Goal: Task Accomplishment & Management: Use online tool/utility

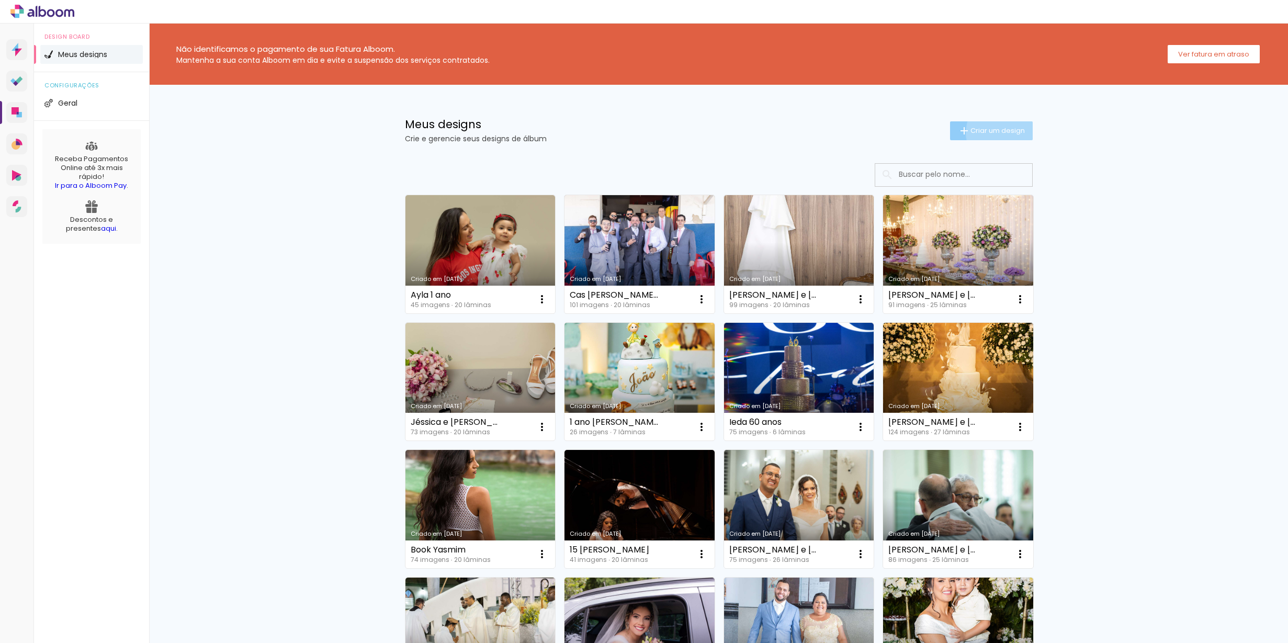
click at [1009, 132] on span "Criar um design" at bounding box center [997, 130] width 54 height 7
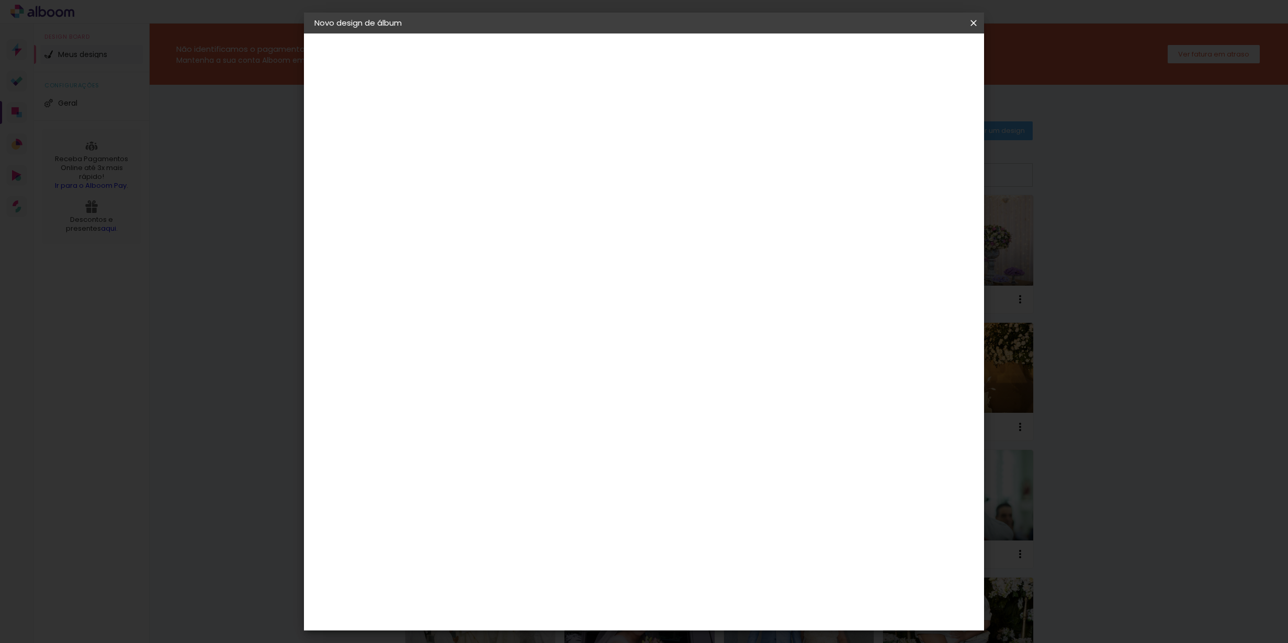
click at [485, 133] on input at bounding box center [485, 140] width 0 height 16
type input "Cas [PERSON_NAME] e [GEOGRAPHIC_DATA]"
type paper-input "Cas [PERSON_NAME] e [GEOGRAPHIC_DATA]"
click at [0, 0] on slot "Avançar" at bounding box center [0, 0] width 0 height 0
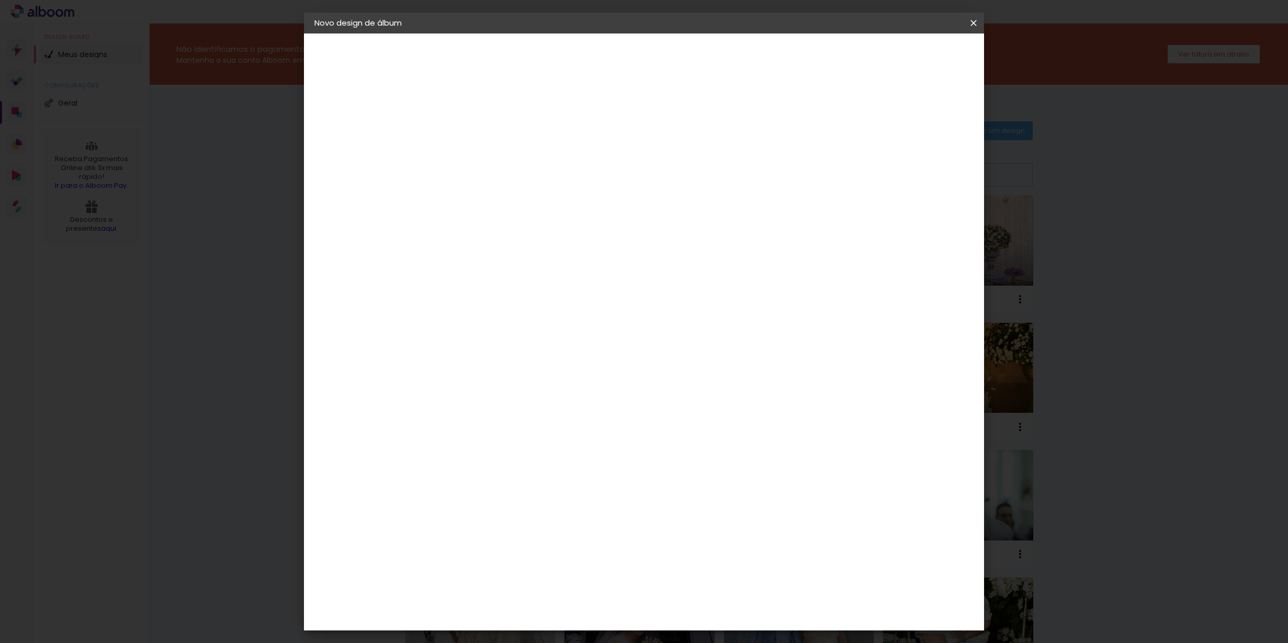
click at [681, 54] on paper-button "Avançar" at bounding box center [655, 56] width 51 height 18
click at [526, 175] on input "text" at bounding box center [505, 182] width 41 height 16
click at [0, 0] on slot "Encadernados" at bounding box center [0, 0] width 0 height 0
type input "Encadernados"
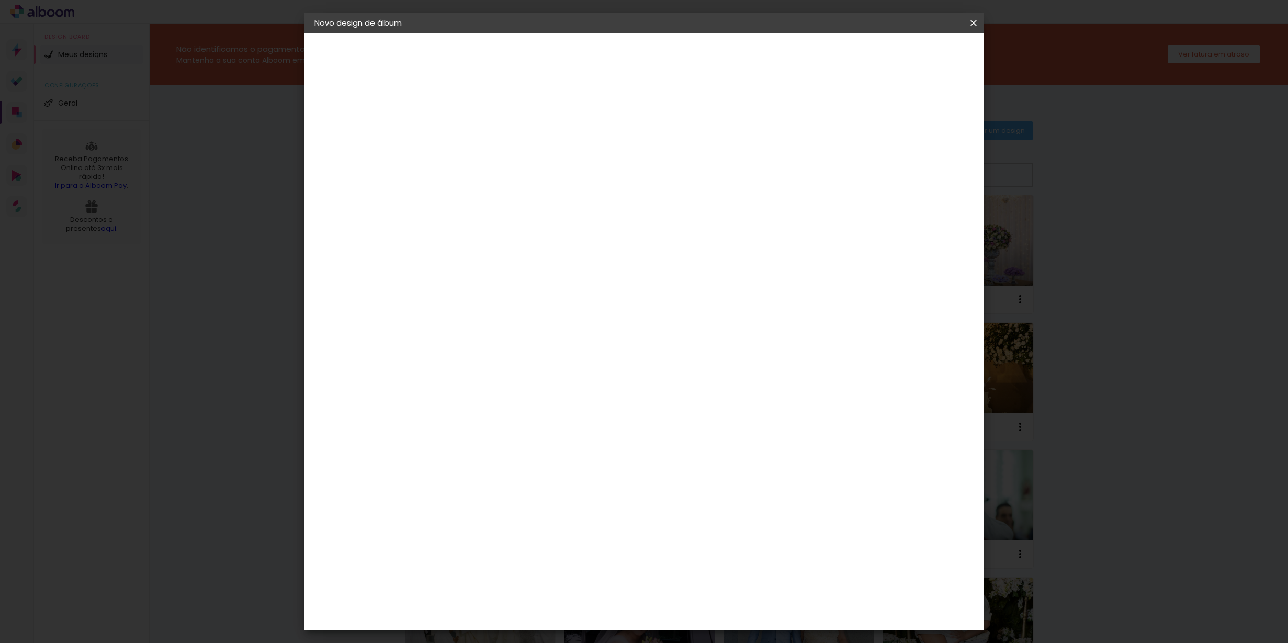
scroll to position [188, 0]
click at [556, 620] on span "30 x 48" at bounding box center [531, 630] width 49 height 21
click at [0, 0] on slot "Avançar" at bounding box center [0, 0] width 0 height 0
click at [916, 56] on span "Iniciar design" at bounding box center [892, 55] width 48 height 7
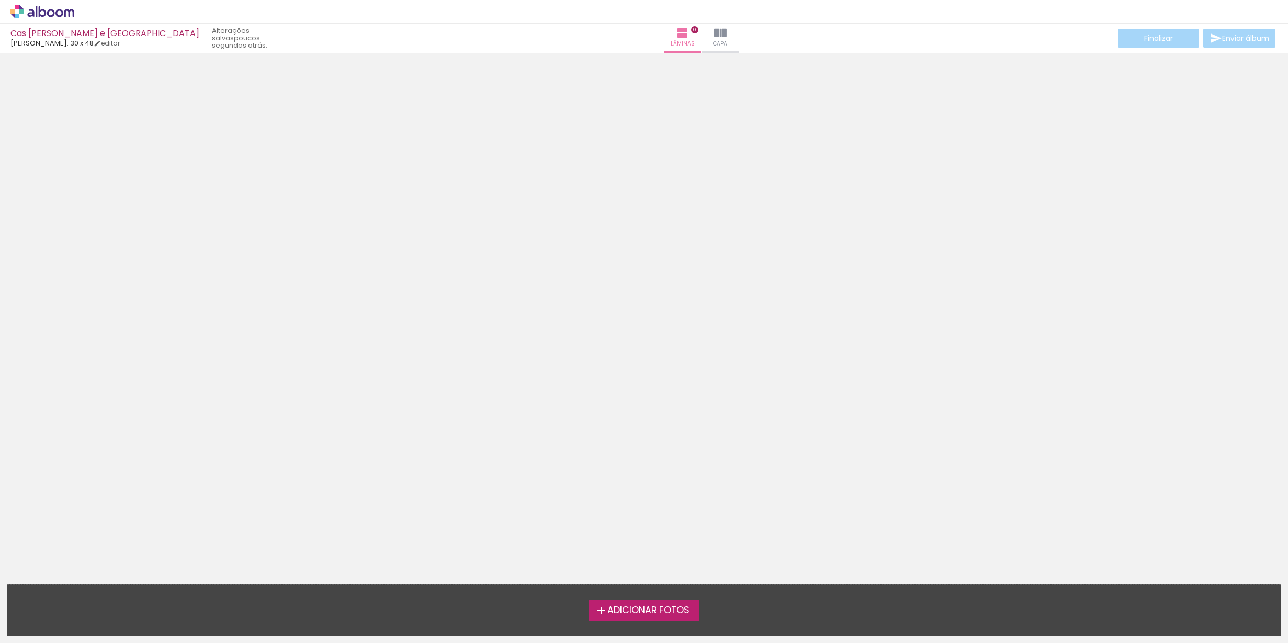
click at [601, 614] on iron-icon at bounding box center [601, 610] width 13 height 13
click at [0, 0] on input "file" at bounding box center [0, 0] width 0 height 0
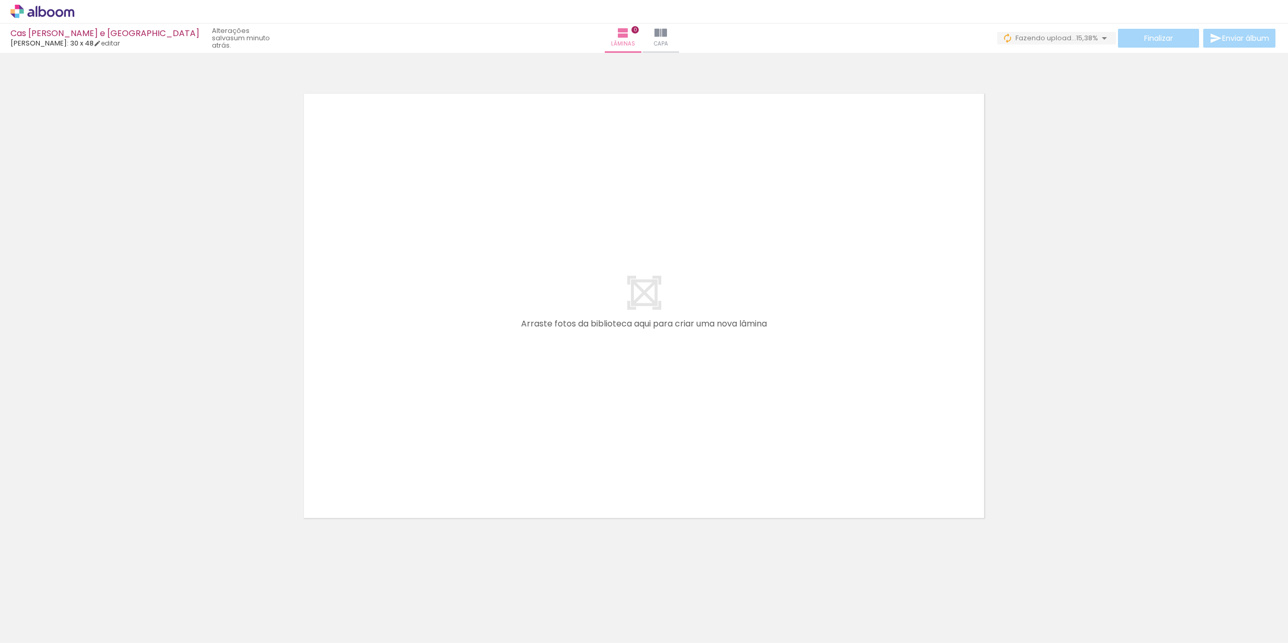
scroll to position [0, 1848]
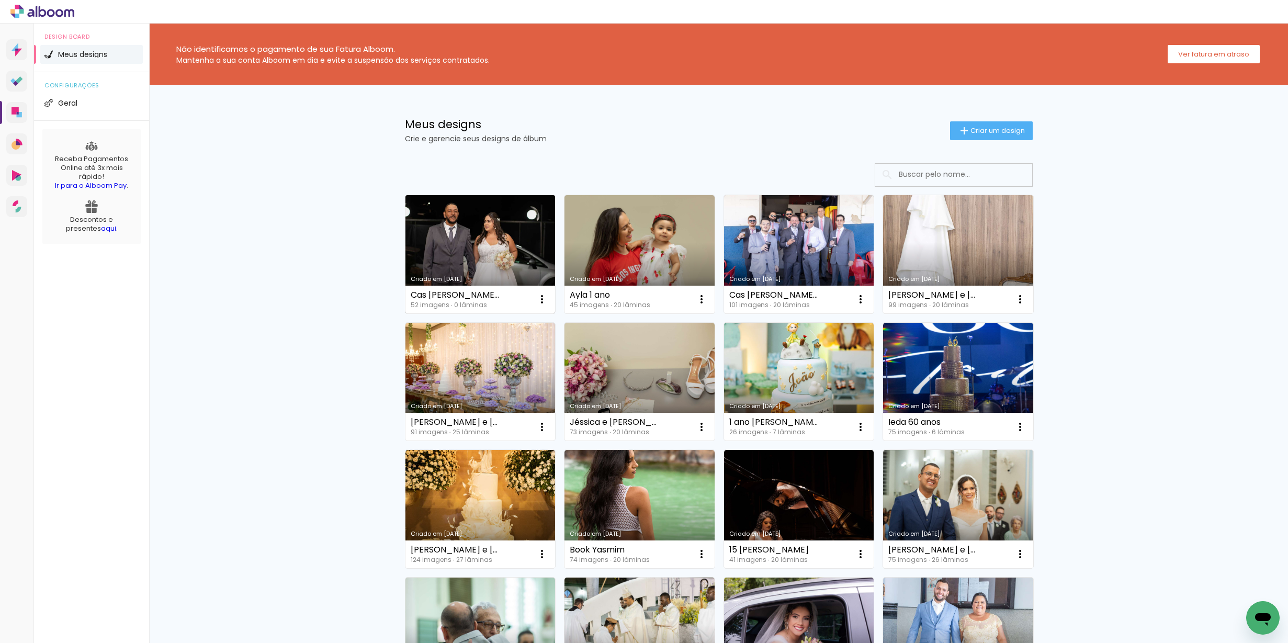
click at [443, 231] on link "Criado em [DATE]" at bounding box center [480, 254] width 150 height 118
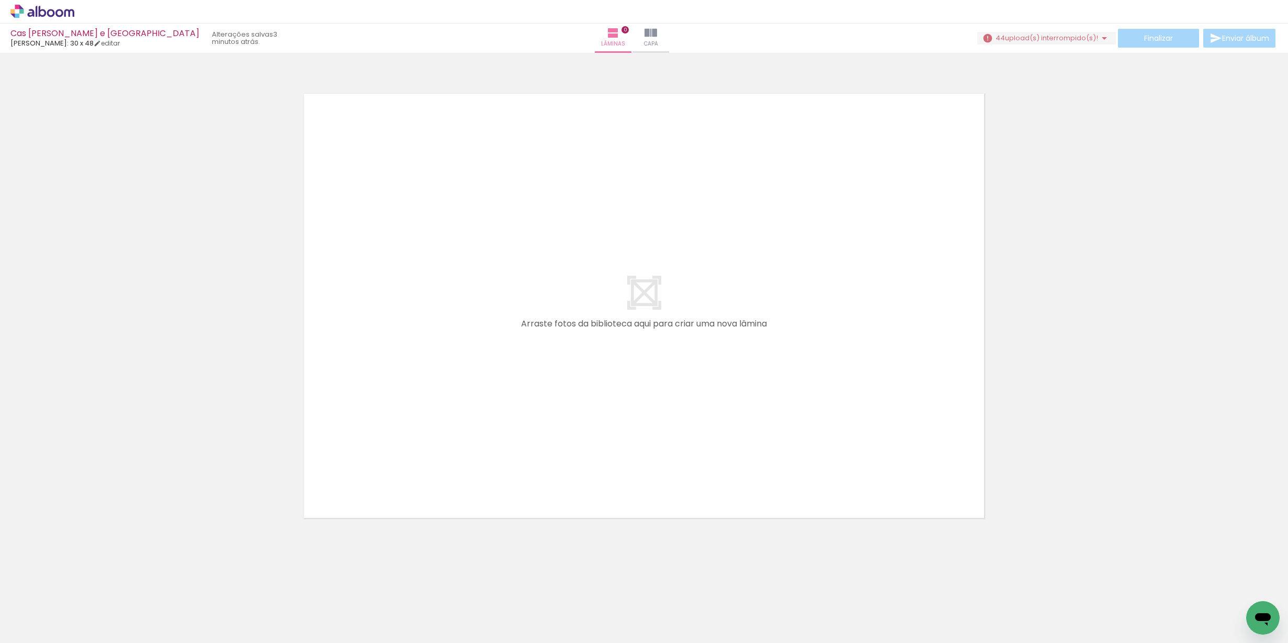
scroll to position [0, 541]
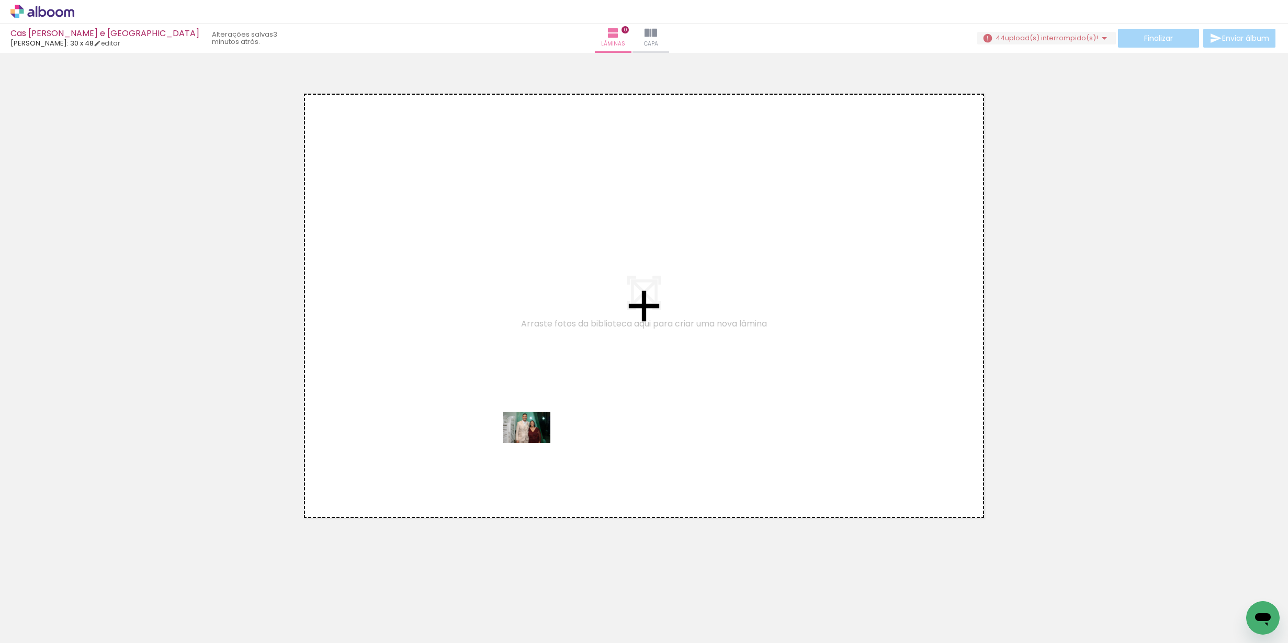
drag, startPoint x: 557, startPoint y: 616, endPoint x: 536, endPoint y: 438, distance: 178.6
click at [536, 438] on quentale-workspace at bounding box center [644, 321] width 1288 height 643
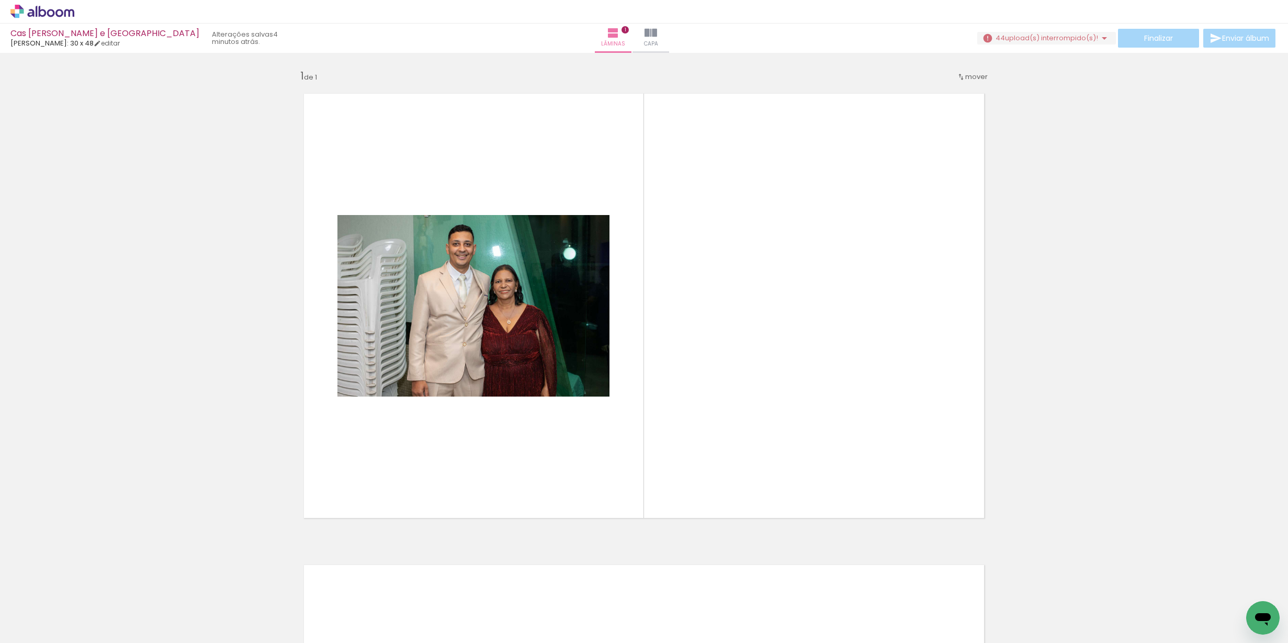
scroll to position [0, 0]
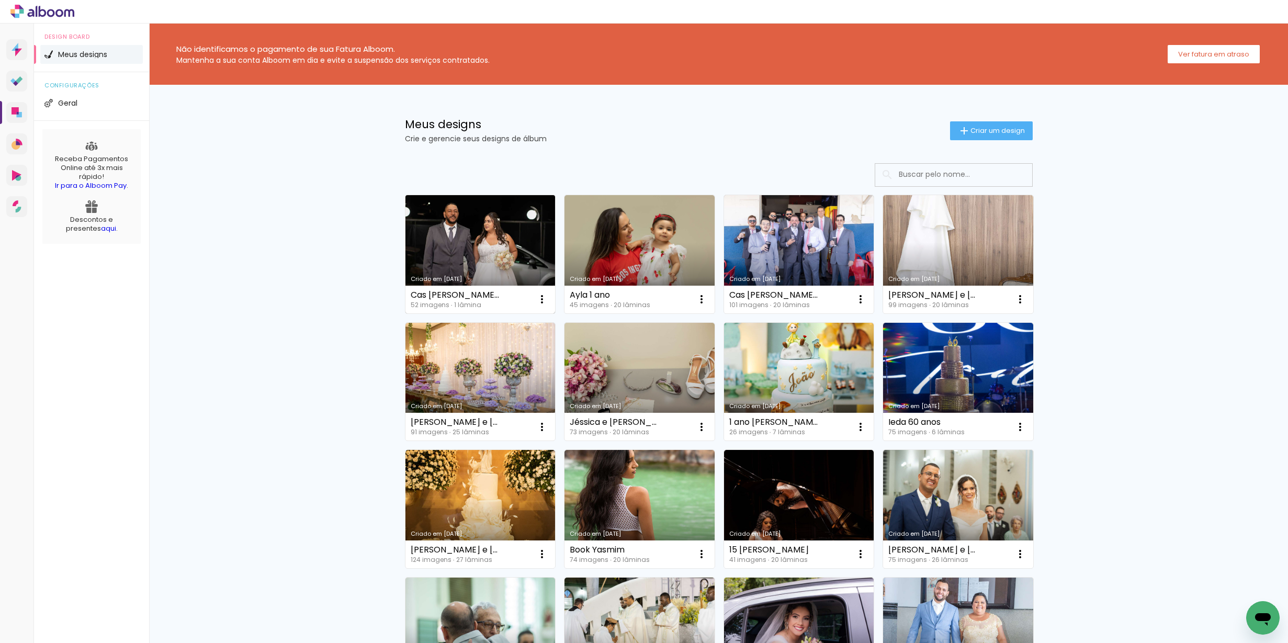
click at [483, 225] on link "Criado em [DATE]" at bounding box center [480, 254] width 150 height 118
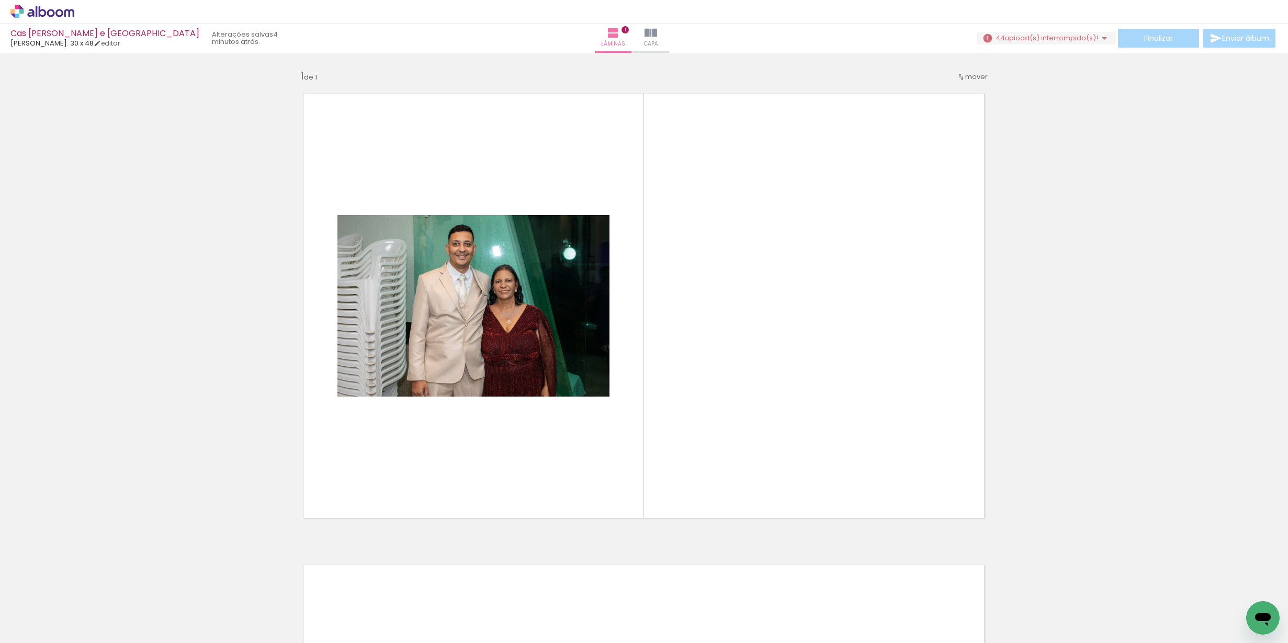
scroll to position [0, 605]
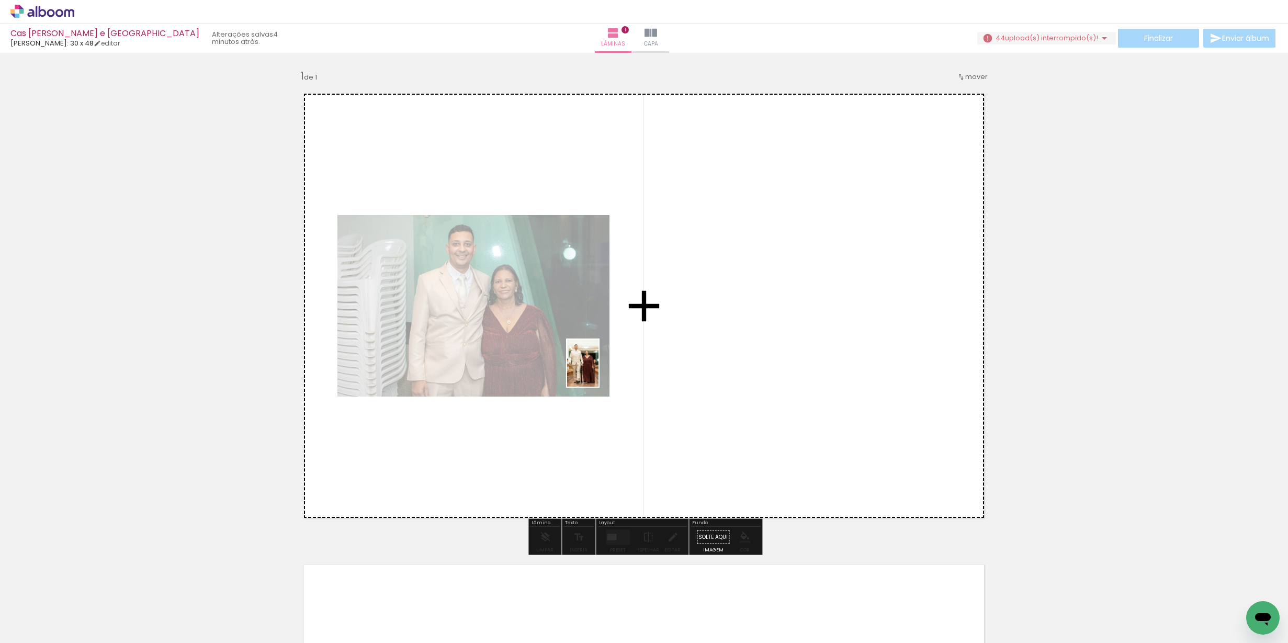
drag, startPoint x: 555, startPoint y: 615, endPoint x: 598, endPoint y: 371, distance: 248.2
click at [598, 371] on quentale-workspace at bounding box center [644, 321] width 1288 height 643
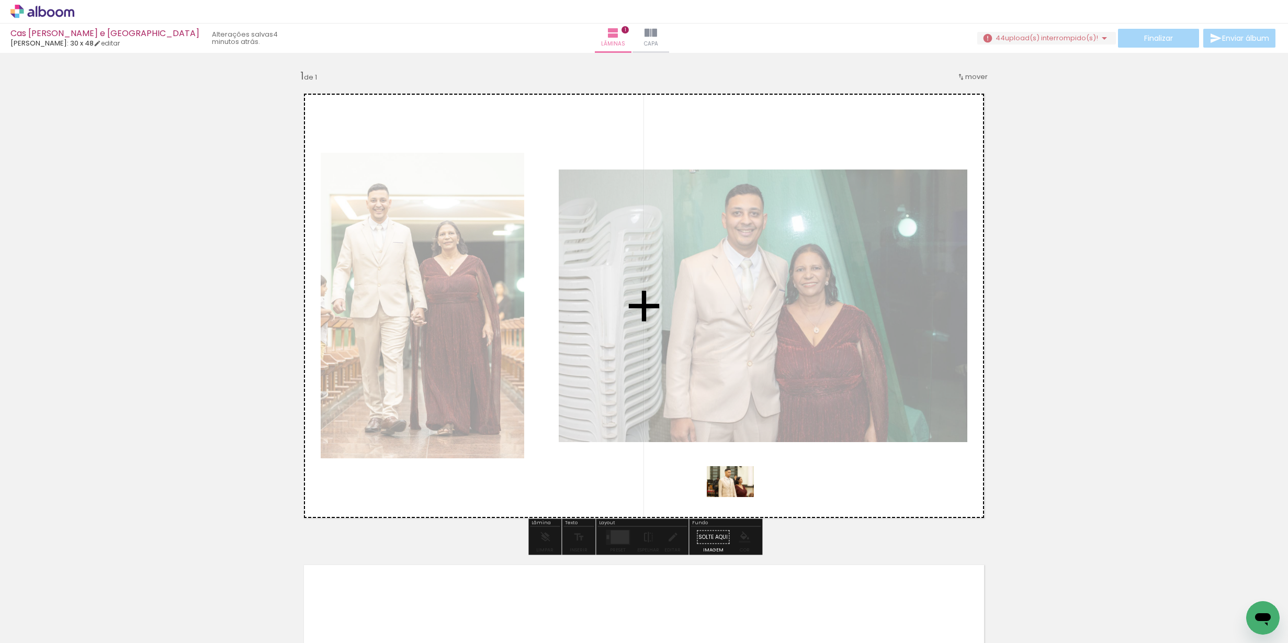
drag, startPoint x: 674, startPoint y: 615, endPoint x: 743, endPoint y: 489, distance: 143.0
click at [743, 489] on quentale-workspace at bounding box center [644, 321] width 1288 height 643
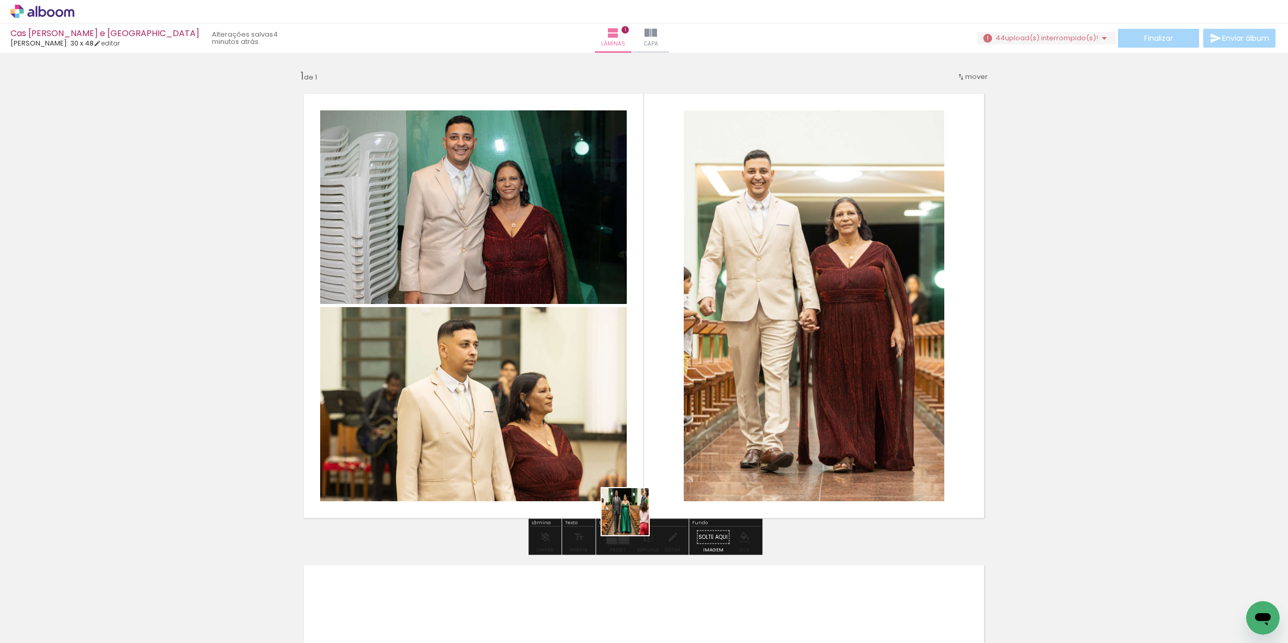
drag, startPoint x: 614, startPoint y: 599, endPoint x: 633, endPoint y: 519, distance: 81.7
click at [633, 519] on quentale-workspace at bounding box center [644, 321] width 1288 height 643
drag, startPoint x: 601, startPoint y: 602, endPoint x: 643, endPoint y: 544, distance: 71.6
click at [641, 550] on quentale-workspace at bounding box center [644, 321] width 1288 height 643
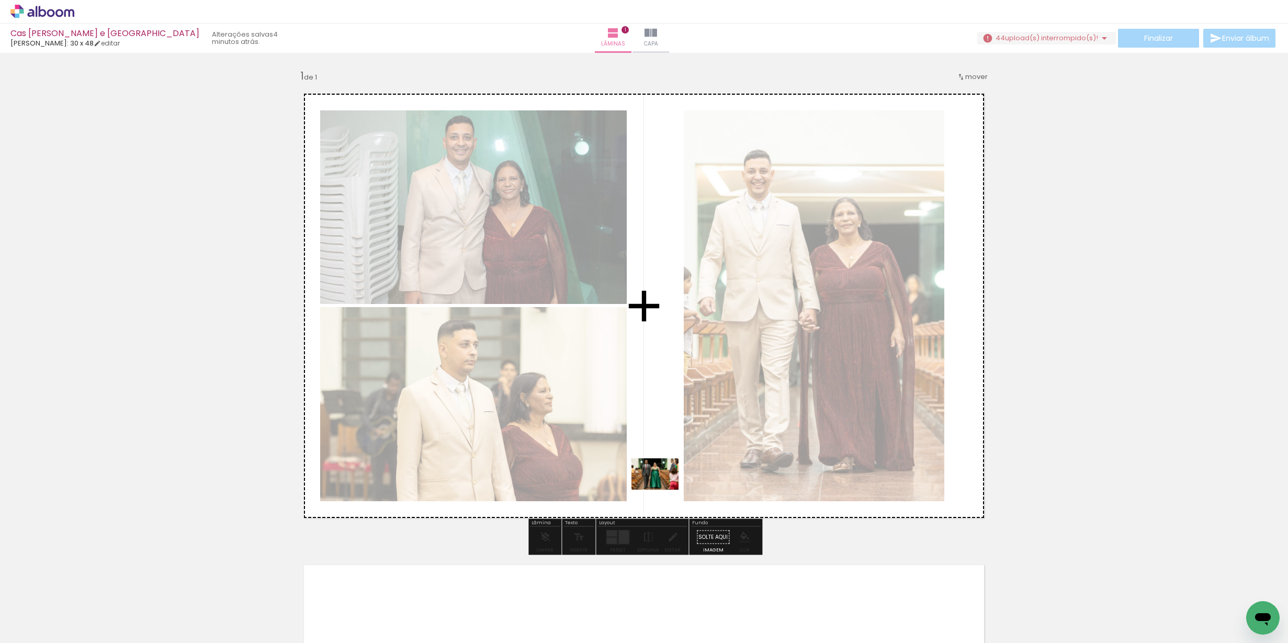
drag, startPoint x: 635, startPoint y: 623, endPoint x: 663, endPoint y: 490, distance: 136.4
click at [663, 490] on quentale-workspace at bounding box center [644, 321] width 1288 height 643
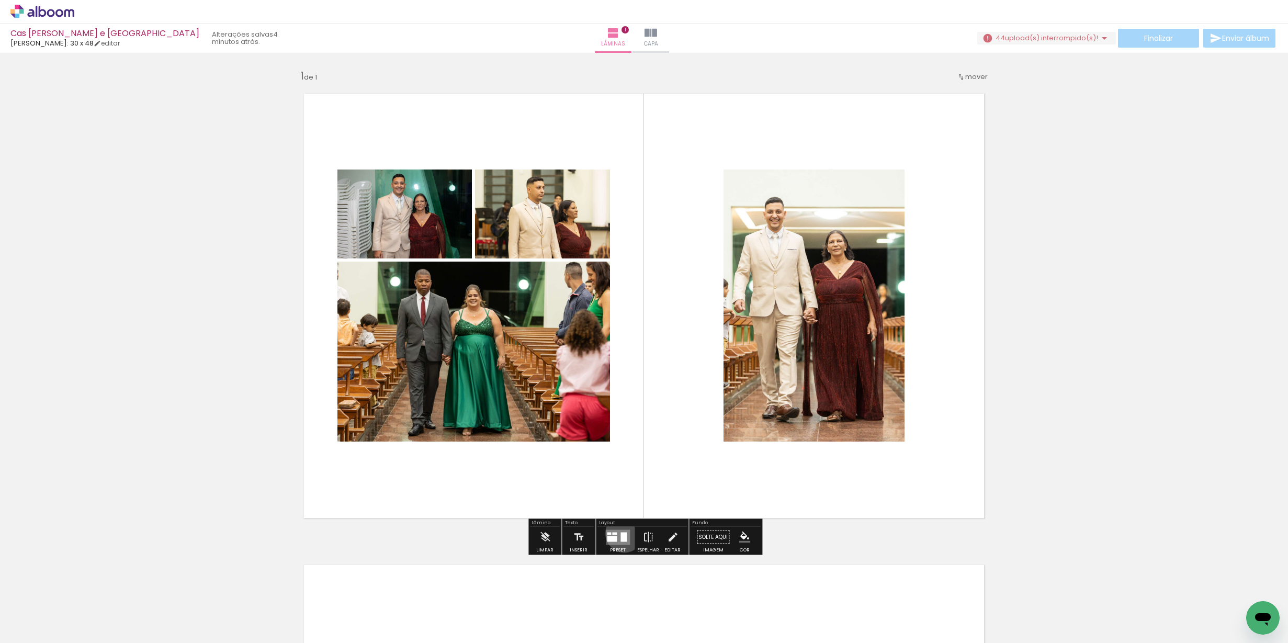
click at [622, 533] on div at bounding box center [623, 536] width 6 height 9
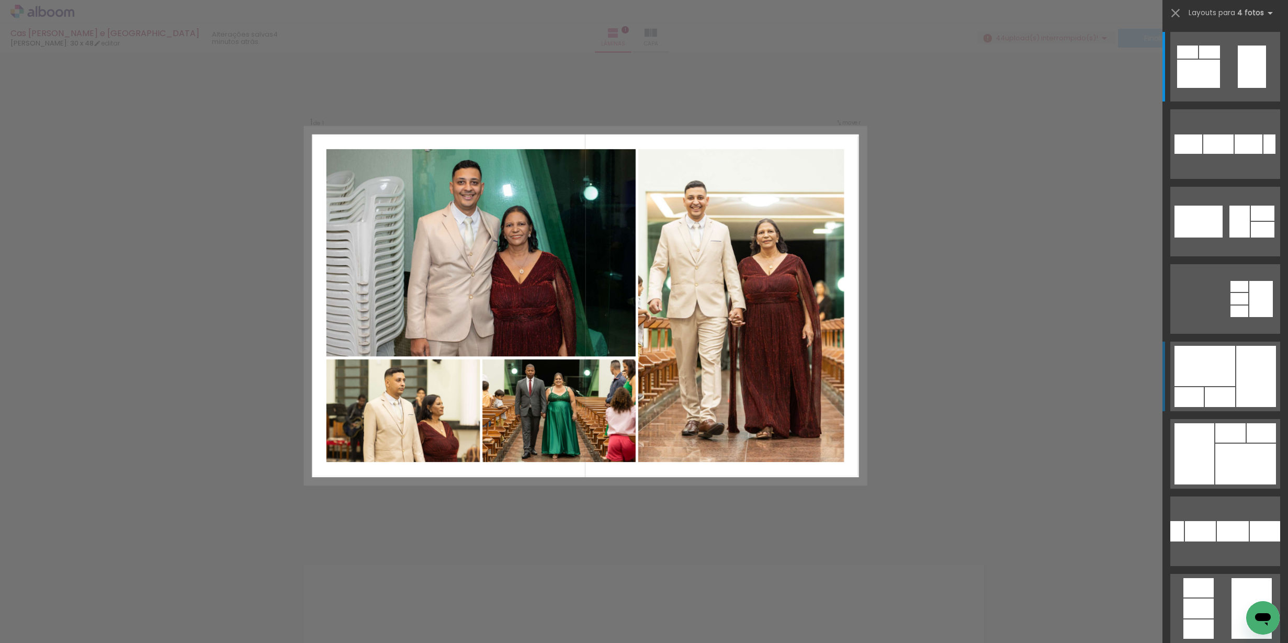
click at [1227, 389] on div at bounding box center [1220, 397] width 30 height 20
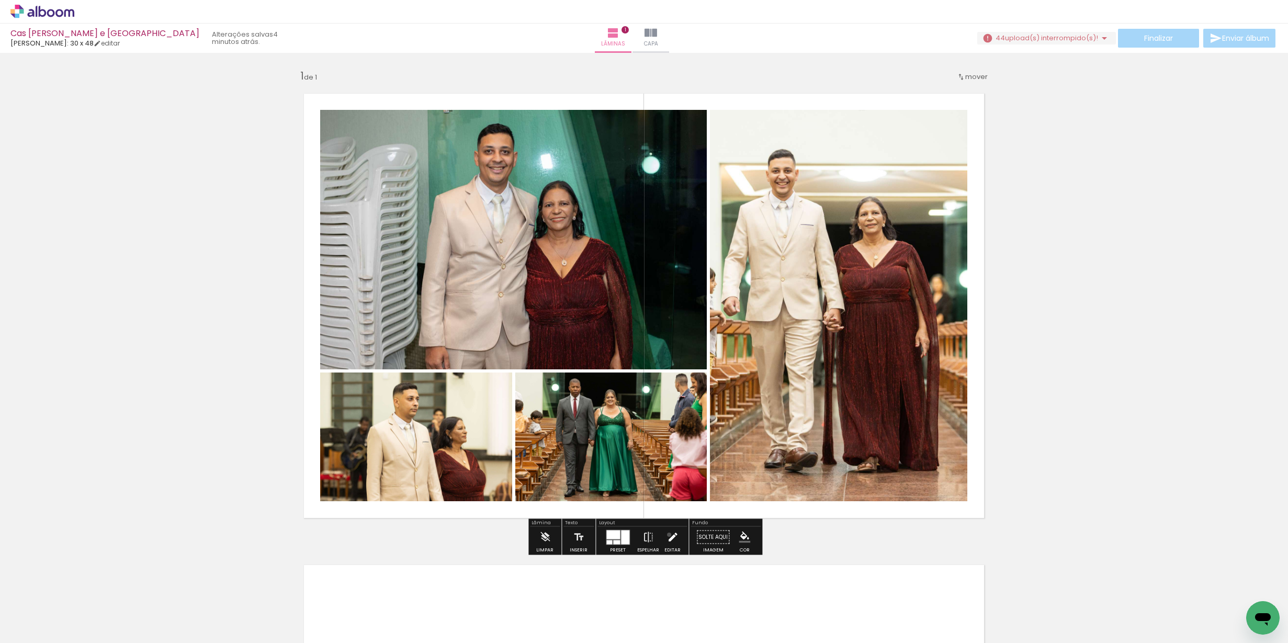
click at [667, 535] on iron-icon at bounding box center [673, 537] width 12 height 21
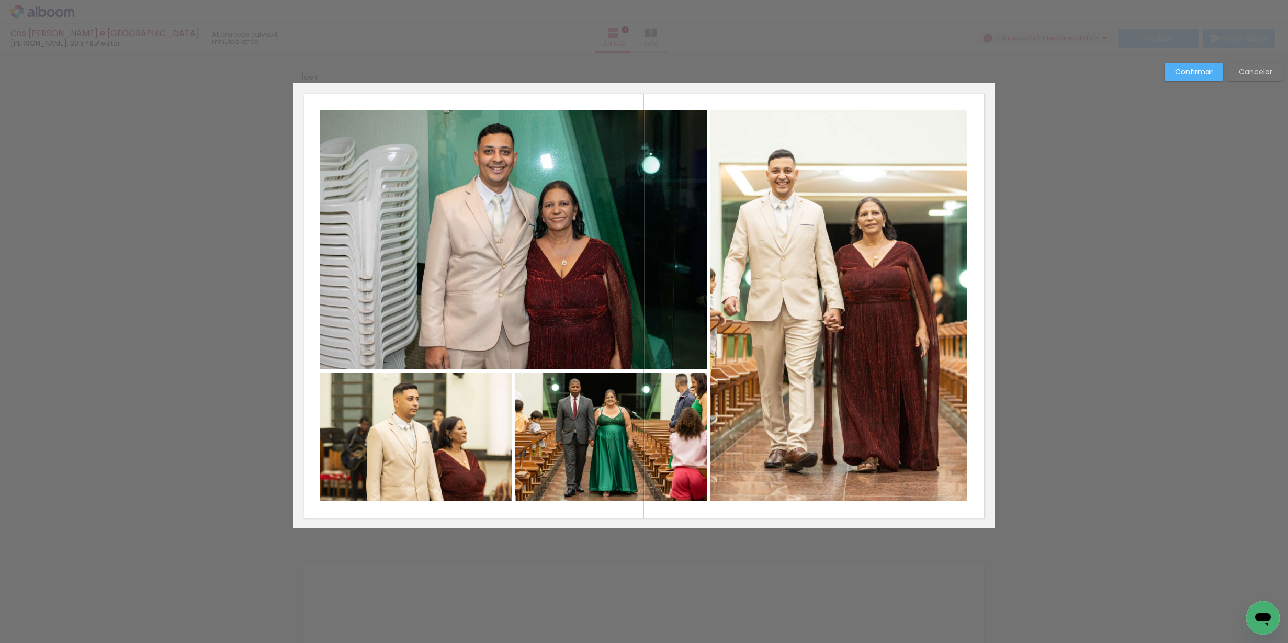
click at [613, 325] on quentale-photo at bounding box center [513, 239] width 387 height 259
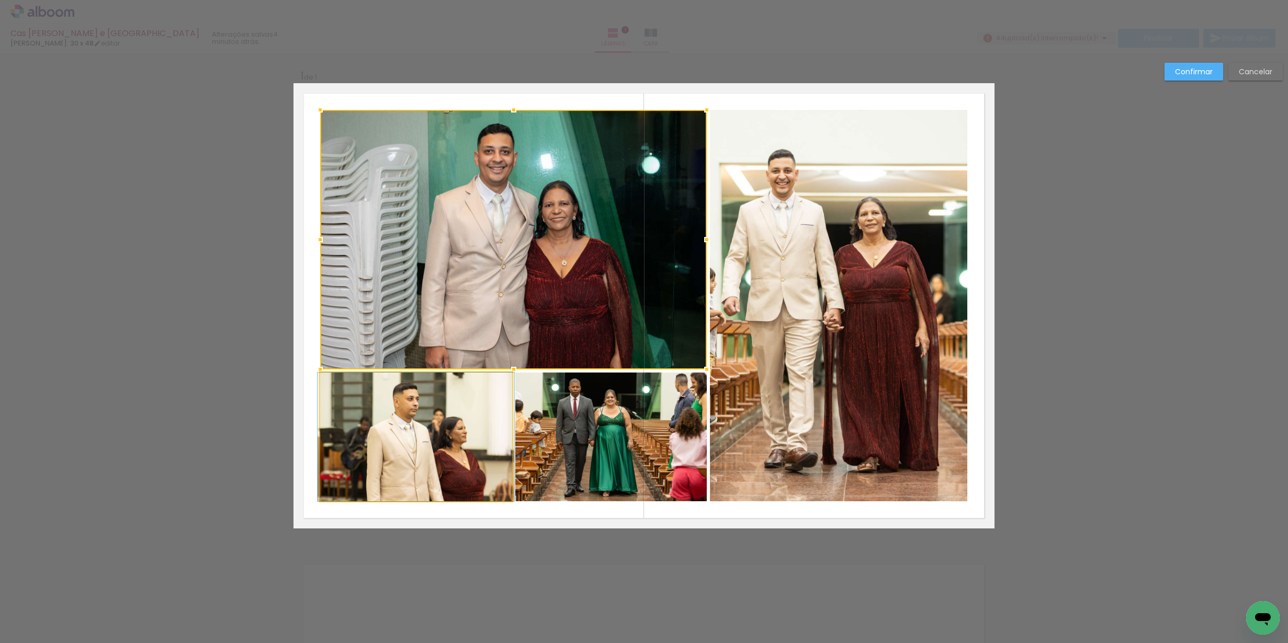
click at [481, 436] on quentale-photo at bounding box center [416, 436] width 192 height 129
click at [664, 407] on div at bounding box center [513, 305] width 387 height 391
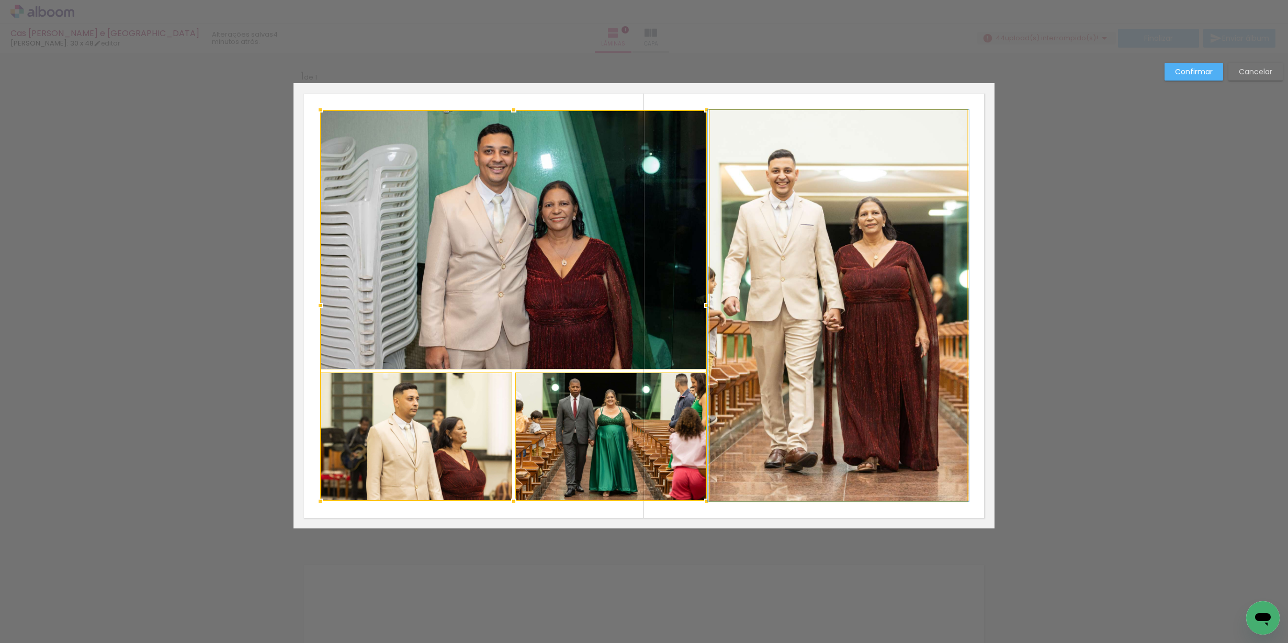
click at [856, 348] on quentale-photo at bounding box center [838, 305] width 257 height 391
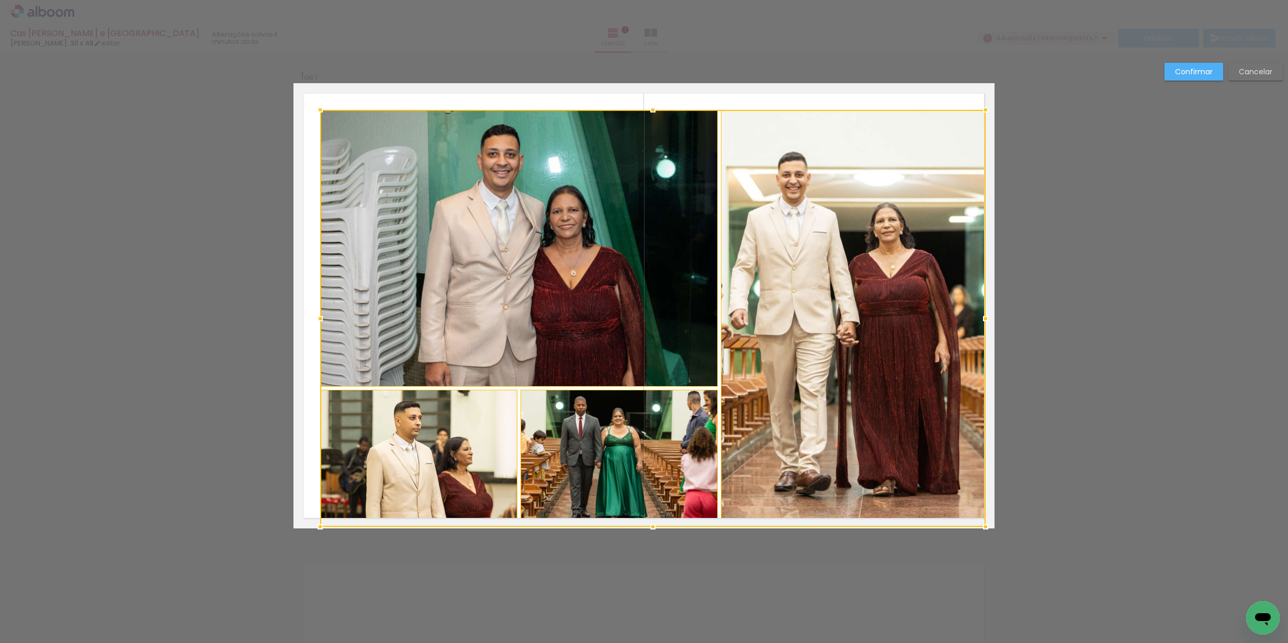
drag, startPoint x: 969, startPoint y: 502, endPoint x: 988, endPoint y: 524, distance: 28.2
click at [988, 524] on div at bounding box center [985, 526] width 21 height 21
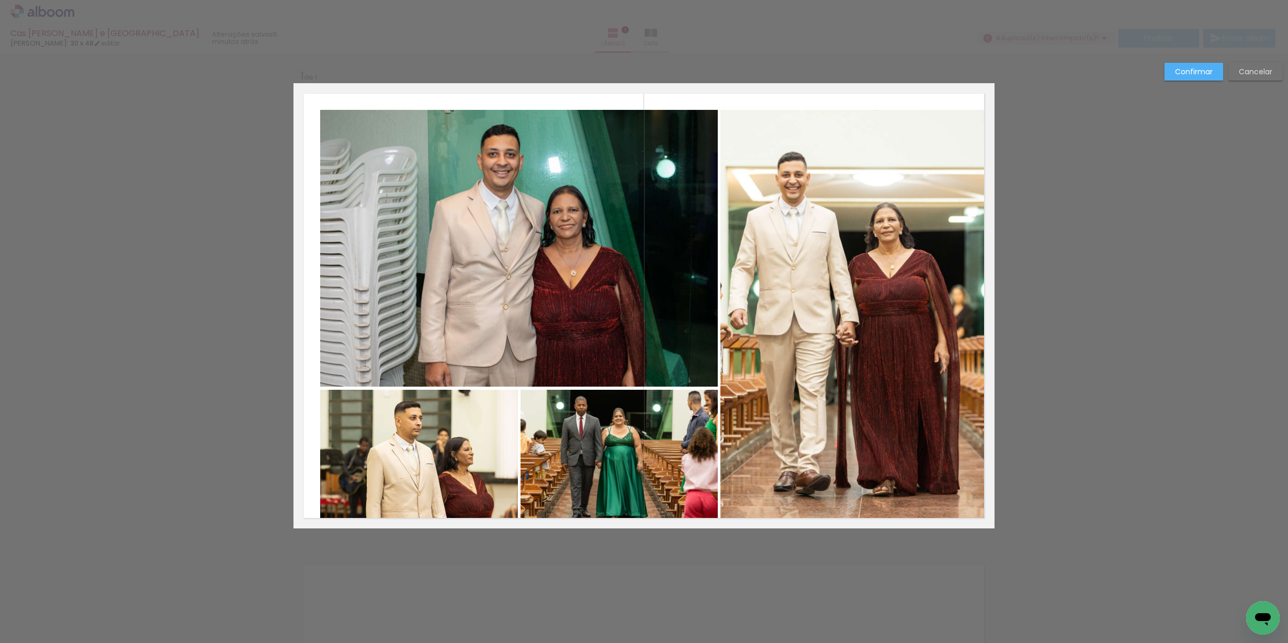
click at [792, 179] on quentale-photo at bounding box center [852, 318] width 265 height 417
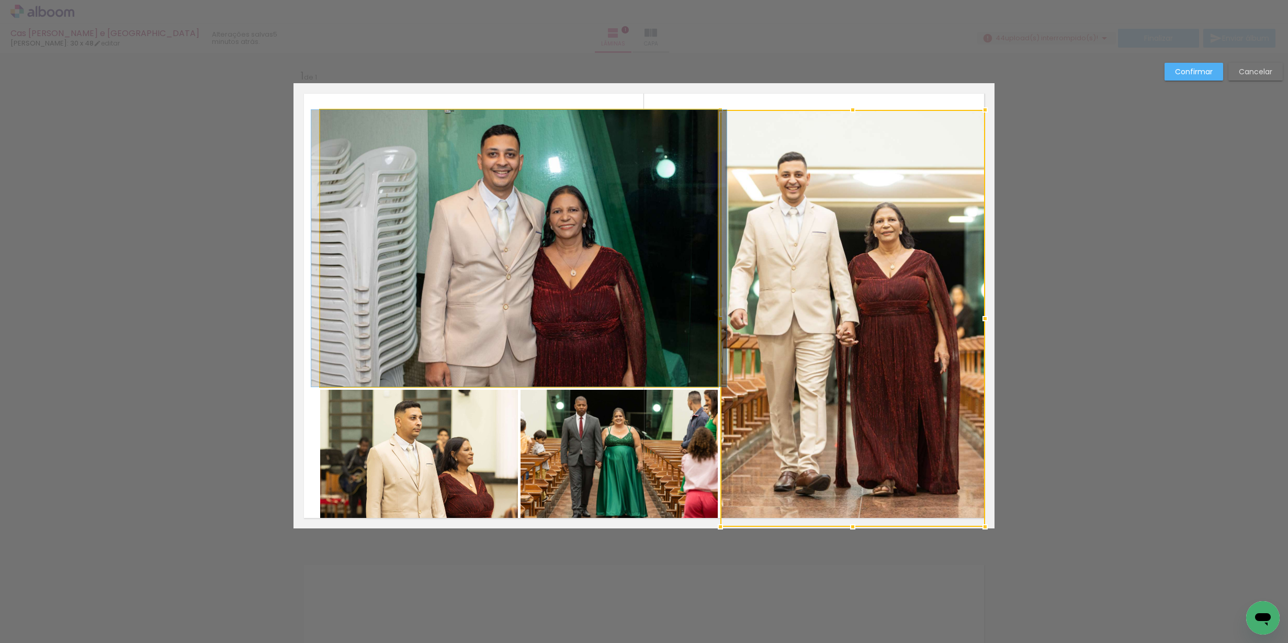
click at [612, 216] on quentale-photo at bounding box center [519, 248] width 398 height 277
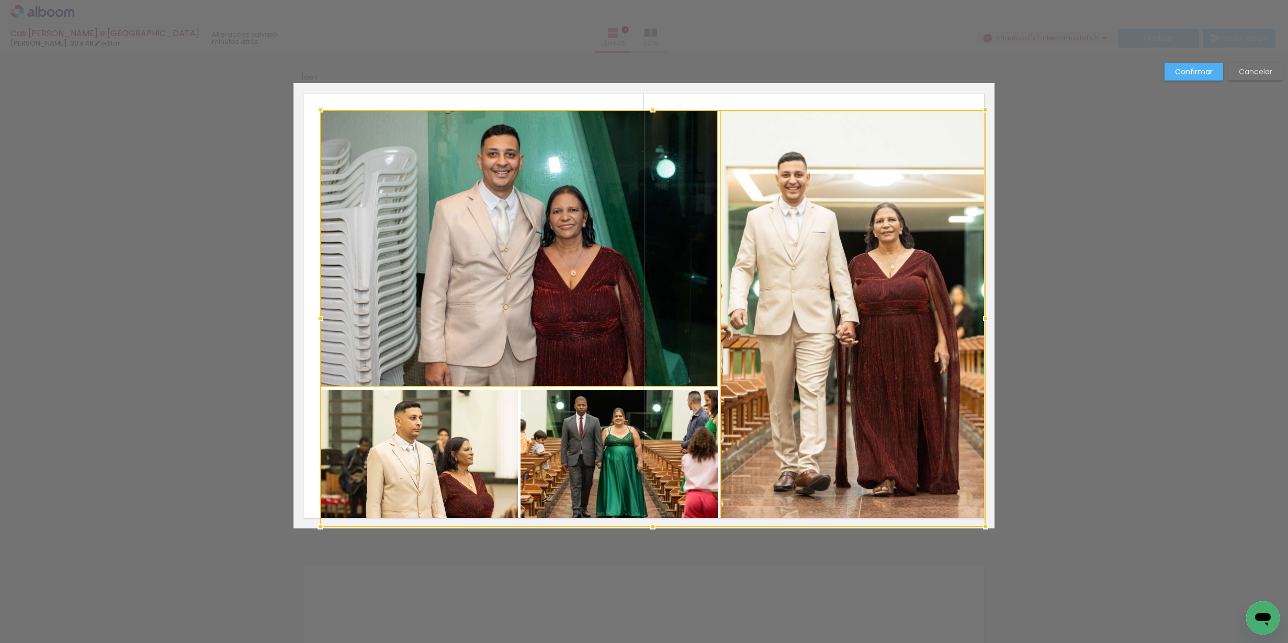
click at [612, 430] on div at bounding box center [652, 318] width 665 height 417
click at [379, 428] on div at bounding box center [652, 318] width 665 height 417
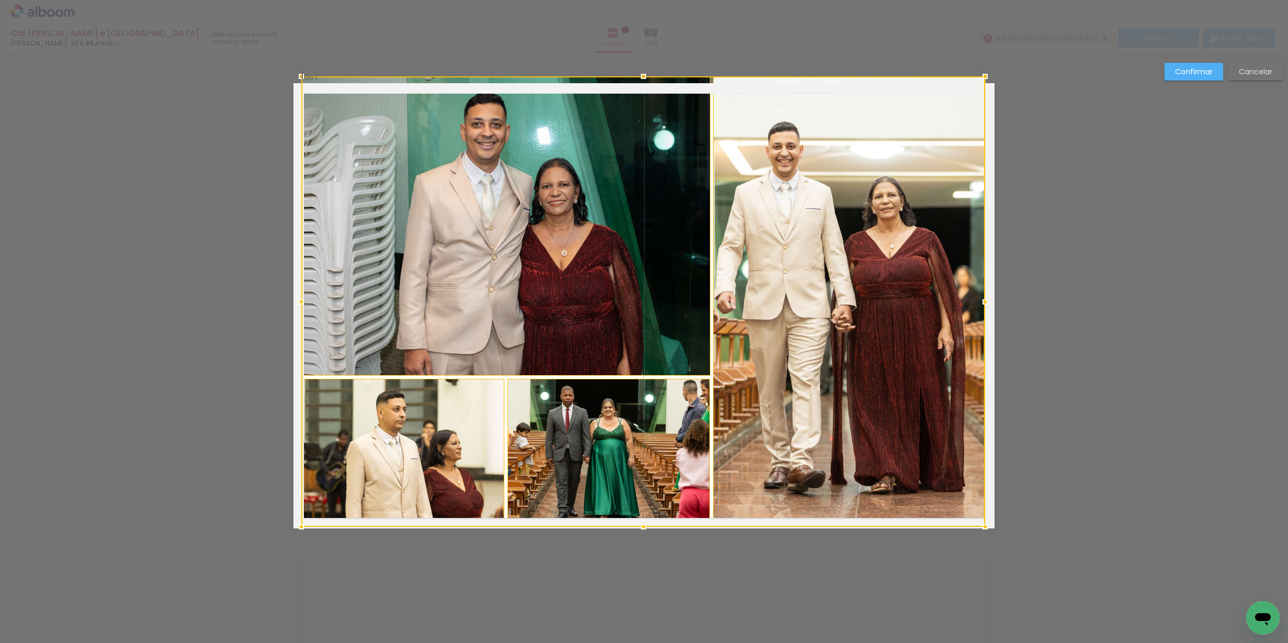
drag, startPoint x: 322, startPoint y: 112, endPoint x: 303, endPoint y: 91, distance: 28.2
click at [303, 91] on div at bounding box center [643, 301] width 684 height 450
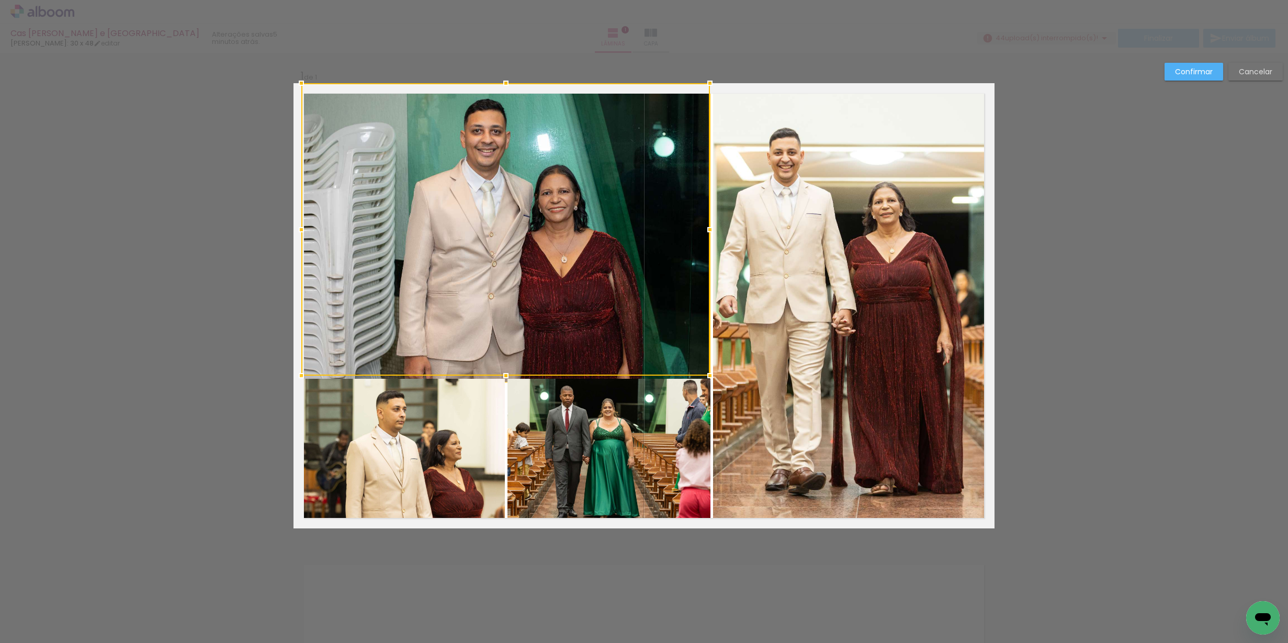
click at [0, 0] on slot "Confirmar" at bounding box center [0, 0] width 0 height 0
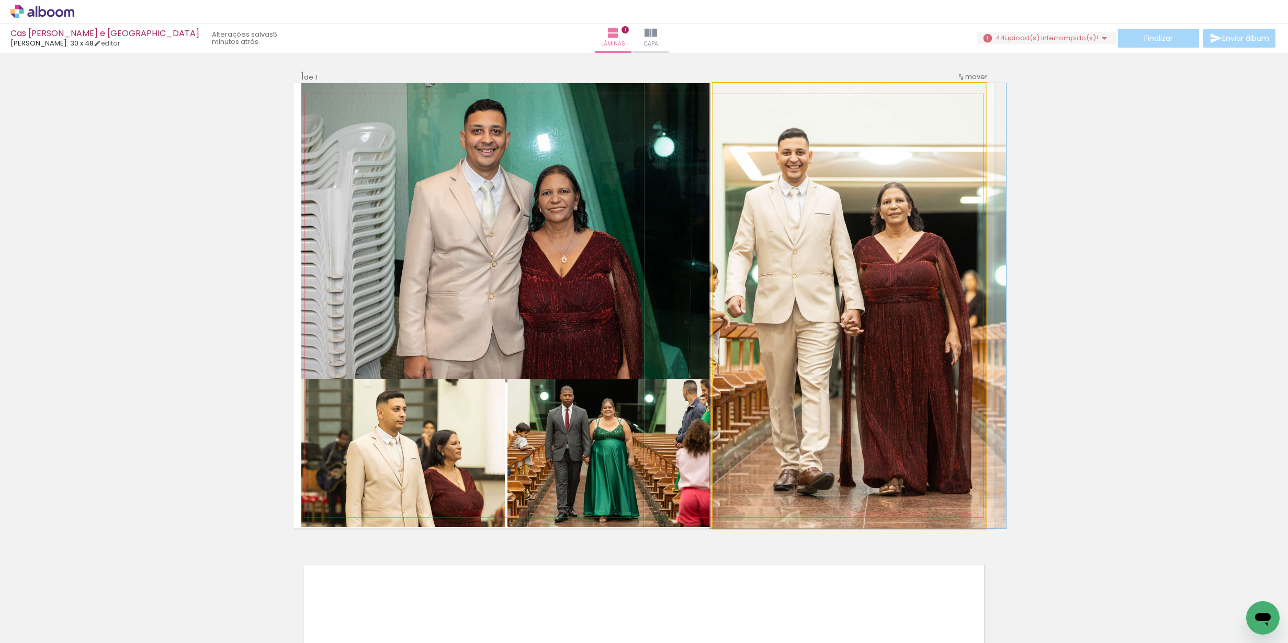
drag, startPoint x: 911, startPoint y: 239, endPoint x: 920, endPoint y: 239, distance: 8.4
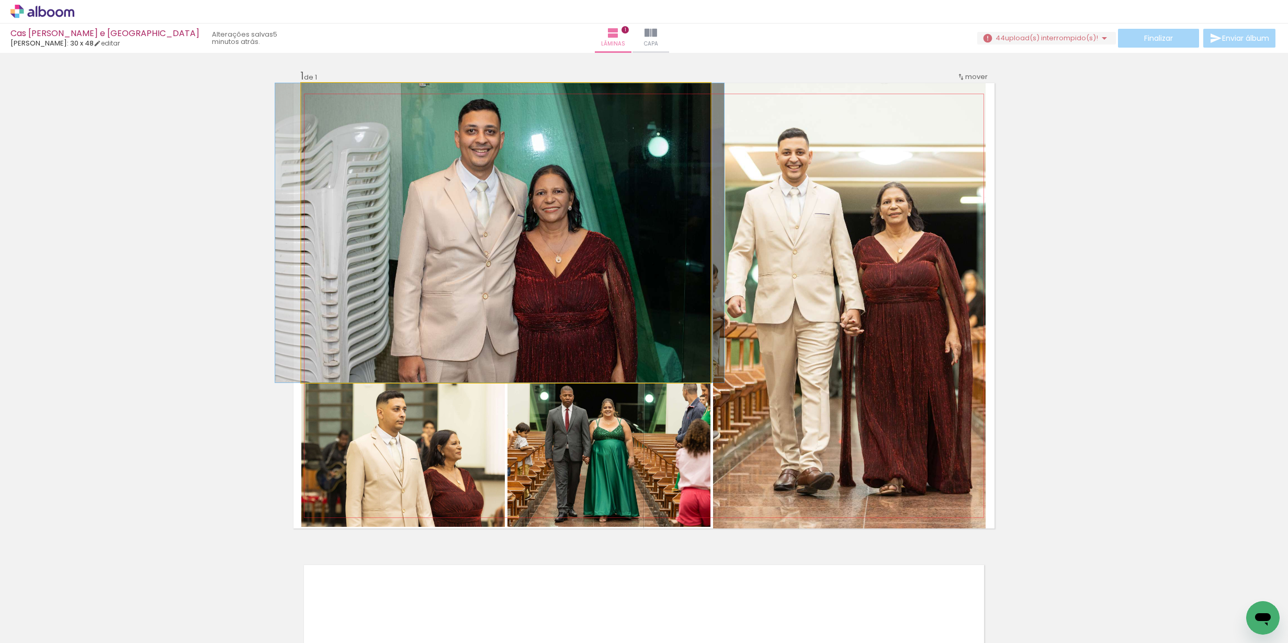
drag, startPoint x: 648, startPoint y: 272, endPoint x: 640, endPoint y: 272, distance: 7.9
click at [641, 273] on div at bounding box center [499, 232] width 449 height 299
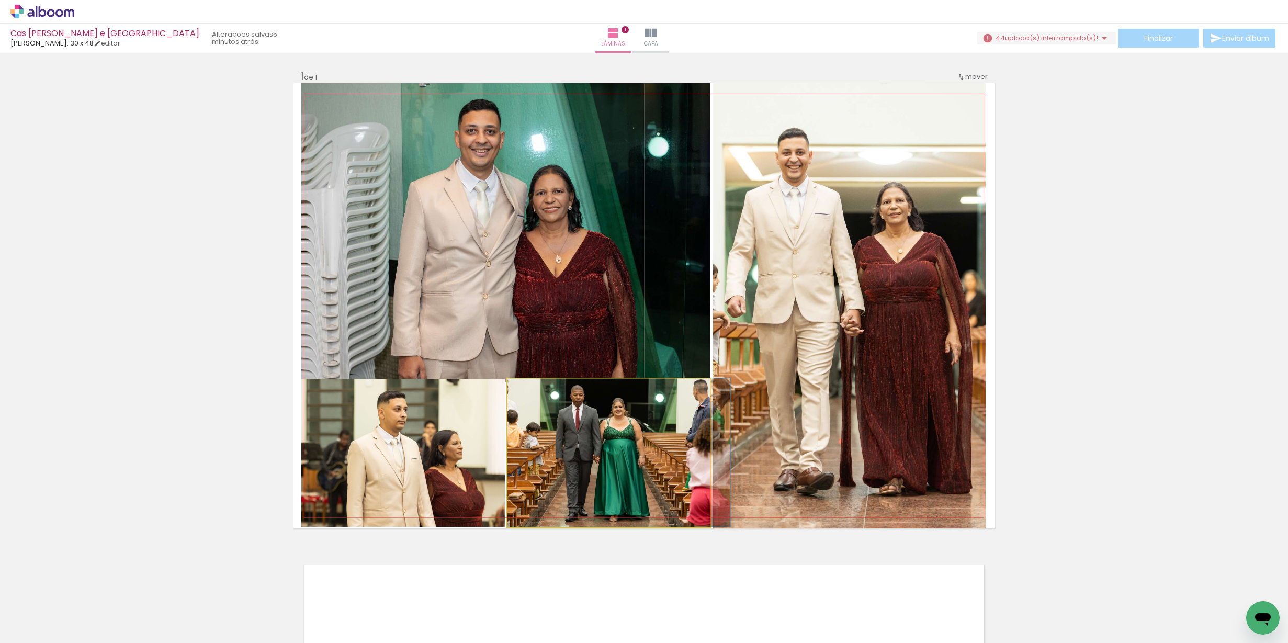
drag, startPoint x: 592, startPoint y: 447, endPoint x: 605, endPoint y: 447, distance: 12.6
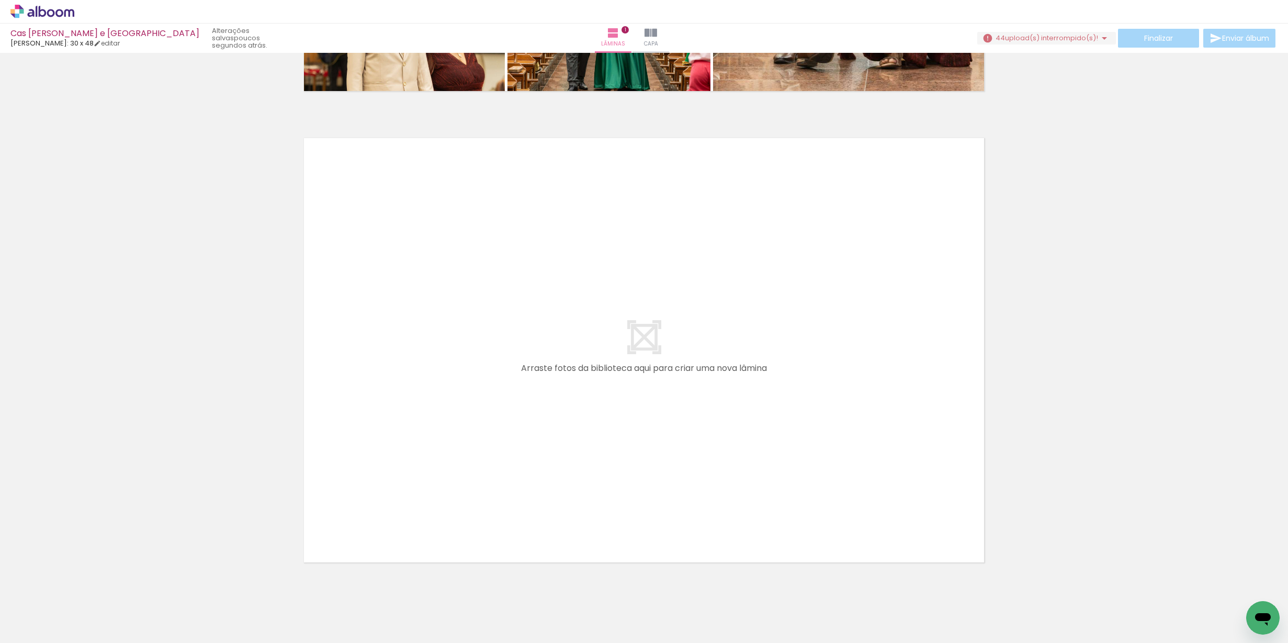
scroll to position [0, 1045]
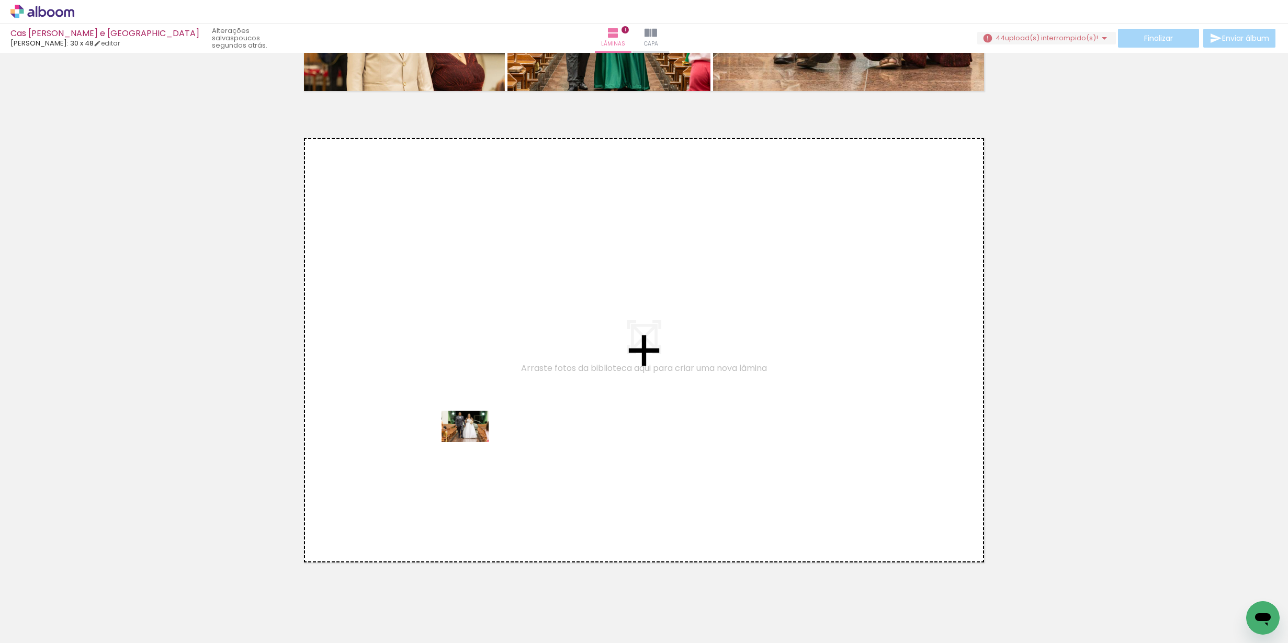
click at [473, 441] on quentale-workspace at bounding box center [644, 321] width 1288 height 643
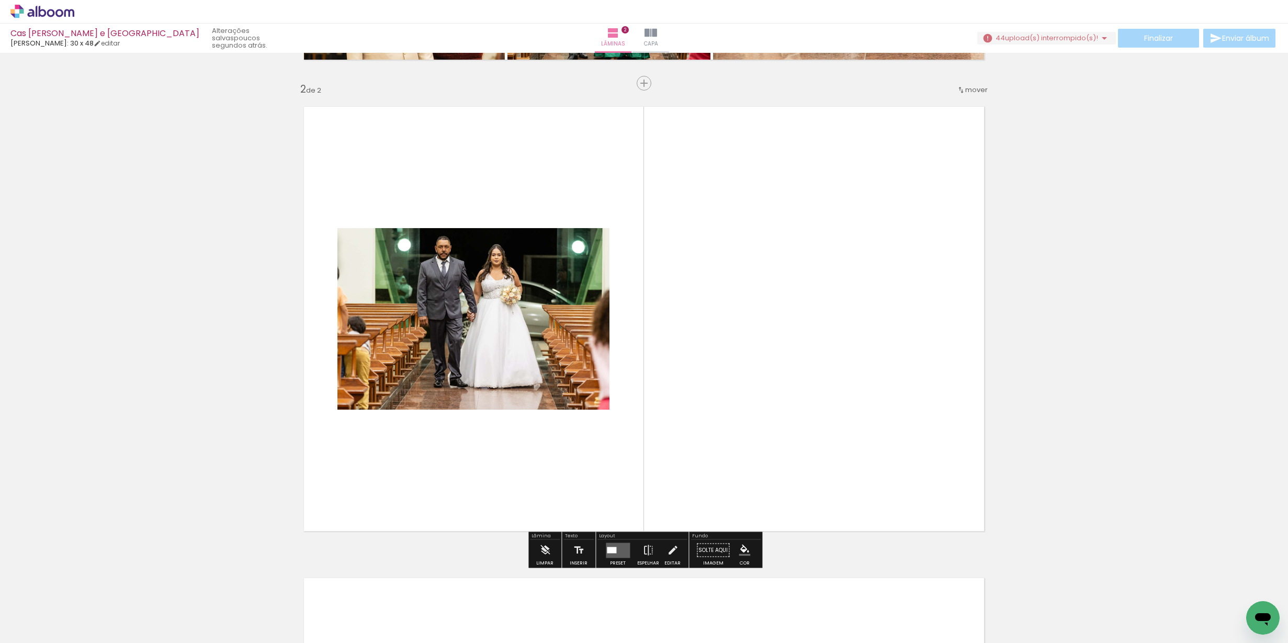
scroll to position [462, 0]
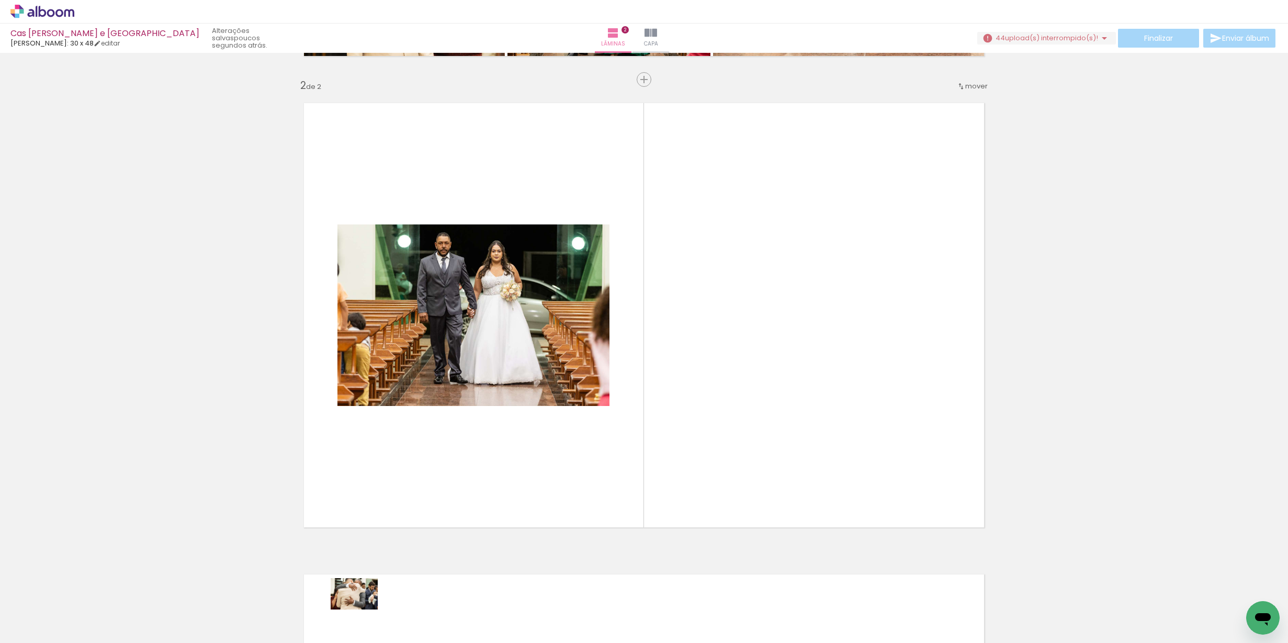
drag, startPoint x: 355, startPoint y: 613, endPoint x: 361, endPoint y: 609, distance: 7.5
click at [361, 609] on div at bounding box center [349, 608] width 52 height 35
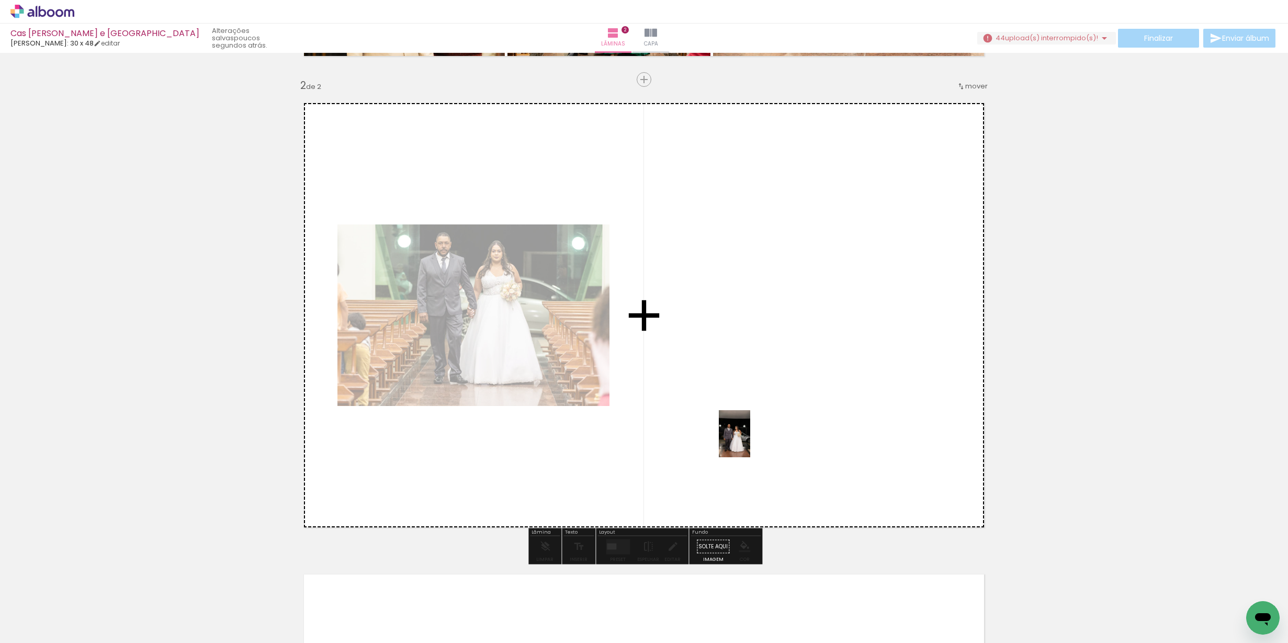
drag, startPoint x: 106, startPoint y: 617, endPoint x: 750, endPoint y: 442, distance: 667.9
click at [750, 442] on quentale-workspace at bounding box center [644, 321] width 1288 height 643
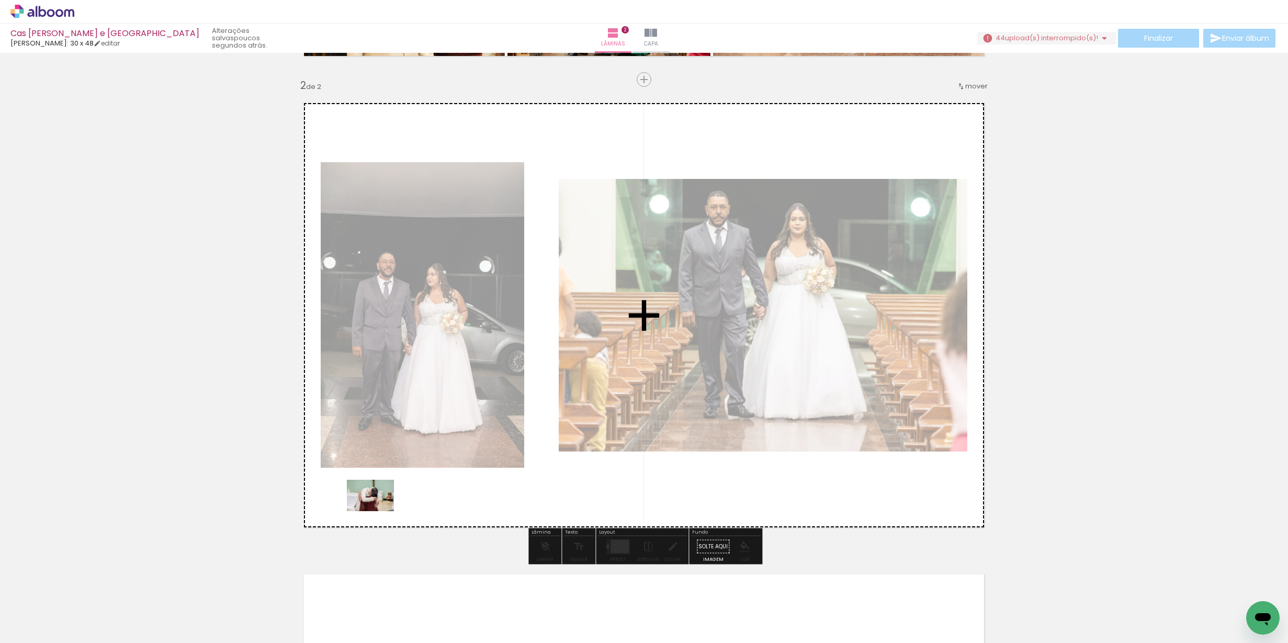
drag, startPoint x: 191, startPoint y: 613, endPoint x: 378, endPoint y: 511, distance: 213.3
click at [378, 511] on quentale-workspace at bounding box center [644, 321] width 1288 height 643
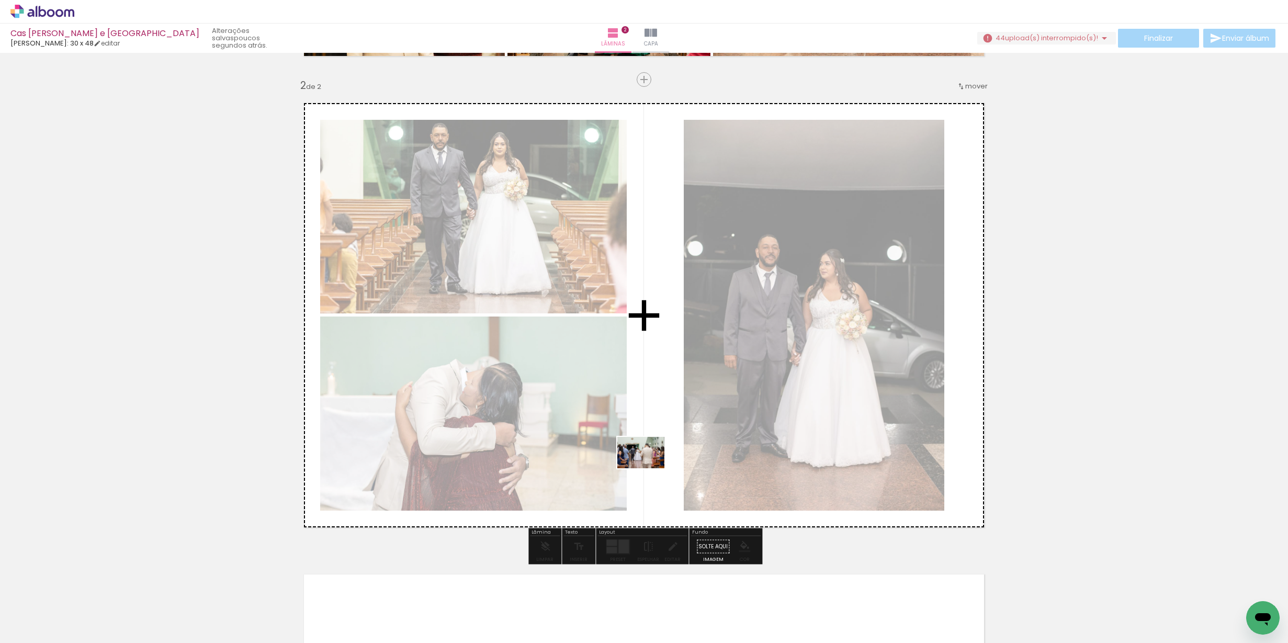
drag, startPoint x: 205, startPoint y: 615, endPoint x: 653, endPoint y: 468, distance: 472.2
click at [653, 468] on quentale-workspace at bounding box center [644, 321] width 1288 height 643
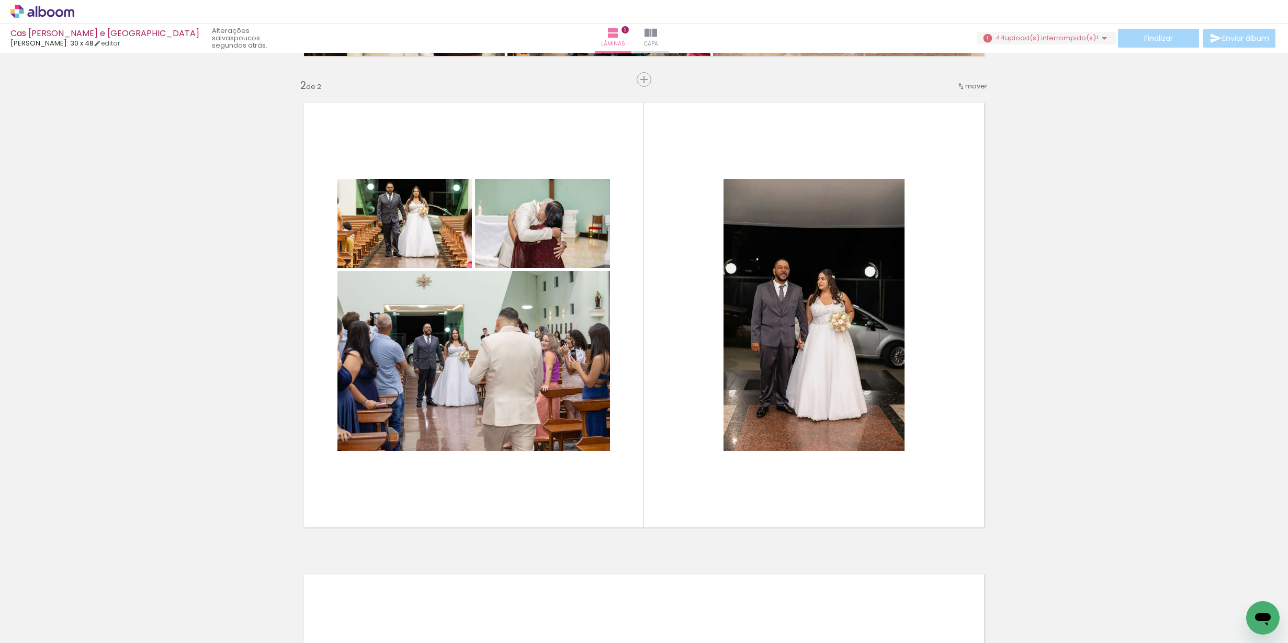
scroll to position [0, 879]
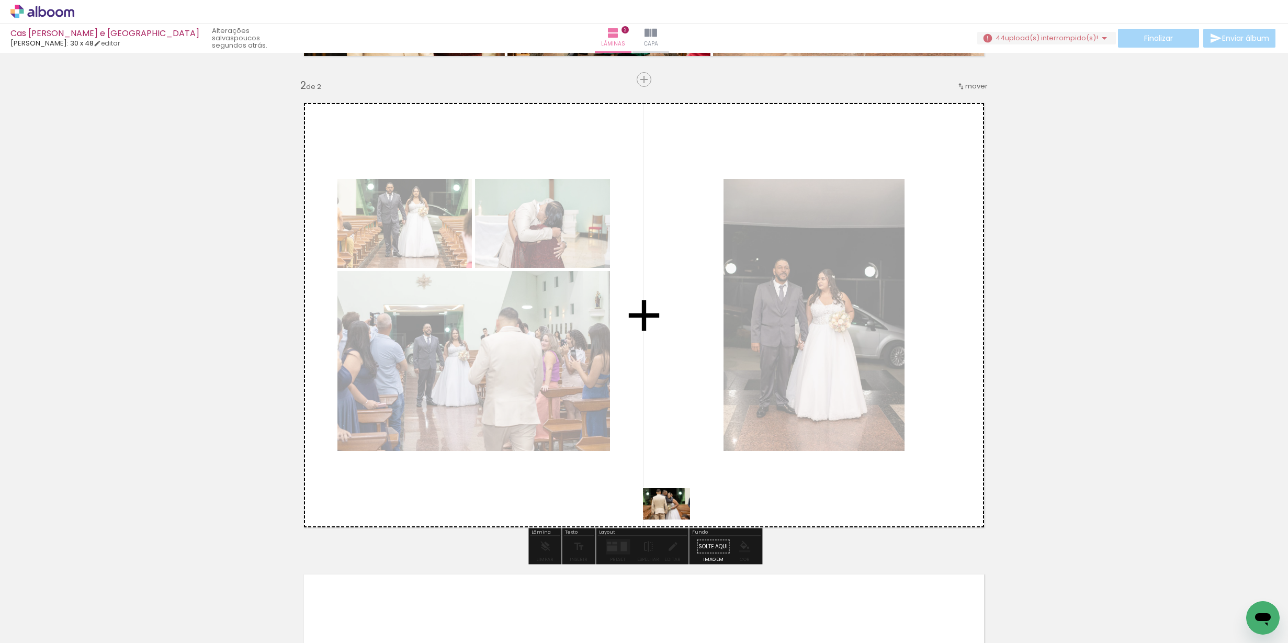
drag, startPoint x: 635, startPoint y: 608, endPoint x: 675, endPoint y: 509, distance: 107.7
click at [675, 509] on quentale-workspace at bounding box center [644, 321] width 1288 height 643
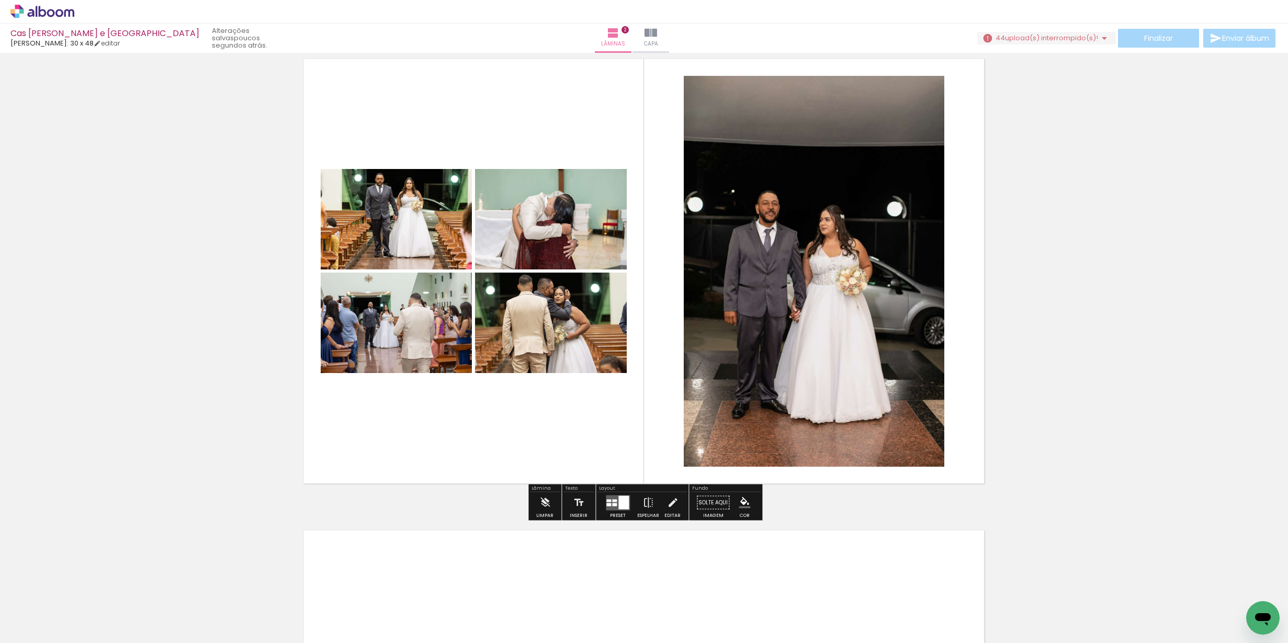
scroll to position [498, 0]
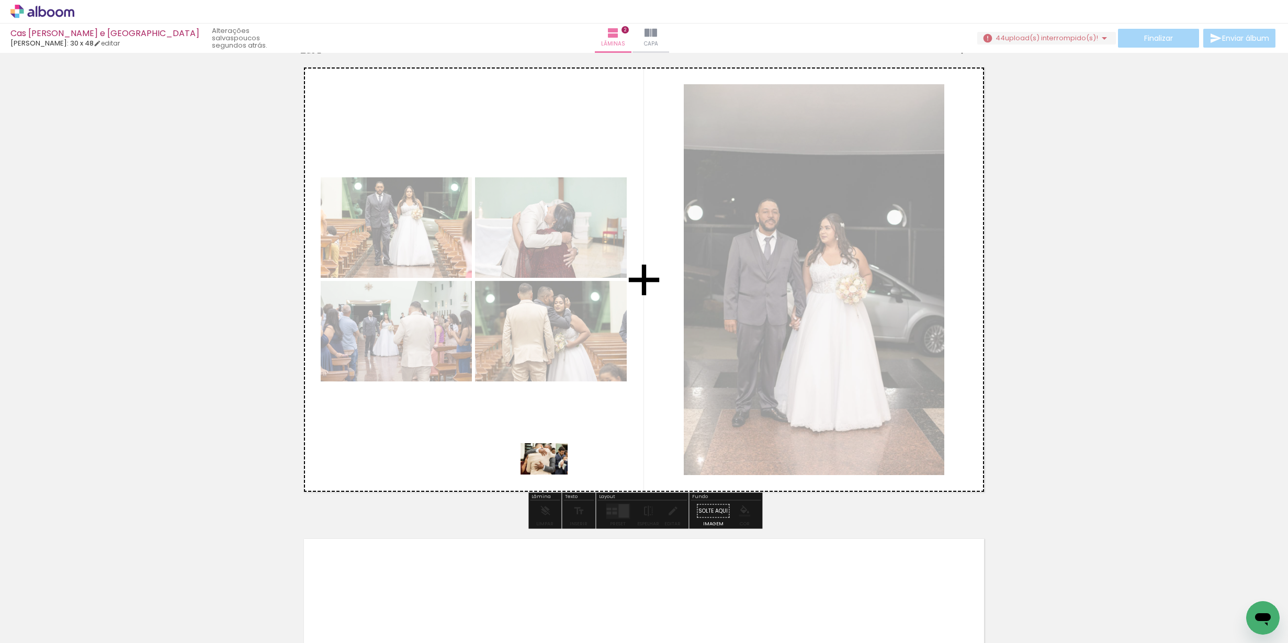
drag, startPoint x: 517, startPoint y: 602, endPoint x: 564, endPoint y: 505, distance: 106.9
click at [553, 470] on quentale-workspace at bounding box center [644, 321] width 1288 height 643
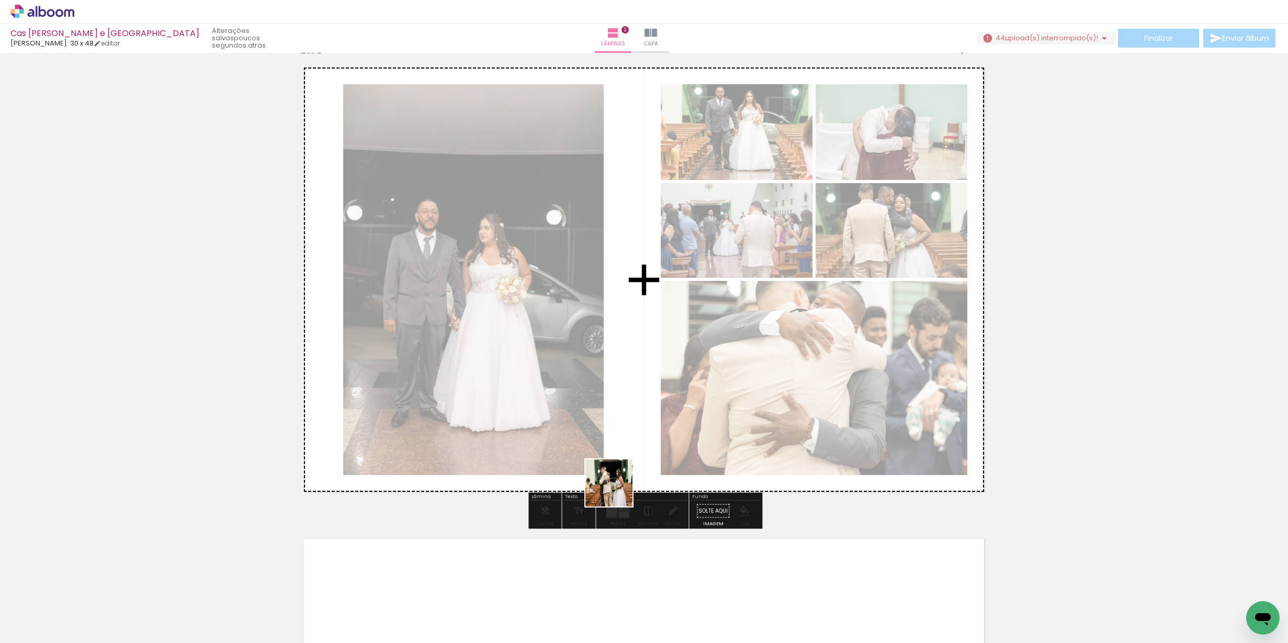
drag, startPoint x: 582, startPoint y: 601, endPoint x: 637, endPoint y: 461, distance: 149.9
click at [636, 461] on quentale-workspace at bounding box center [644, 321] width 1288 height 643
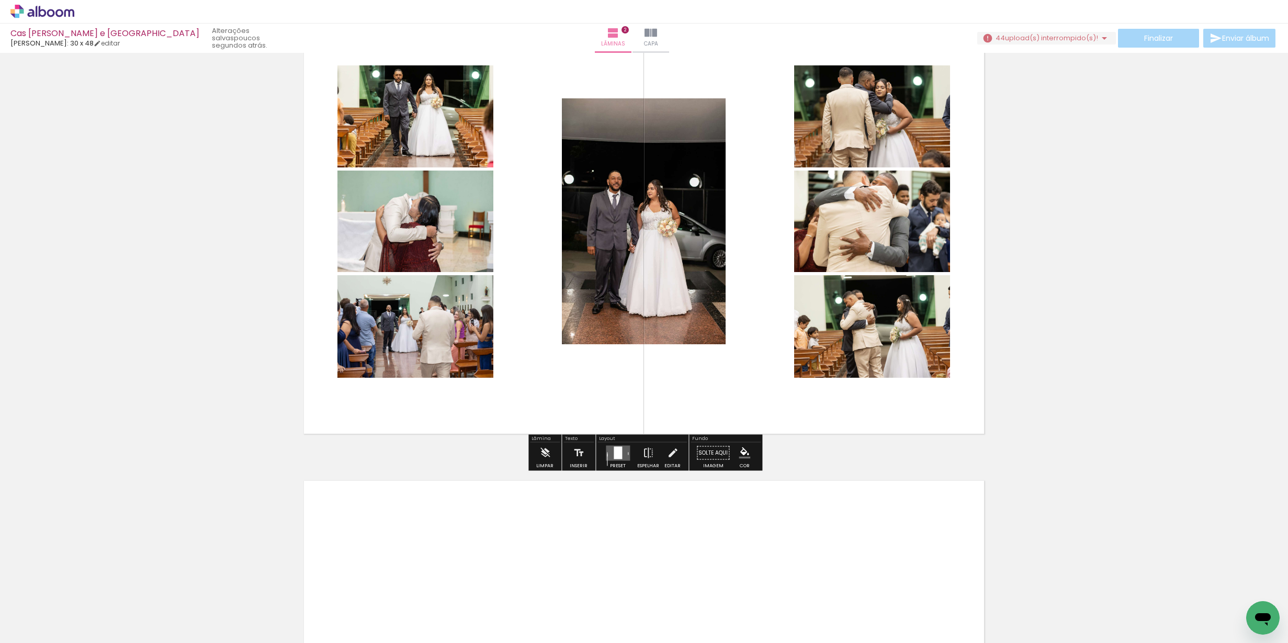
scroll to position [558, 0]
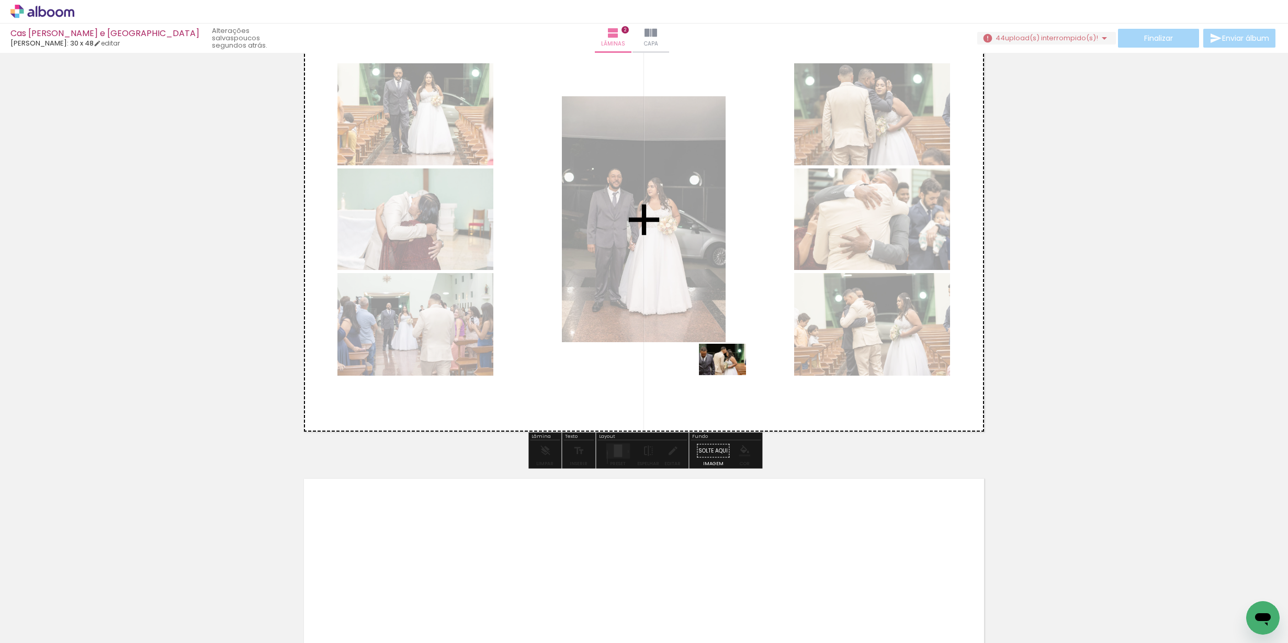
drag, startPoint x: 701, startPoint y: 622, endPoint x: 730, endPoint y: 375, distance: 248.7
click at [730, 375] on quentale-workspace at bounding box center [644, 321] width 1288 height 643
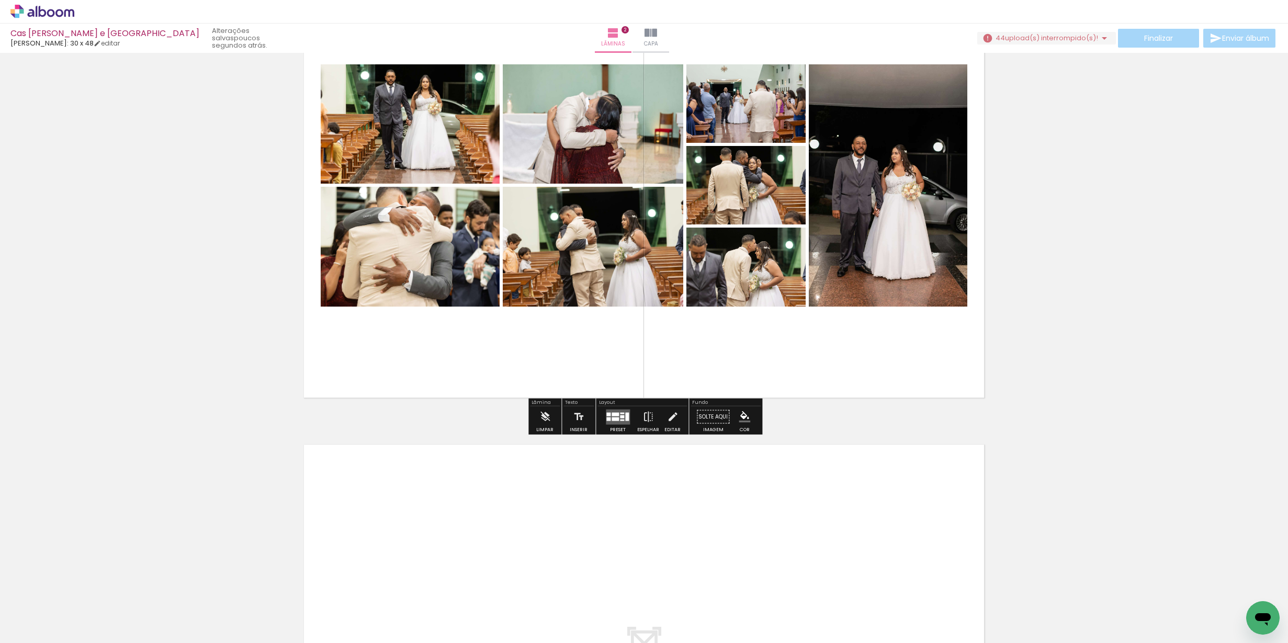
scroll to position [601, 0]
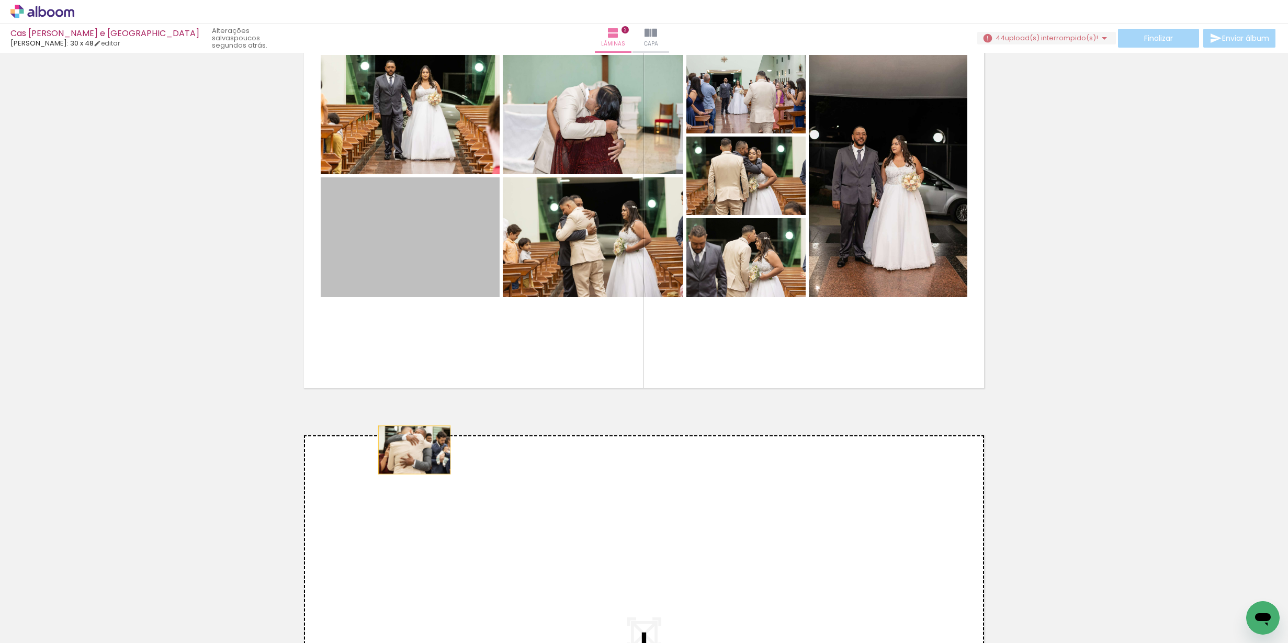
drag, startPoint x: 405, startPoint y: 230, endPoint x: 413, endPoint y: 455, distance: 225.1
click at [413, 455] on div "Inserir lâmina 1 de 2 Inserir lâmina 2 de 2" at bounding box center [644, 162] width 1288 height 1415
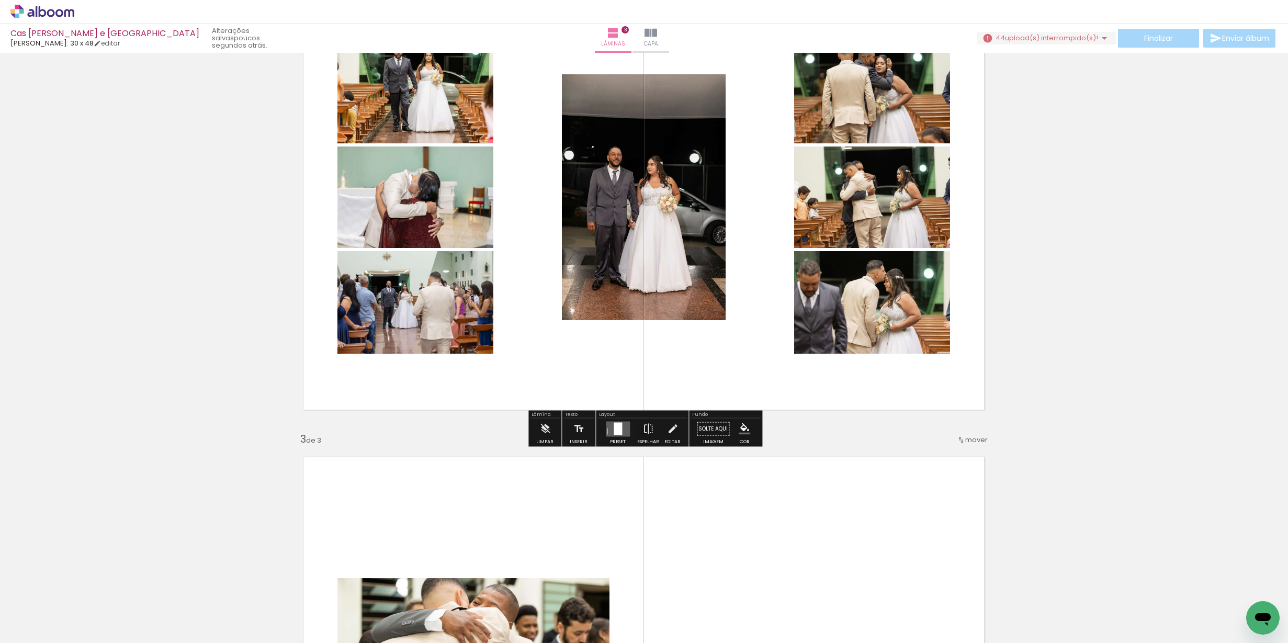
scroll to position [570, 0]
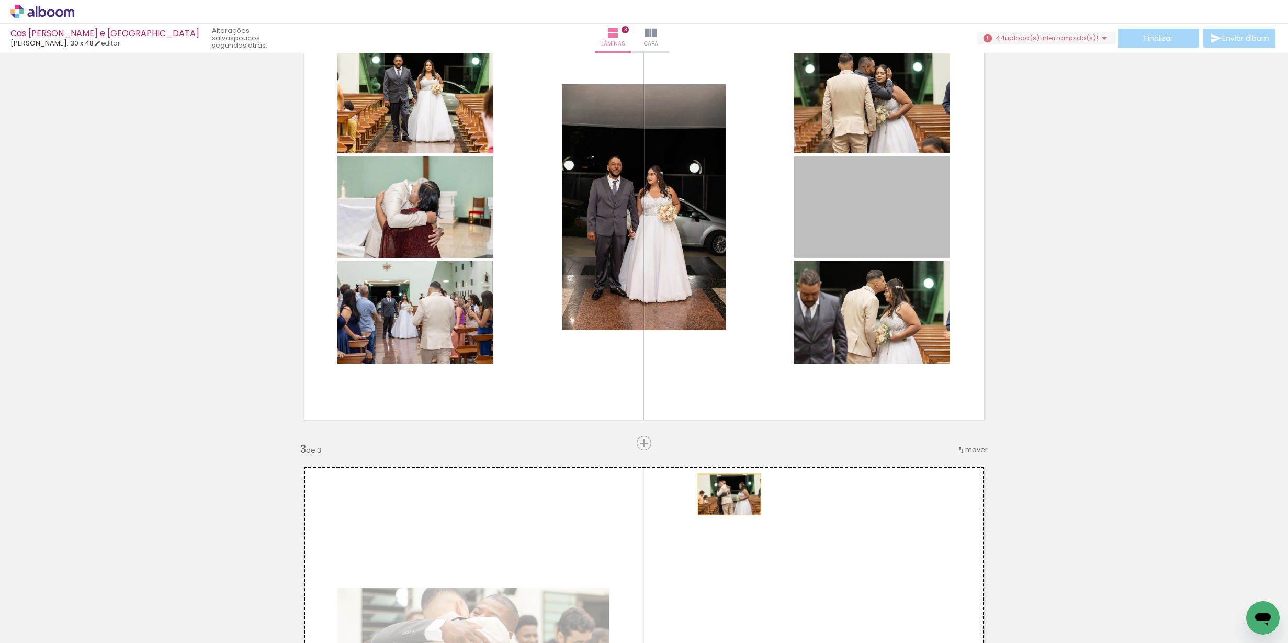
drag, startPoint x: 830, startPoint y: 214, endPoint x: 713, endPoint y: 493, distance: 302.9
click at [728, 494] on div "Inserir lâmina 1 de 3 Inserir lâmina 2 de 3 Inserir lâmina 3 de 3" at bounding box center [644, 430] width 1288 height 1886
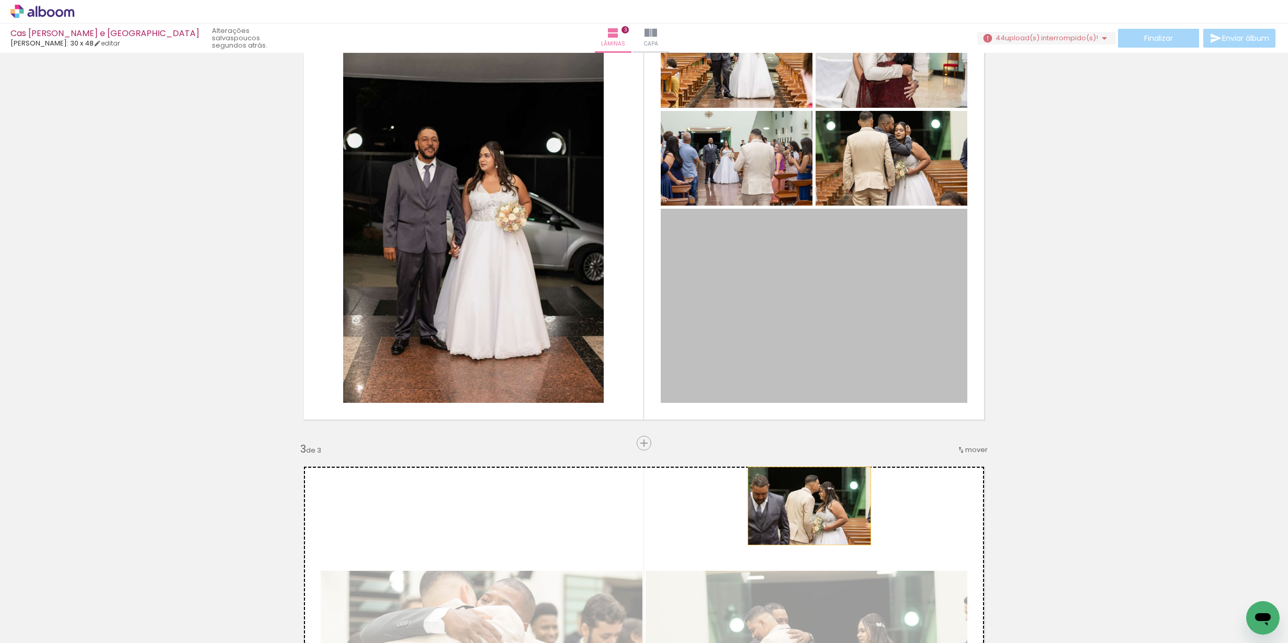
drag, startPoint x: 852, startPoint y: 300, endPoint x: 809, endPoint y: 507, distance: 211.7
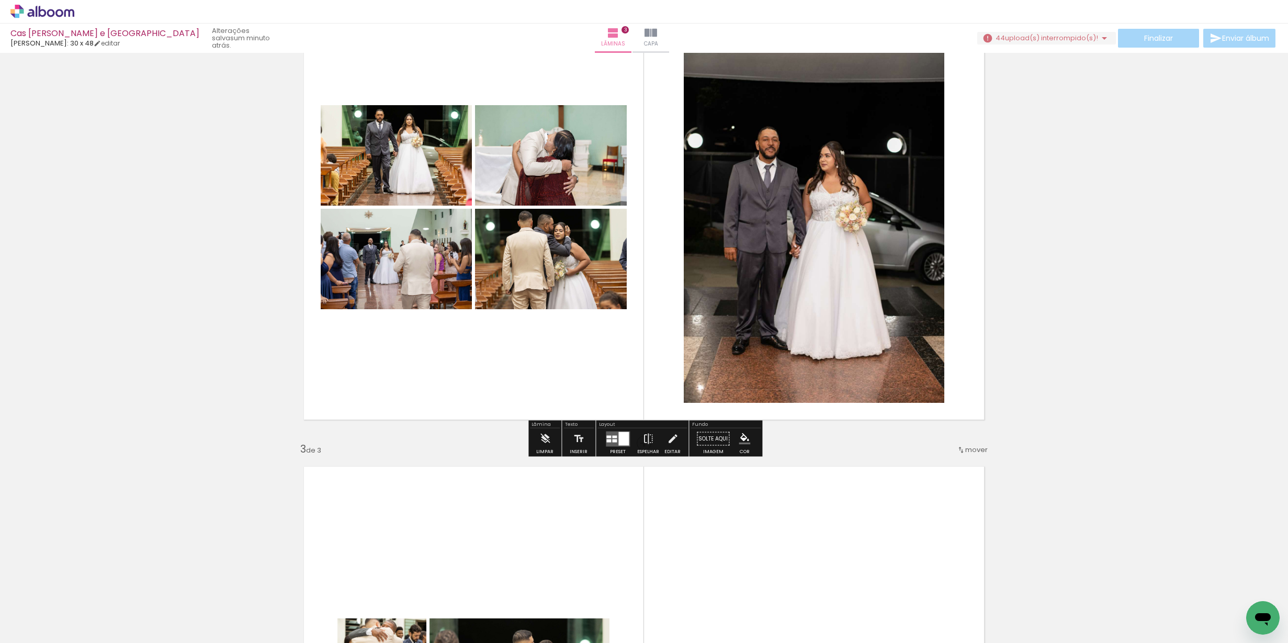
click at [622, 439] on div at bounding box center [623, 439] width 10 height 14
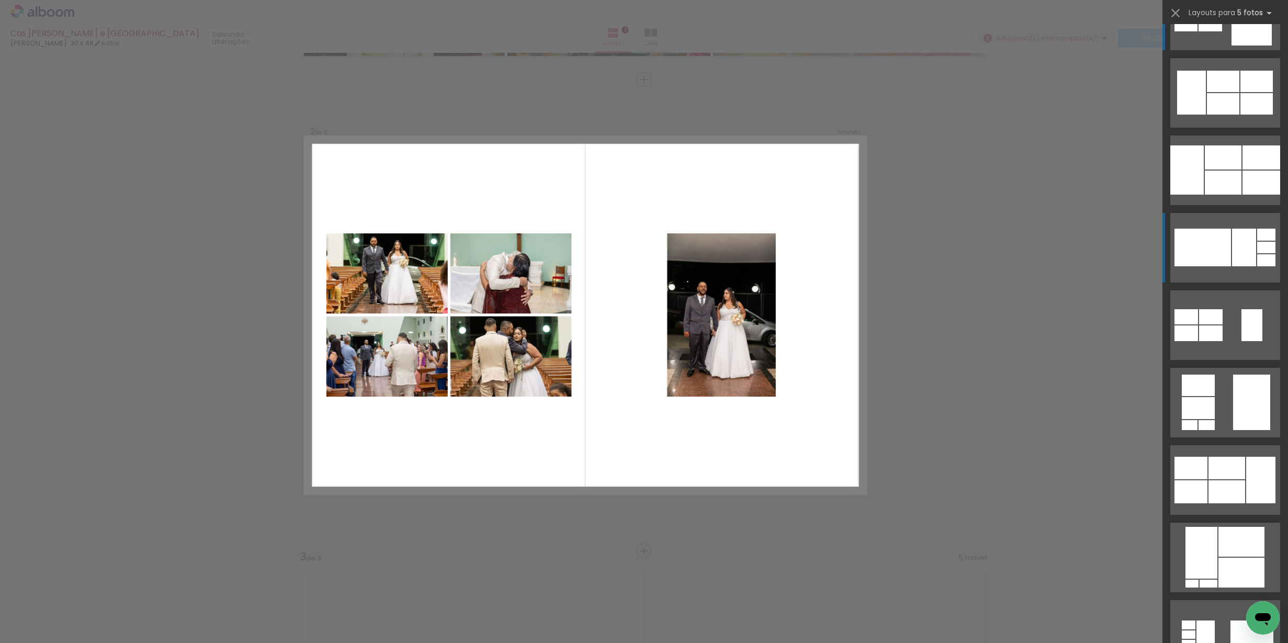
scroll to position [0, 0]
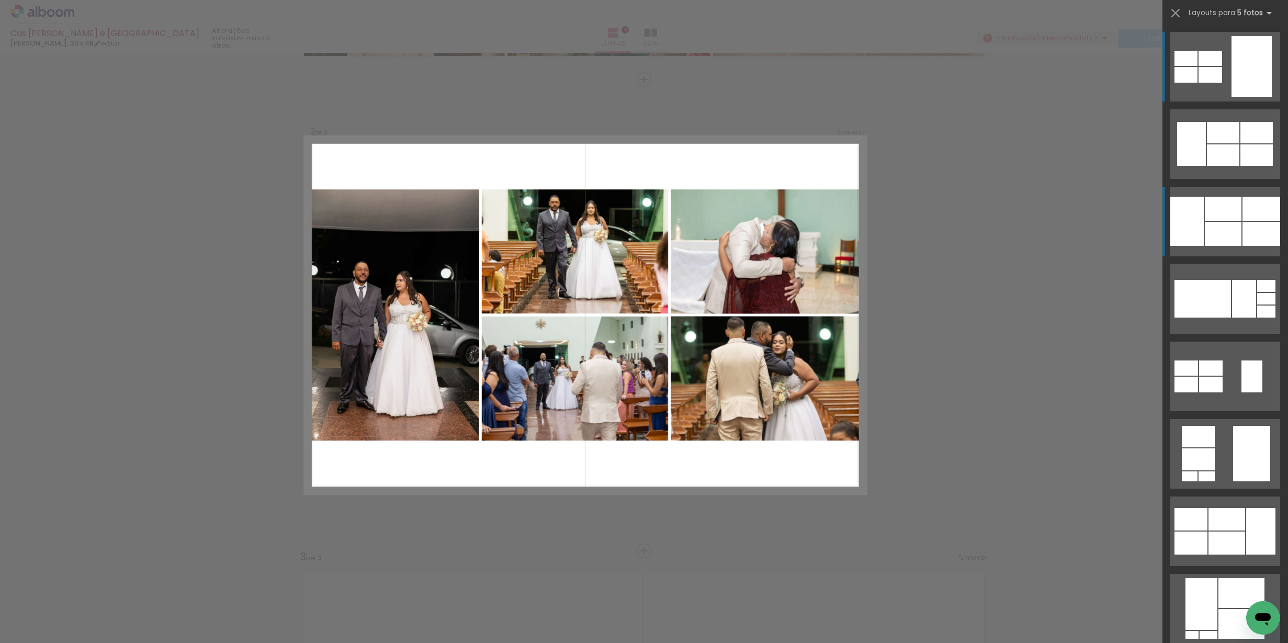
click at [1206, 228] on div at bounding box center [1223, 234] width 37 height 24
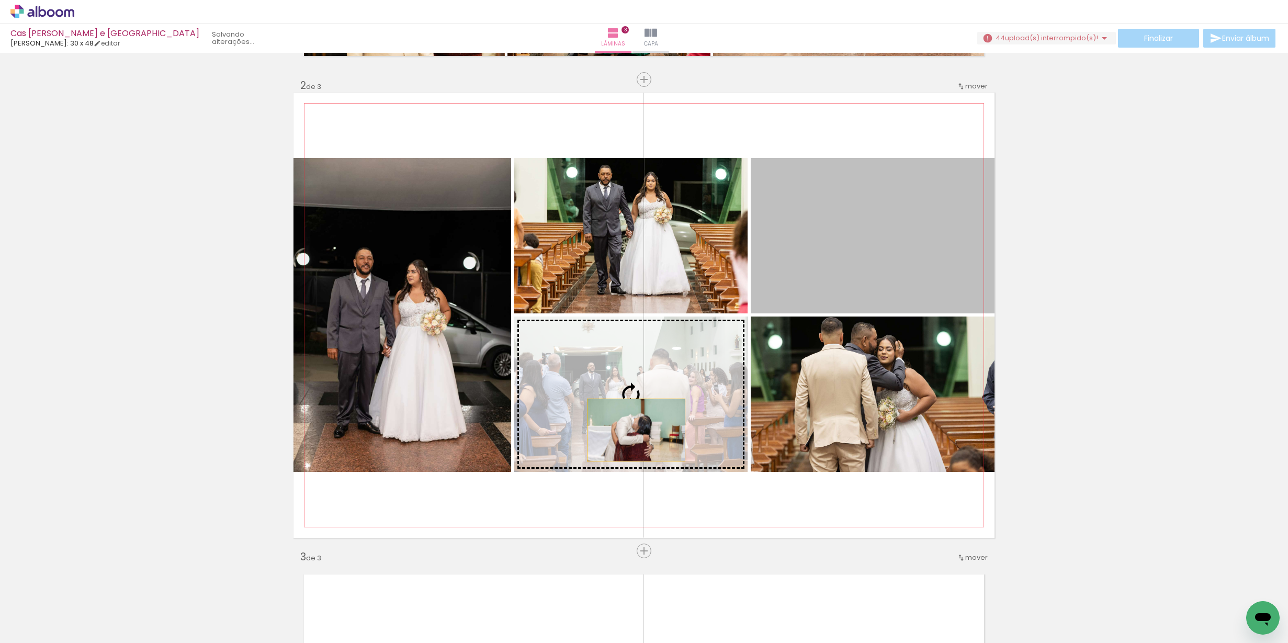
drag, startPoint x: 903, startPoint y: 263, endPoint x: 639, endPoint y: 425, distance: 310.4
click at [0, 0] on slot at bounding box center [0, 0] width 0 height 0
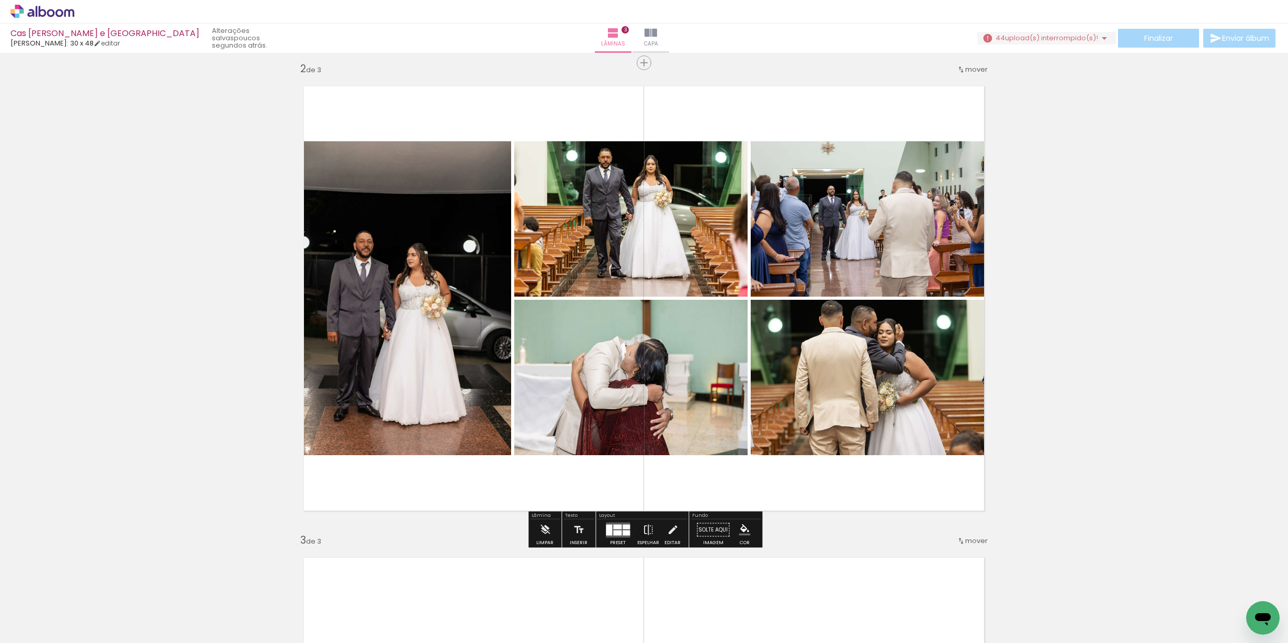
scroll to position [482, 0]
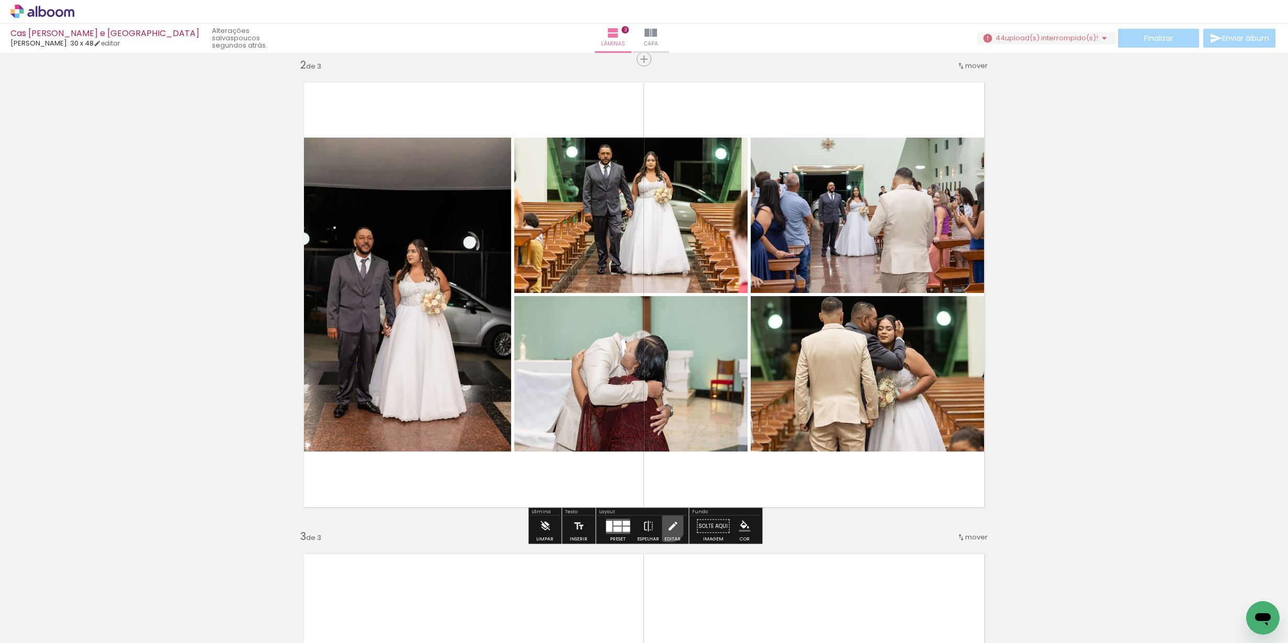
click at [667, 526] on iron-icon at bounding box center [673, 526] width 12 height 21
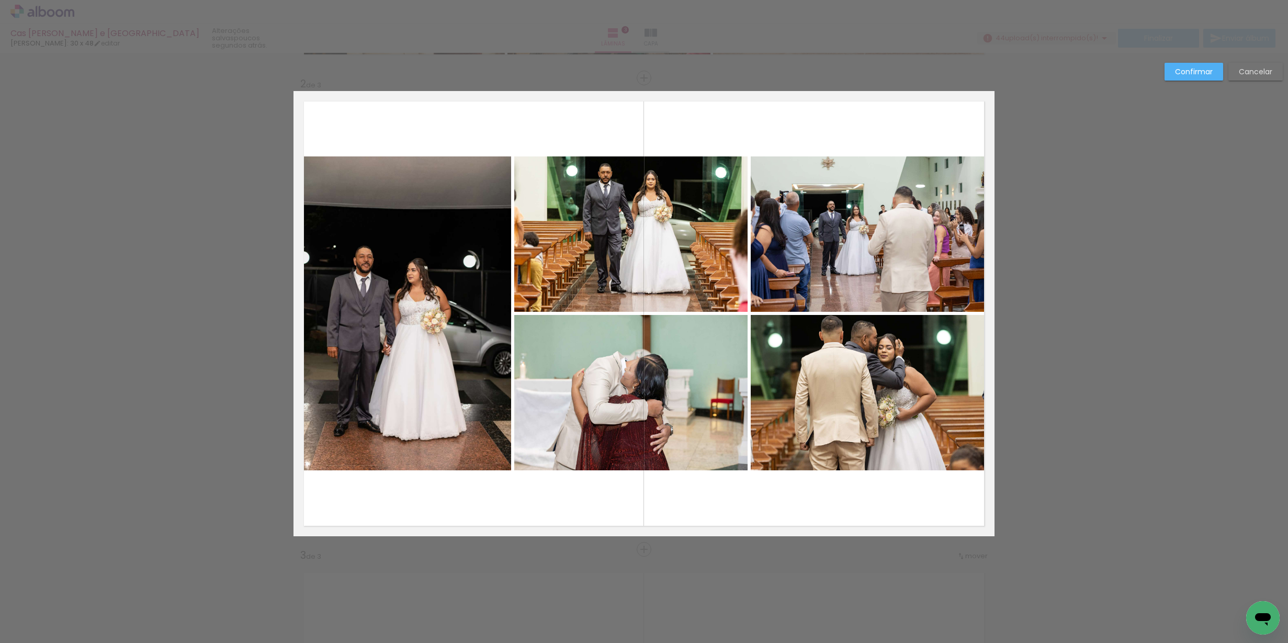
scroll to position [462, 0]
click at [405, 243] on quentale-photo at bounding box center [402, 313] width 218 height 314
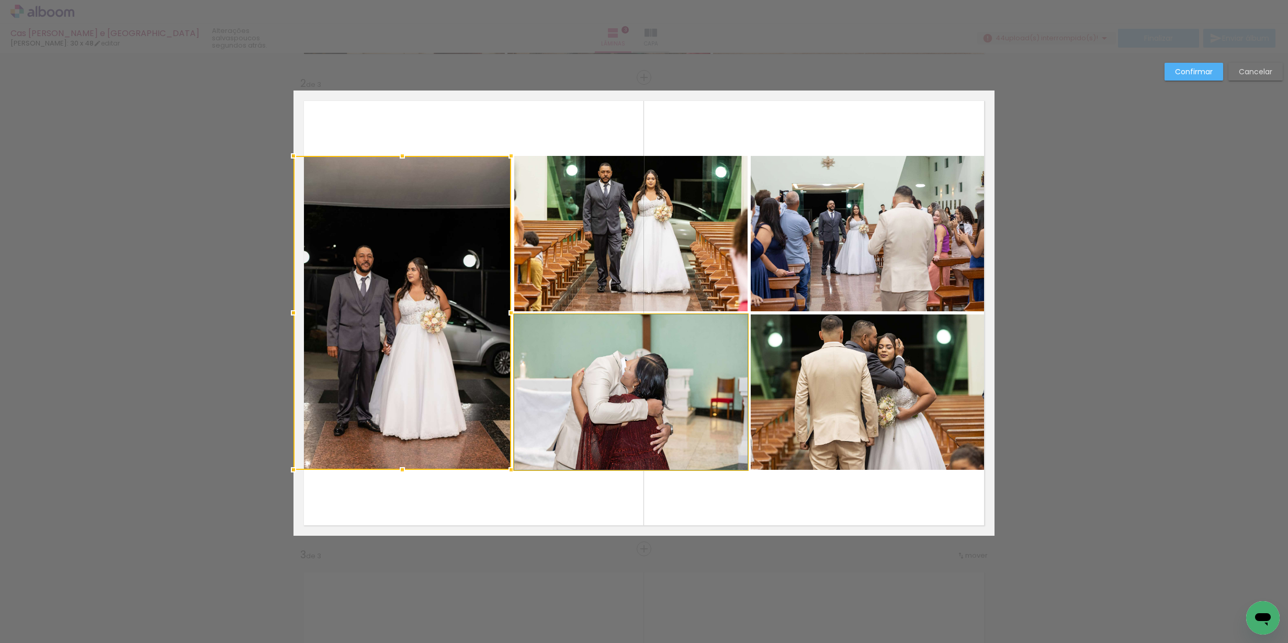
click at [567, 393] on quentale-photo at bounding box center [630, 391] width 233 height 155
click at [580, 269] on div at bounding box center [520, 313] width 454 height 314
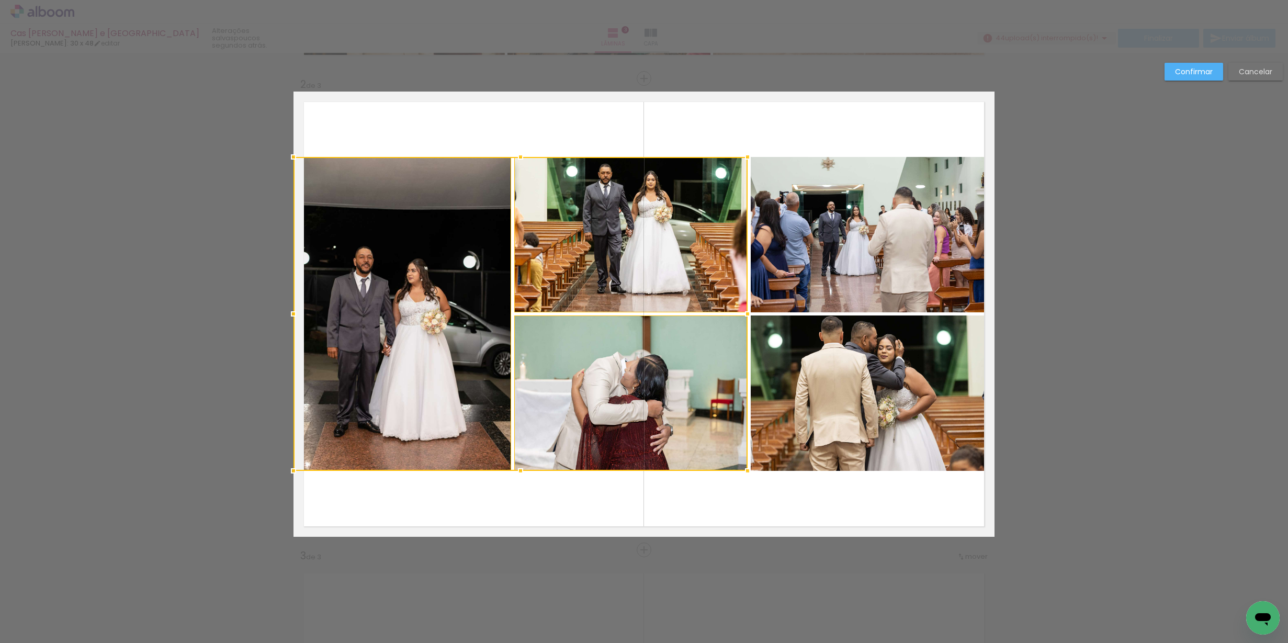
click at [771, 256] on quentale-photo at bounding box center [873, 234] width 244 height 155
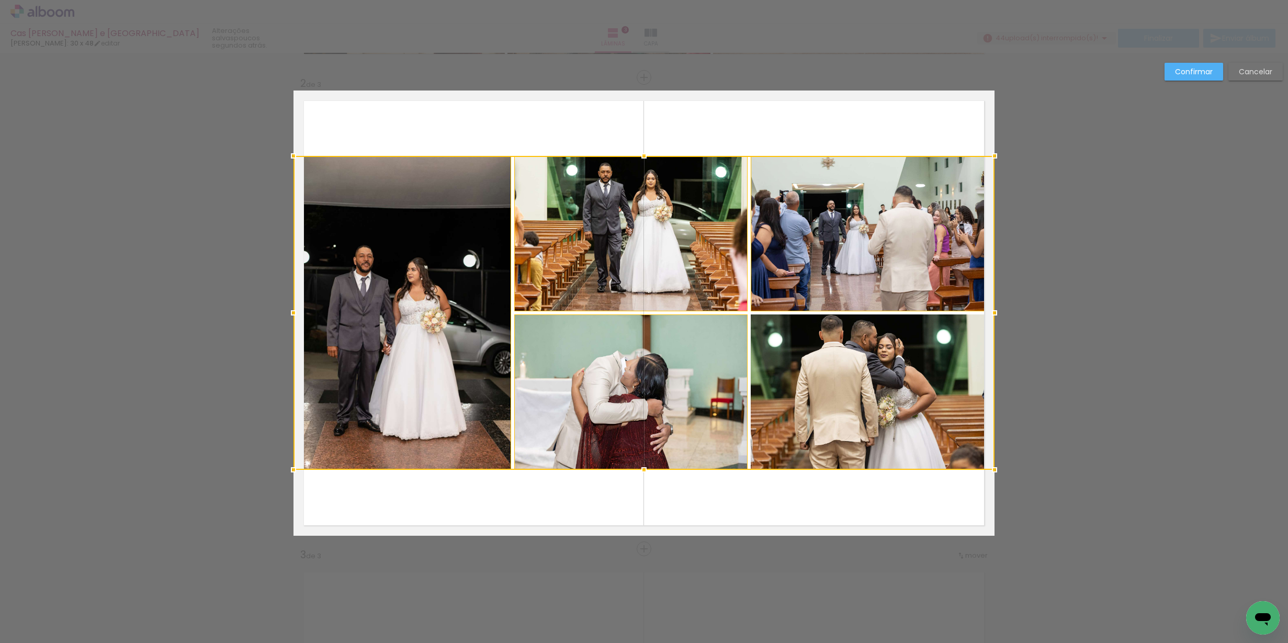
click at [840, 448] on div at bounding box center [643, 313] width 701 height 314
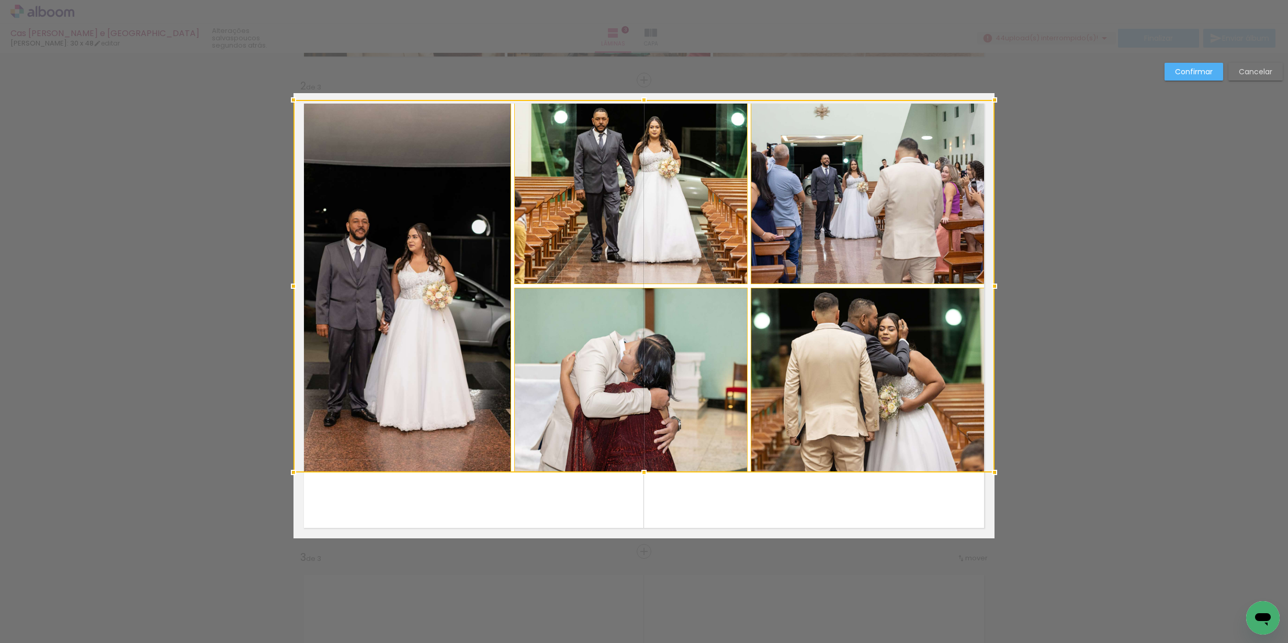
drag, startPoint x: 643, startPoint y: 160, endPoint x: 650, endPoint y: 98, distance: 62.1
click at [650, 98] on div at bounding box center [644, 99] width 21 height 21
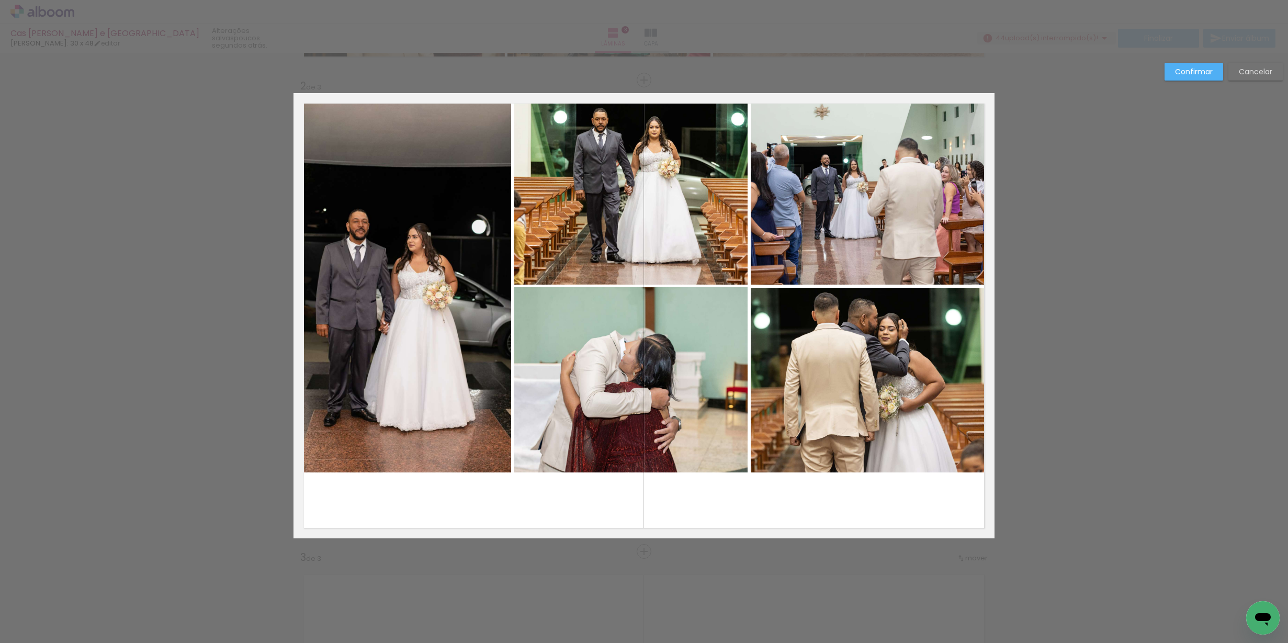
click at [433, 243] on quentale-photo at bounding box center [402, 286] width 218 height 372
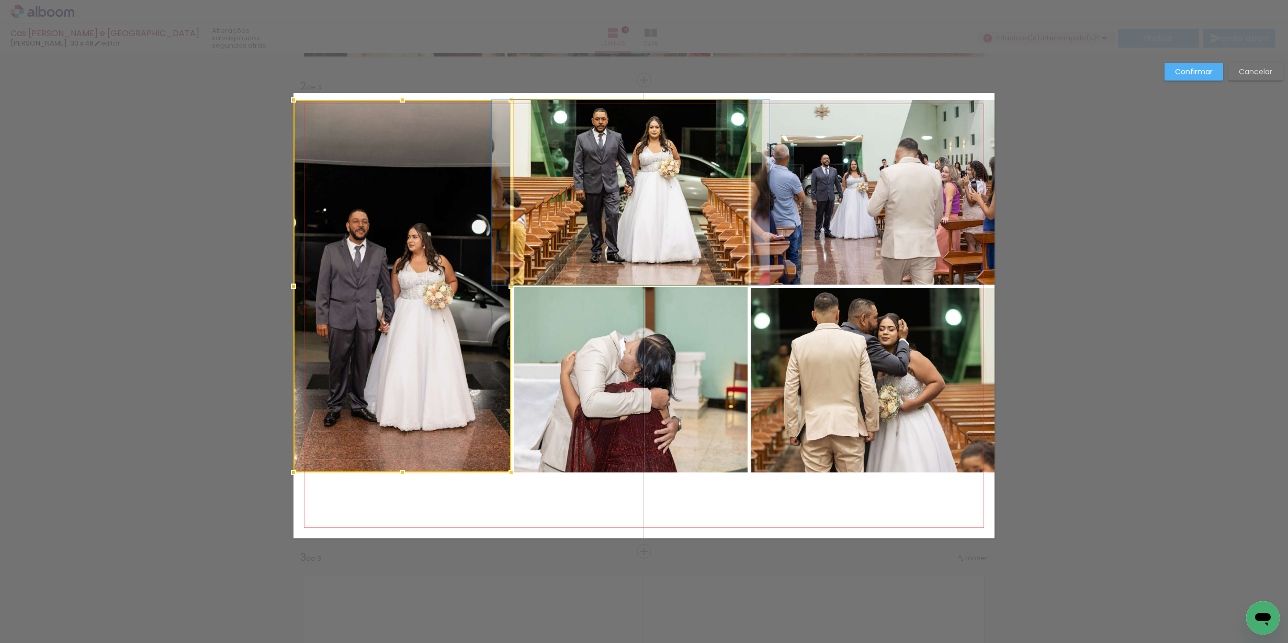
click at [577, 217] on quentale-photo at bounding box center [630, 192] width 233 height 185
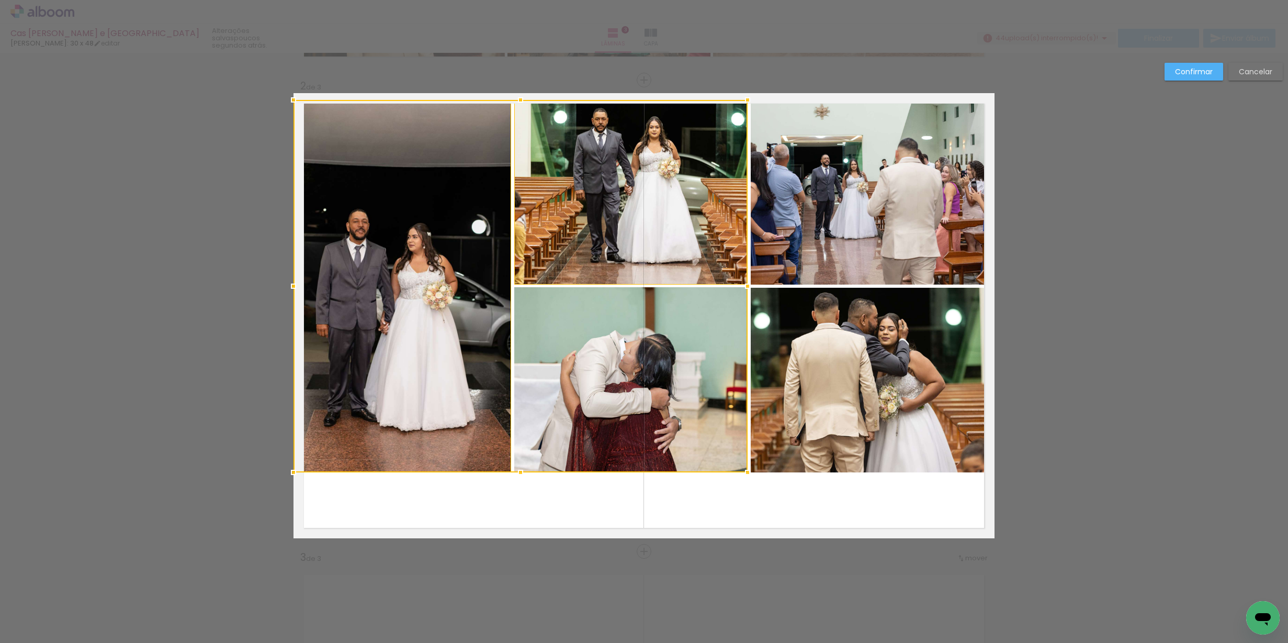
click at [638, 337] on div at bounding box center [520, 286] width 454 height 372
click at [804, 325] on quentale-photo at bounding box center [873, 380] width 244 height 185
click at [822, 245] on div at bounding box center [643, 286] width 701 height 372
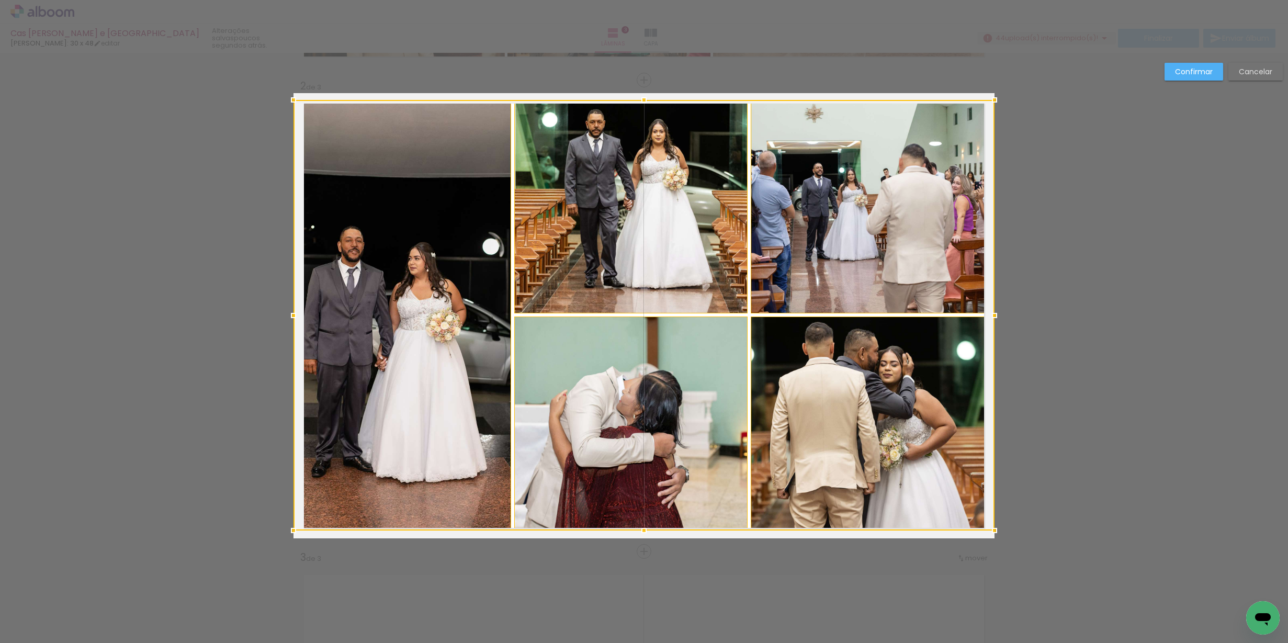
drag, startPoint x: 647, startPoint y: 474, endPoint x: 648, endPoint y: 527, distance: 52.8
click at [648, 527] on div at bounding box center [644, 530] width 21 height 21
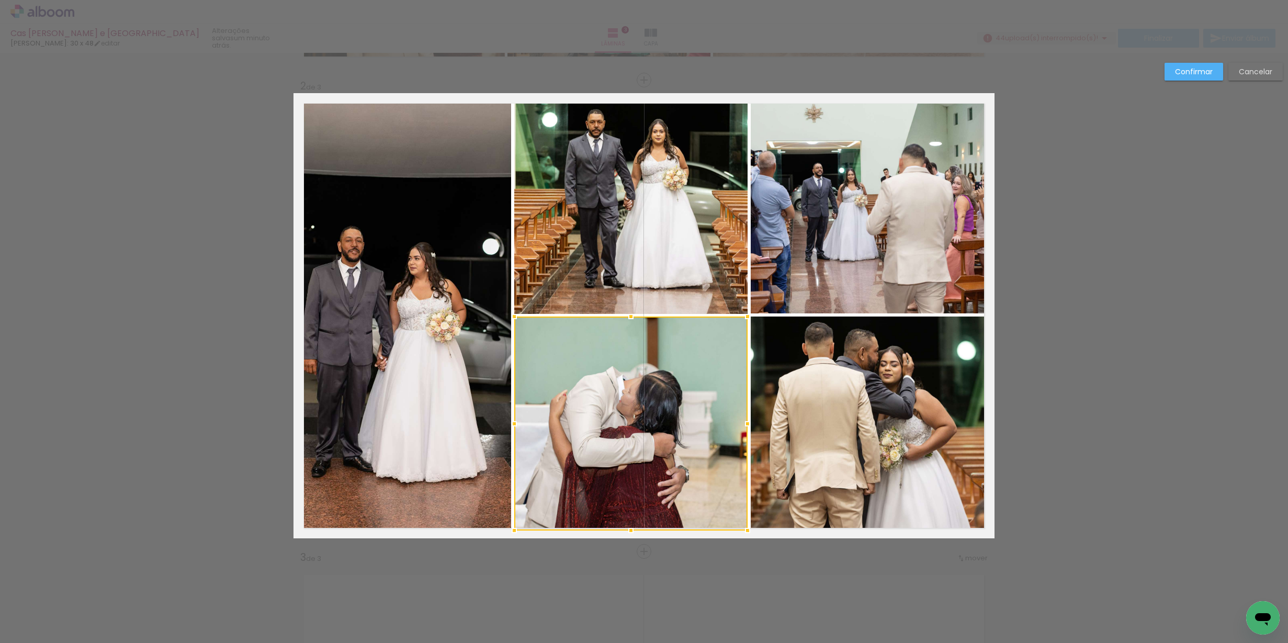
click at [0, 0] on slot "Confirmar" at bounding box center [0, 0] width 0 height 0
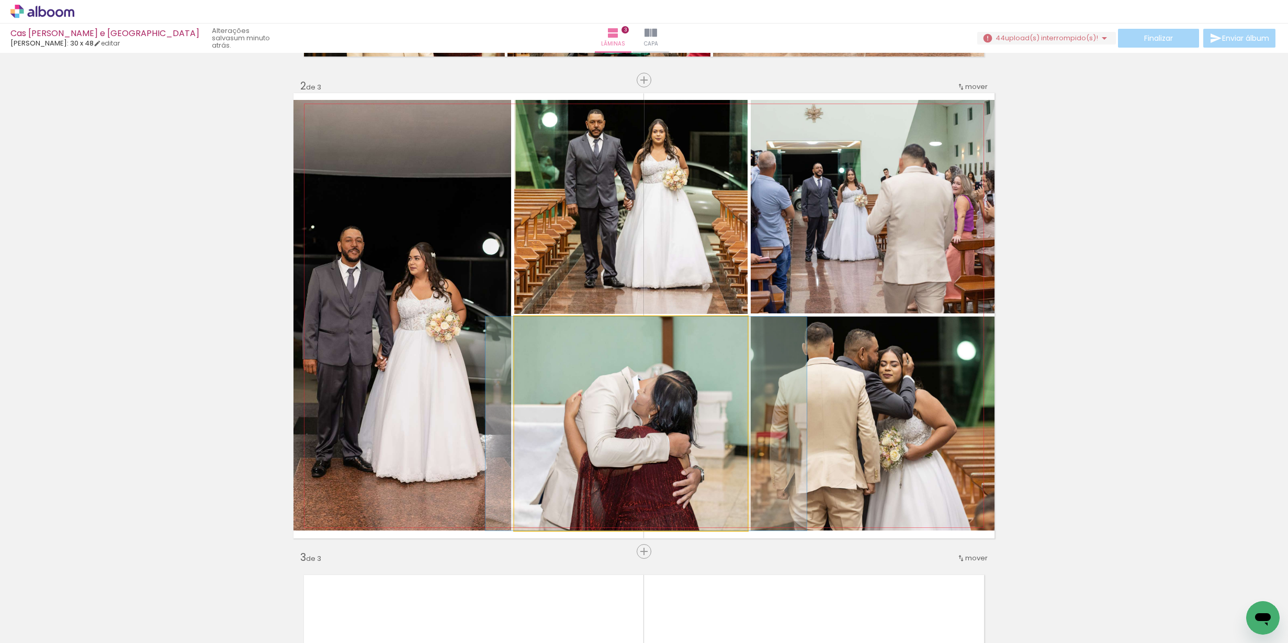
drag, startPoint x: 705, startPoint y: 428, endPoint x: 720, endPoint y: 428, distance: 15.2
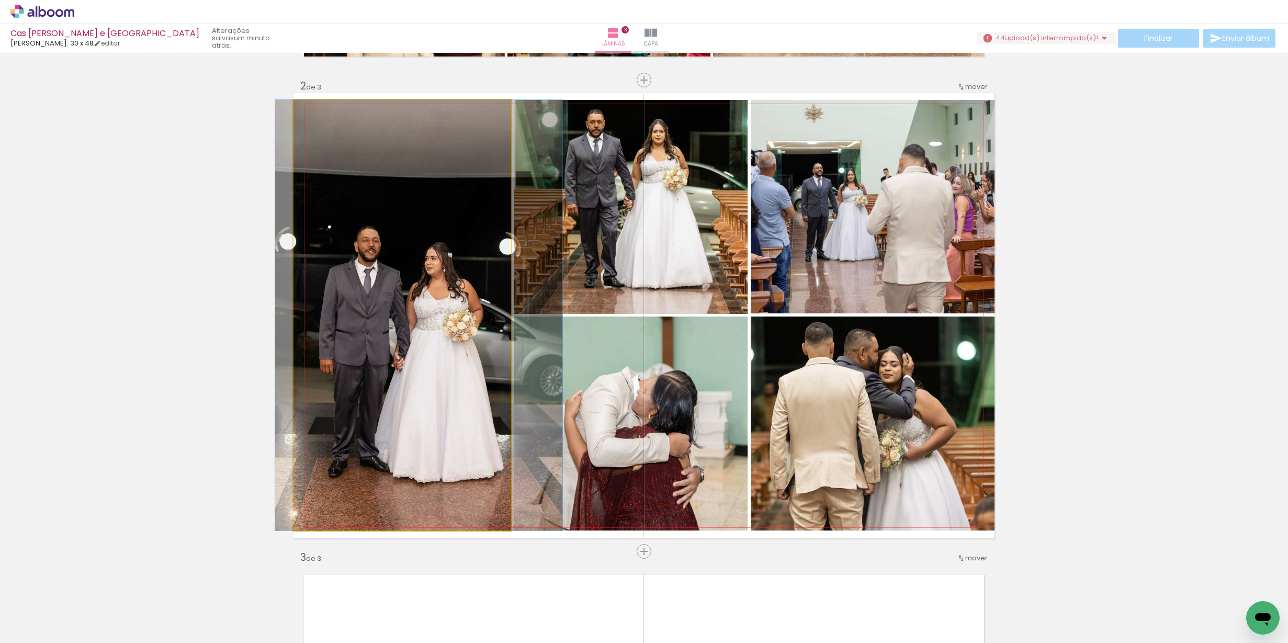
drag, startPoint x: 378, startPoint y: 356, endPoint x: 395, endPoint y: 355, distance: 16.8
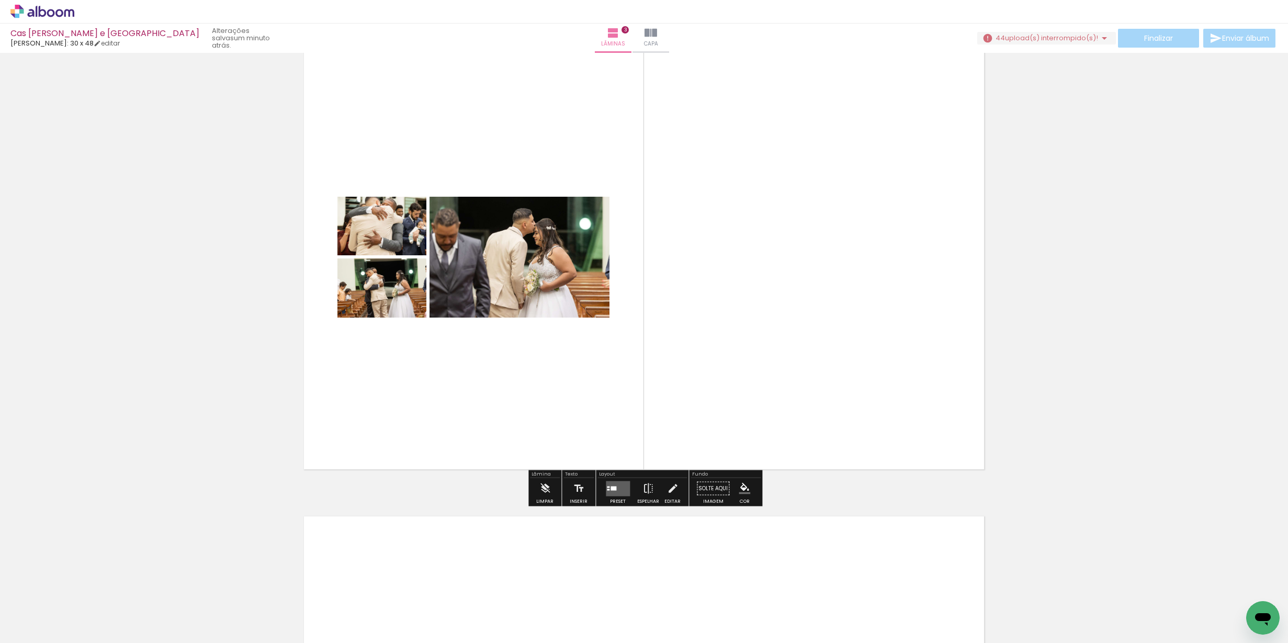
scroll to position [992, 0]
click at [617, 484] on quentale-layouter at bounding box center [618, 487] width 24 height 15
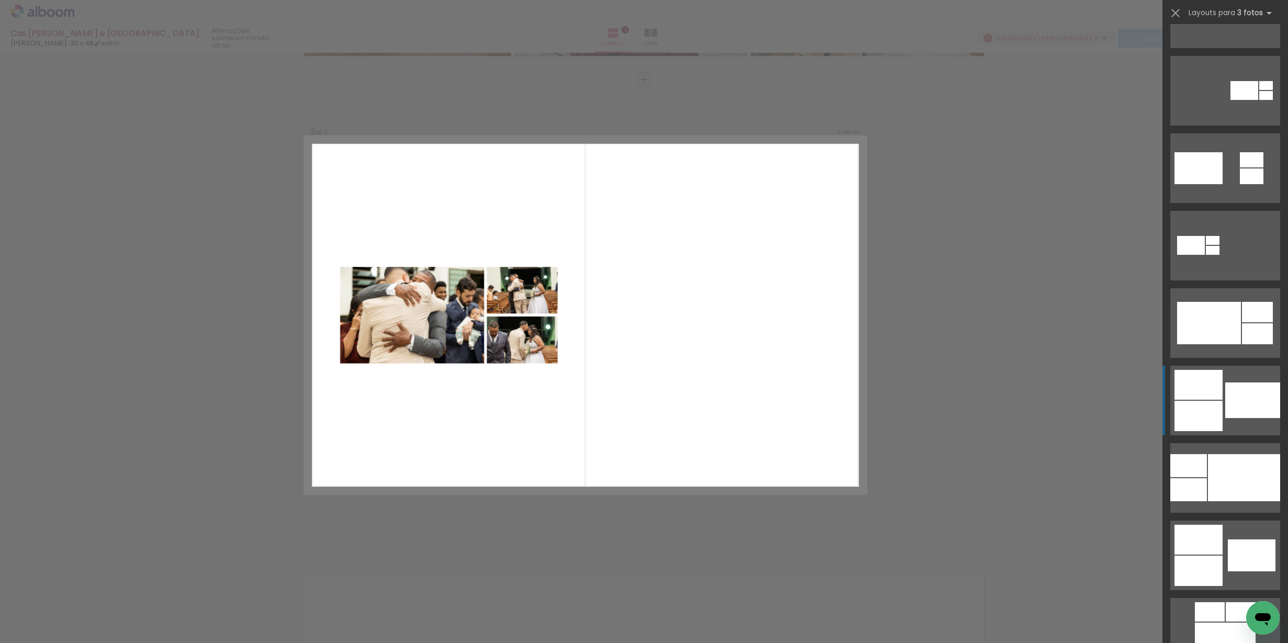
scroll to position [444, 0]
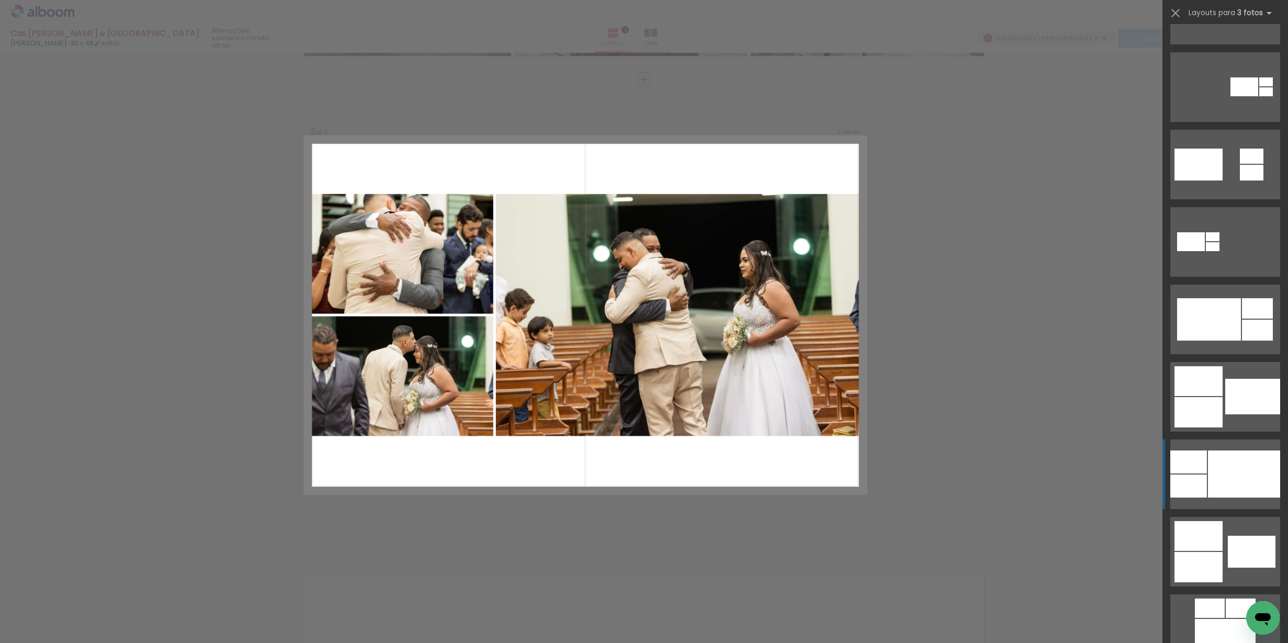
click at [1239, 478] on div at bounding box center [1244, 473] width 72 height 47
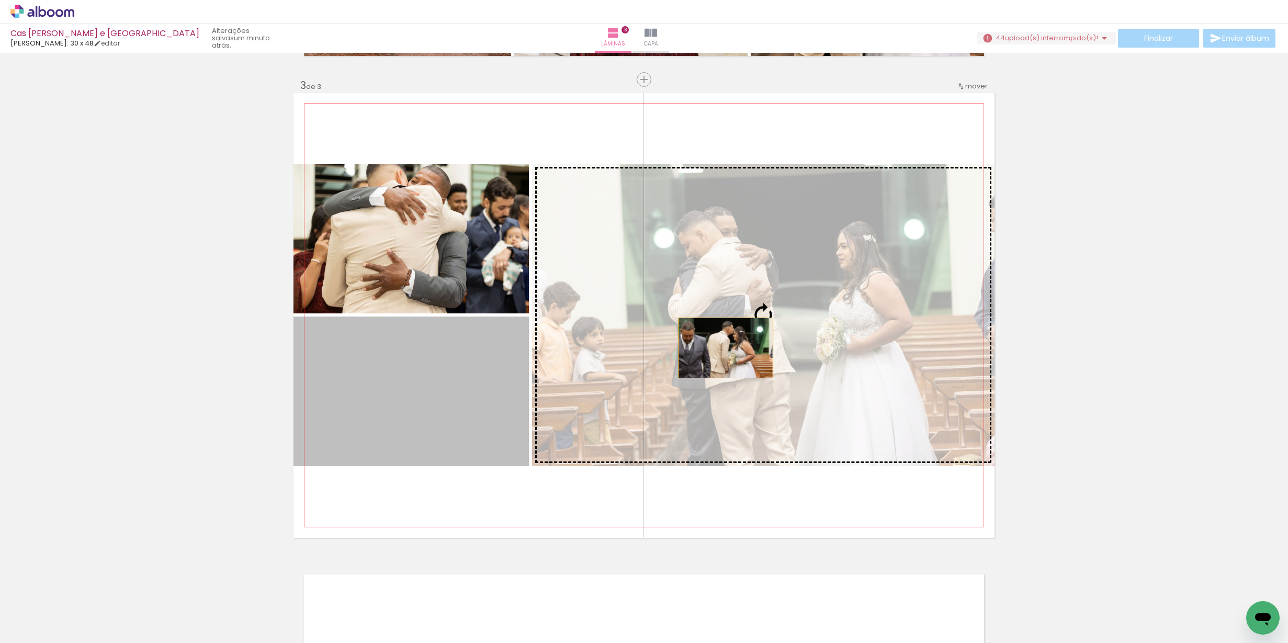
drag, startPoint x: 487, startPoint y: 370, endPoint x: 726, endPoint y: 348, distance: 240.1
click at [0, 0] on slot at bounding box center [0, 0] width 0 height 0
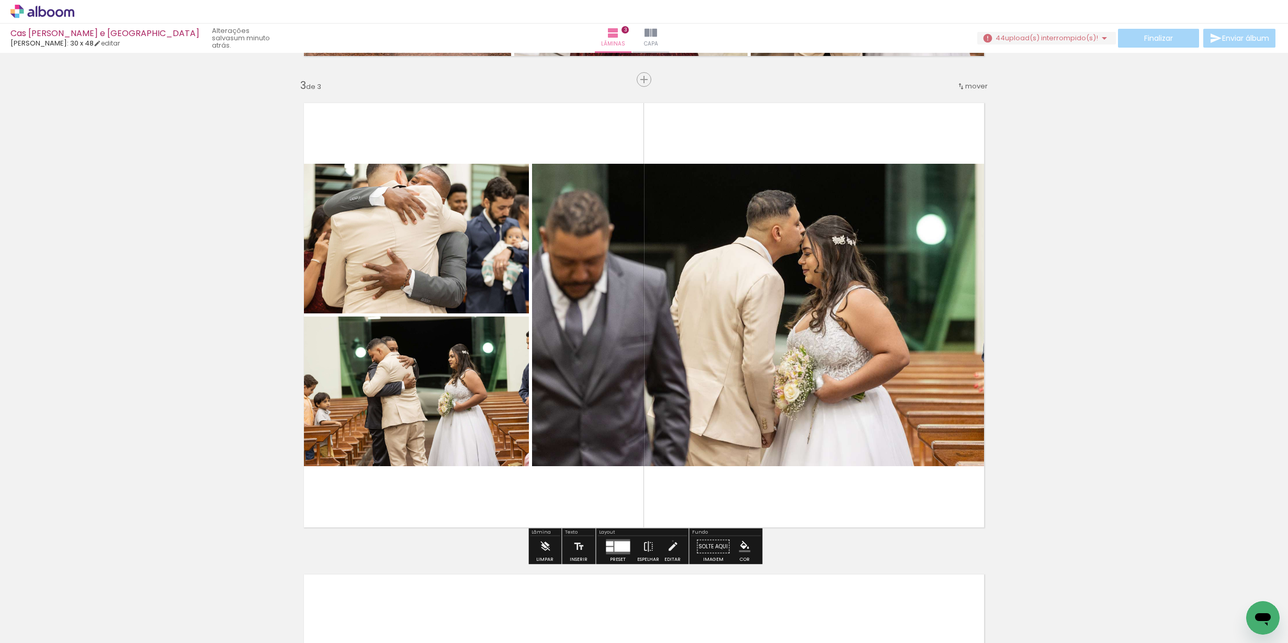
click at [670, 541] on iron-icon at bounding box center [673, 546] width 12 height 21
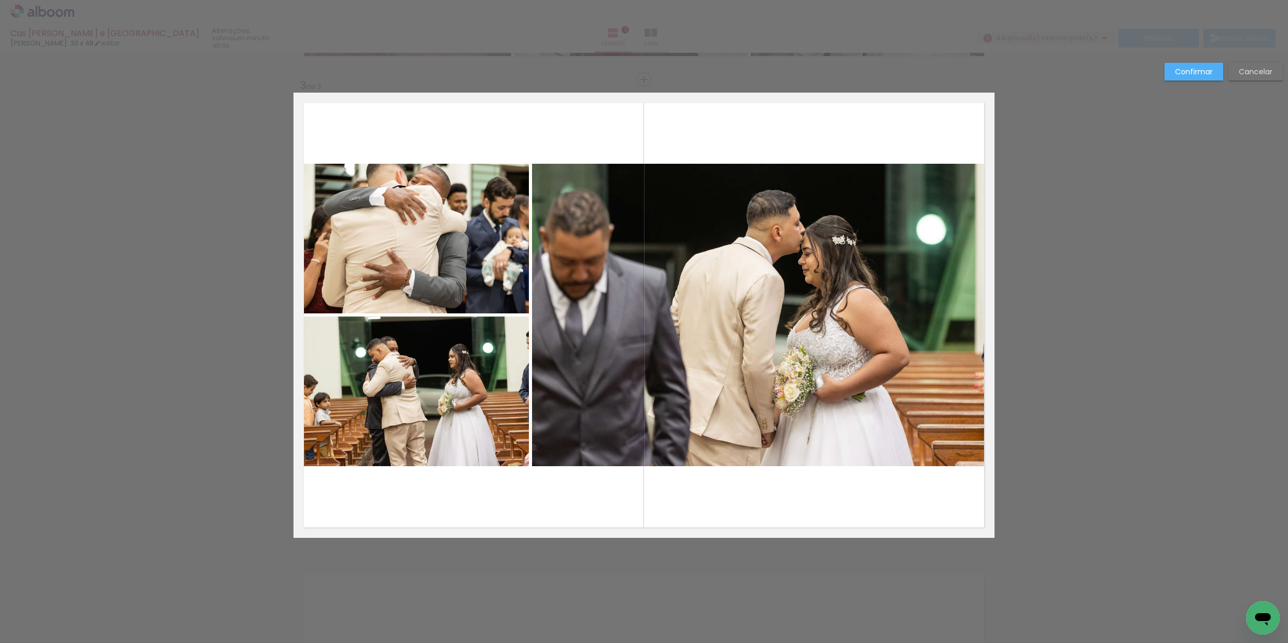
click at [456, 255] on quentale-photo at bounding box center [410, 239] width 235 height 150
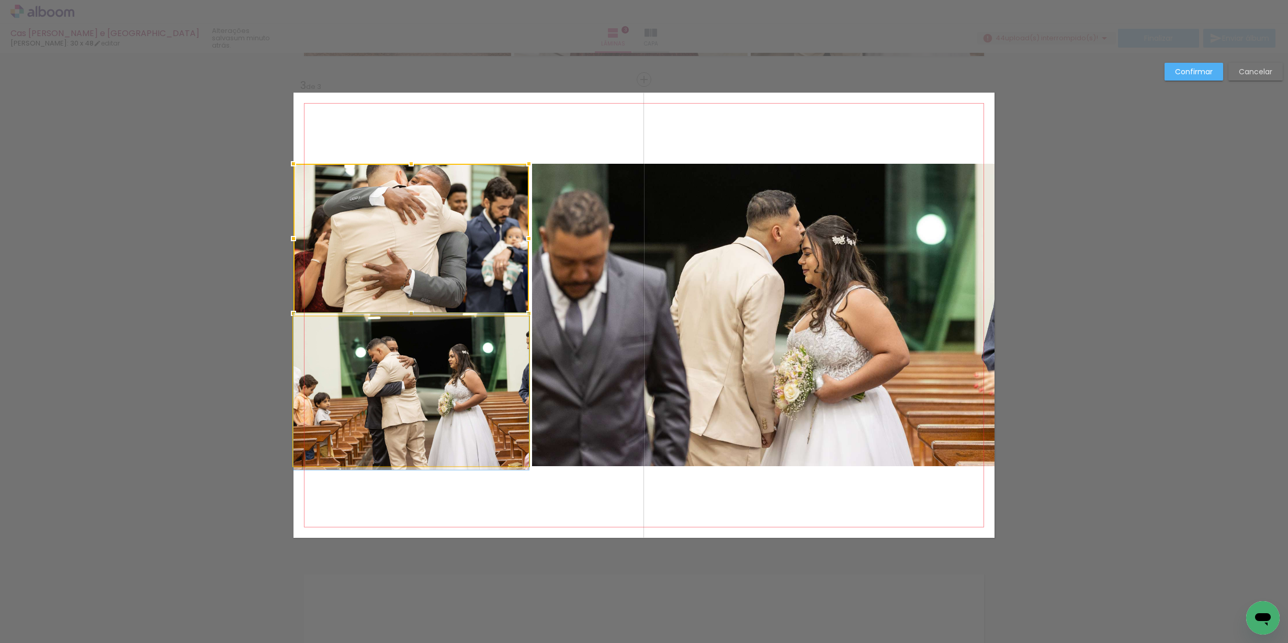
click at [476, 451] on quentale-photo at bounding box center [410, 392] width 235 height 150
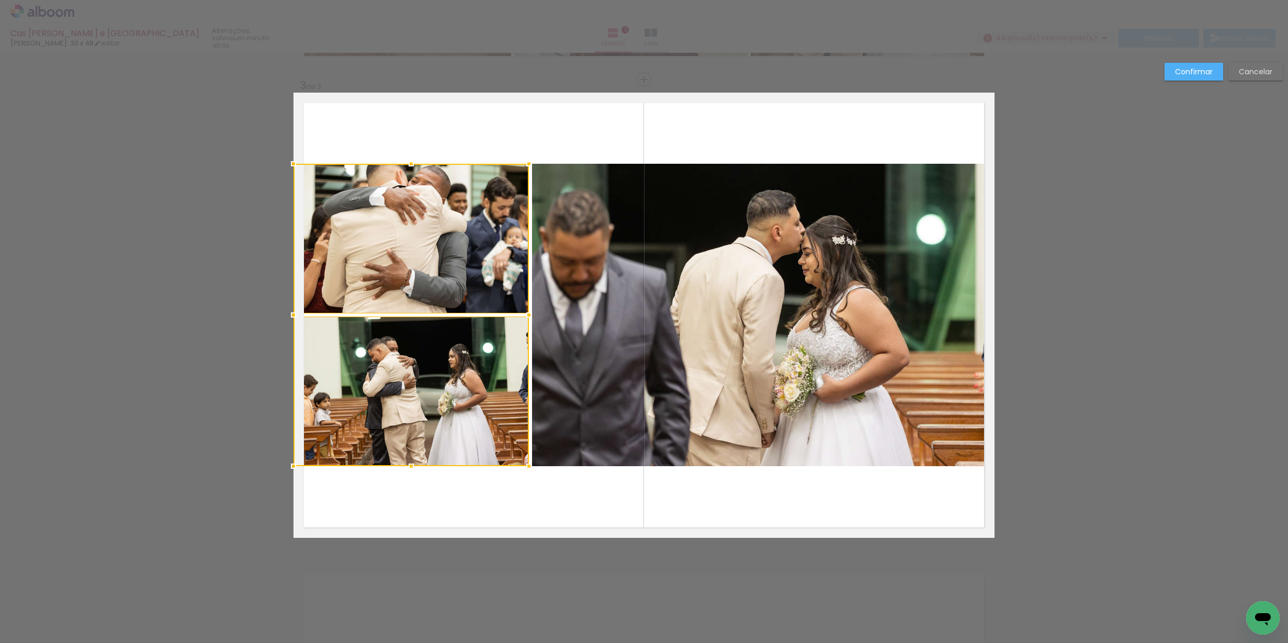
click at [721, 386] on quentale-photo at bounding box center [763, 315] width 462 height 302
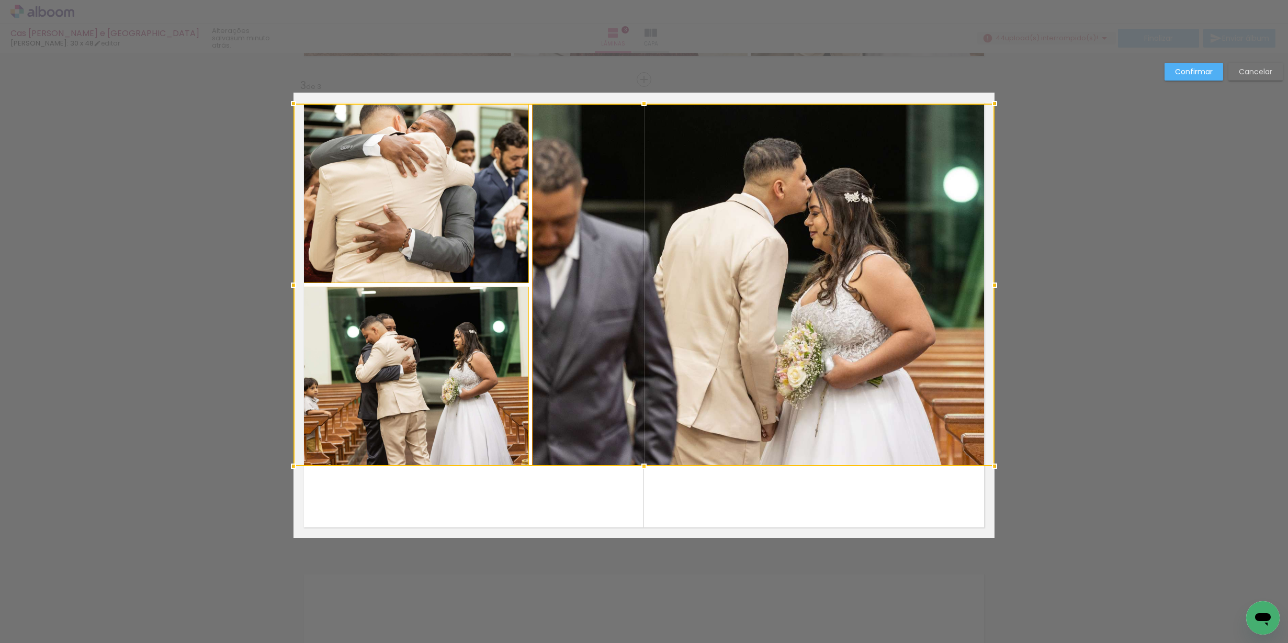
drag, startPoint x: 645, startPoint y: 163, endPoint x: 655, endPoint y: 103, distance: 61.0
click at [655, 103] on album-spread "3 de 3" at bounding box center [643, 315] width 701 height 445
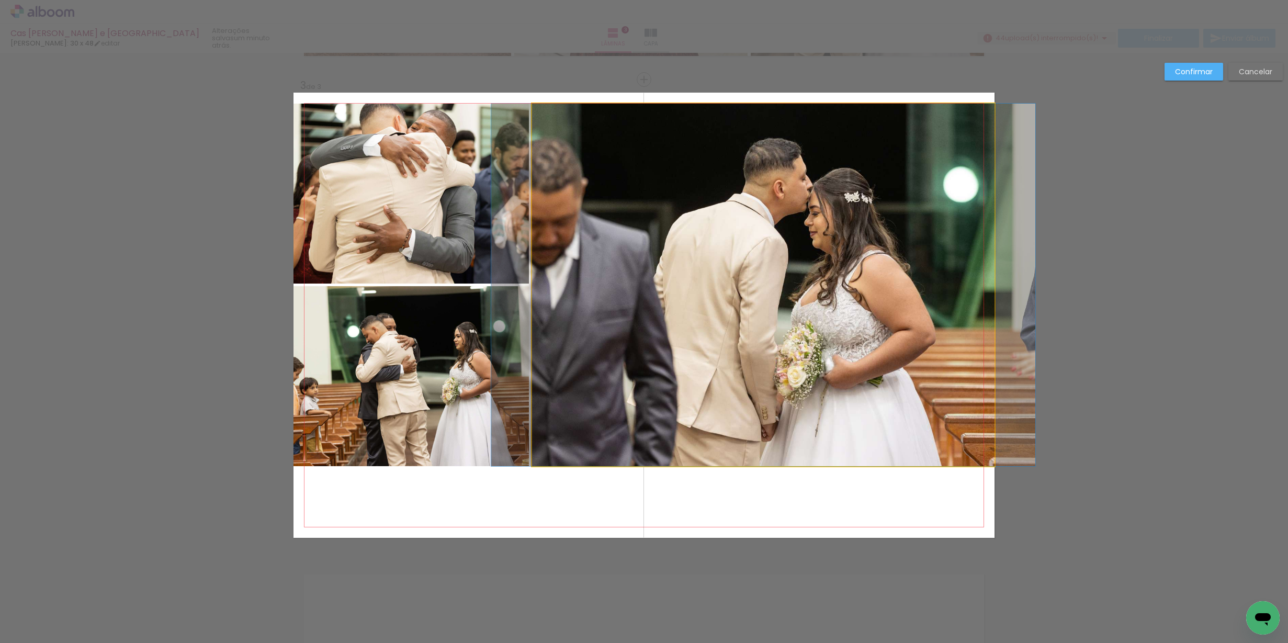
click at [667, 225] on quentale-photo at bounding box center [763, 285] width 462 height 363
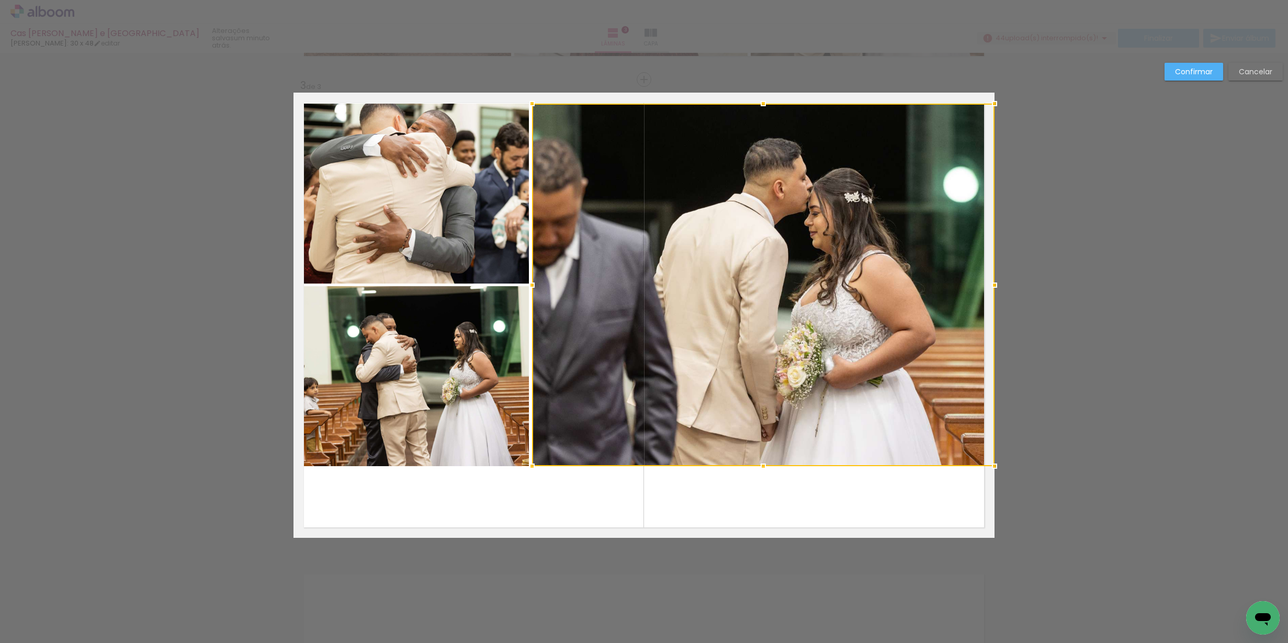
click at [330, 211] on quentale-photo at bounding box center [410, 194] width 235 height 180
click at [449, 354] on div at bounding box center [643, 285] width 701 height 363
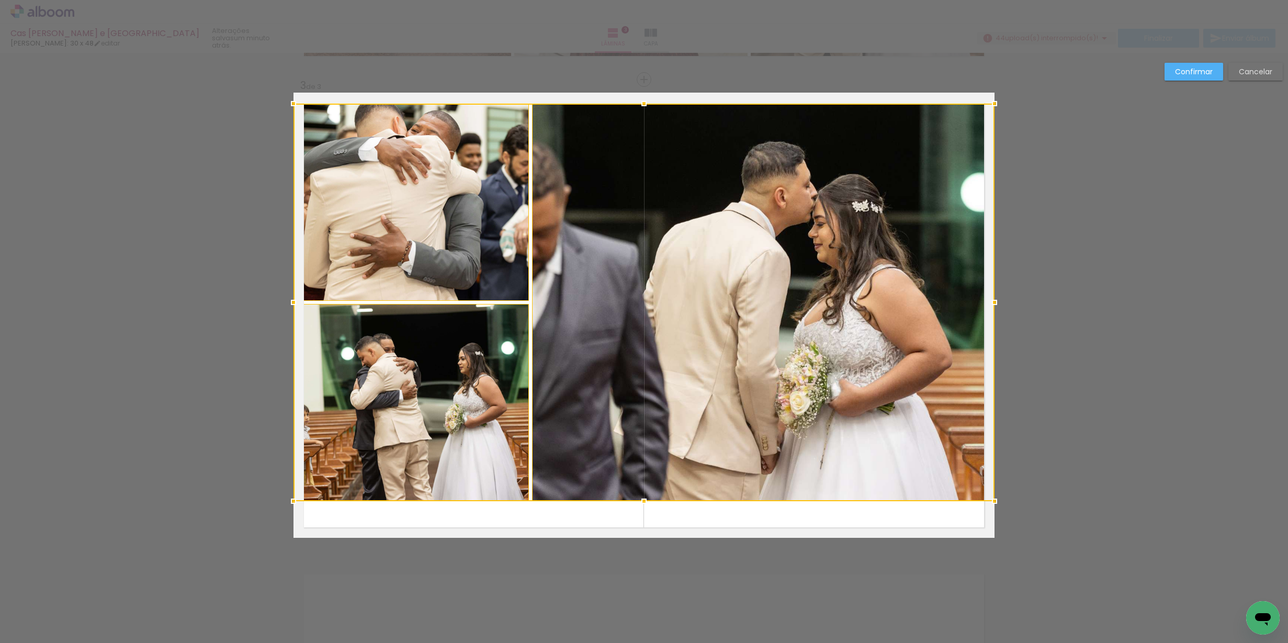
drag, startPoint x: 642, startPoint y: 462, endPoint x: 644, endPoint y: 497, distance: 34.6
click at [644, 497] on div at bounding box center [644, 501] width 21 height 21
click at [474, 244] on quentale-photo at bounding box center [410, 202] width 235 height 197
click at [492, 423] on div at bounding box center [643, 303] width 701 height 398
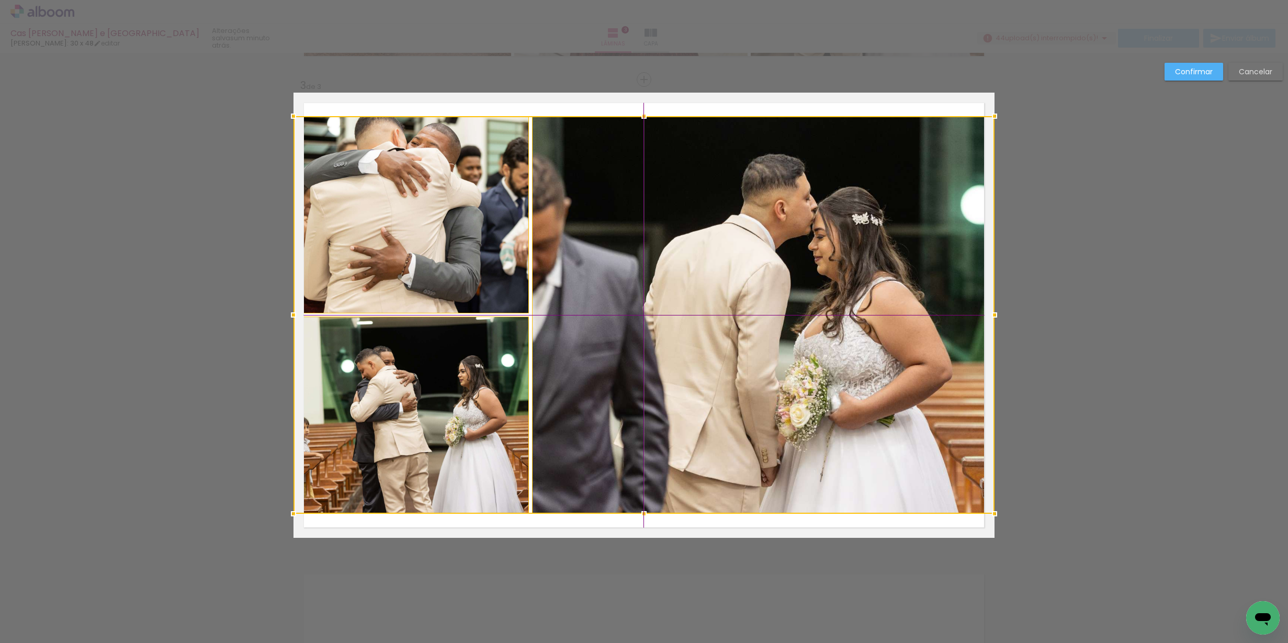
drag, startPoint x: 670, startPoint y: 369, endPoint x: 670, endPoint y: 382, distance: 13.1
click at [670, 382] on div at bounding box center [643, 315] width 701 height 398
click at [1200, 65] on paper-button "Confirmar" at bounding box center [1194, 72] width 59 height 18
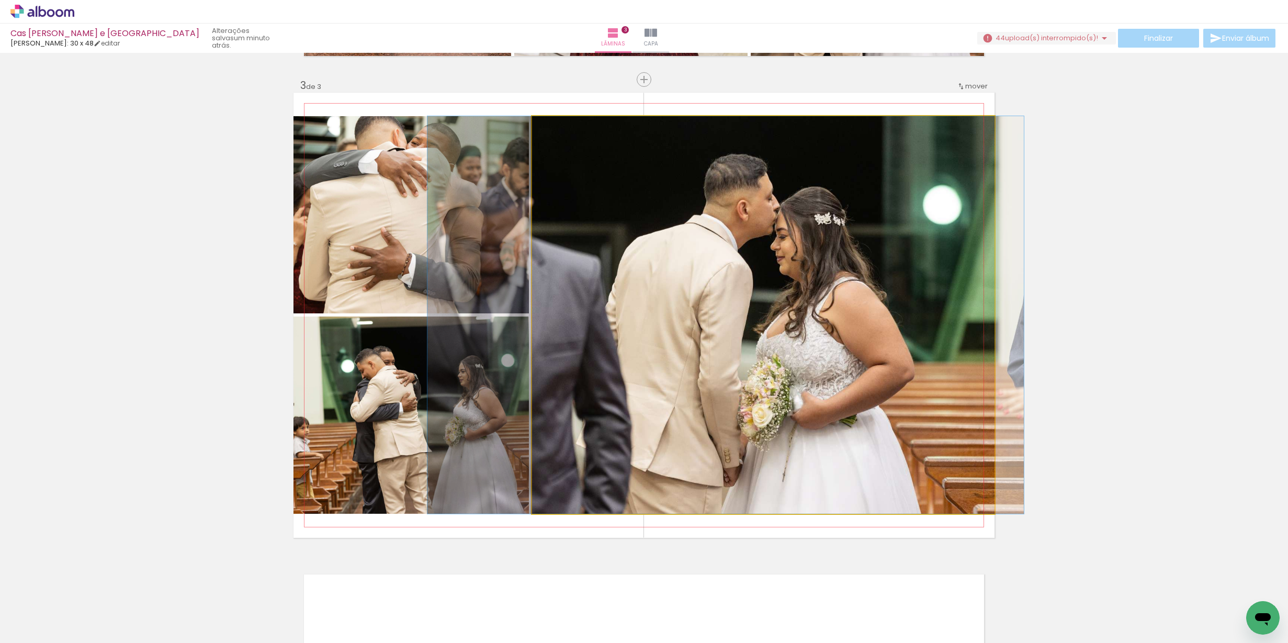
drag, startPoint x: 871, startPoint y: 277, endPoint x: 834, endPoint y: 278, distance: 36.6
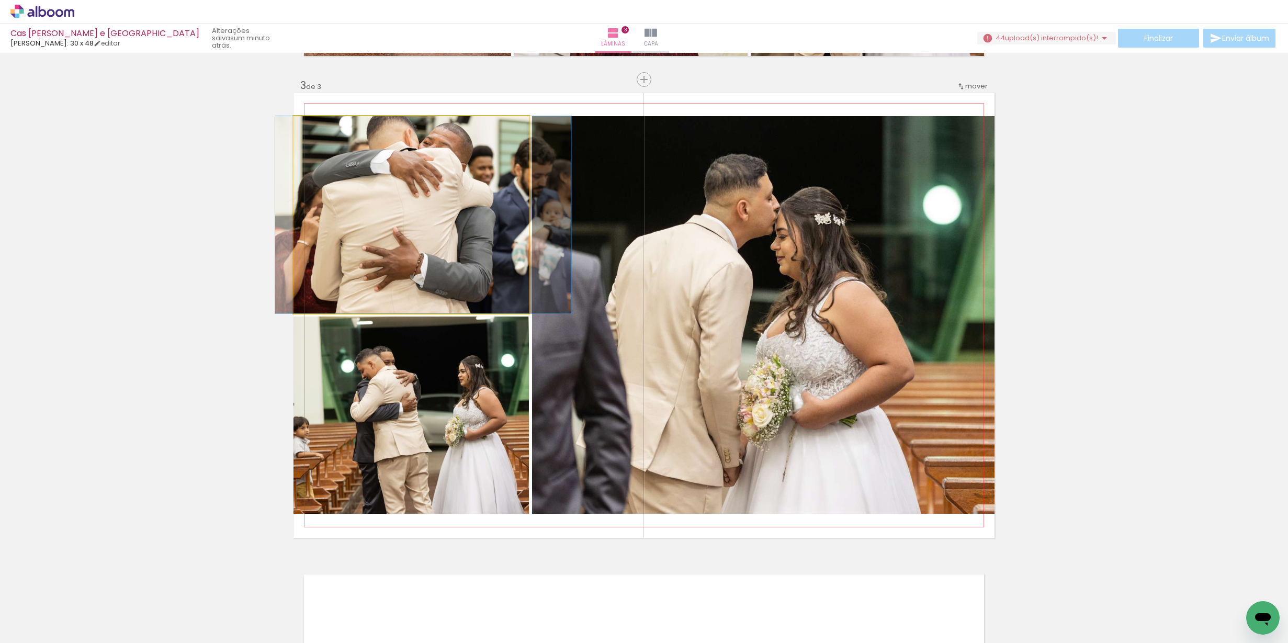
drag, startPoint x: 458, startPoint y: 204, endPoint x: 470, endPoint y: 217, distance: 17.4
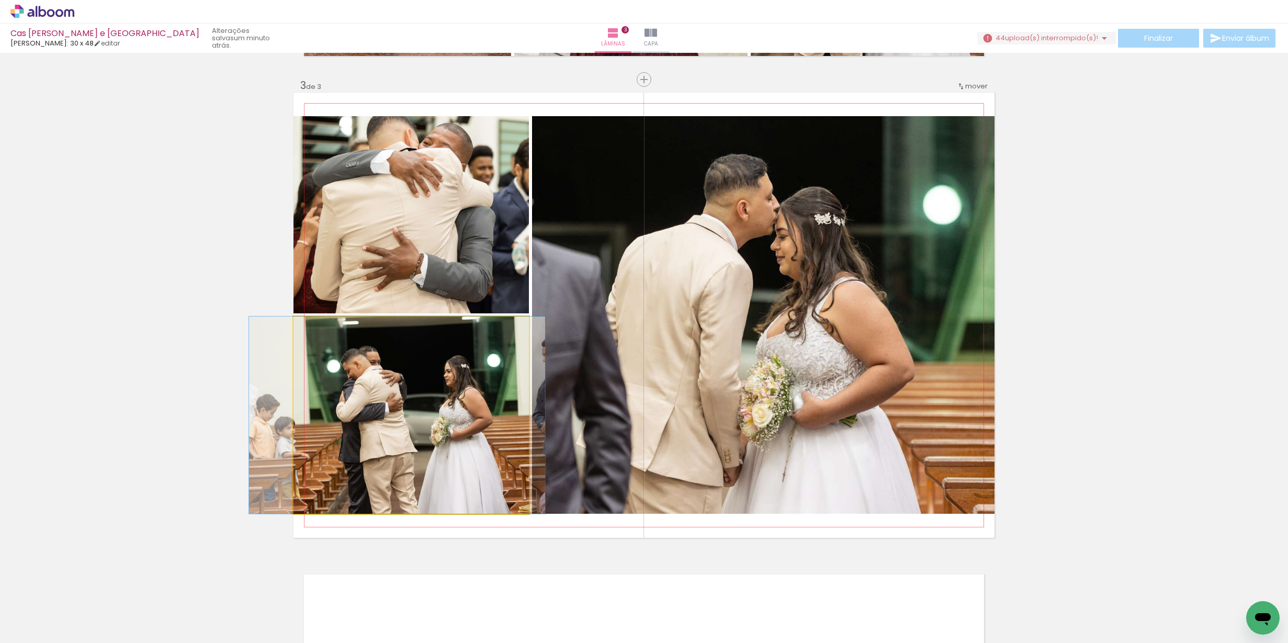
drag, startPoint x: 451, startPoint y: 422, endPoint x: 437, endPoint y: 419, distance: 14.5
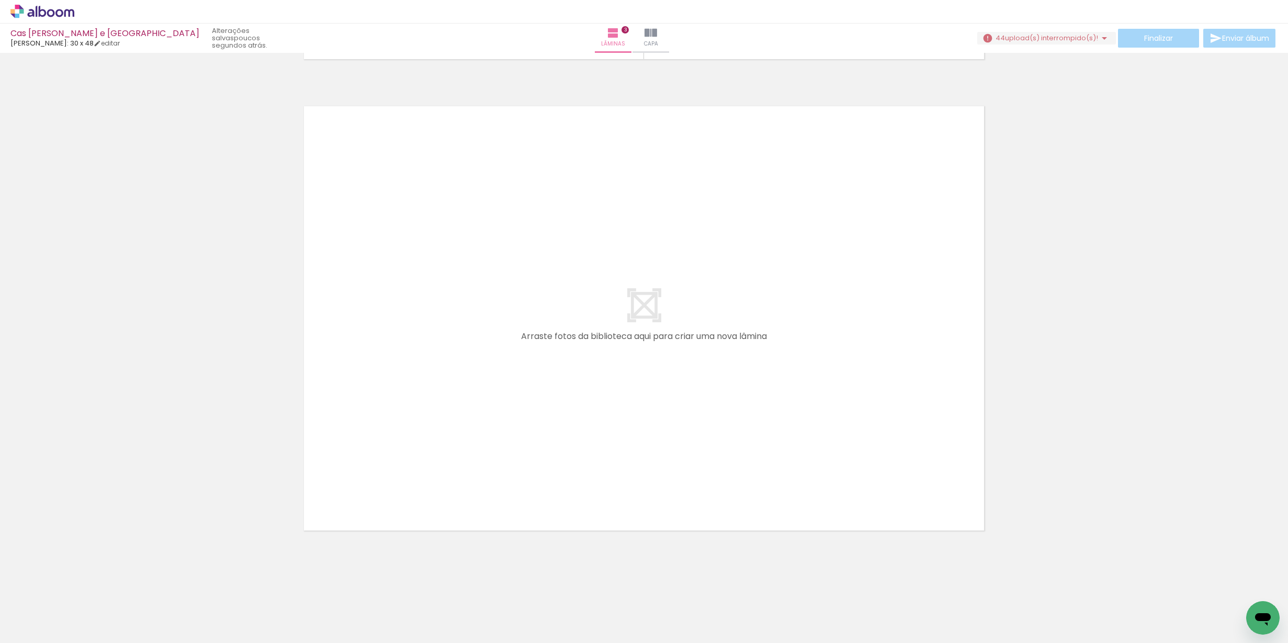
scroll to position [0, 0]
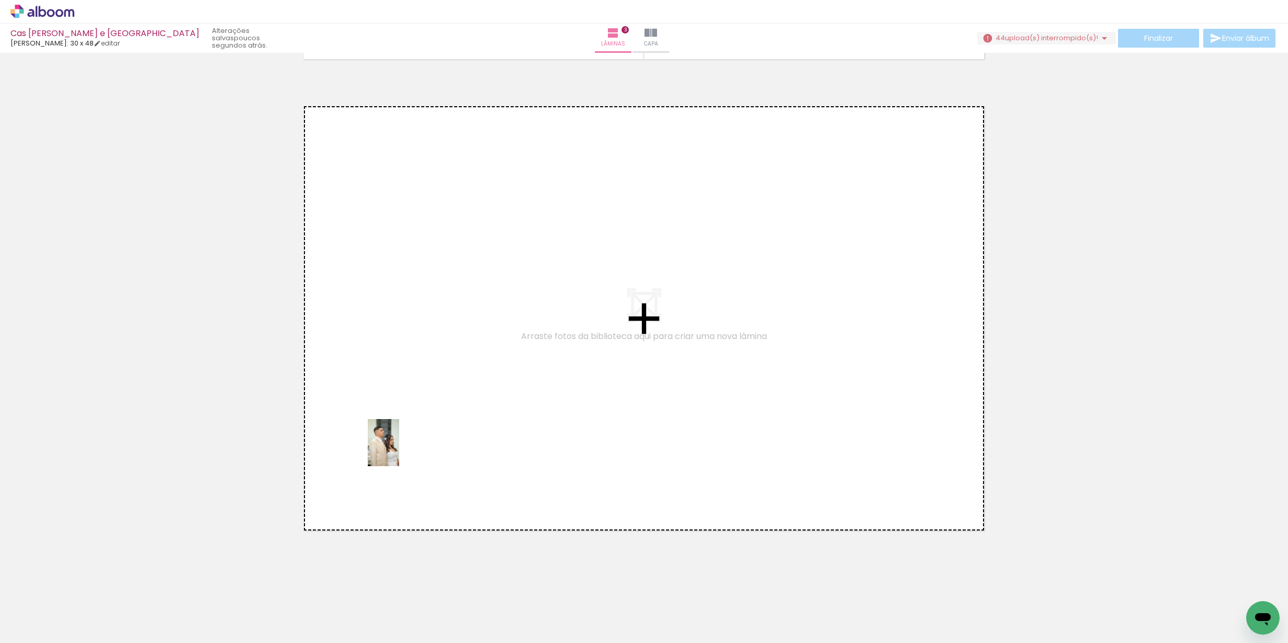
drag, startPoint x: 347, startPoint y: 618, endPoint x: 402, endPoint y: 445, distance: 181.7
click at [402, 445] on quentale-workspace at bounding box center [644, 321] width 1288 height 643
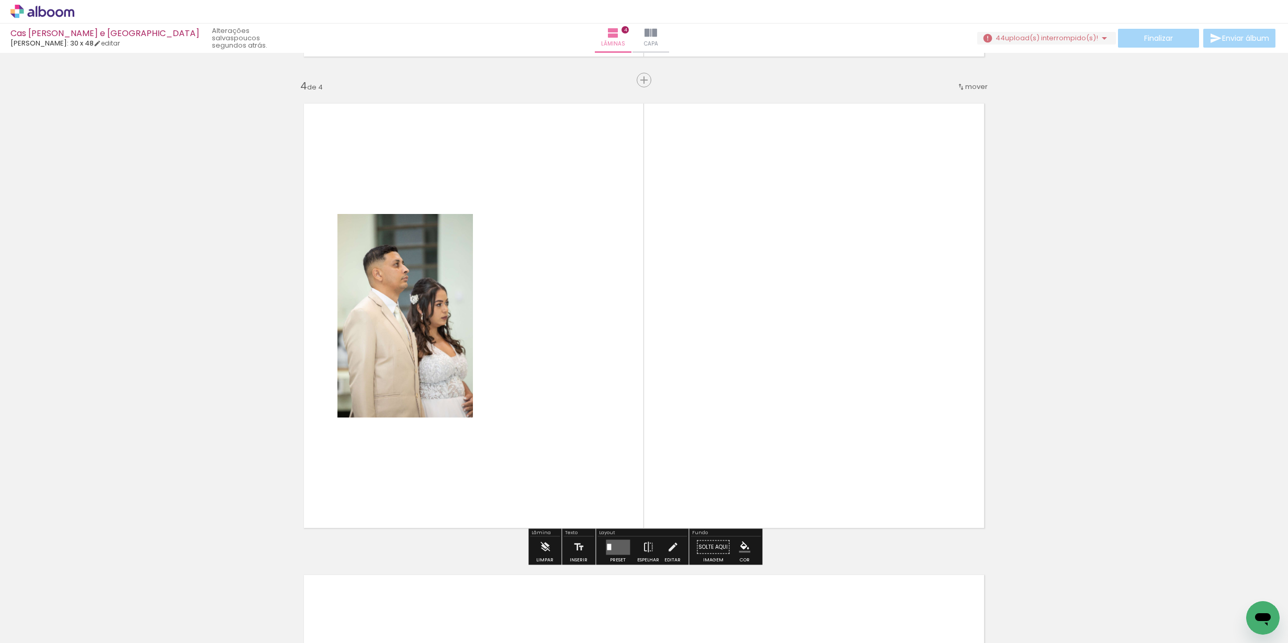
scroll to position [1405, 0]
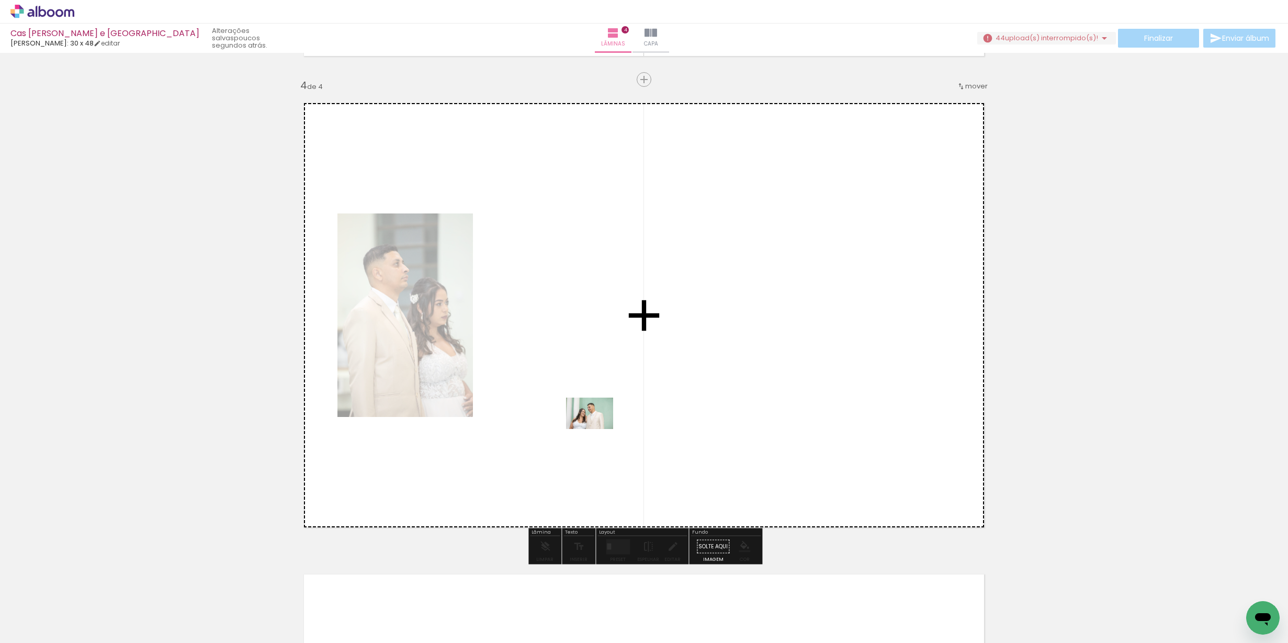
click at [599, 424] on quentale-workspace at bounding box center [644, 321] width 1288 height 643
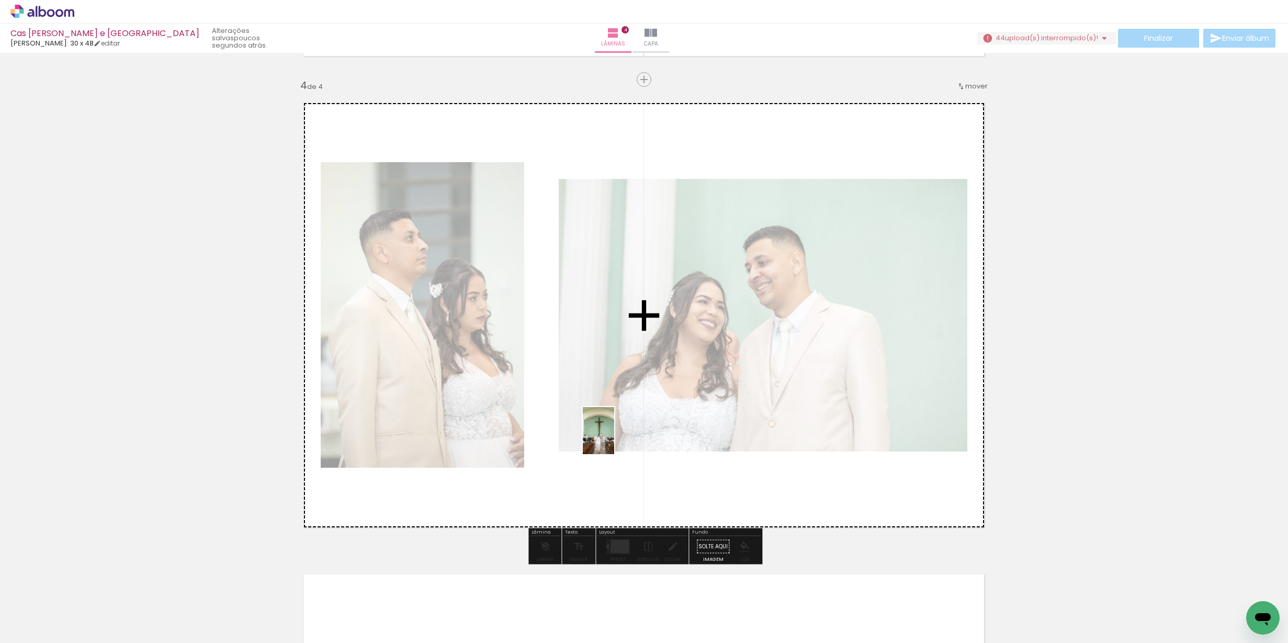
drag, startPoint x: 278, startPoint y: 622, endPoint x: 626, endPoint y: 430, distance: 396.9
click at [626, 430] on quentale-workspace at bounding box center [644, 321] width 1288 height 643
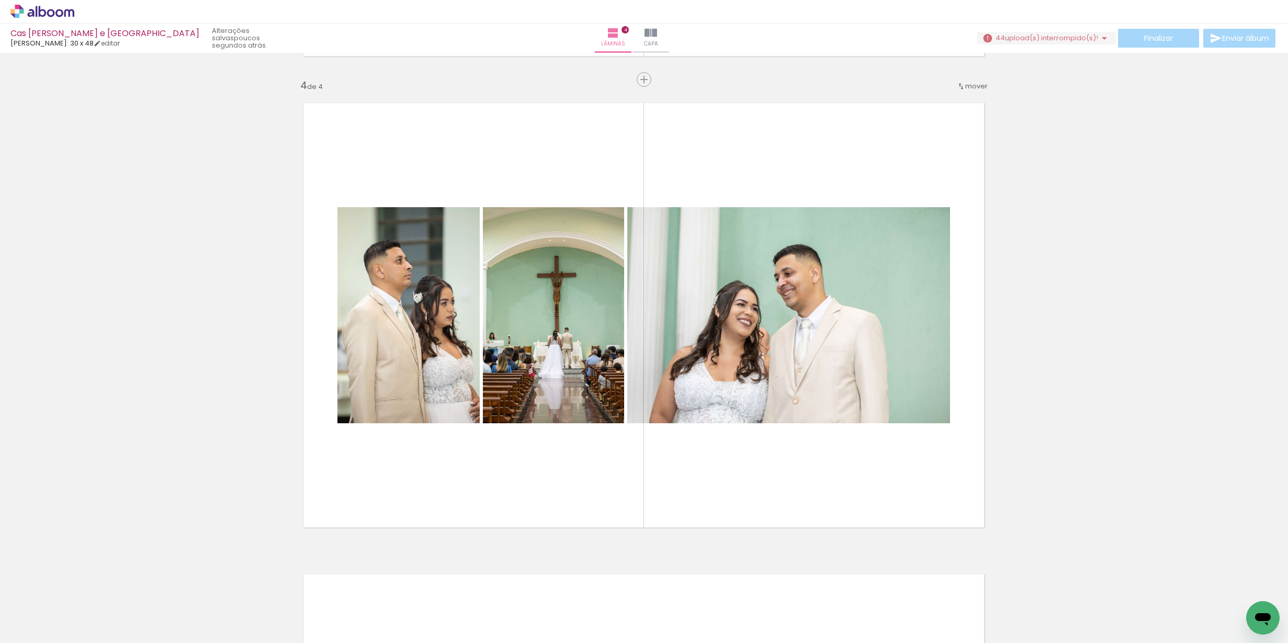
scroll to position [0, 288]
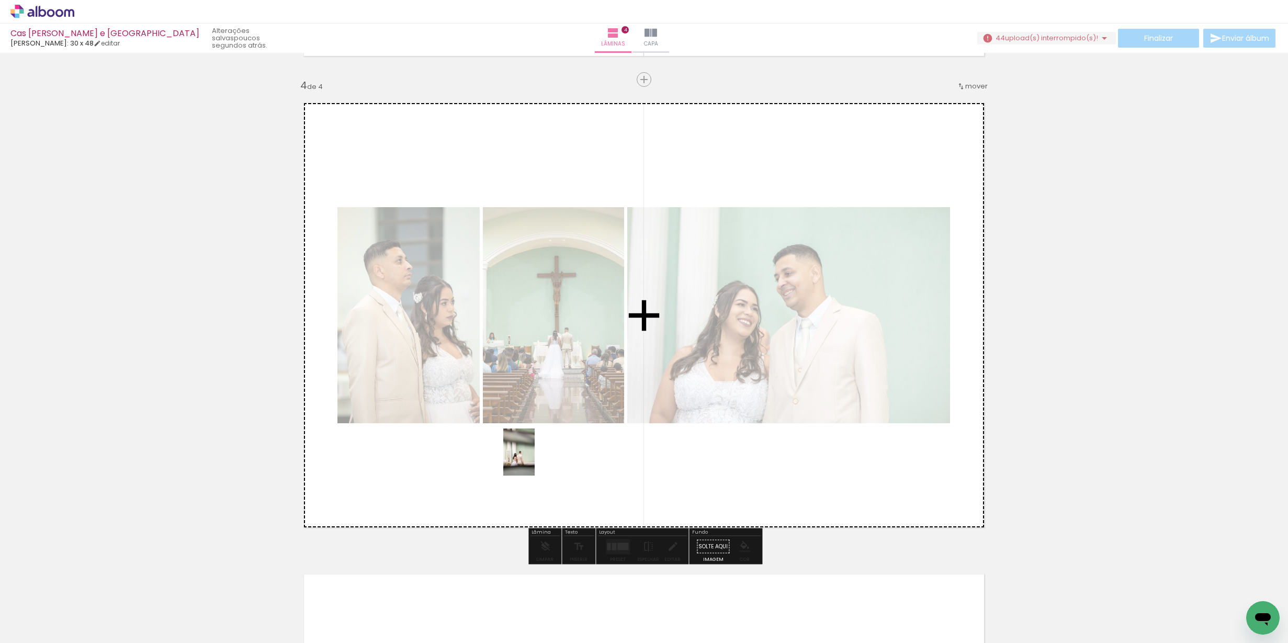
drag, startPoint x: 126, startPoint y: 611, endPoint x: 583, endPoint y: 450, distance: 484.6
click at [583, 450] on quentale-workspace at bounding box center [644, 321] width 1288 height 643
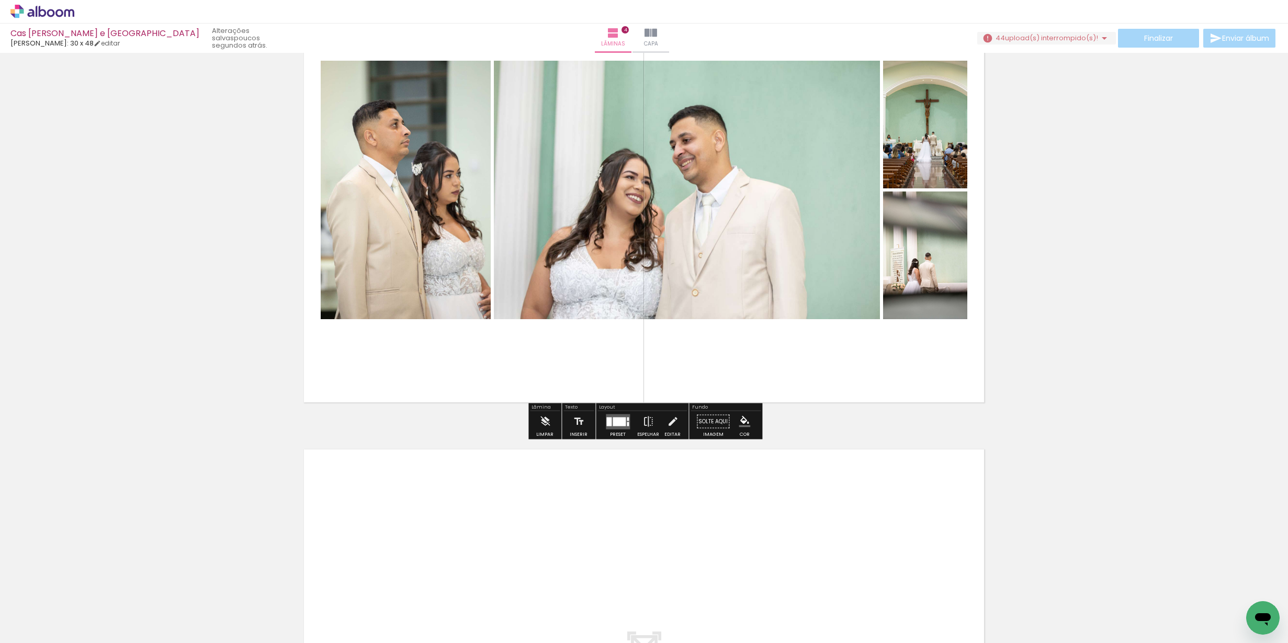
scroll to position [1563, 0]
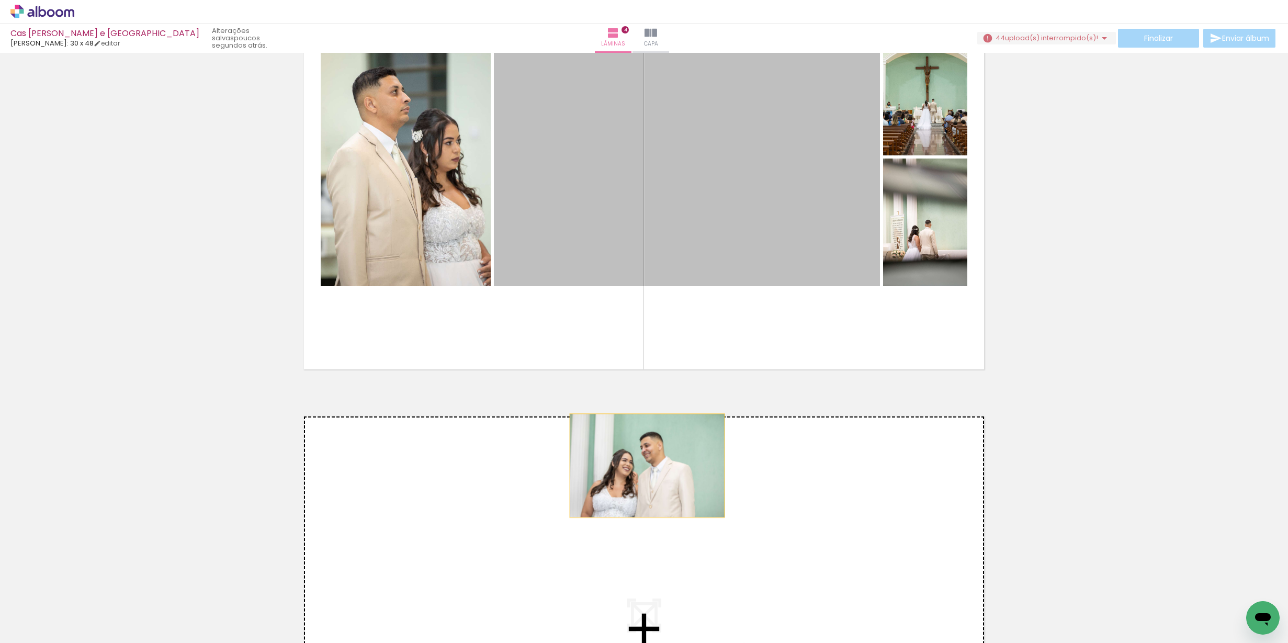
drag, startPoint x: 647, startPoint y: 189, endPoint x: 647, endPoint y: 466, distance: 276.2
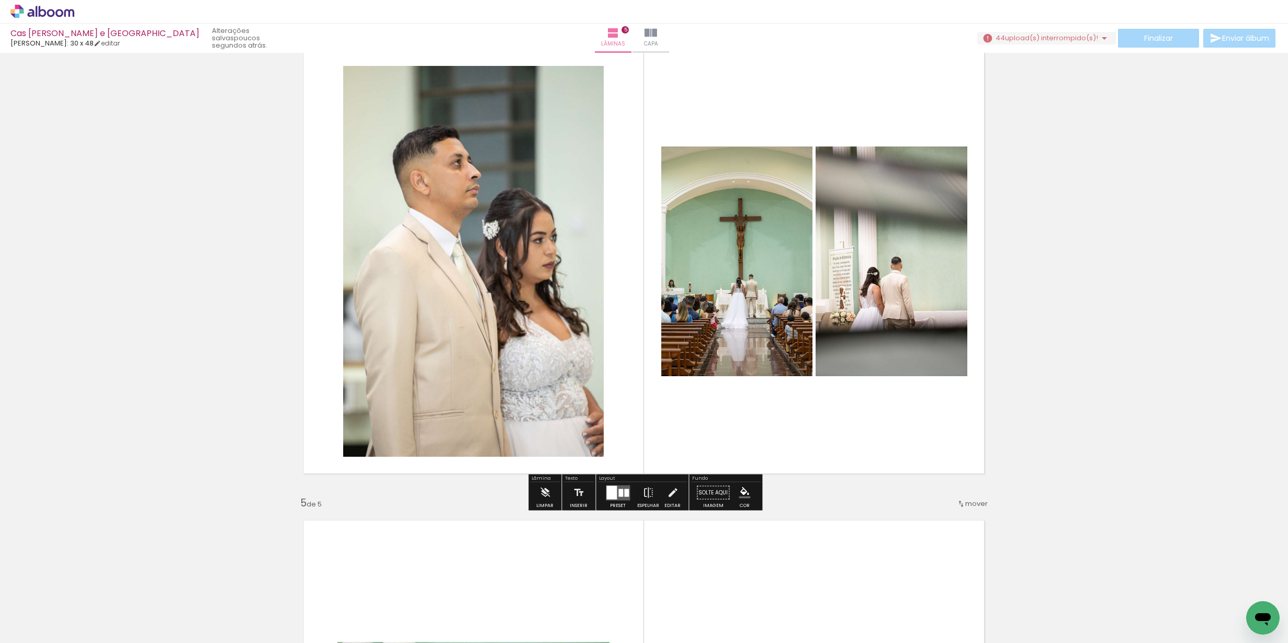
scroll to position [1461, 0]
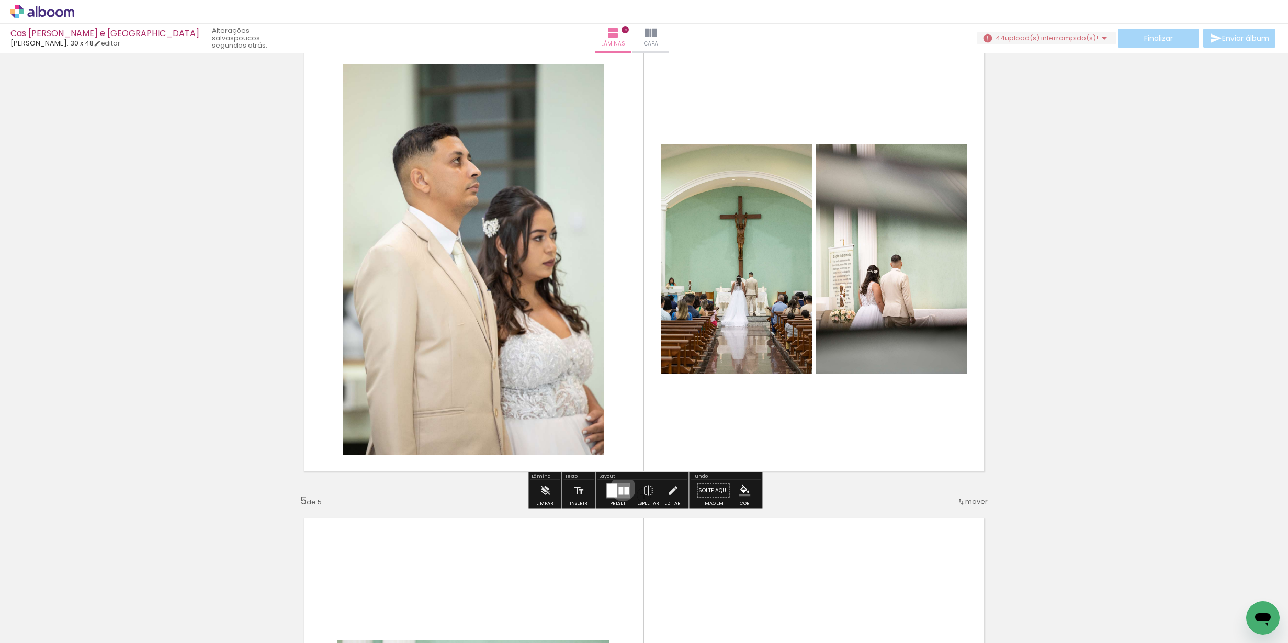
drag, startPoint x: 620, startPoint y: 488, endPoint x: 628, endPoint y: 484, distance: 8.9
click at [620, 489] on div at bounding box center [620, 491] width 5 height 8
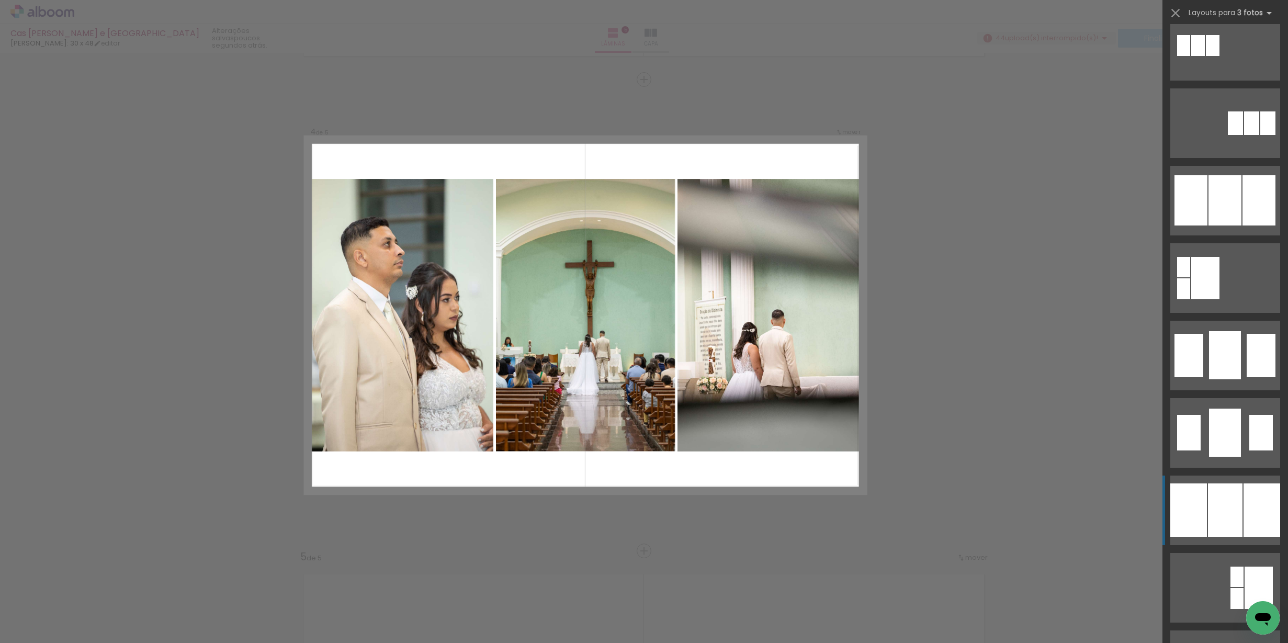
scroll to position [722, 0]
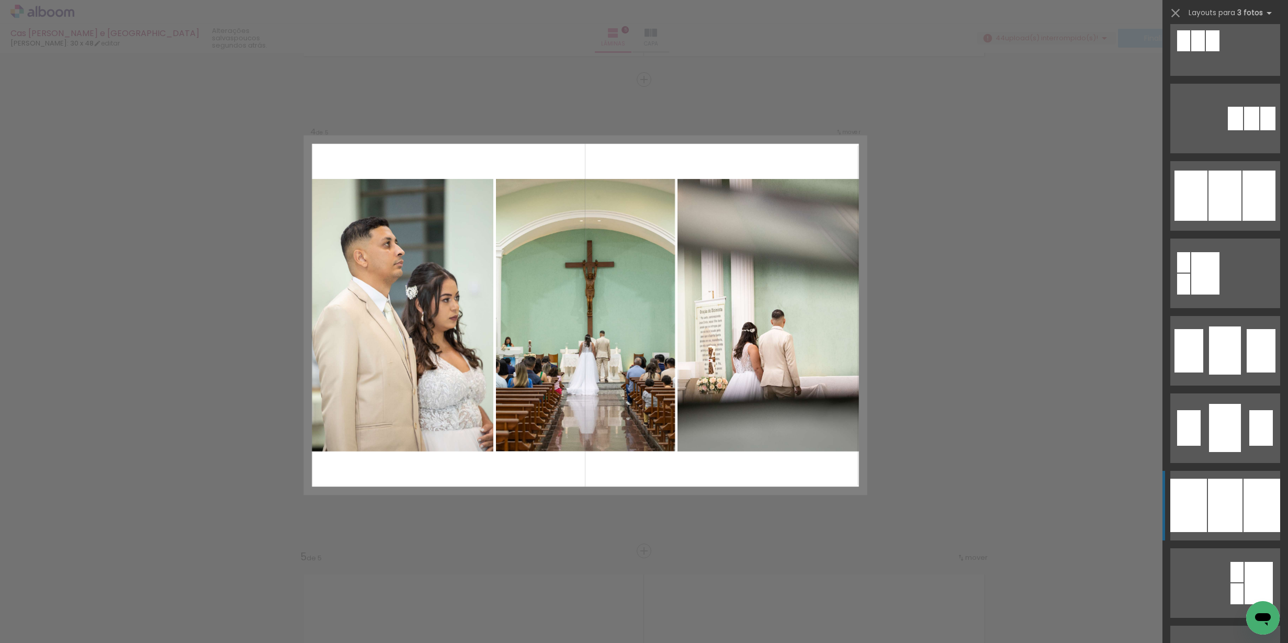
click at [1221, 515] on div at bounding box center [1225, 505] width 35 height 53
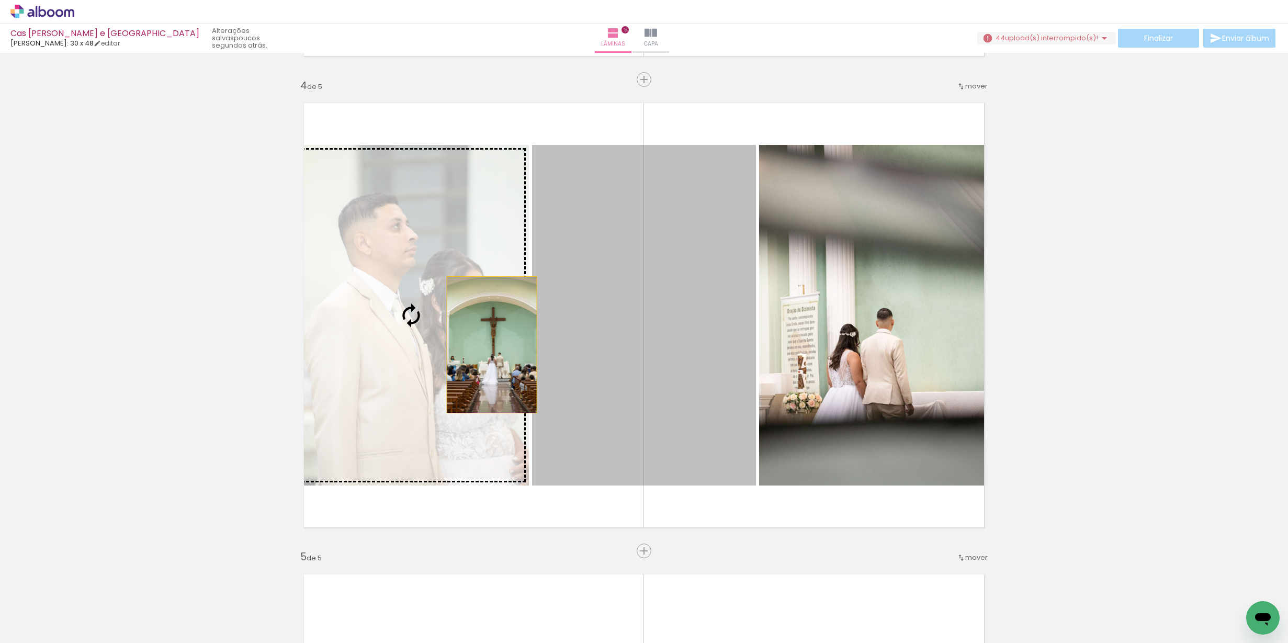
drag, startPoint x: 683, startPoint y: 345, endPoint x: 488, endPoint y: 345, distance: 195.1
click at [0, 0] on slot at bounding box center [0, 0] width 0 height 0
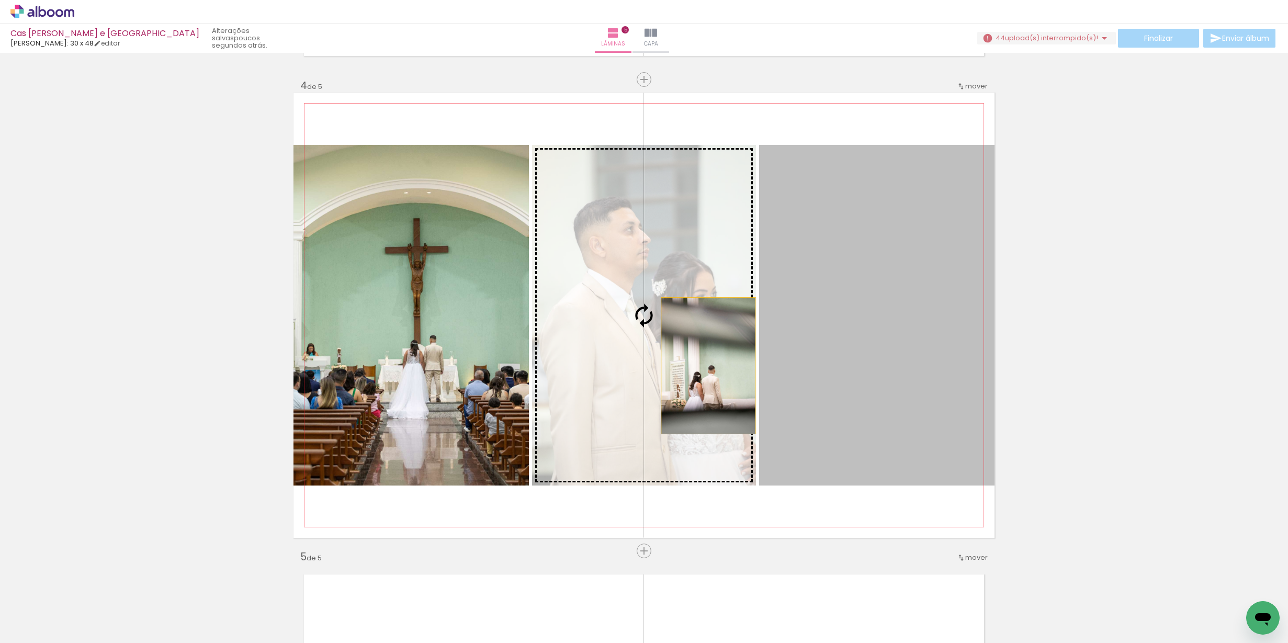
drag, startPoint x: 946, startPoint y: 357, endPoint x: 708, endPoint y: 366, distance: 238.2
click at [0, 0] on slot at bounding box center [0, 0] width 0 height 0
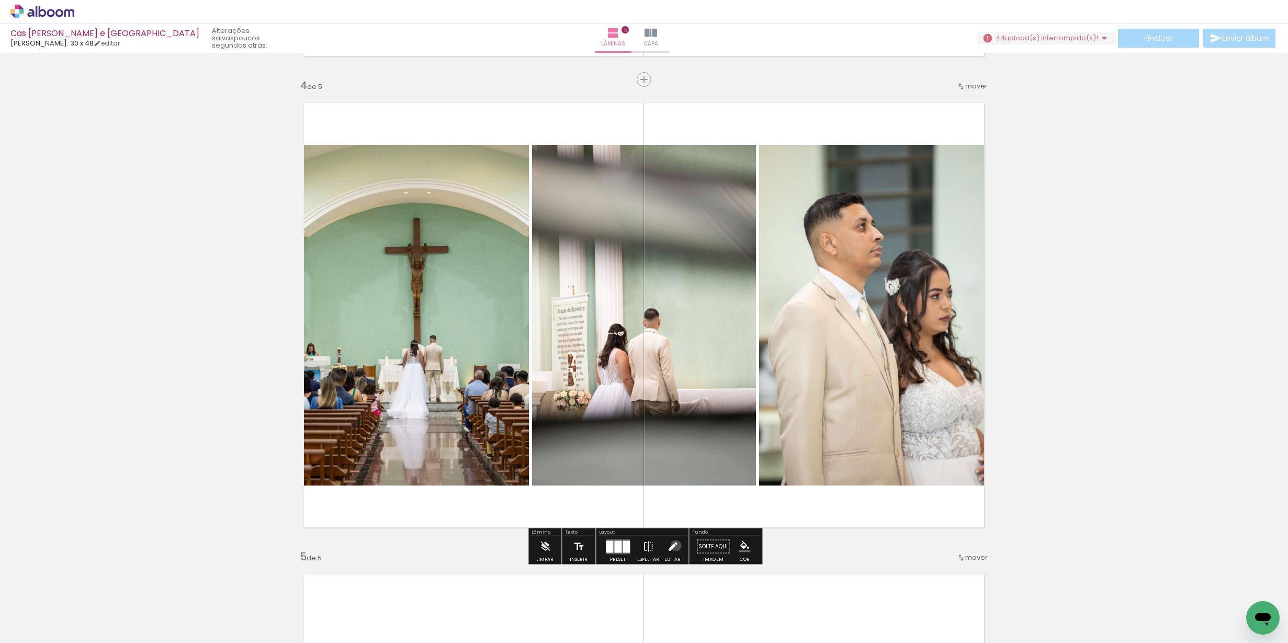
click at [673, 546] on iron-icon at bounding box center [673, 546] width 12 height 21
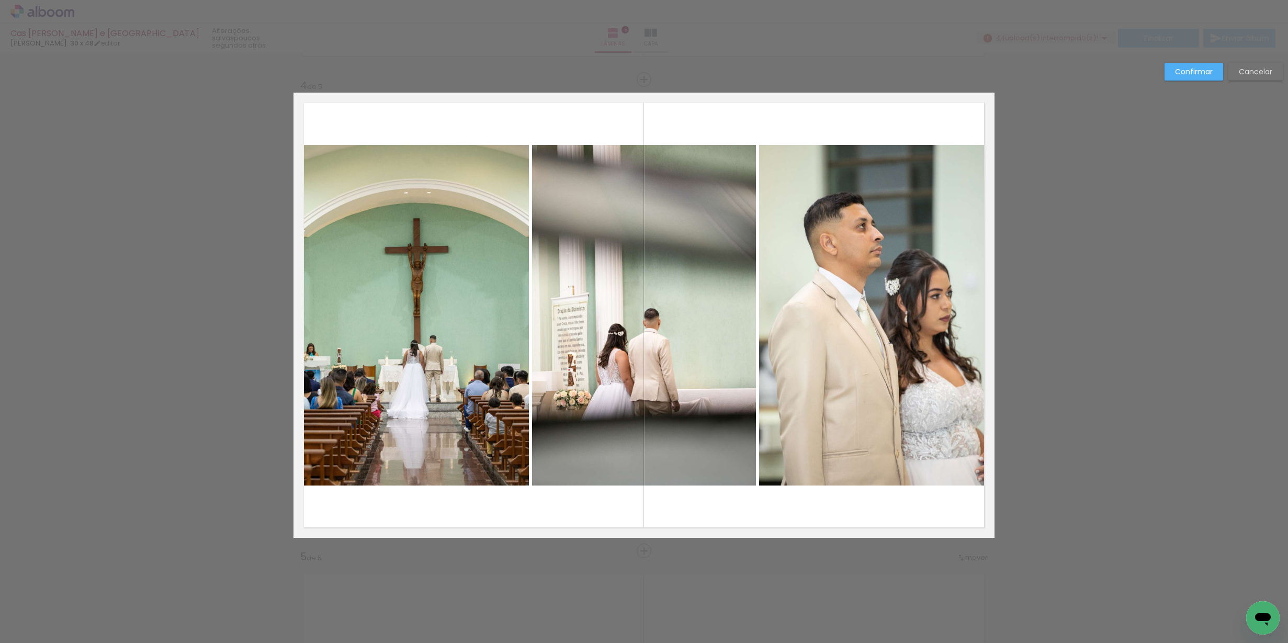
click at [400, 303] on quentale-photo at bounding box center [410, 315] width 235 height 341
click at [730, 319] on quentale-photo at bounding box center [644, 315] width 224 height 341
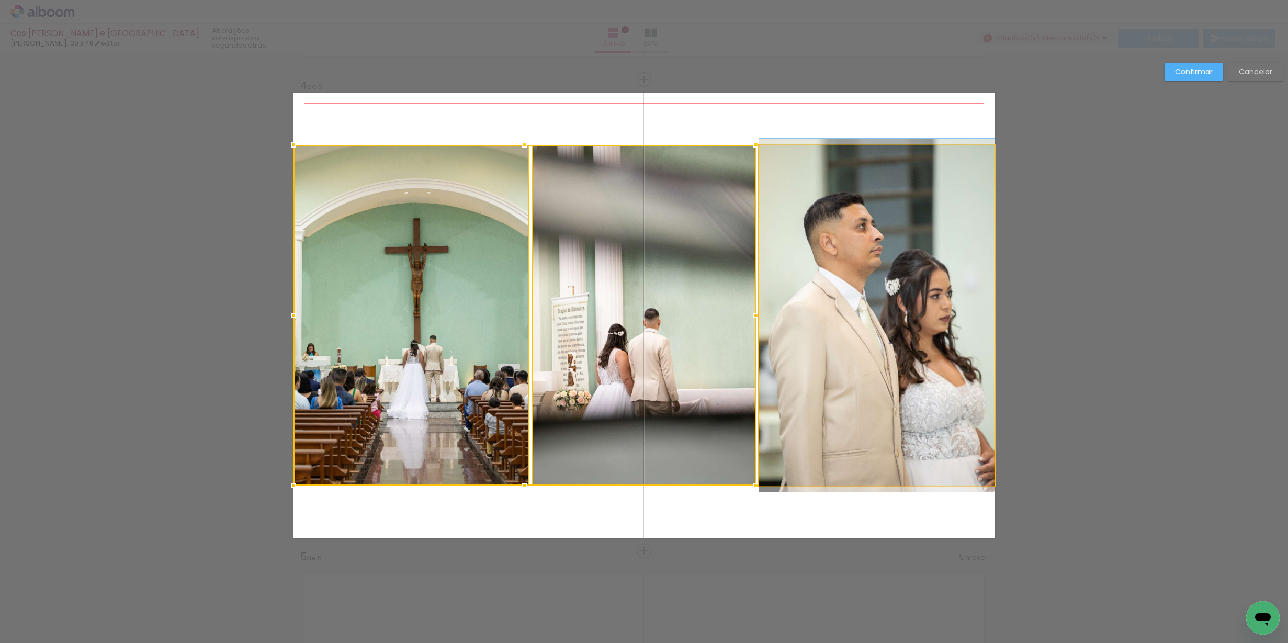
click at [921, 288] on quentale-photo at bounding box center [876, 315] width 235 height 341
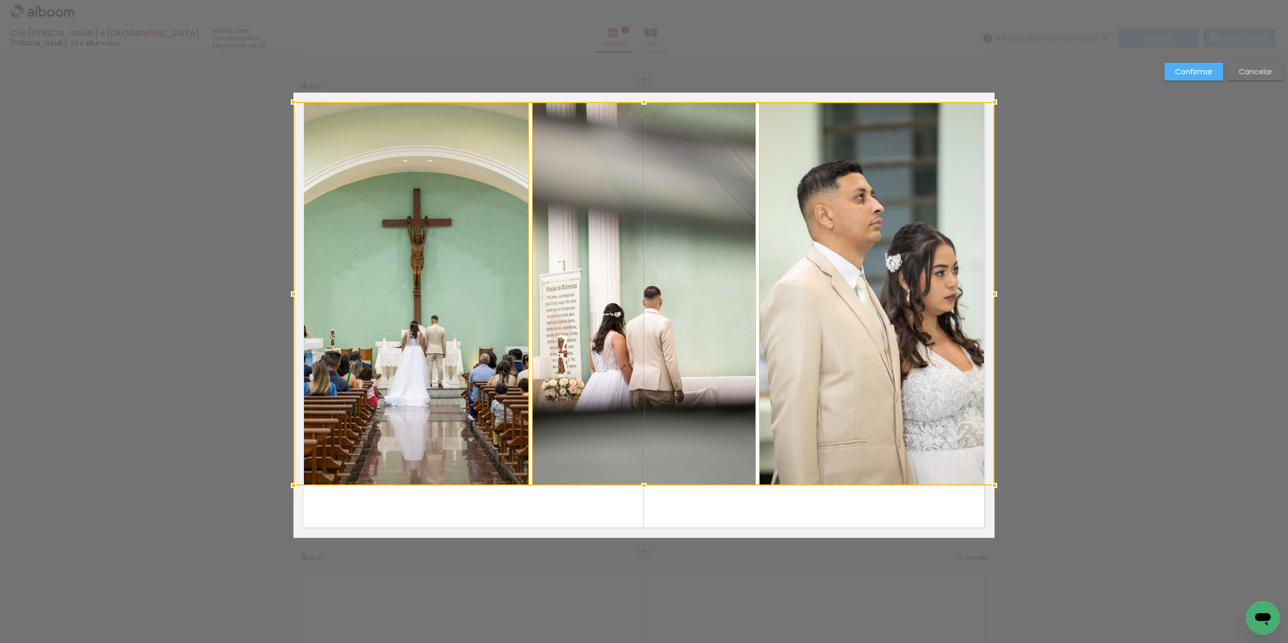
drag, startPoint x: 646, startPoint y: 149, endPoint x: 653, endPoint y: 106, distance: 43.4
click at [653, 106] on div at bounding box center [644, 102] width 21 height 21
click at [648, 486] on div at bounding box center [644, 485] width 21 height 21
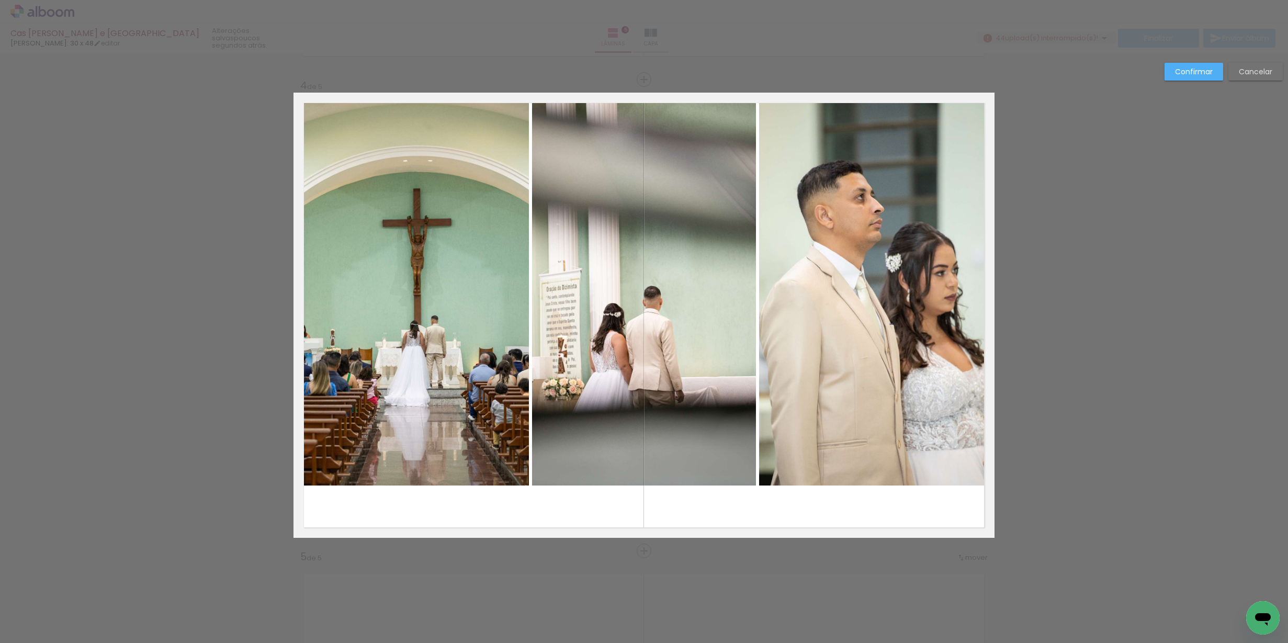
click at [650, 457] on quentale-photo at bounding box center [644, 293] width 224 height 383
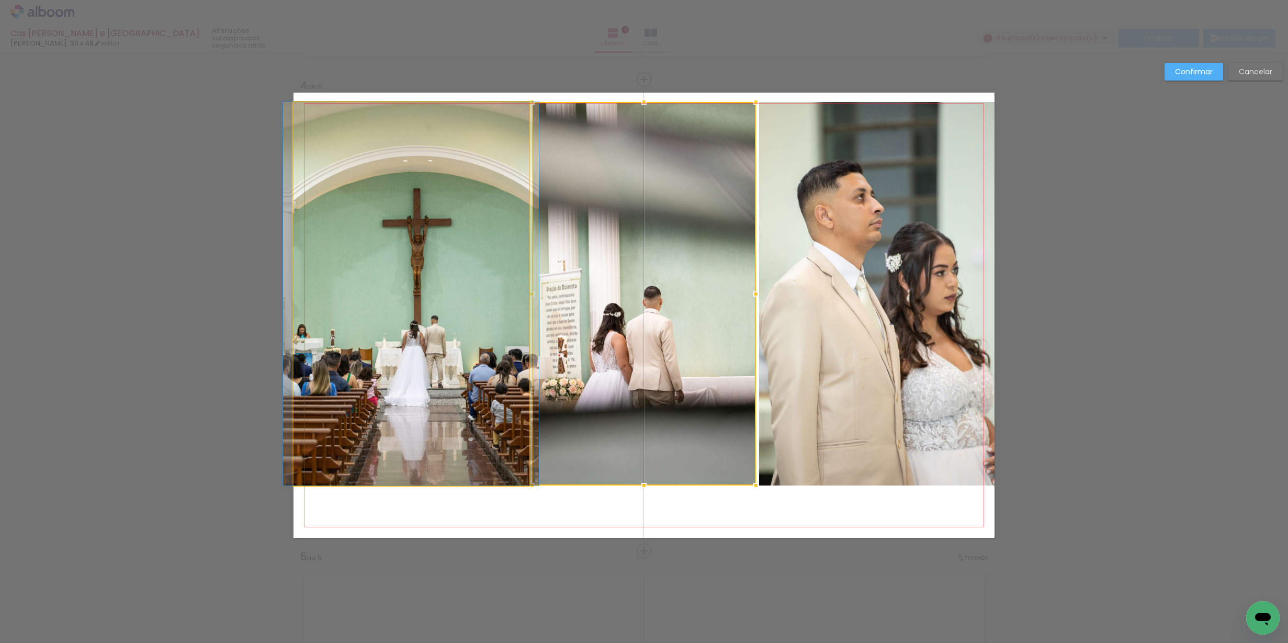
click at [435, 426] on quentale-photo at bounding box center [410, 293] width 235 height 383
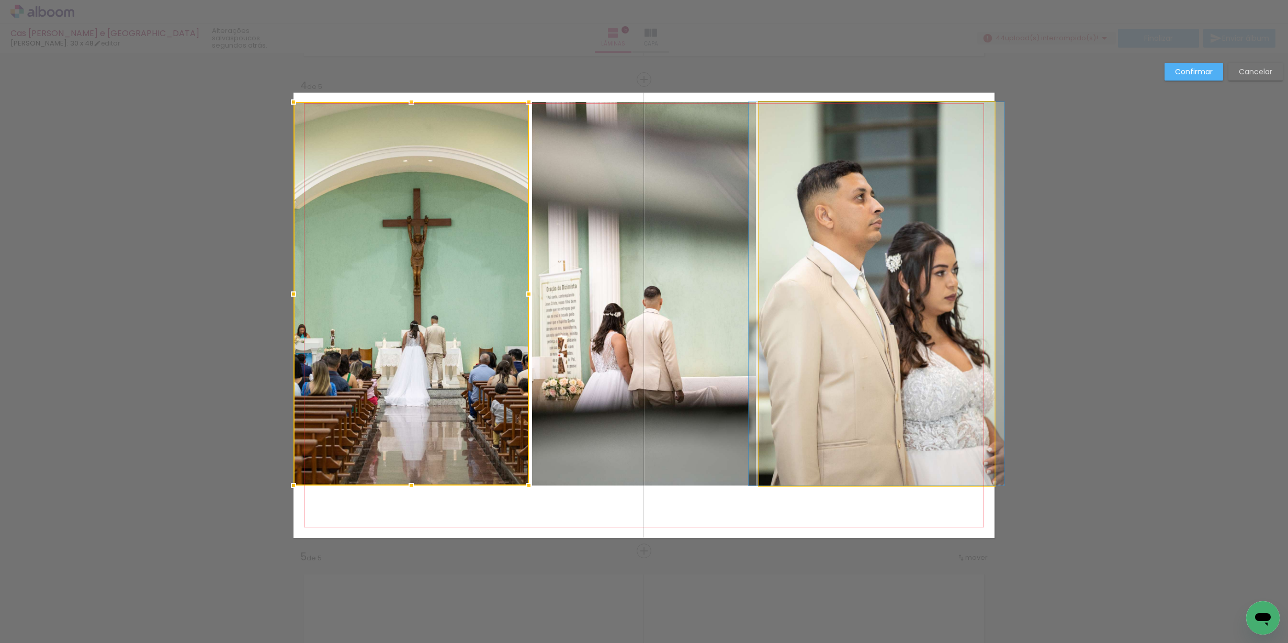
click at [827, 413] on quentale-photo at bounding box center [876, 293] width 235 height 383
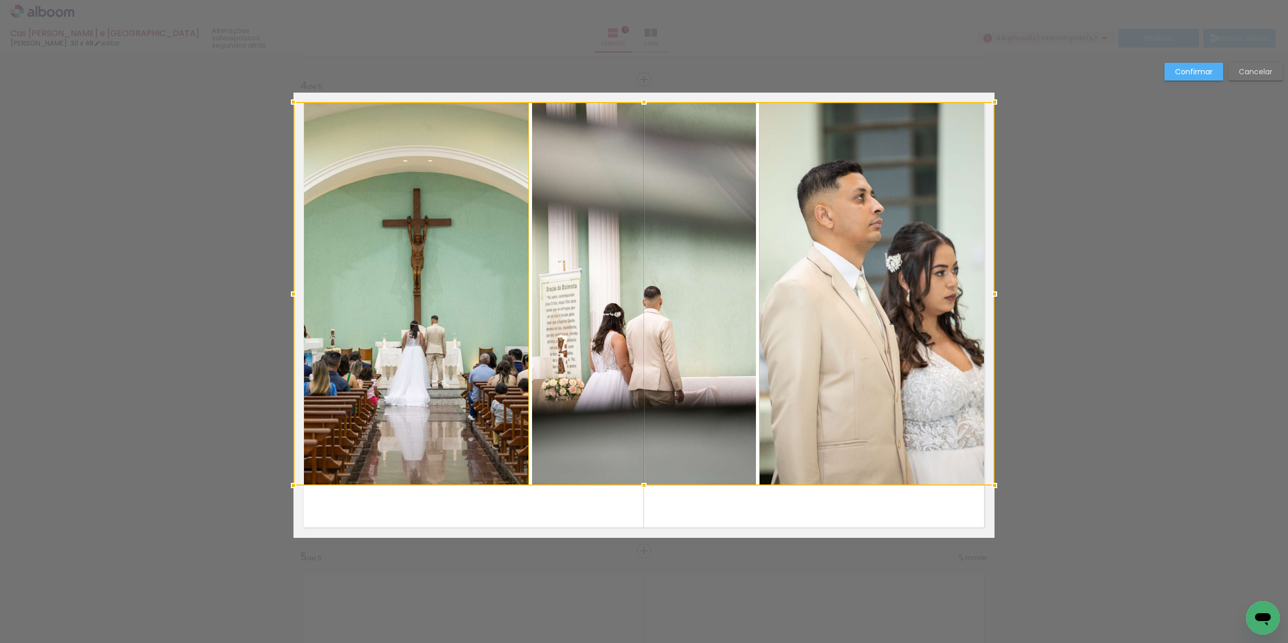
click at [605, 430] on div at bounding box center [643, 293] width 701 height 383
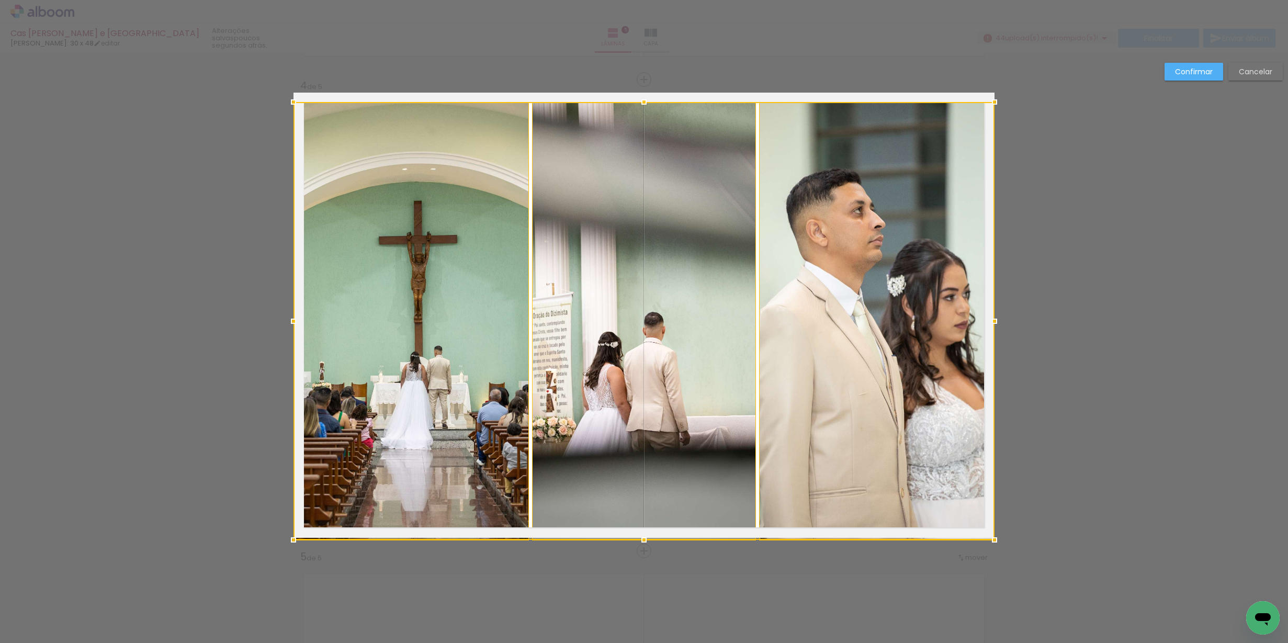
drag, startPoint x: 642, startPoint y: 484, endPoint x: 642, endPoint y: 528, distance: 43.9
click at [642, 528] on div at bounding box center [643, 321] width 701 height 438
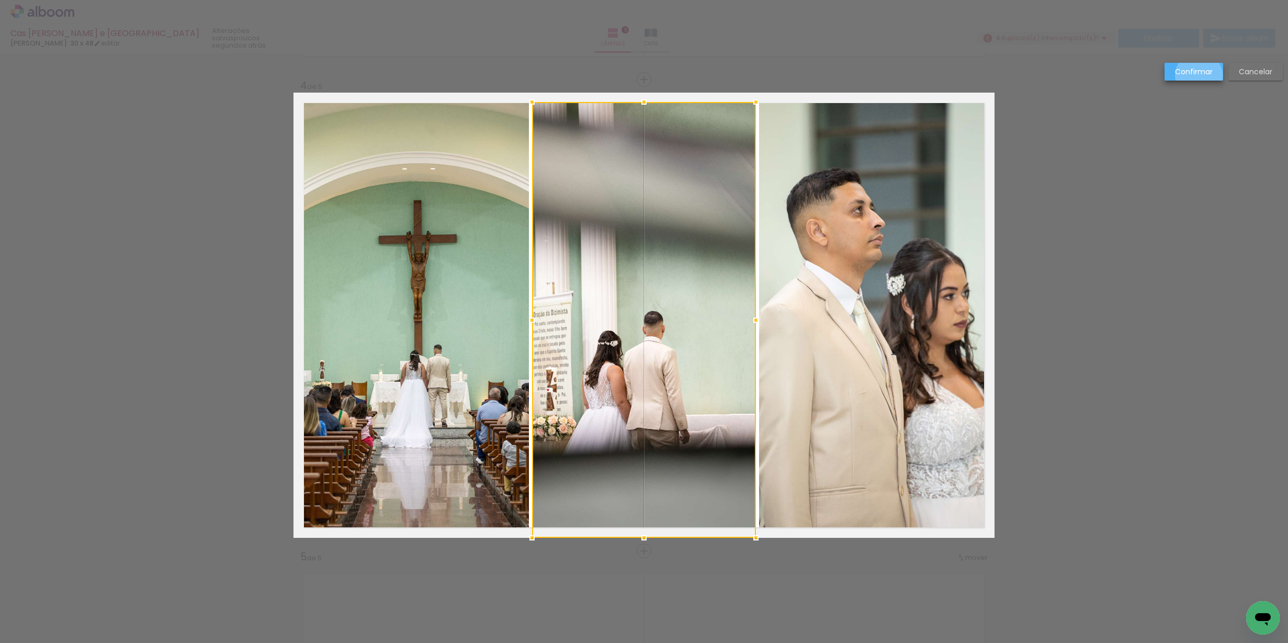
click at [0, 0] on slot "Confirmar" at bounding box center [0, 0] width 0 height 0
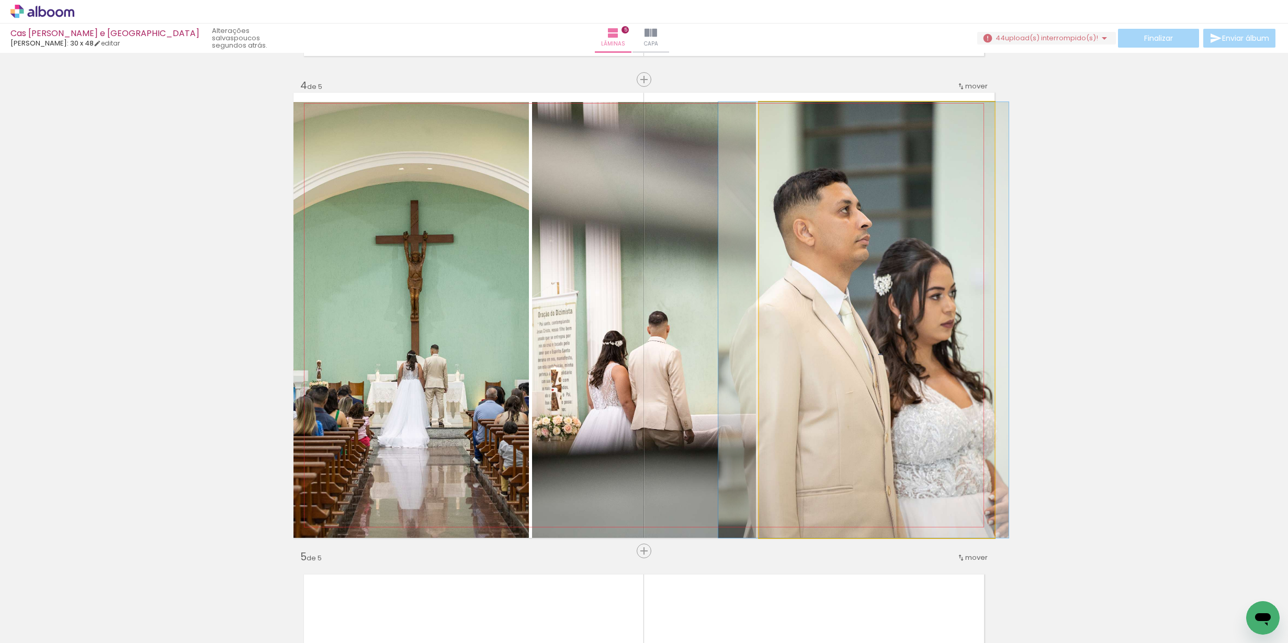
drag, startPoint x: 917, startPoint y: 357, endPoint x: 904, endPoint y: 355, distance: 13.2
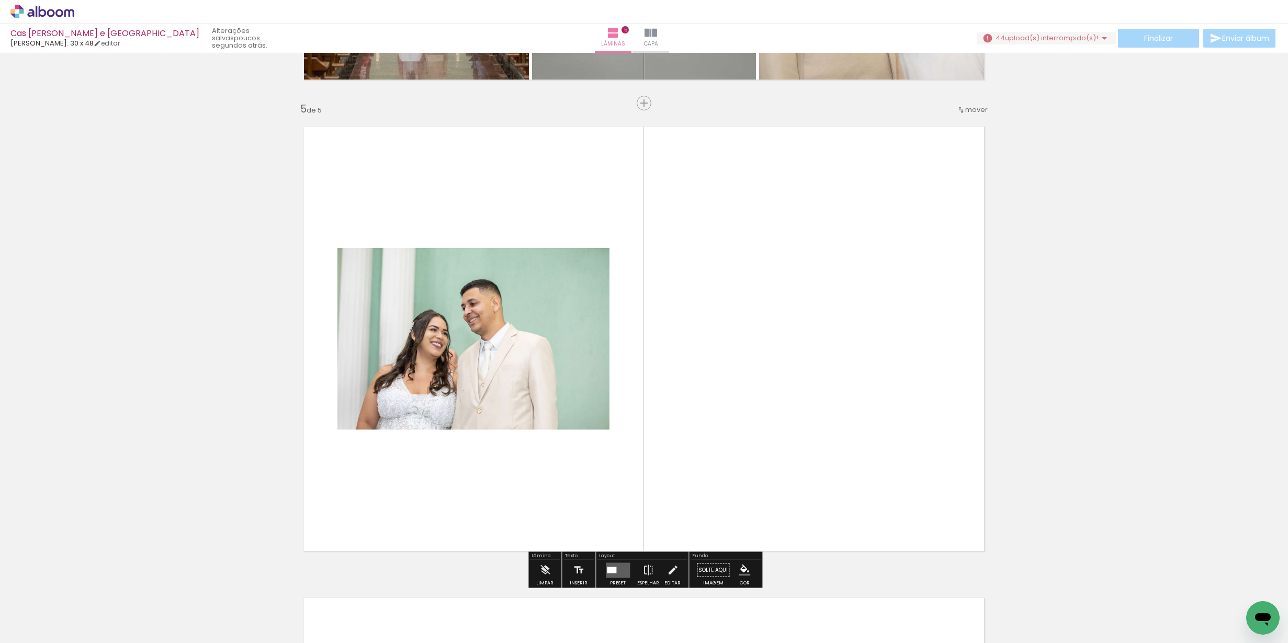
scroll to position [1861, 0]
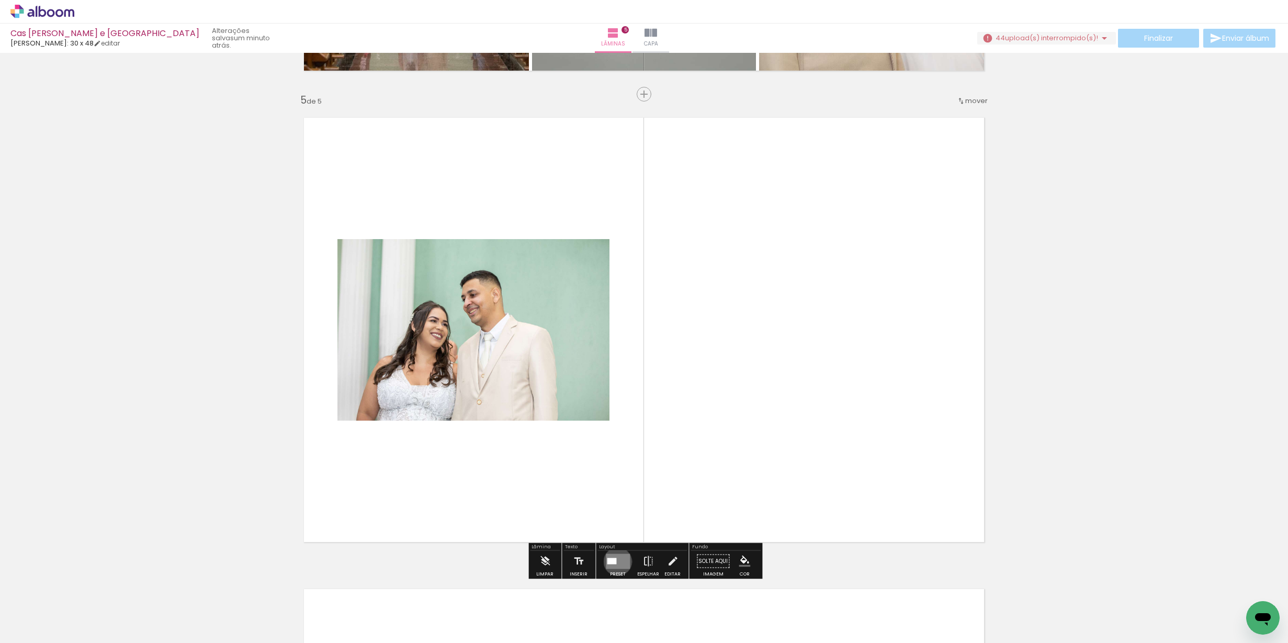
click at [615, 561] on quentale-layouter at bounding box center [618, 560] width 24 height 15
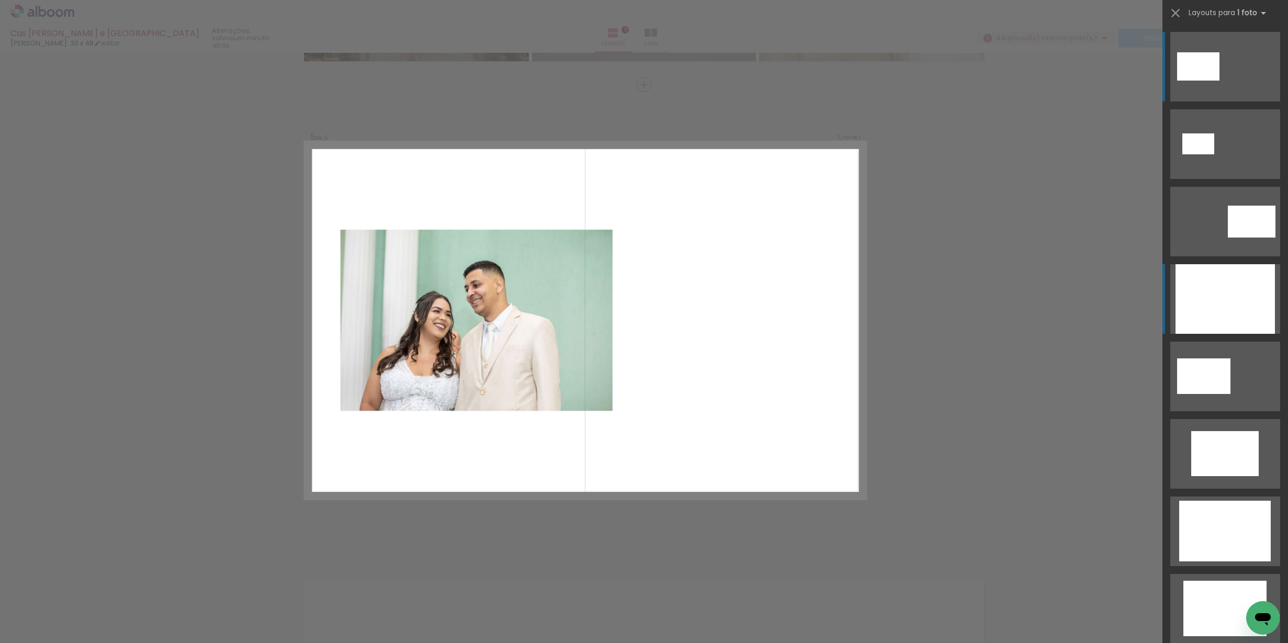
scroll to position [1876, 0]
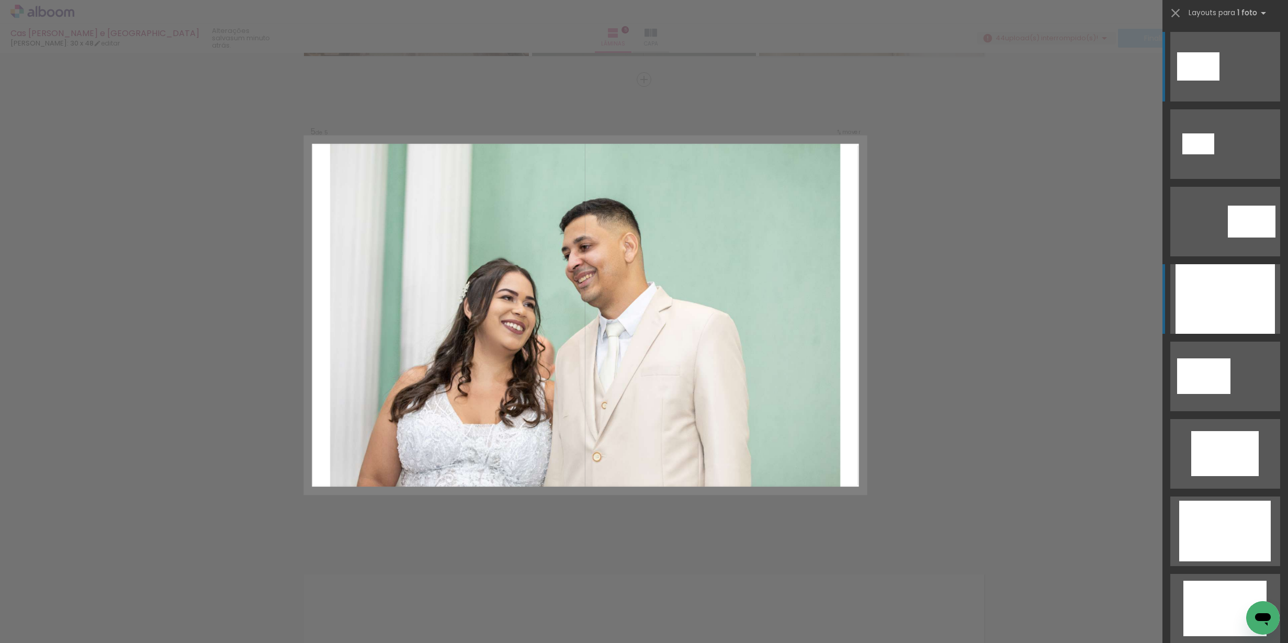
click at [1244, 307] on div at bounding box center [1225, 299] width 99 height 70
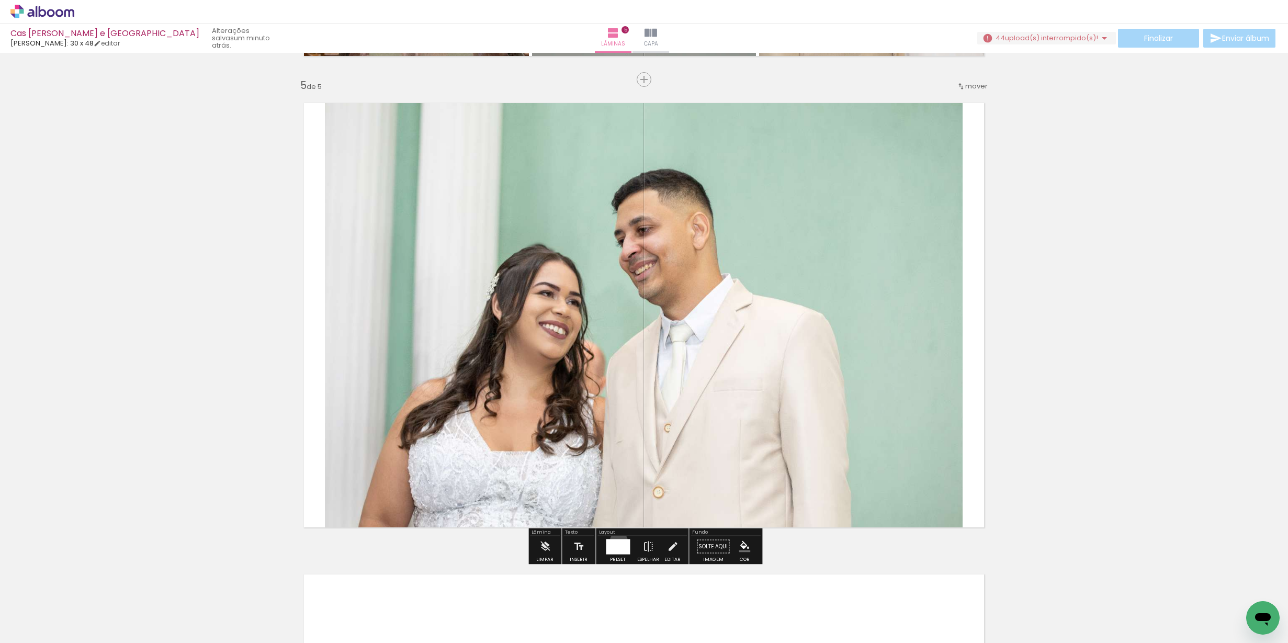
click at [616, 540] on div at bounding box center [618, 546] width 24 height 15
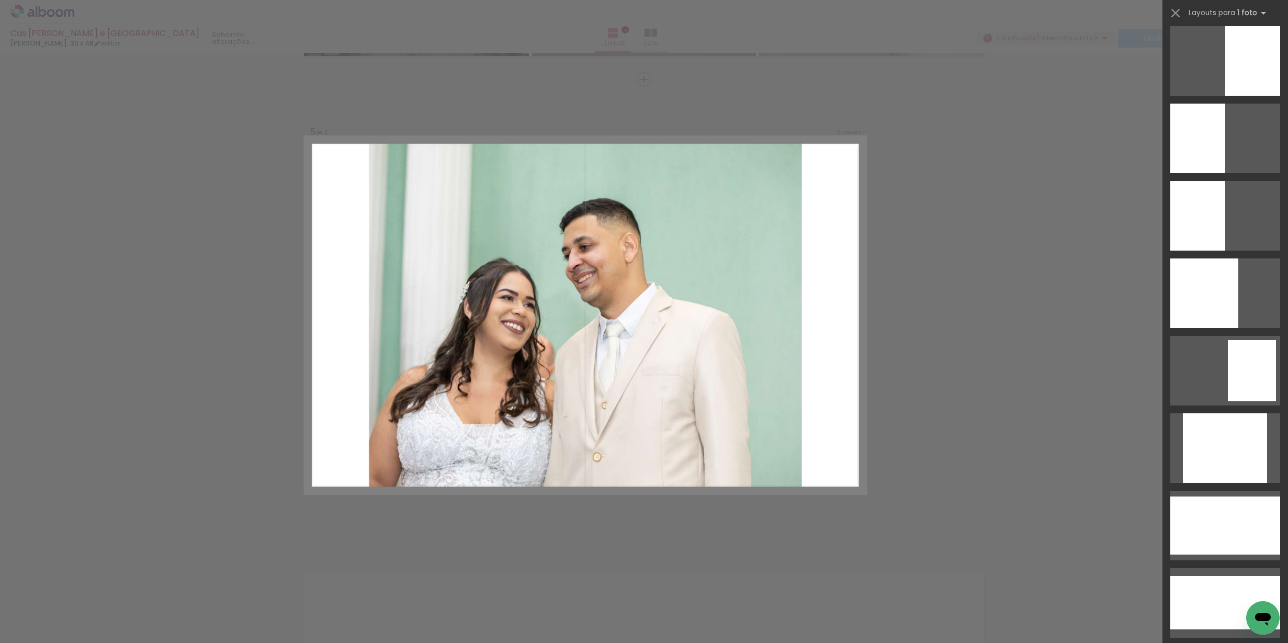
scroll to position [814, 0]
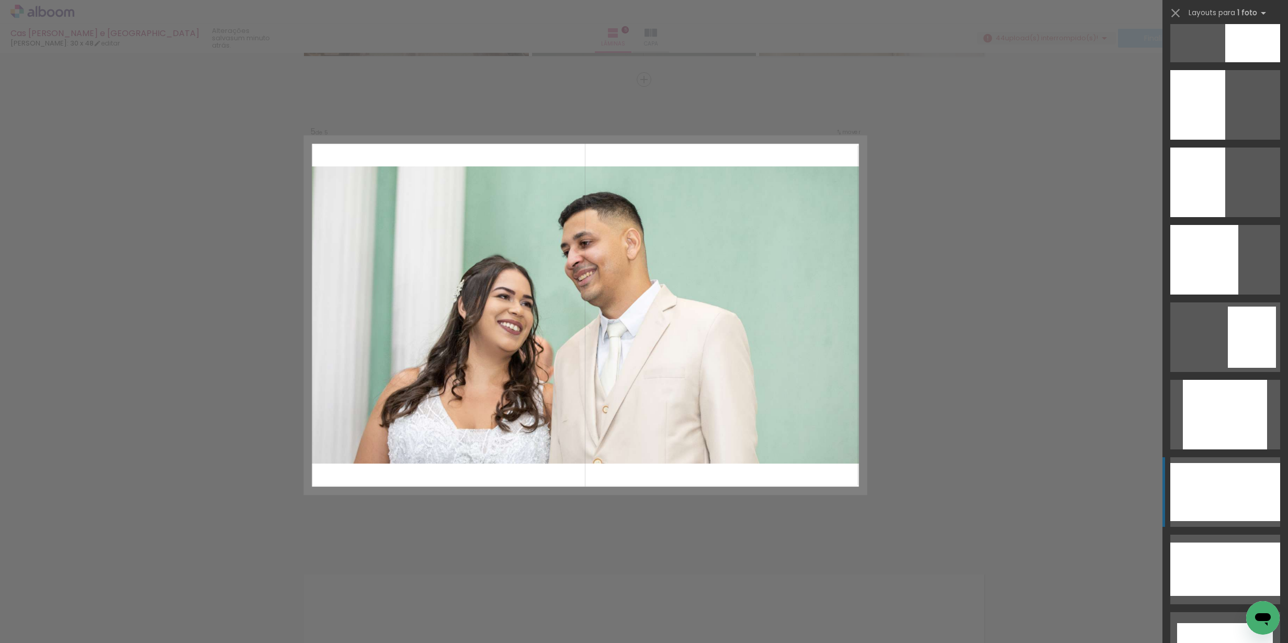
click at [1197, 511] on div at bounding box center [1225, 492] width 110 height 58
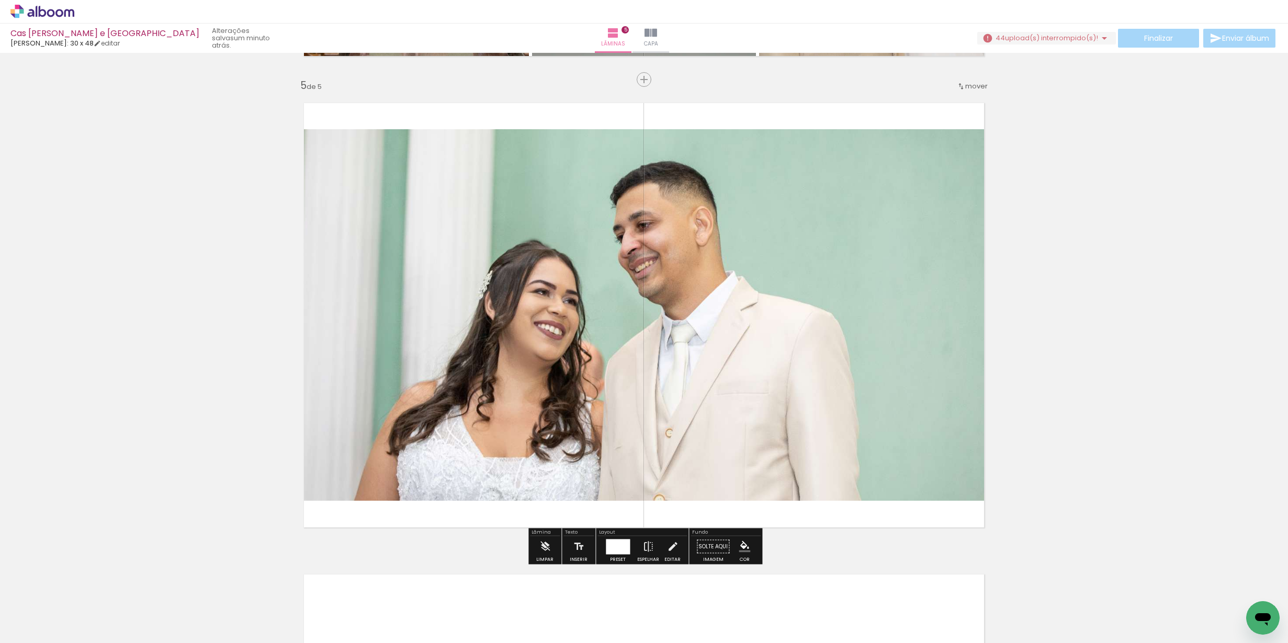
click at [622, 552] on div at bounding box center [618, 546] width 24 height 15
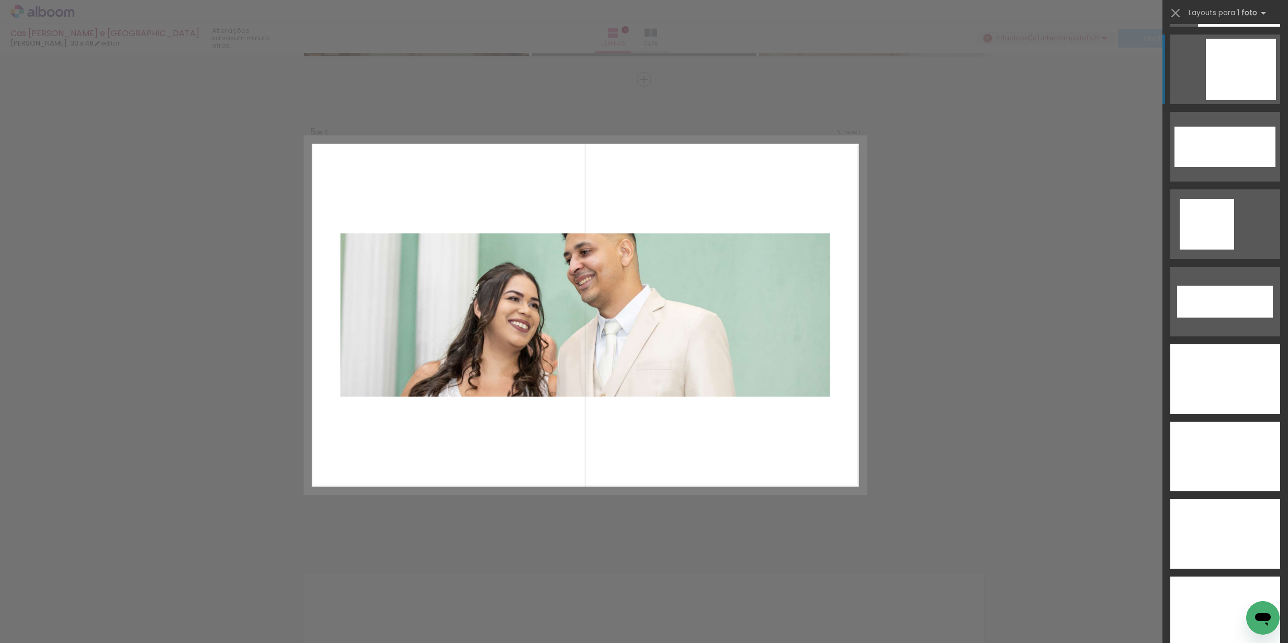
scroll to position [3482, 0]
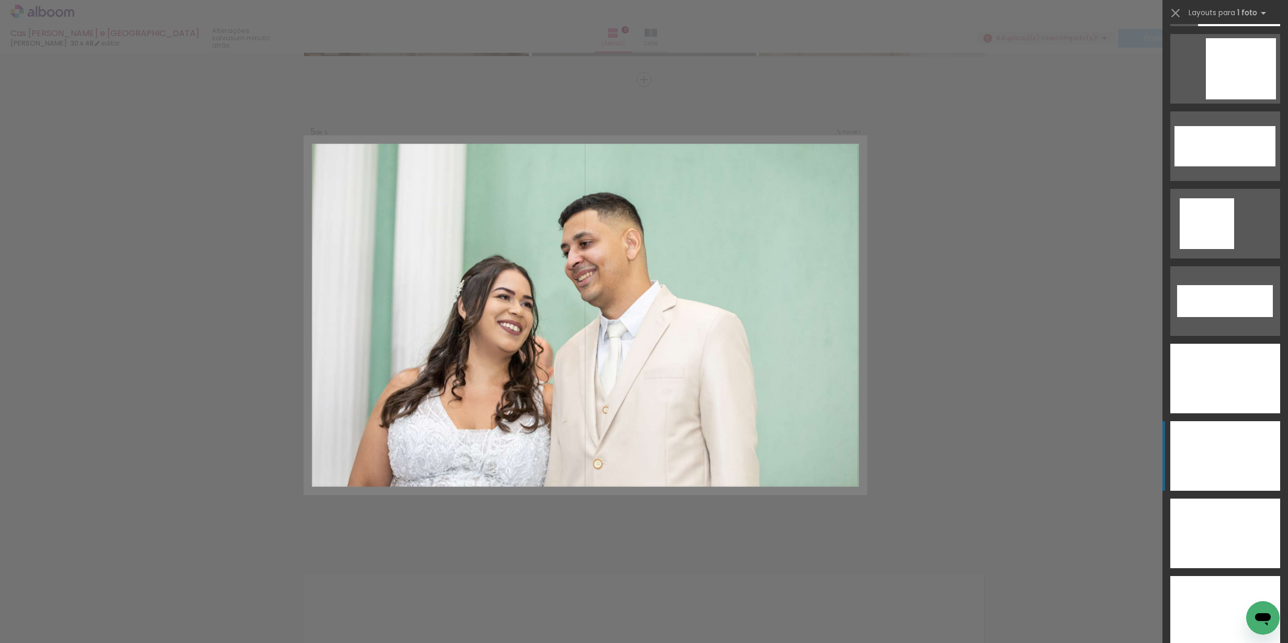
click at [1207, 428] on div at bounding box center [1225, 456] width 110 height 70
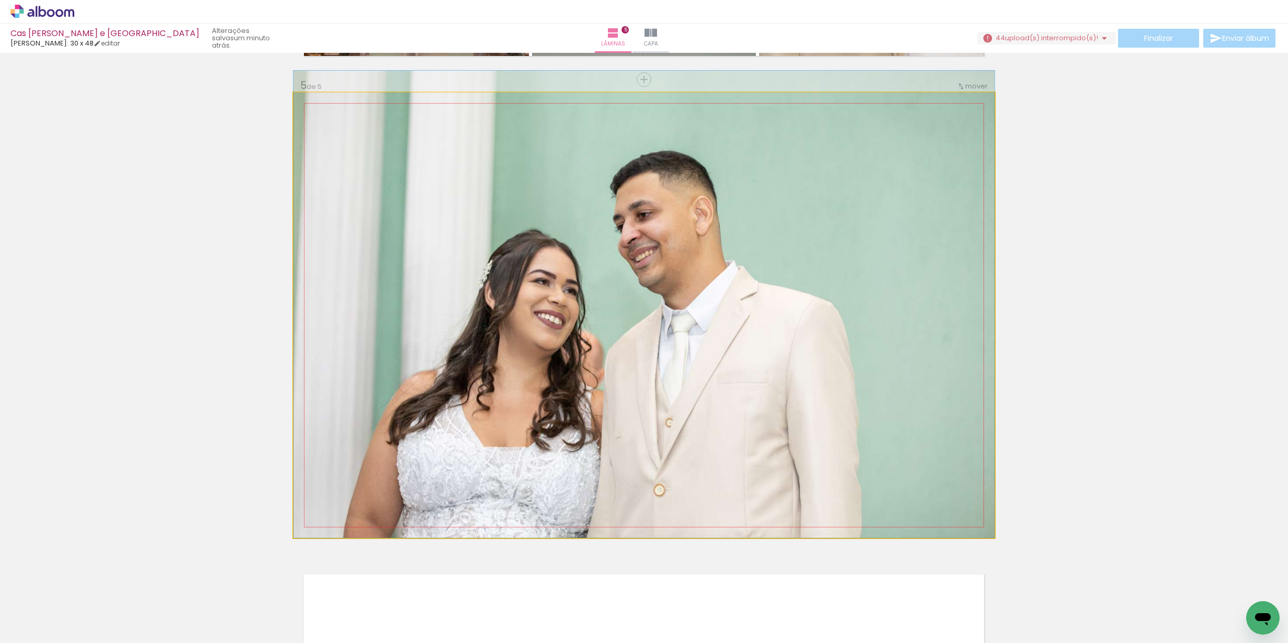
drag, startPoint x: 695, startPoint y: 363, endPoint x: 764, endPoint y: 323, distance: 79.4
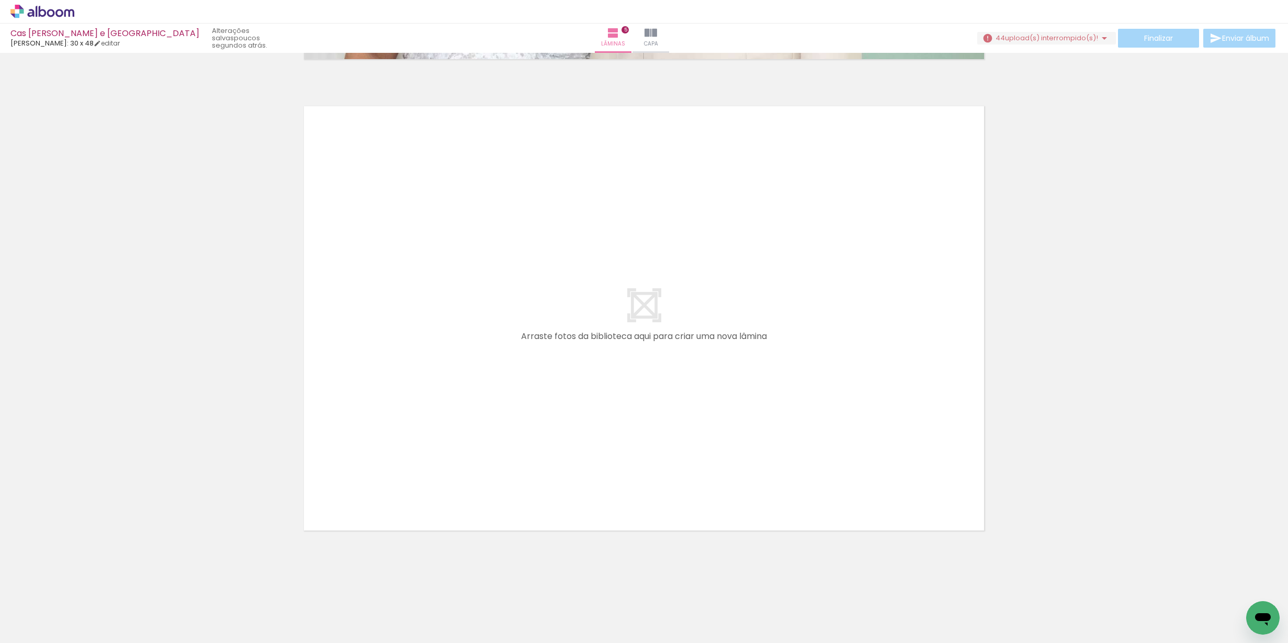
scroll to position [0, 1331]
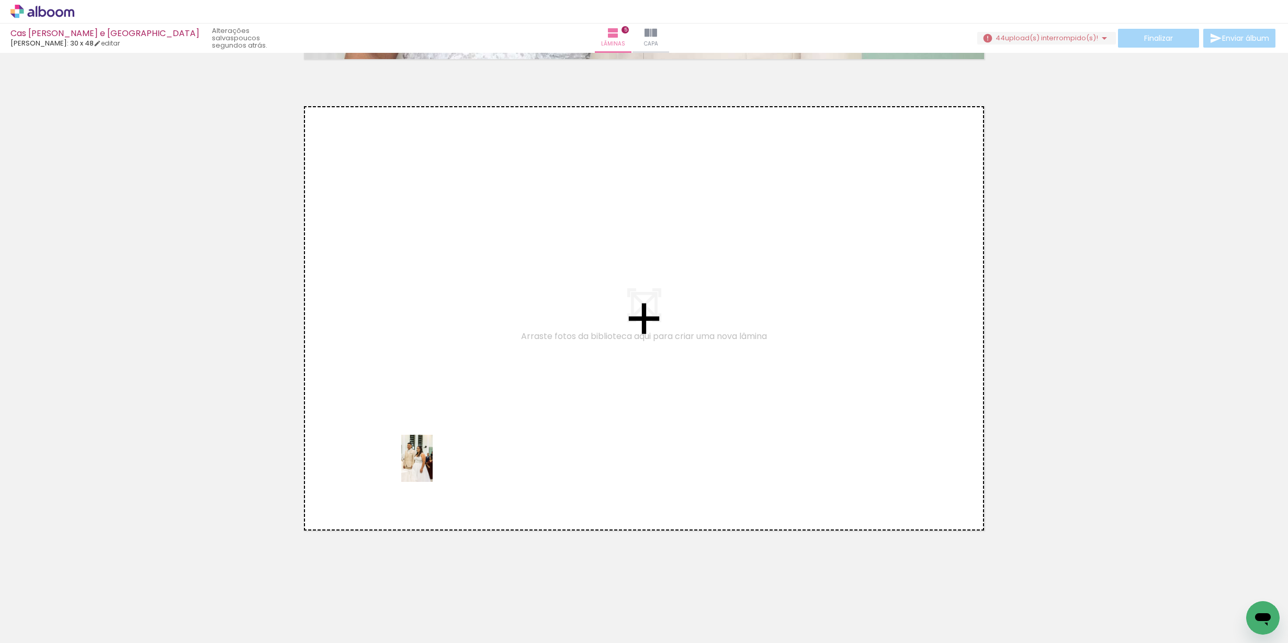
drag, startPoint x: 414, startPoint y: 614, endPoint x: 433, endPoint y: 466, distance: 148.7
click at [433, 466] on quentale-workspace at bounding box center [644, 321] width 1288 height 643
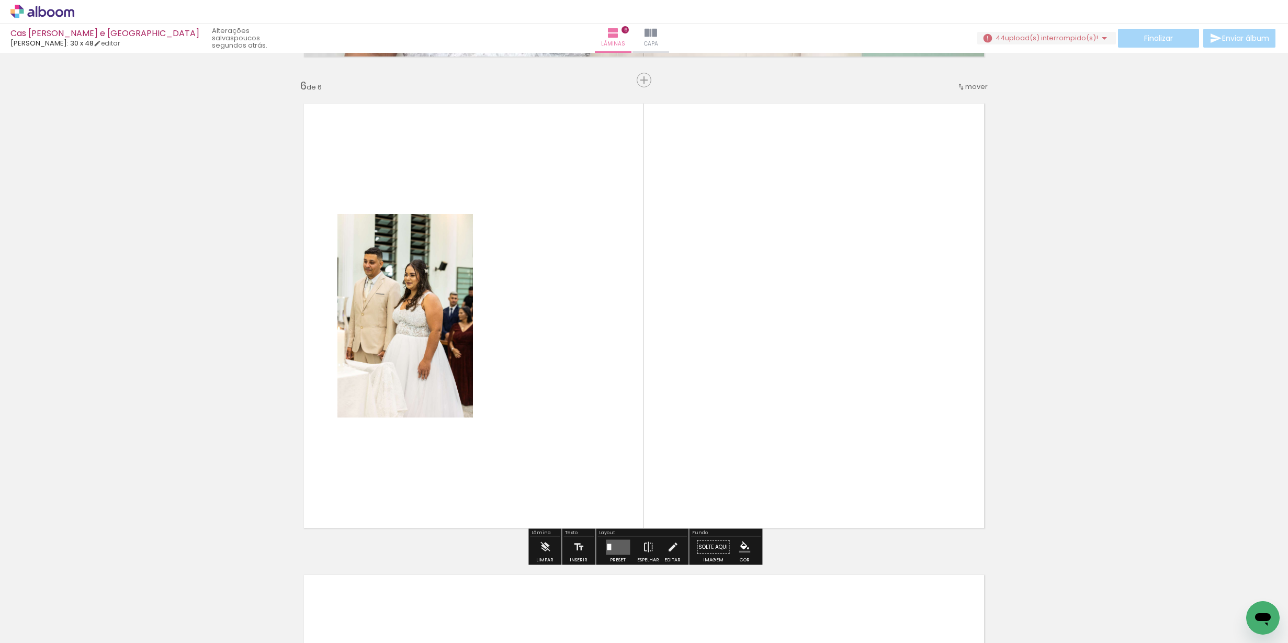
scroll to position [2347, 0]
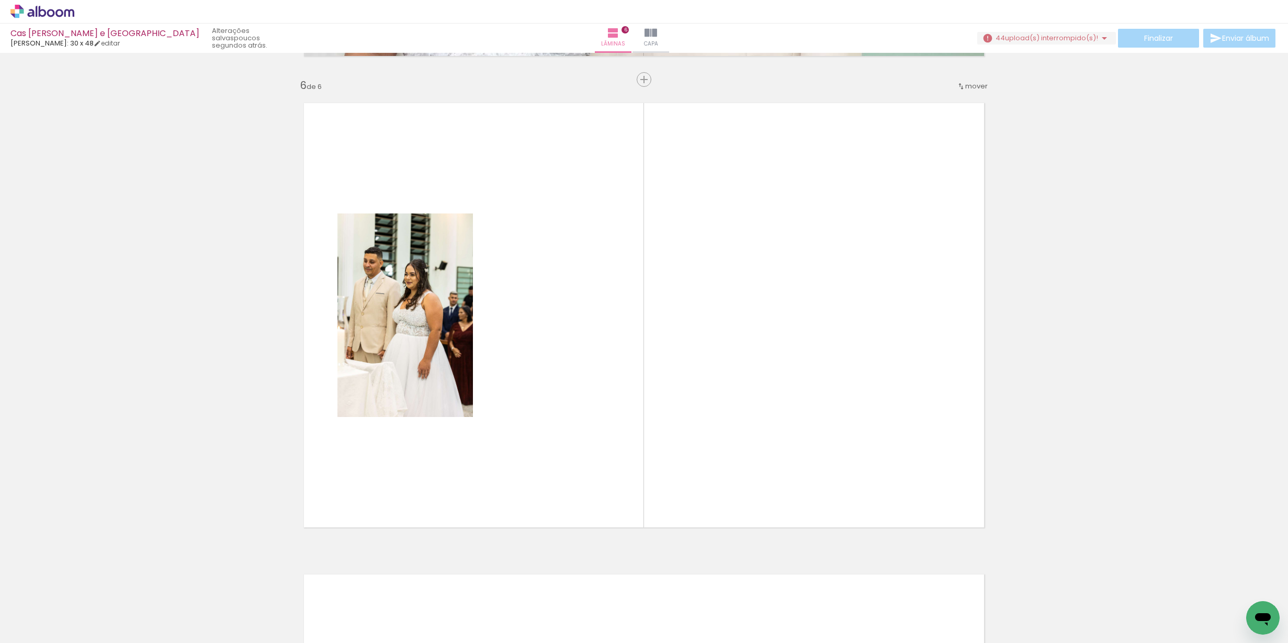
scroll to position [0, 56]
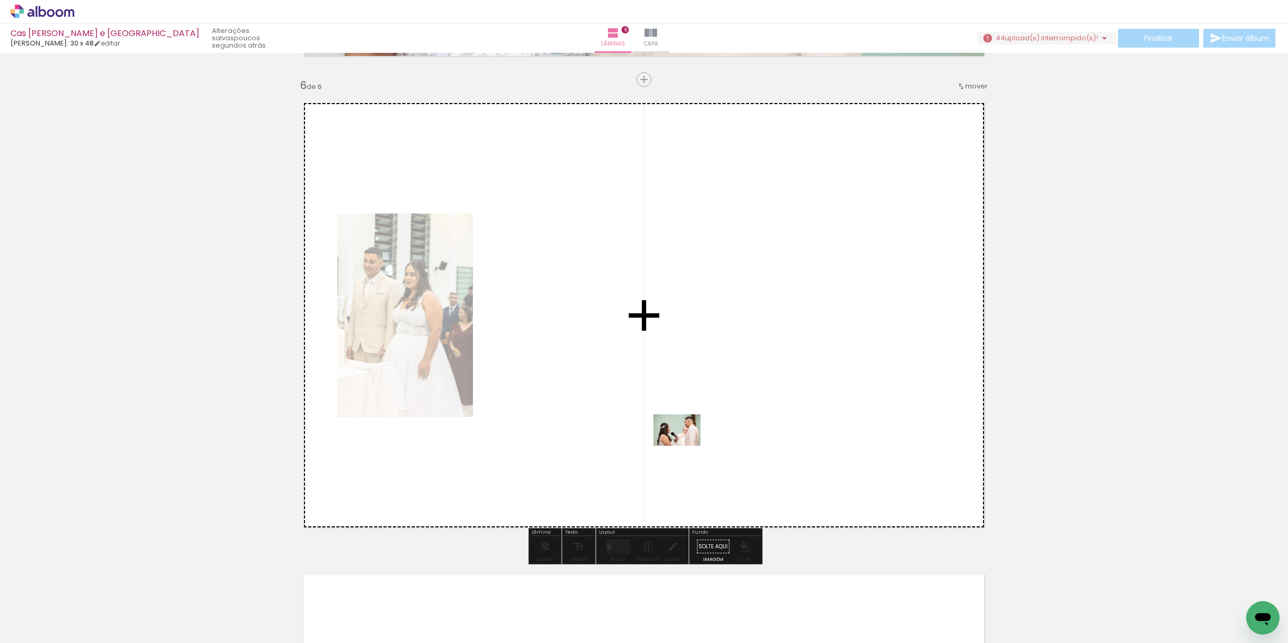
drag, startPoint x: 408, startPoint y: 611, endPoint x: 685, endPoint y: 445, distance: 323.5
click at [685, 445] on quentale-workspace at bounding box center [644, 321] width 1288 height 643
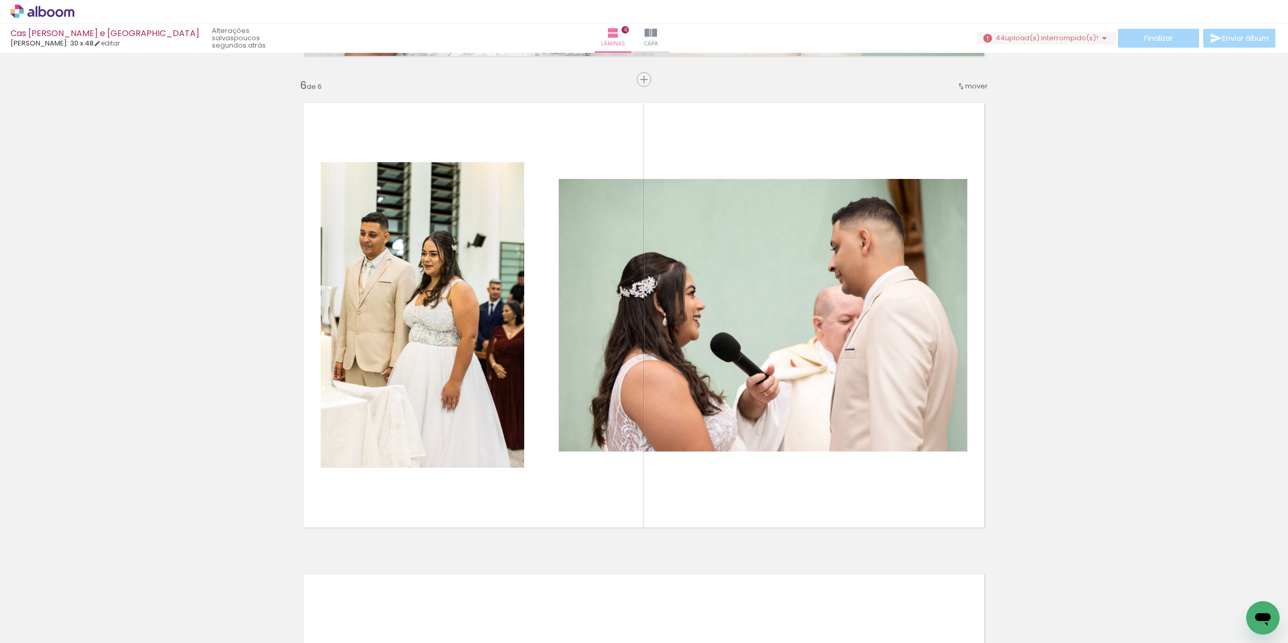
scroll to position [0, 172]
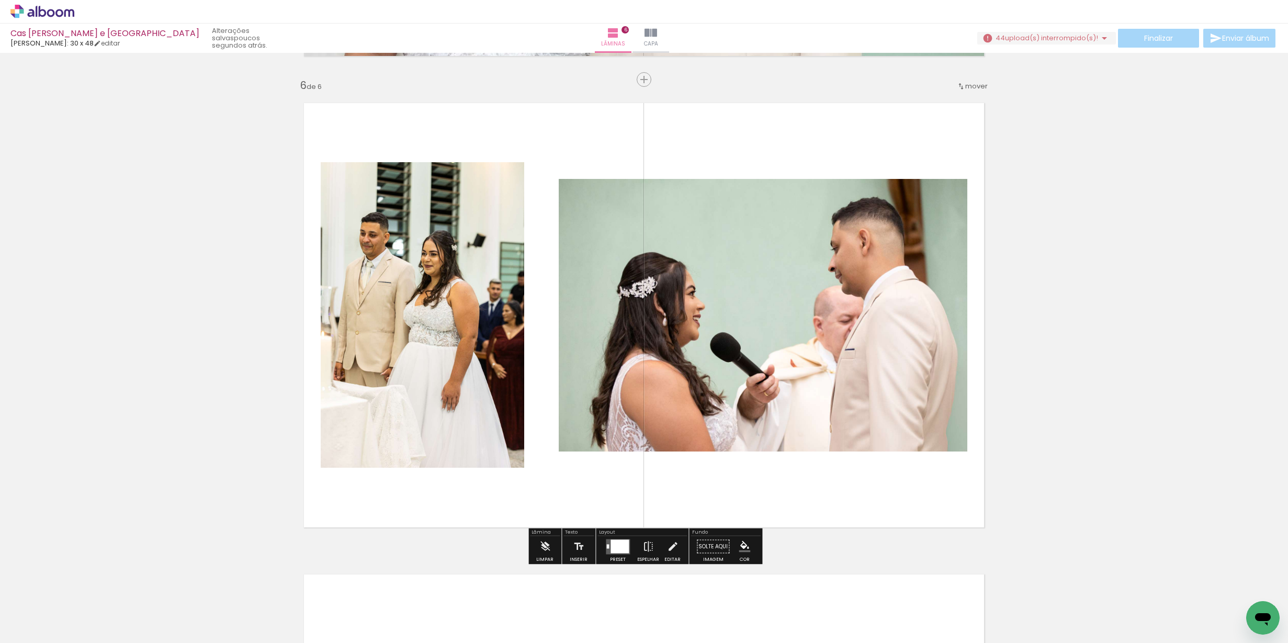
click at [611, 548] on div at bounding box center [620, 546] width 18 height 14
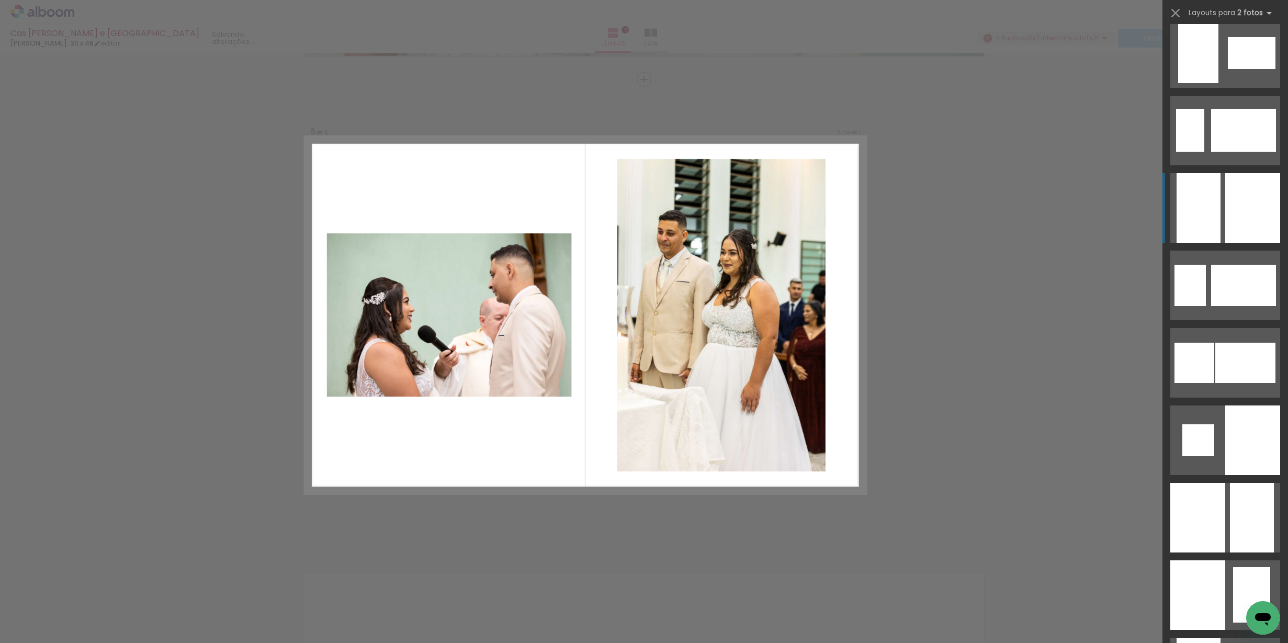
scroll to position [0, 0]
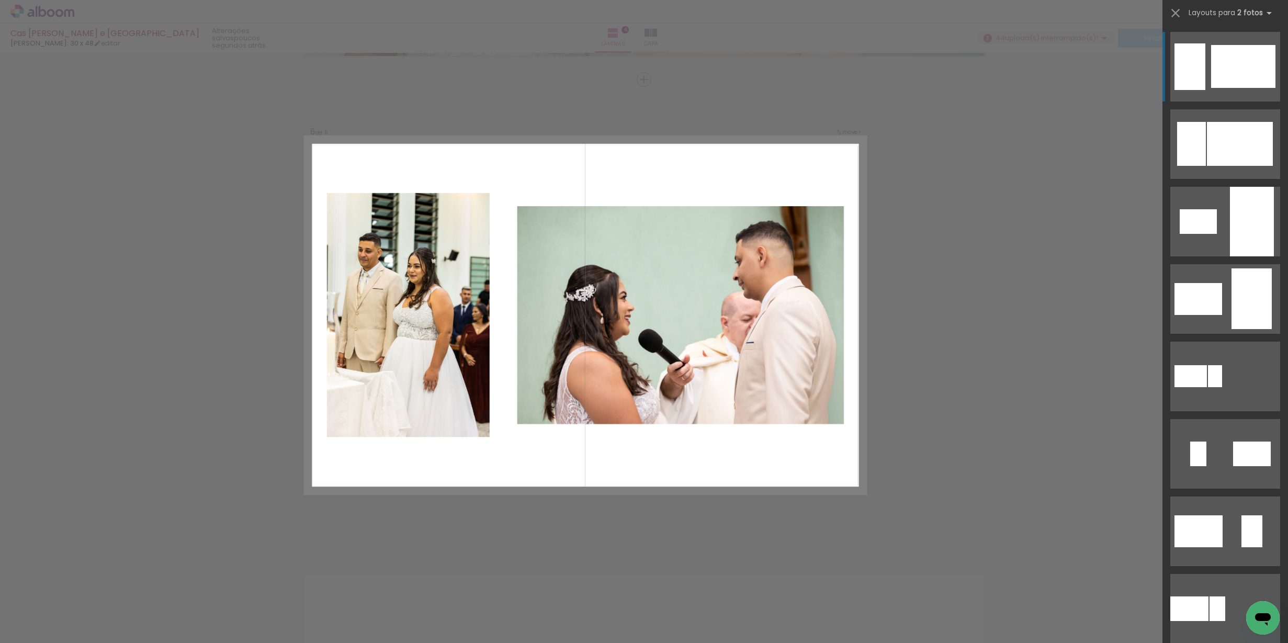
click at [1205, 90] on quentale-layouter at bounding box center [1225, 67] width 110 height 70
click at [1208, 73] on quentale-layouter at bounding box center [1225, 67] width 110 height 70
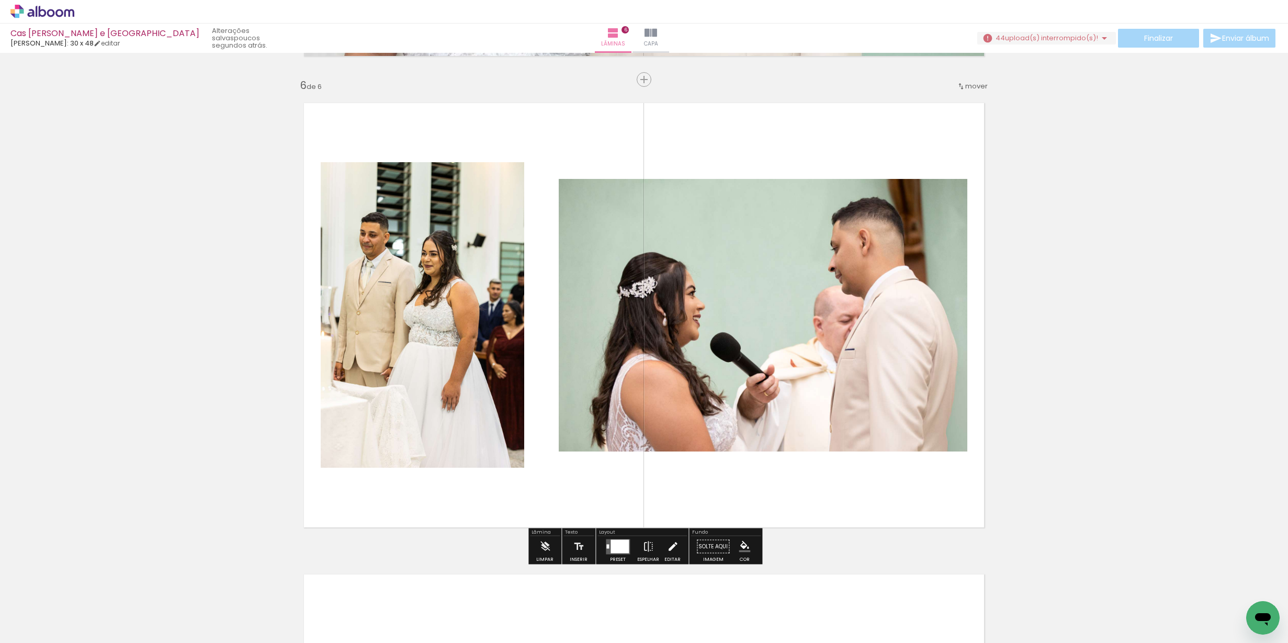
click at [673, 542] on iron-icon at bounding box center [673, 546] width 12 height 21
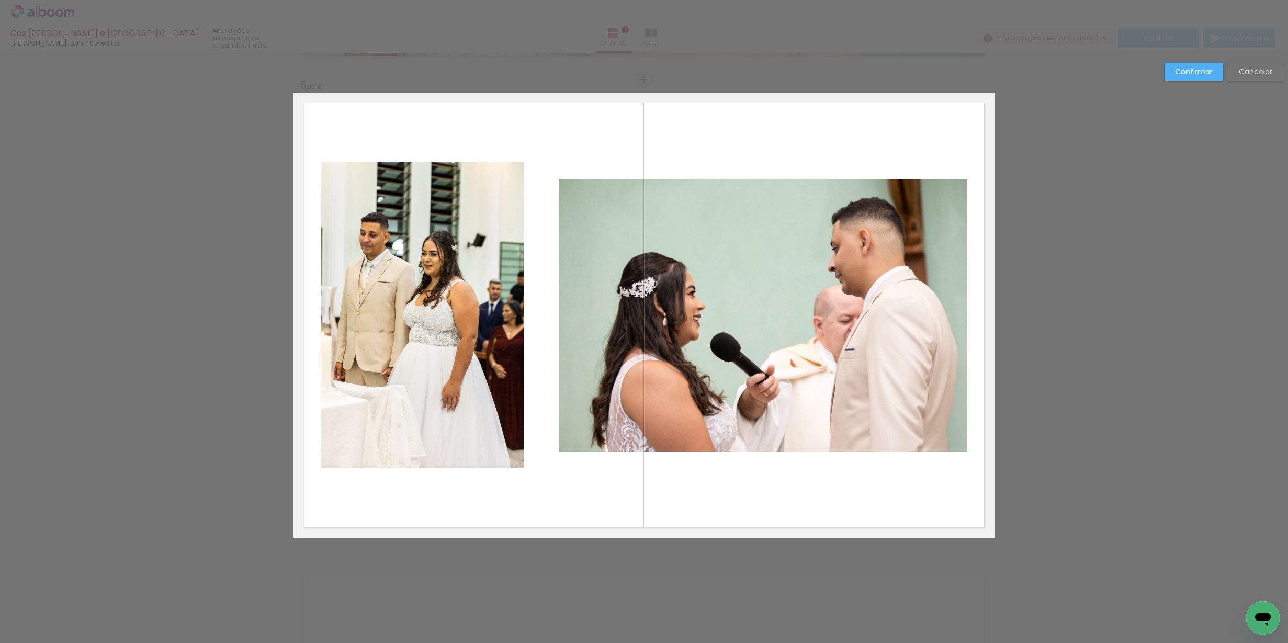
click at [777, 370] on quentale-photo at bounding box center [763, 315] width 409 height 273
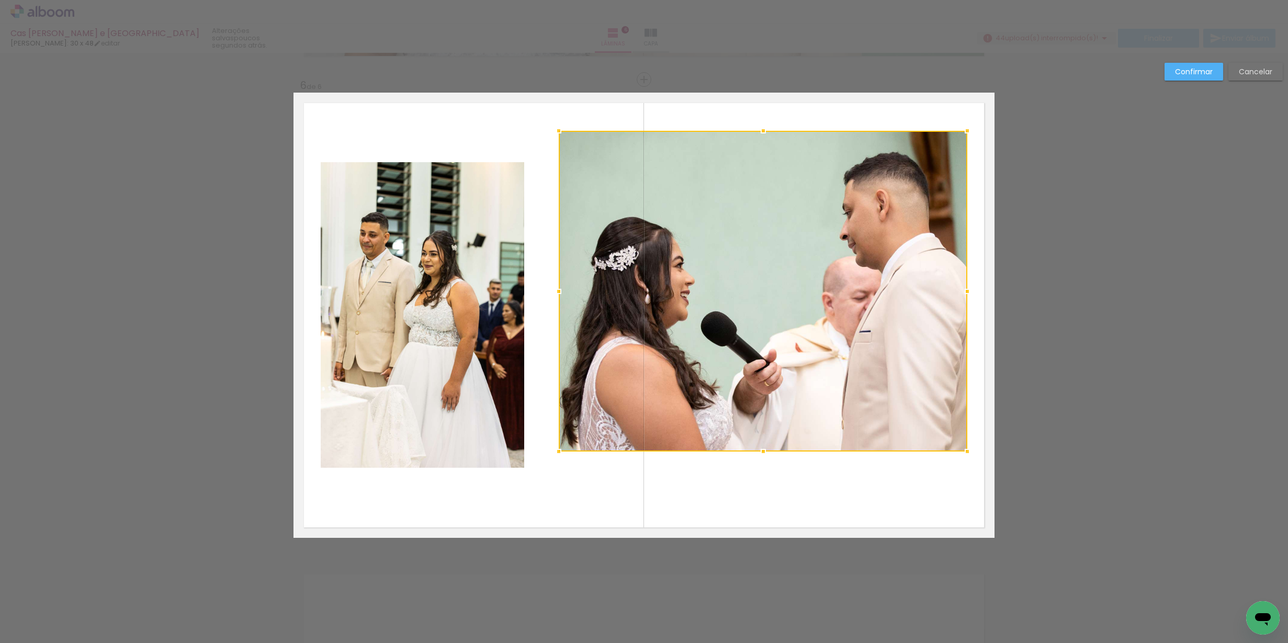
drag, startPoint x: 760, startPoint y: 177, endPoint x: 778, endPoint y: 137, distance: 44.2
click at [777, 137] on div at bounding box center [763, 291] width 409 height 321
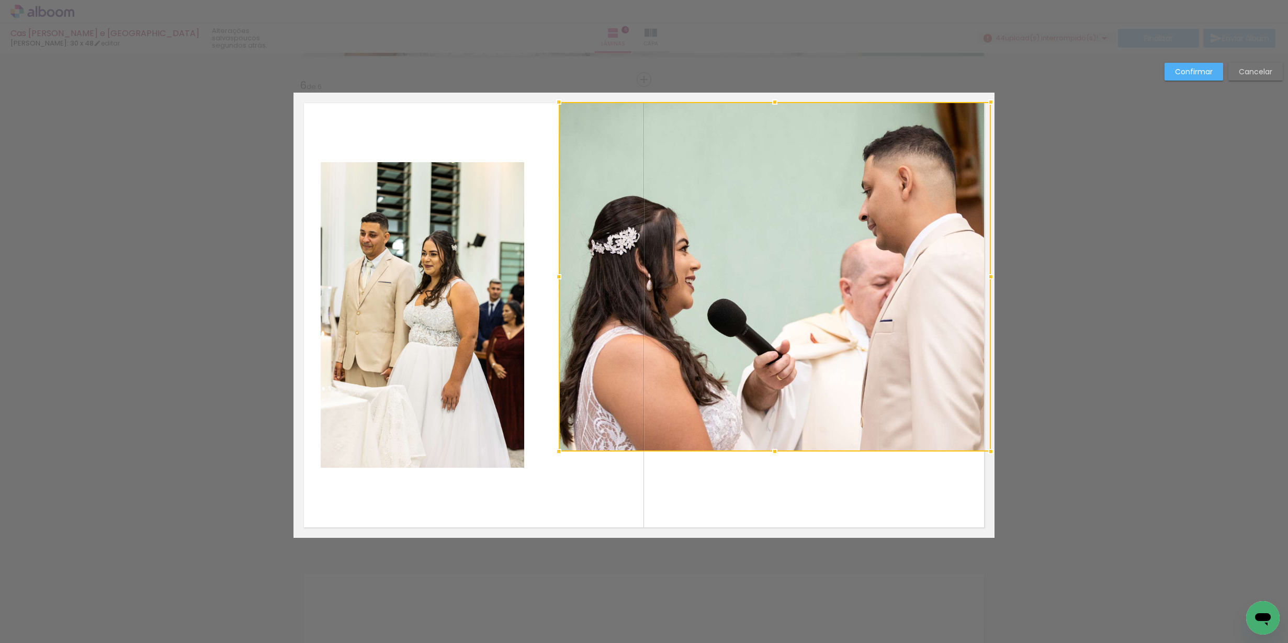
drag, startPoint x: 971, startPoint y: 131, endPoint x: 996, endPoint y: 103, distance: 37.4
click at [996, 103] on div at bounding box center [990, 102] width 21 height 21
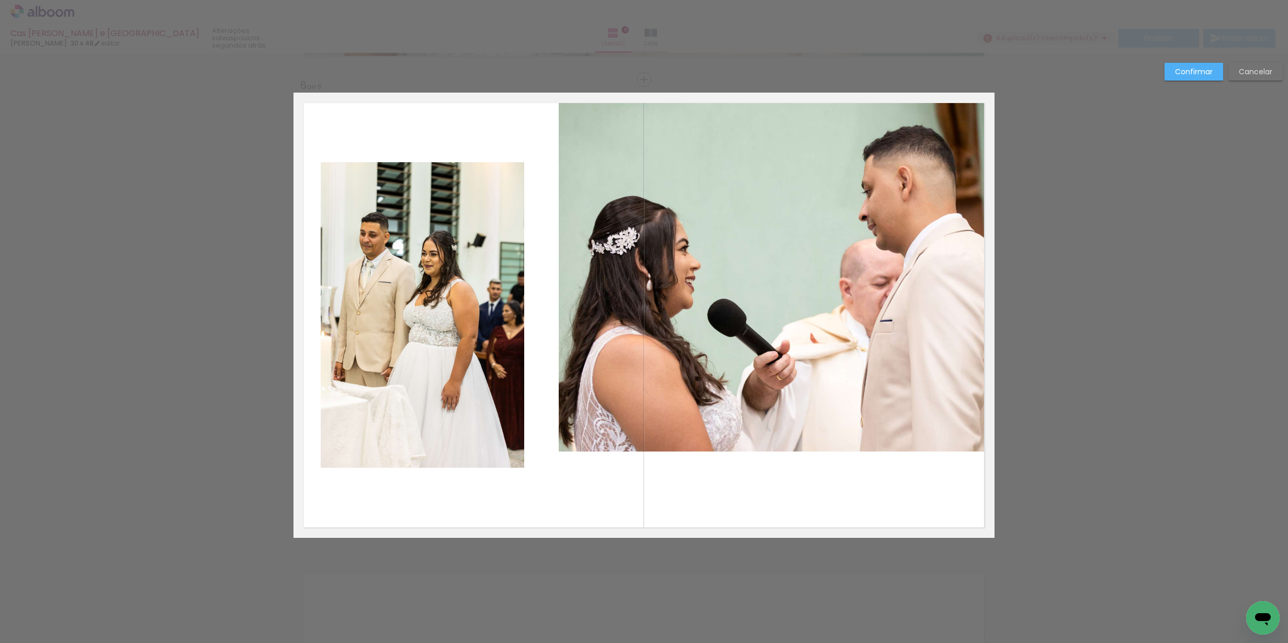
click at [778, 390] on quentale-photo at bounding box center [775, 276] width 432 height 349
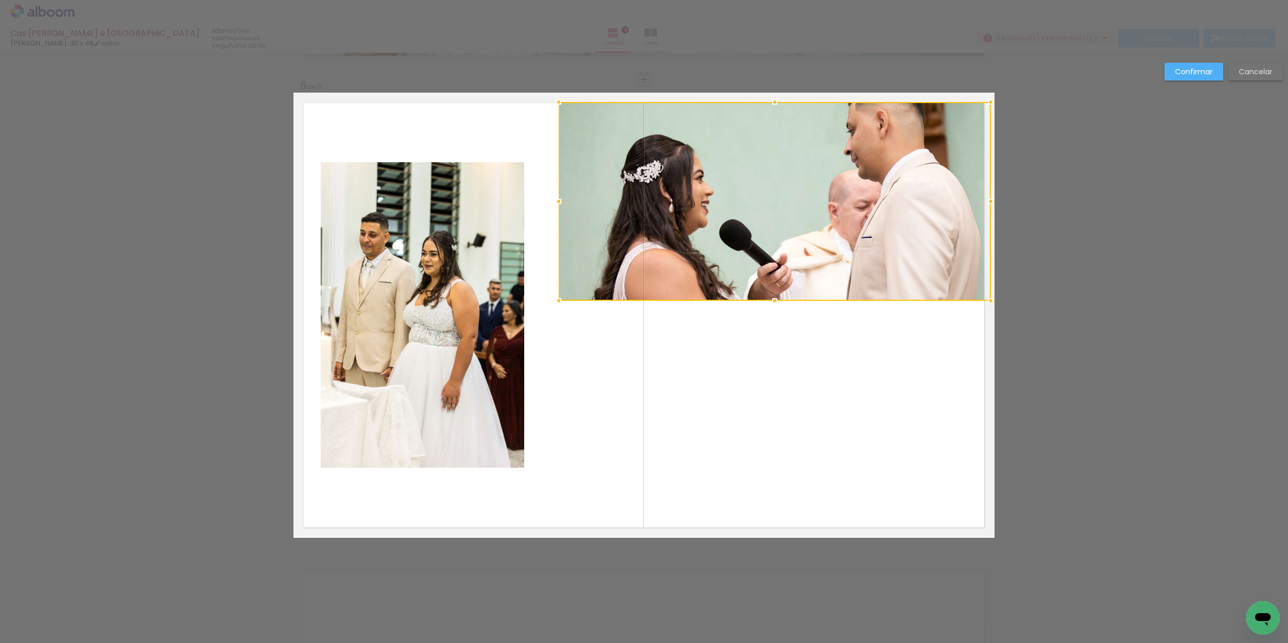
drag, startPoint x: 775, startPoint y: 449, endPoint x: 1218, endPoint y: 159, distance: 529.8
click at [927, 247] on div at bounding box center [775, 201] width 432 height 199
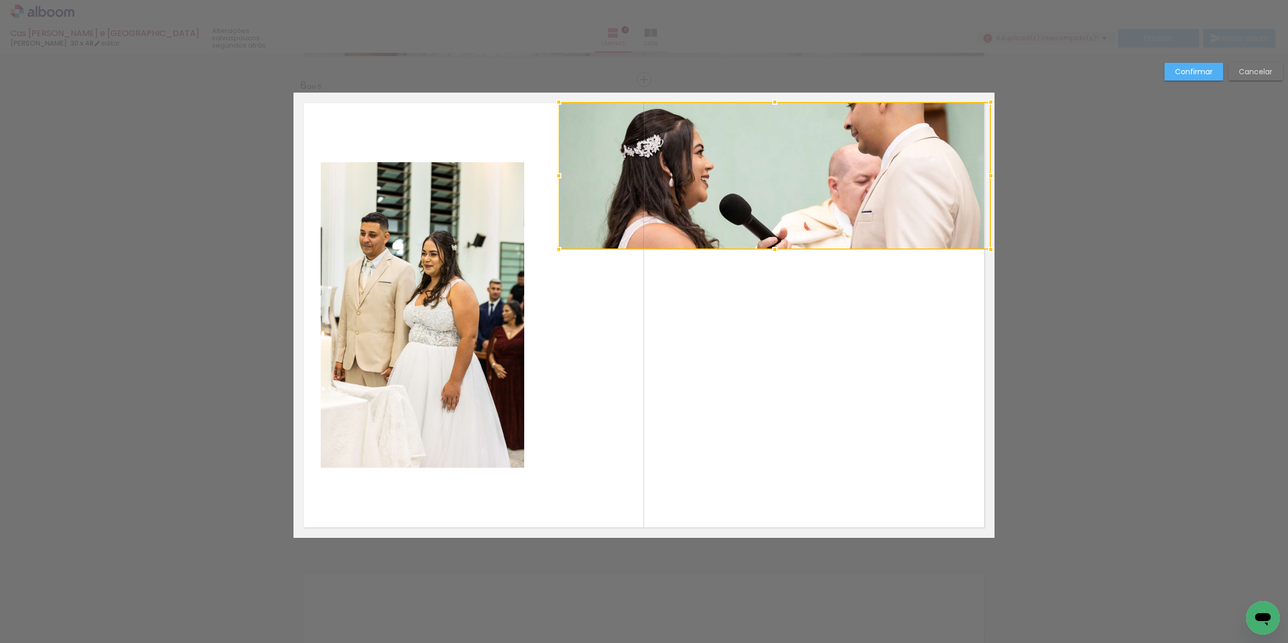
click at [0, 0] on slot "Cancelar" at bounding box center [0, 0] width 0 height 0
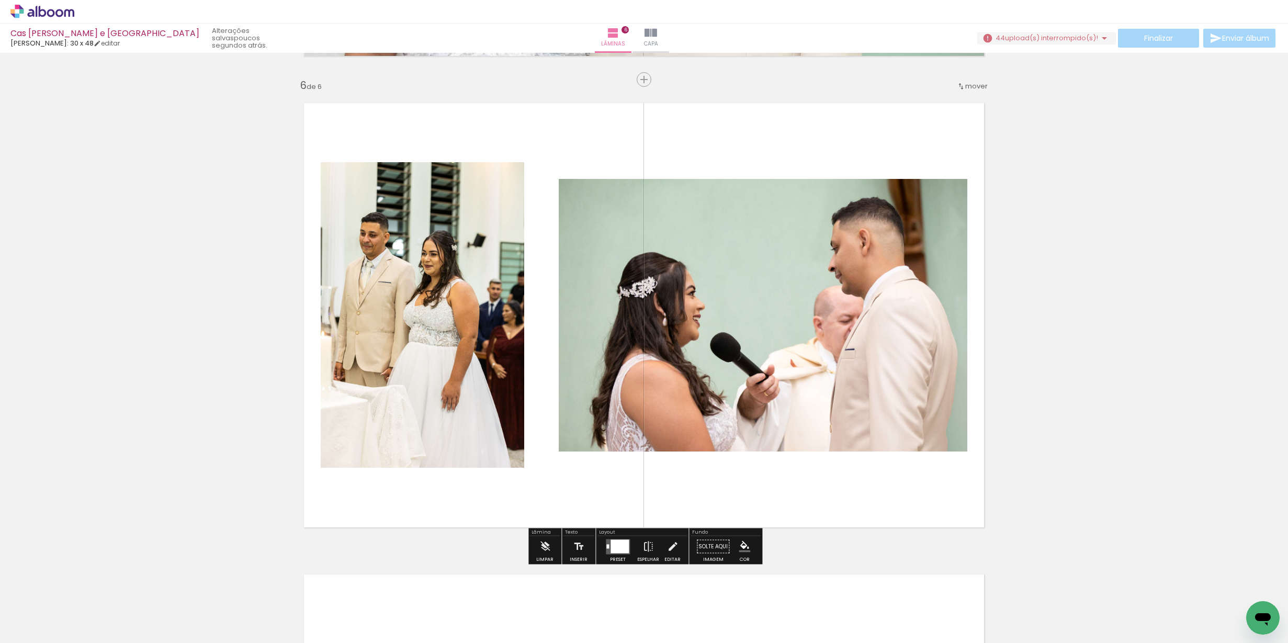
click at [611, 538] on div at bounding box center [618, 546] width 28 height 21
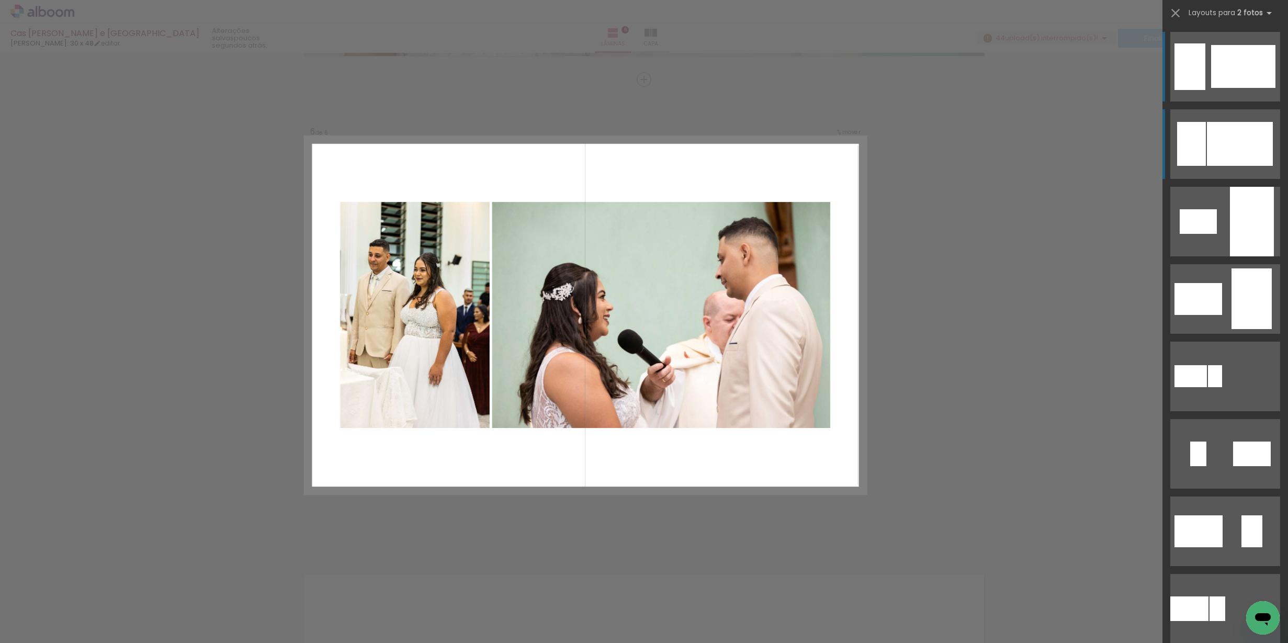
click at [1220, 162] on div at bounding box center [1240, 144] width 66 height 44
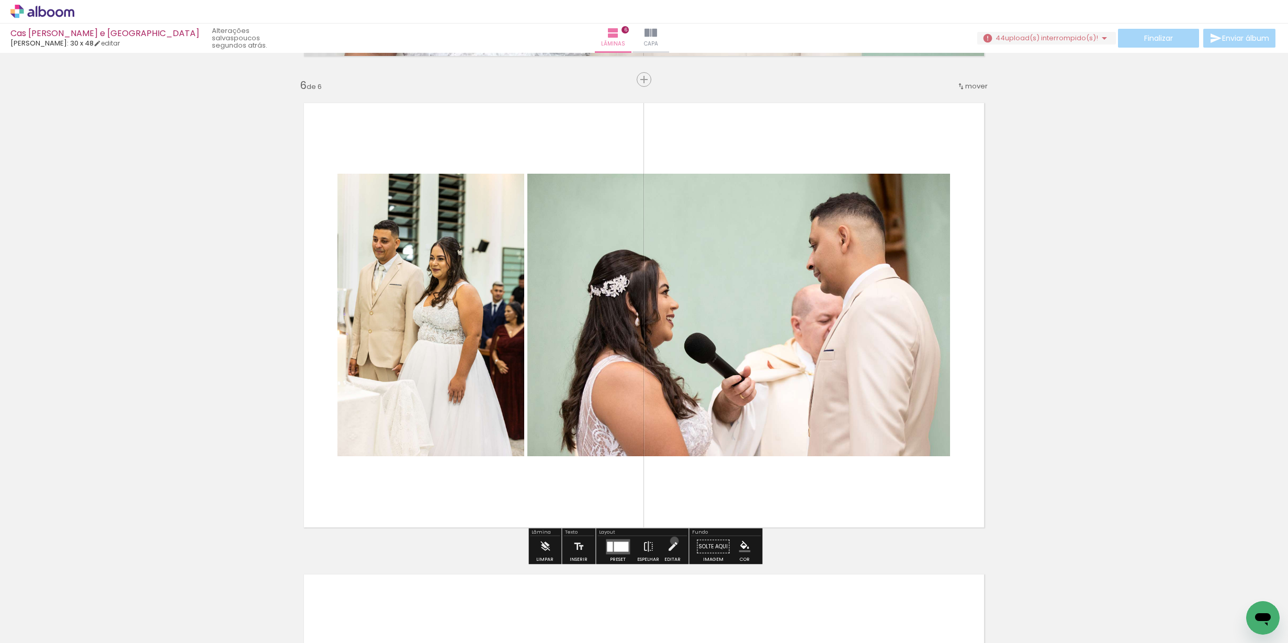
click at [672, 541] on iron-icon at bounding box center [673, 546] width 12 height 21
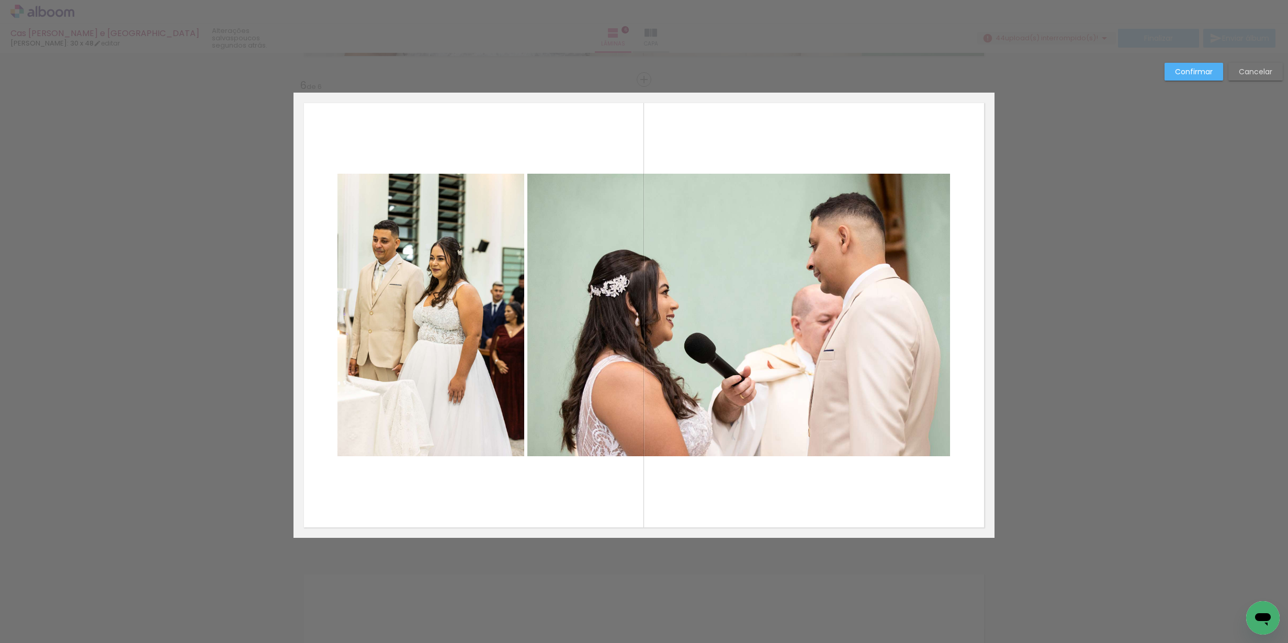
click at [452, 372] on quentale-photo at bounding box center [430, 315] width 187 height 283
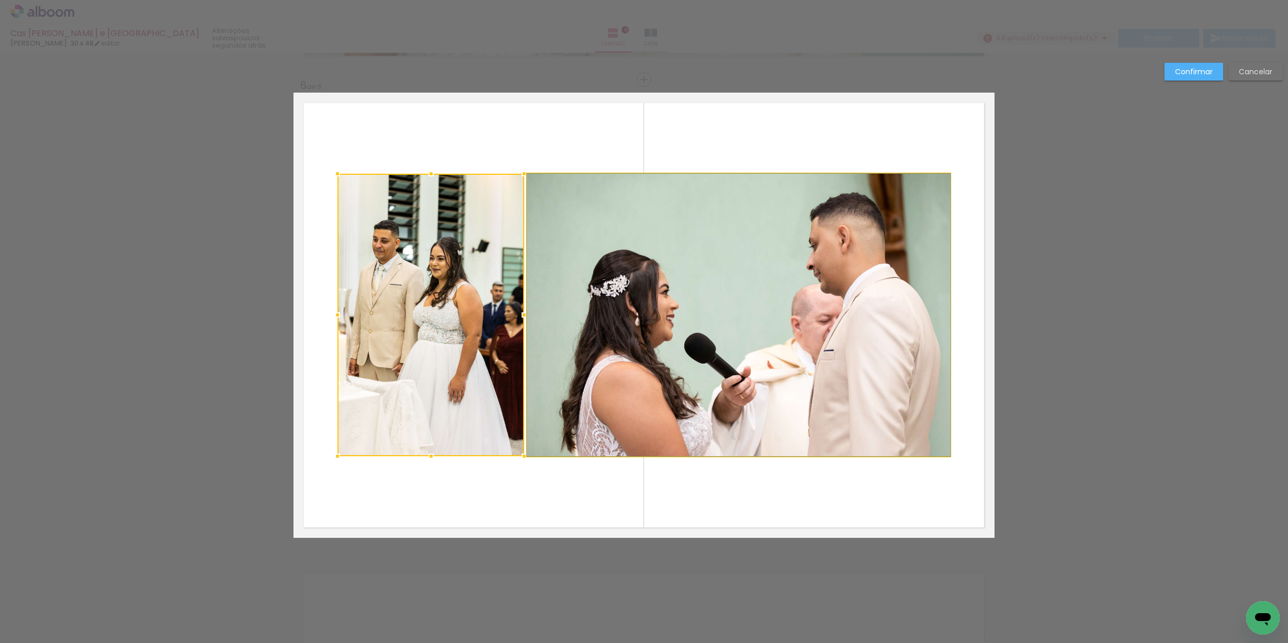
click at [583, 373] on quentale-photo at bounding box center [738, 315] width 423 height 283
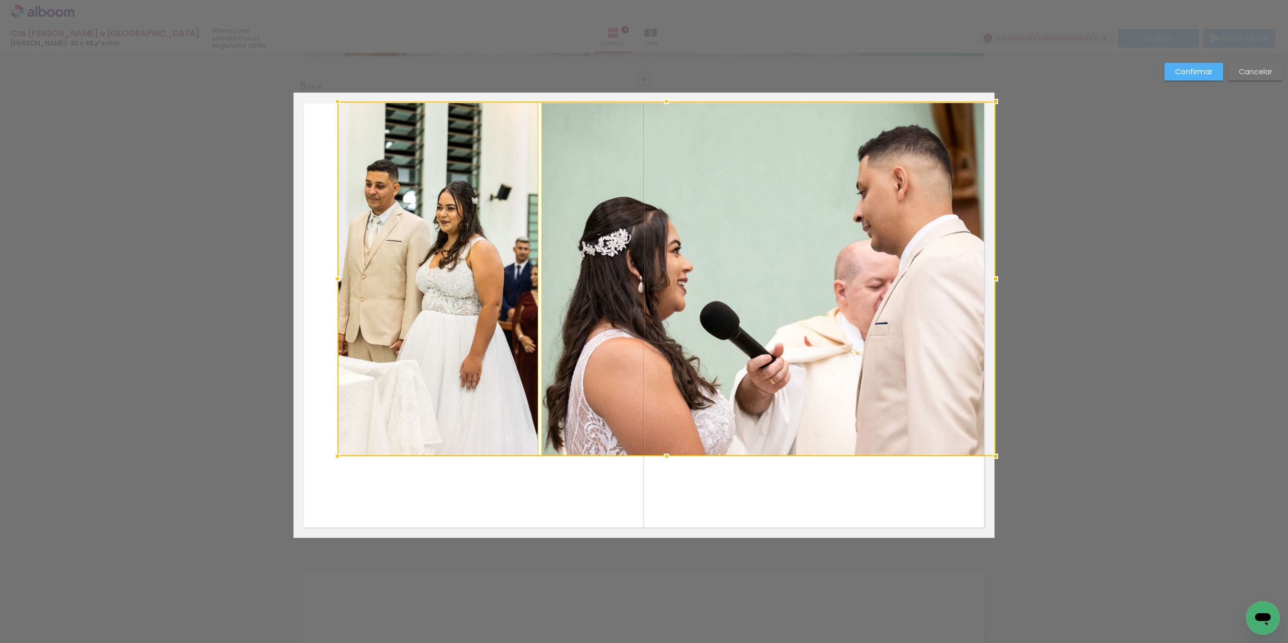
drag, startPoint x: 948, startPoint y: 175, endPoint x: 990, endPoint y: 103, distance: 83.2
click at [990, 103] on div at bounding box center [995, 101] width 21 height 21
click at [385, 283] on quentale-photo at bounding box center [437, 278] width 201 height 355
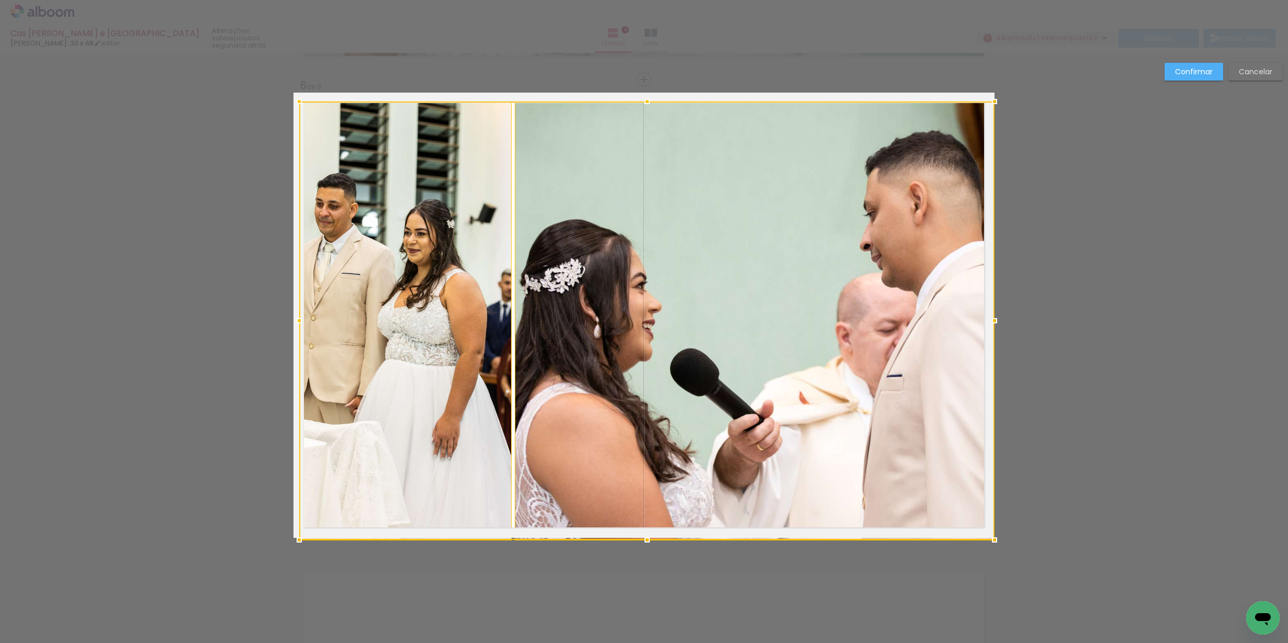
drag, startPoint x: 338, startPoint y: 454, endPoint x: 304, endPoint y: 529, distance: 83.1
click at [304, 529] on div at bounding box center [299, 539] width 21 height 21
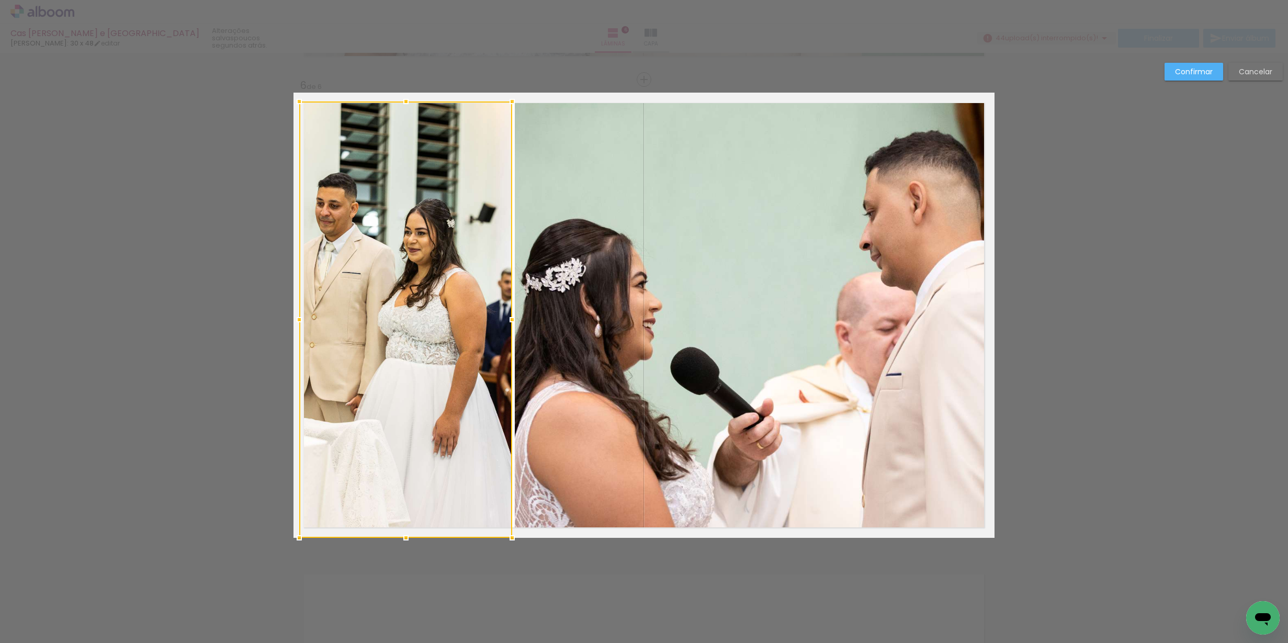
click at [585, 387] on quentale-photo at bounding box center [755, 319] width 480 height 436
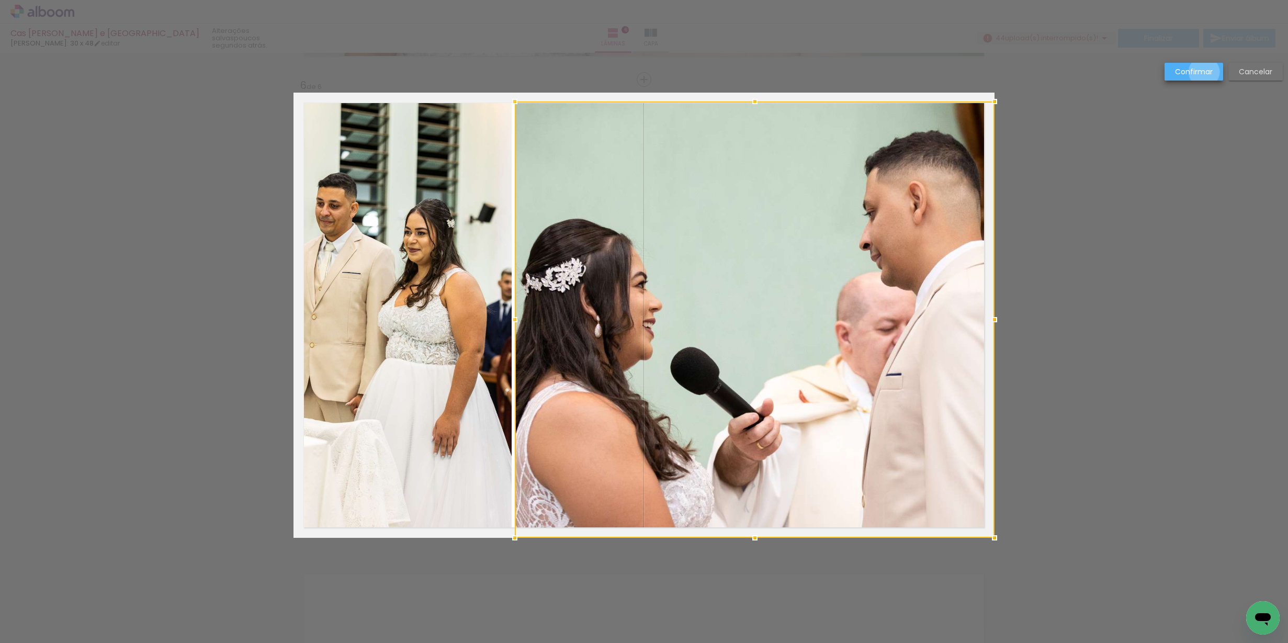
click at [0, 0] on slot "Confirmar" at bounding box center [0, 0] width 0 height 0
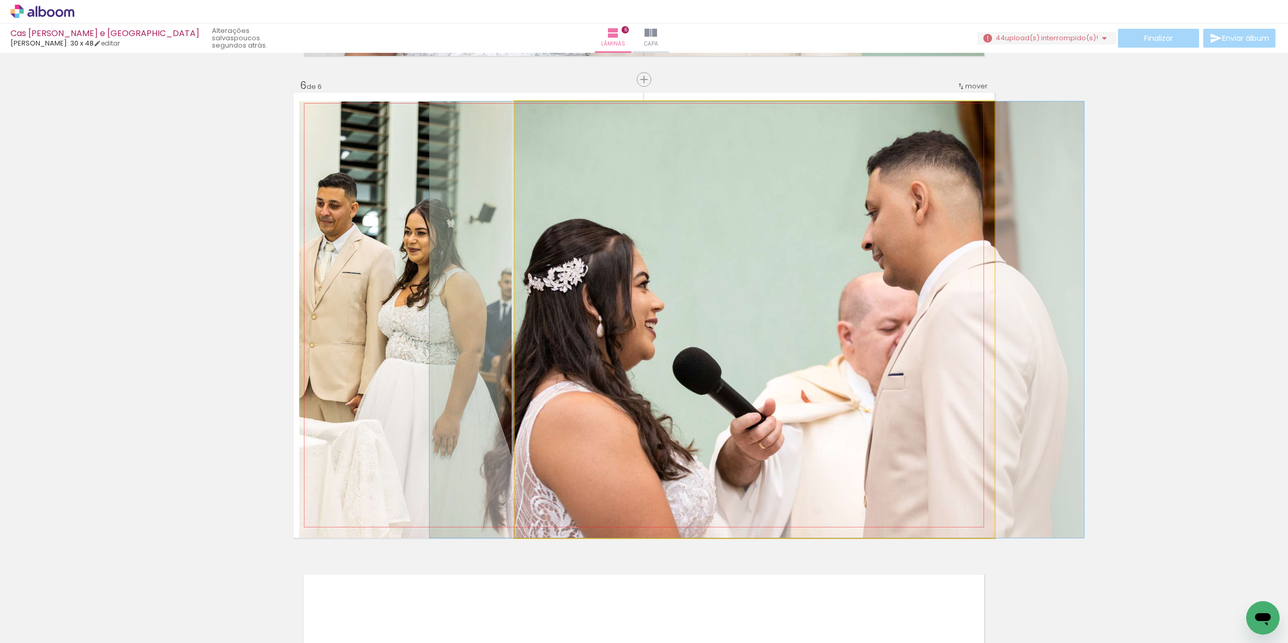
drag, startPoint x: 769, startPoint y: 313, endPoint x: 770, endPoint y: 304, distance: 9.0
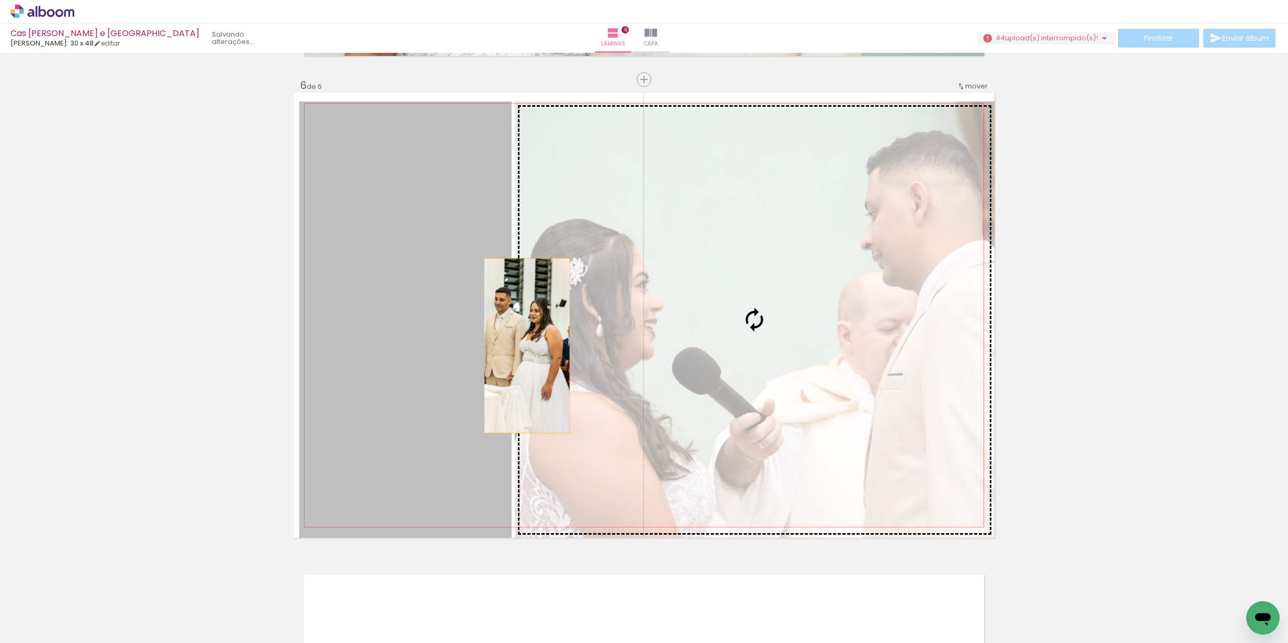
drag, startPoint x: 505, startPoint y: 352, endPoint x: 511, endPoint y: 346, distance: 8.1
click at [512, 346] on quentale-layouter at bounding box center [643, 315] width 701 height 445
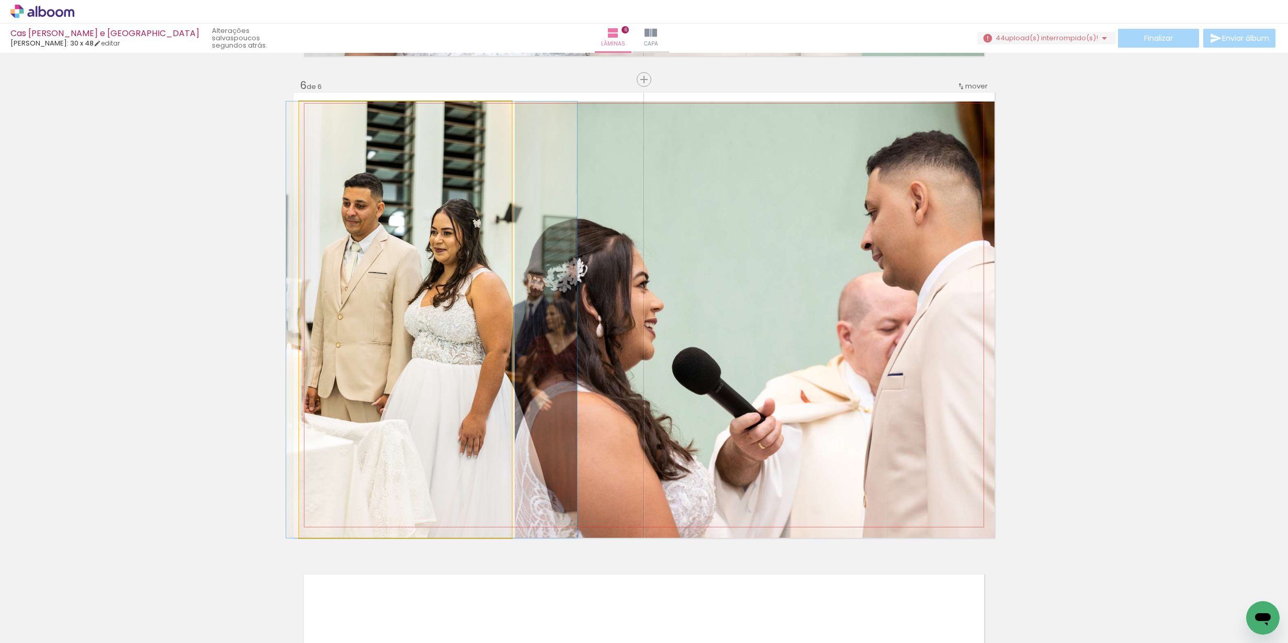
drag, startPoint x: 464, startPoint y: 349, endPoint x: 483, endPoint y: 350, distance: 19.4
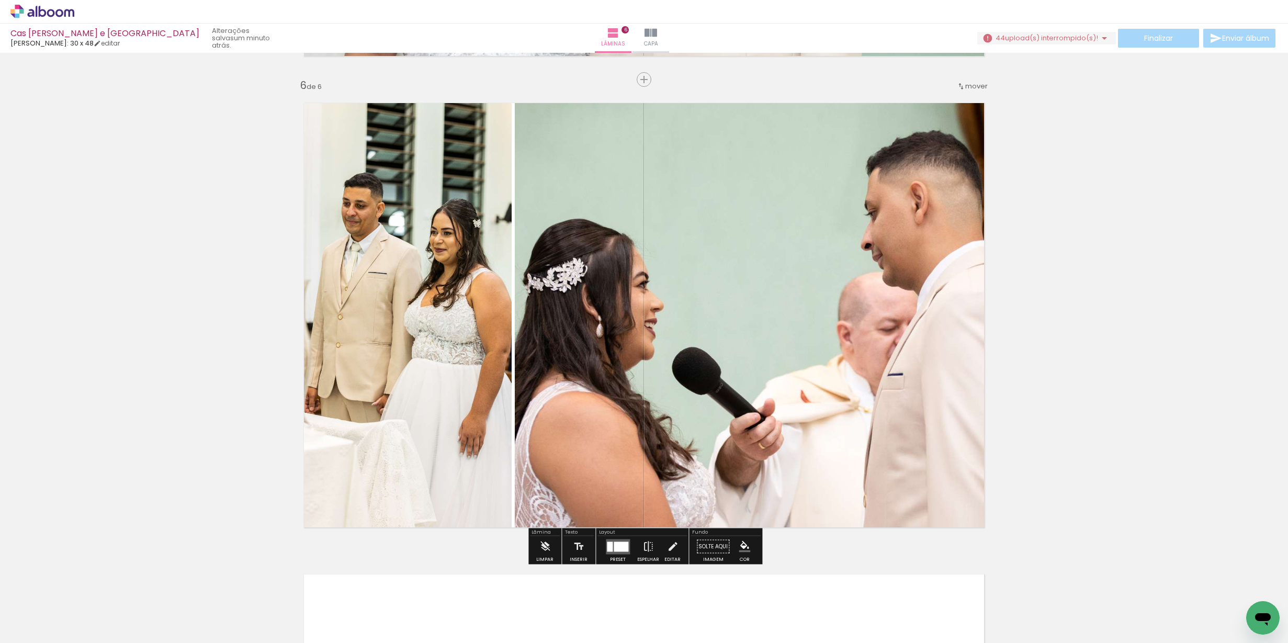
click at [618, 552] on quentale-layouter at bounding box center [618, 546] width 24 height 15
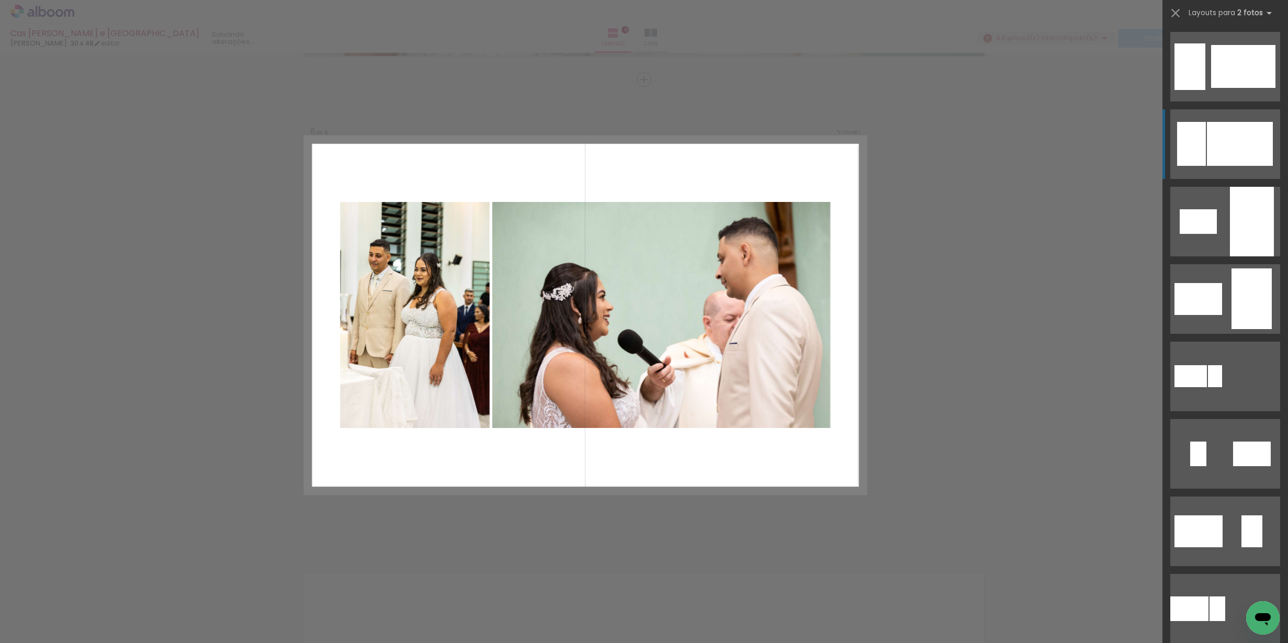
scroll to position [77, 0]
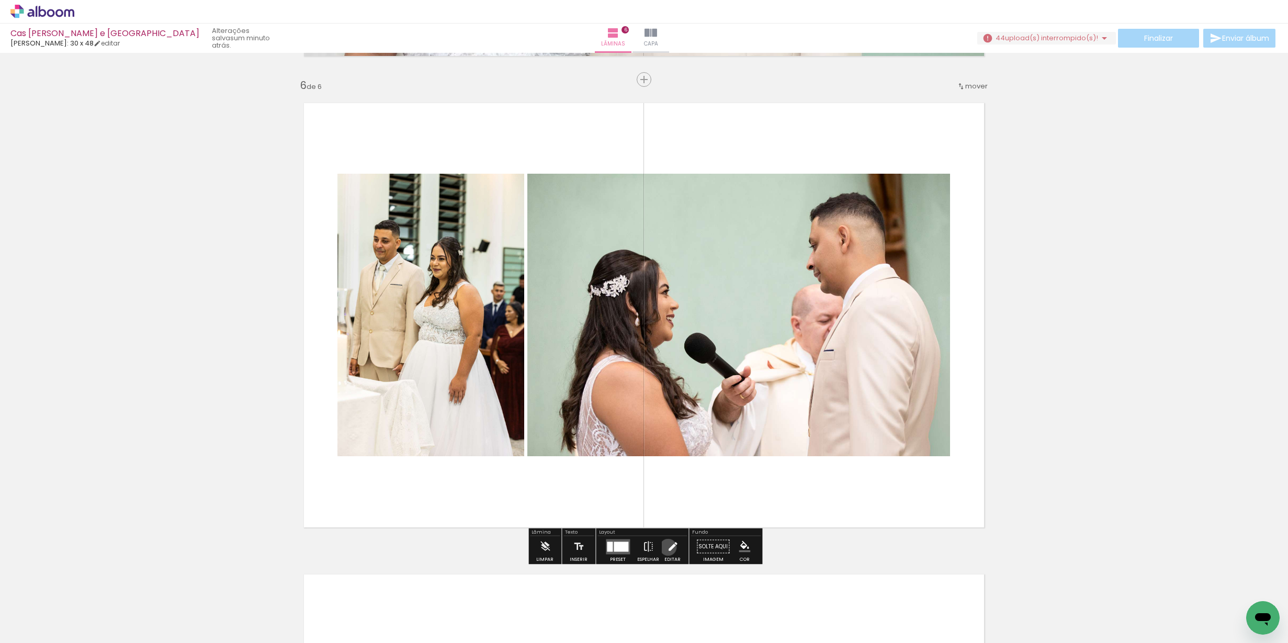
click at [667, 547] on iron-icon at bounding box center [673, 546] width 12 height 21
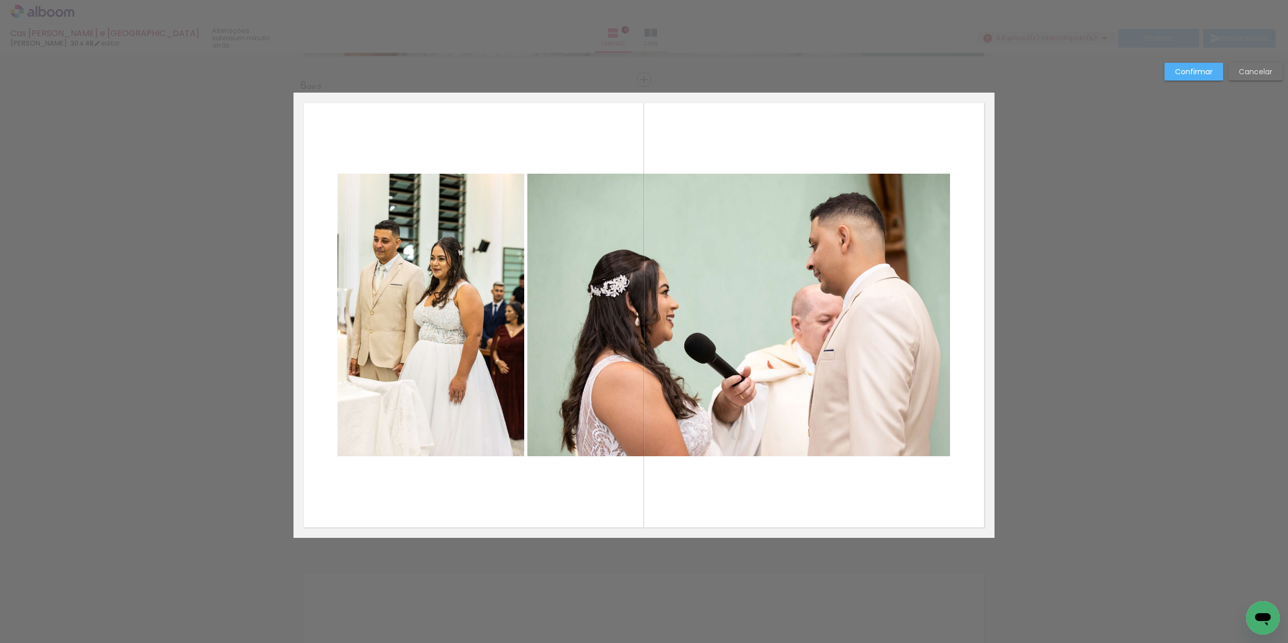
click at [477, 343] on quentale-photo at bounding box center [430, 315] width 187 height 283
click at [631, 332] on quentale-photo at bounding box center [738, 315] width 423 height 283
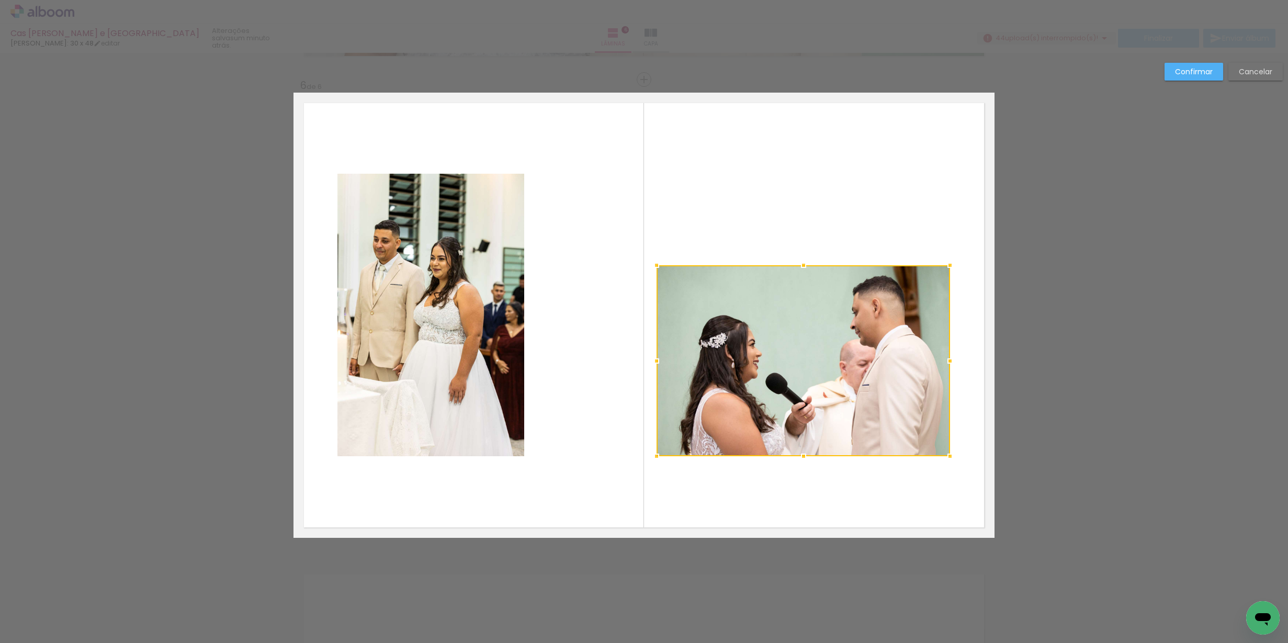
drag, startPoint x: 532, startPoint y: 176, endPoint x: 664, endPoint y: 277, distance: 166.8
click at [661, 276] on div at bounding box center [803, 360] width 293 height 191
drag, startPoint x: 787, startPoint y: 334, endPoint x: 794, endPoint y: 288, distance: 47.1
click at [794, 288] on div at bounding box center [798, 319] width 293 height 191
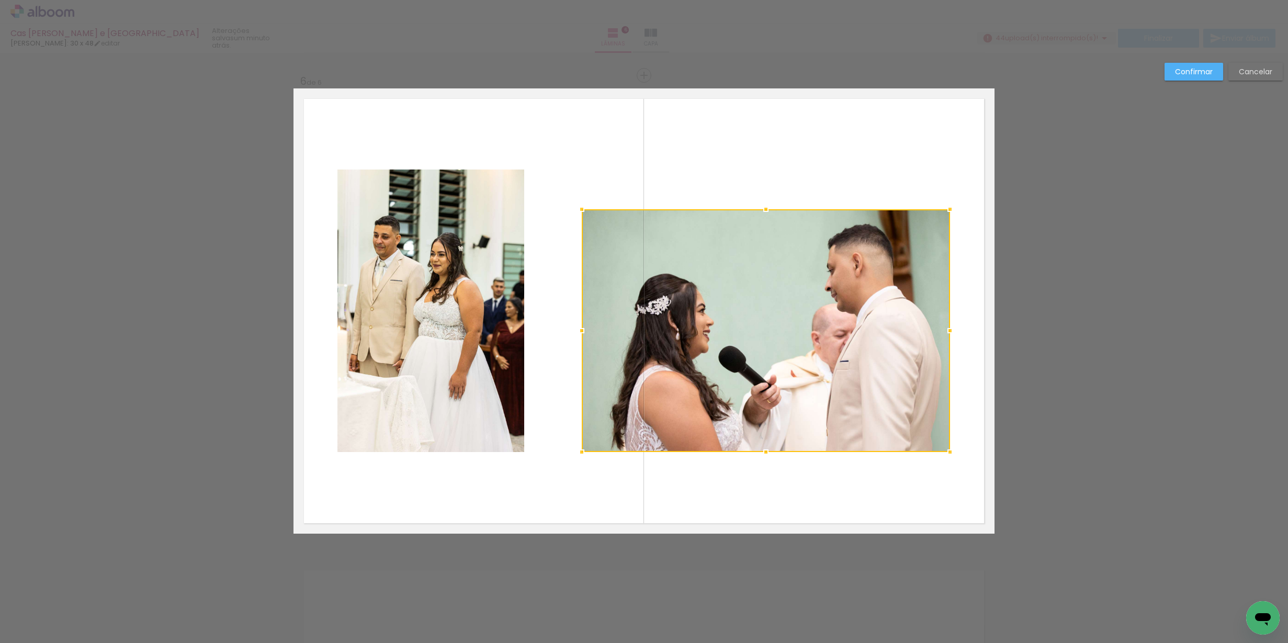
drag, startPoint x: 533, startPoint y: 175, endPoint x: 596, endPoint y: 224, distance: 80.2
click at [590, 218] on div at bounding box center [581, 209] width 21 height 21
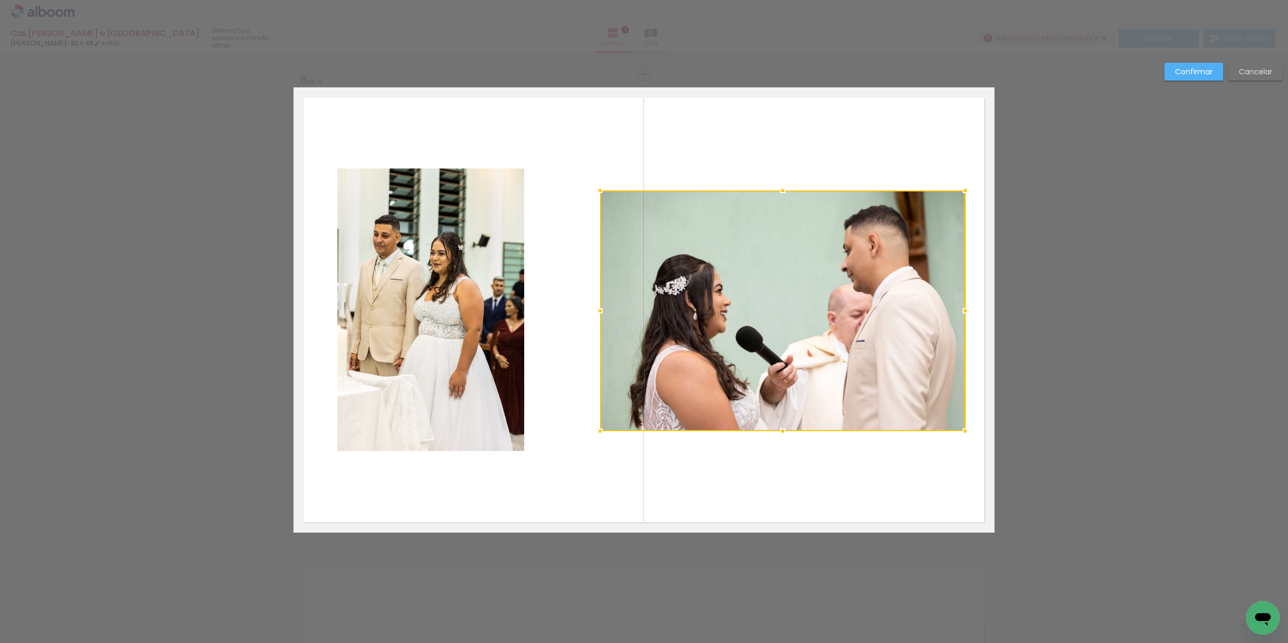
drag, startPoint x: 748, startPoint y: 314, endPoint x: 763, endPoint y: 301, distance: 20.0
click at [763, 301] on div at bounding box center [782, 310] width 365 height 241
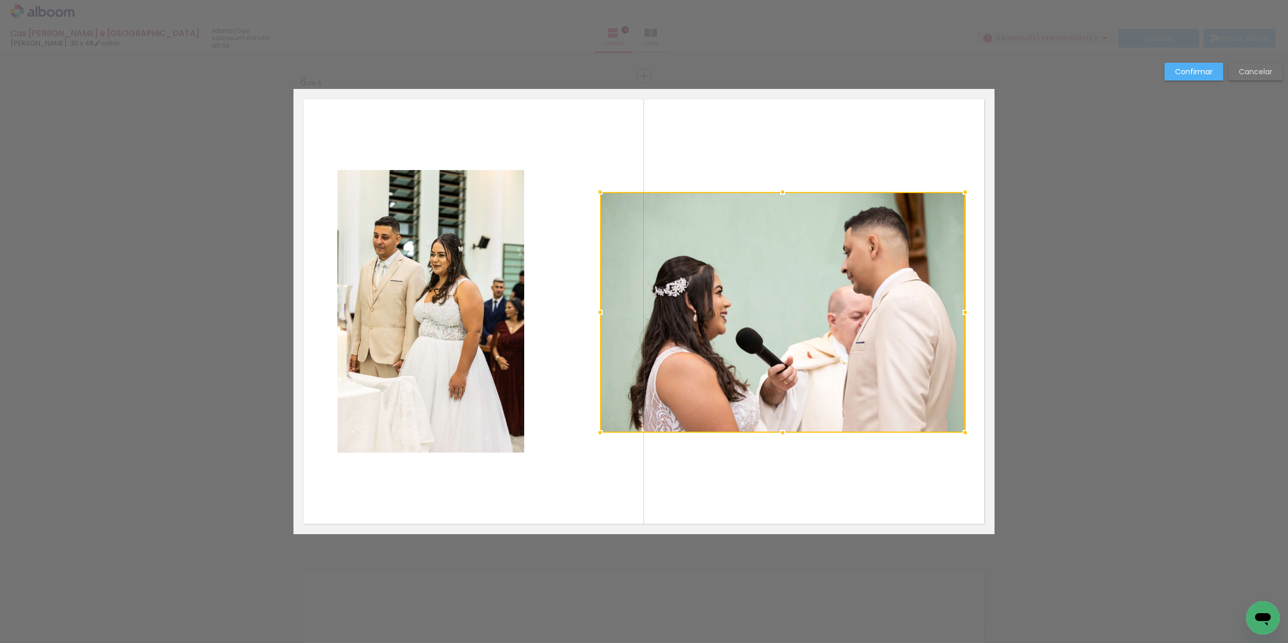
scroll to position [2355, 0]
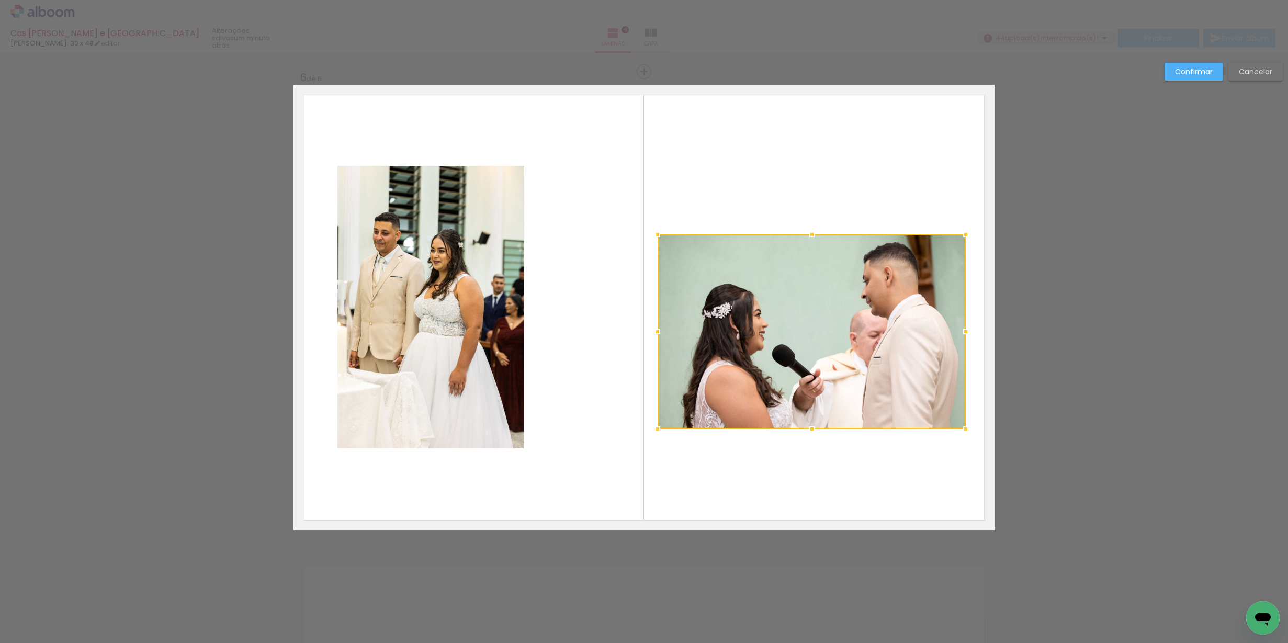
drag, startPoint x: 606, startPoint y: 197, endPoint x: 663, endPoint y: 236, distance: 69.5
click at [663, 236] on div at bounding box center [657, 234] width 21 height 21
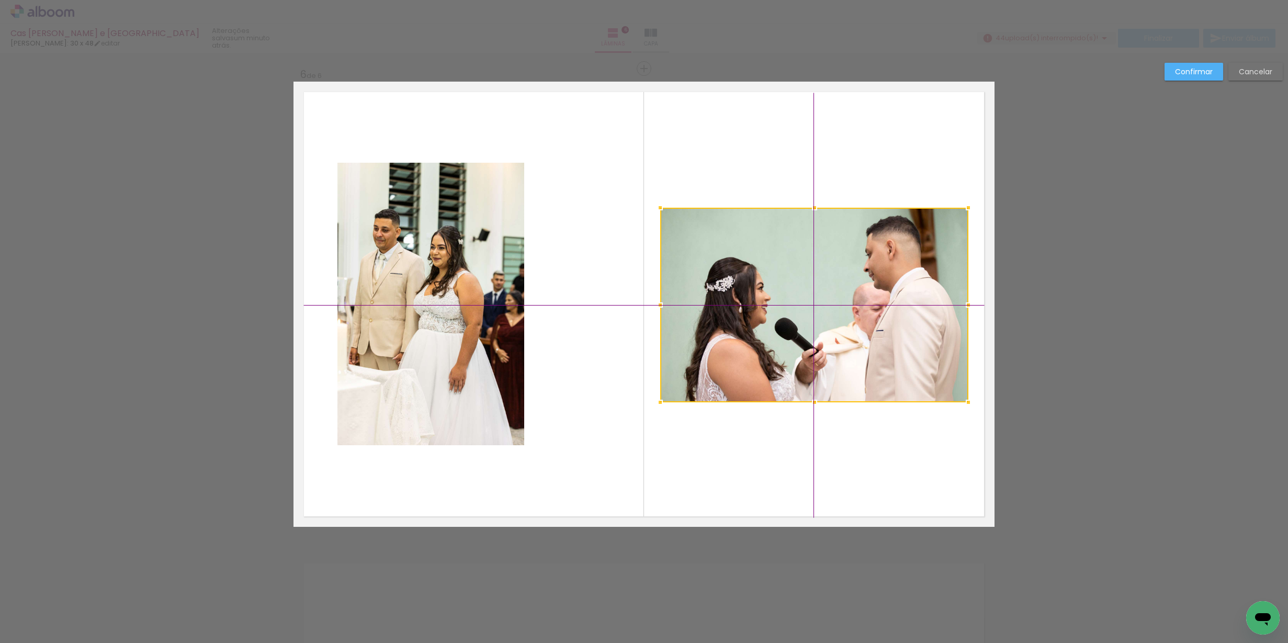
drag, startPoint x: 795, startPoint y: 320, endPoint x: 805, endPoint y: 294, distance: 28.0
click at [805, 294] on div at bounding box center [814, 305] width 308 height 195
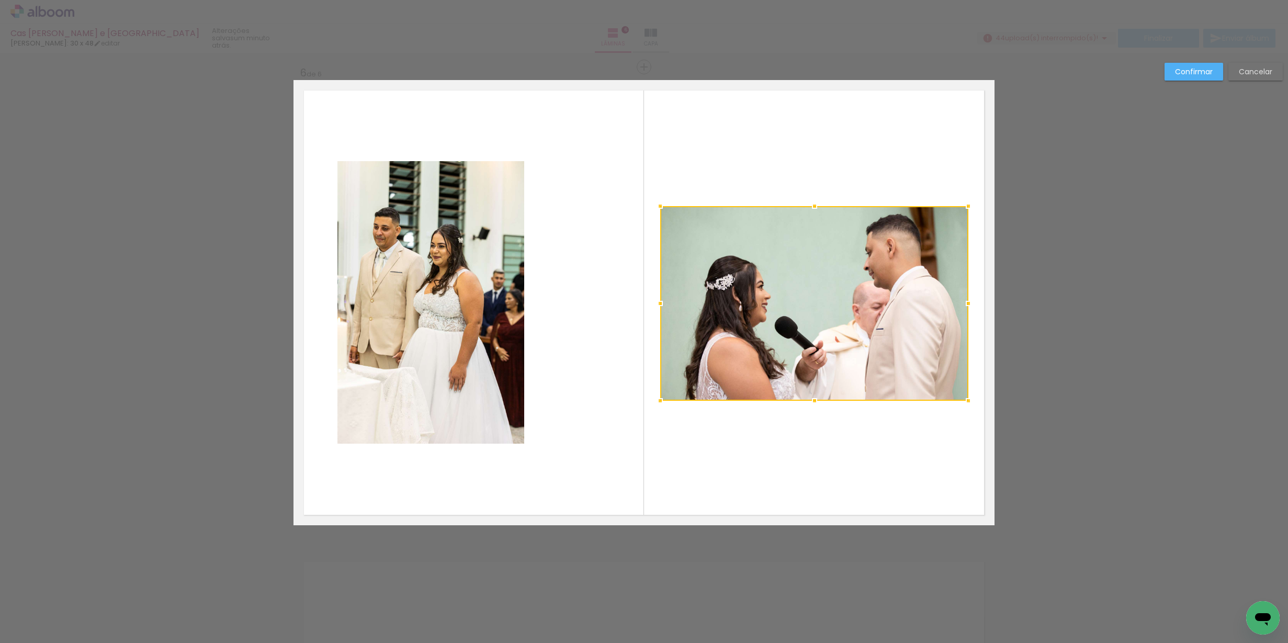
click at [311, 322] on quentale-layouter at bounding box center [643, 302] width 701 height 445
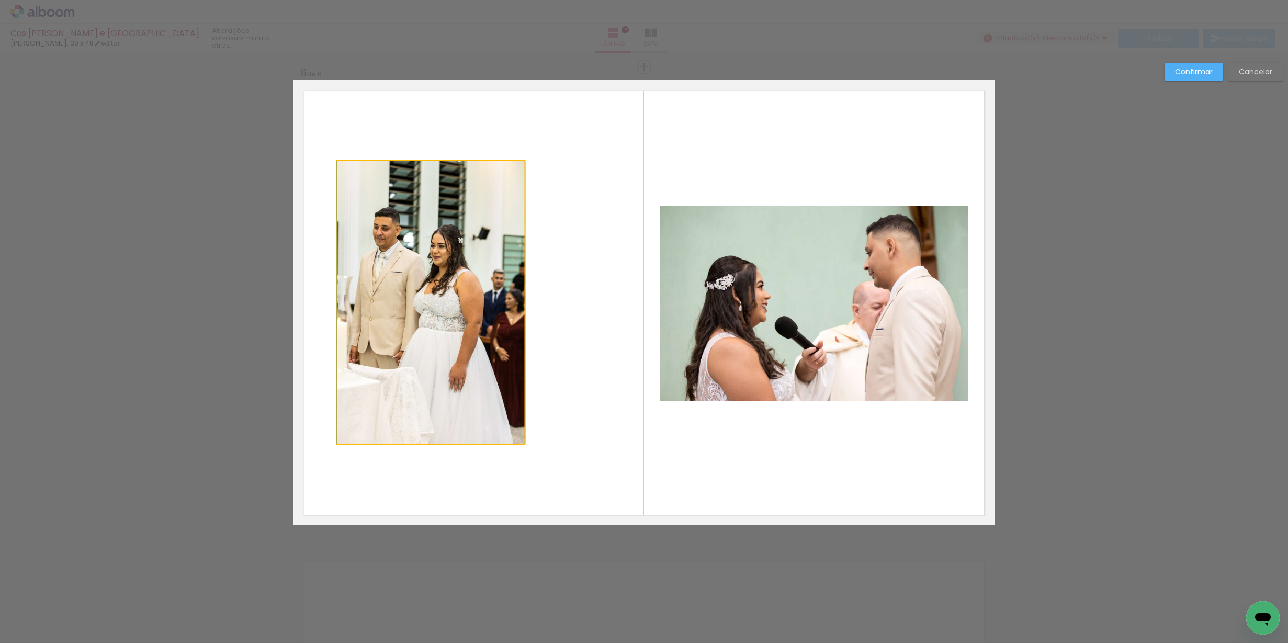
click at [419, 319] on quentale-photo at bounding box center [430, 302] width 187 height 283
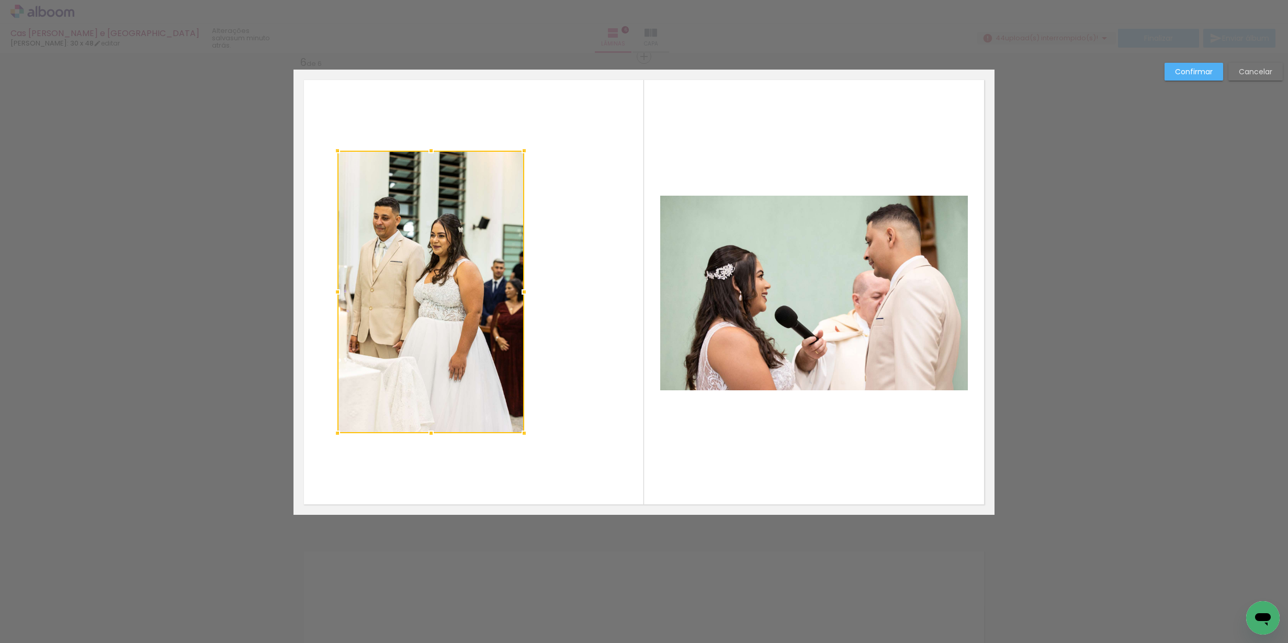
scroll to position [2372, 0]
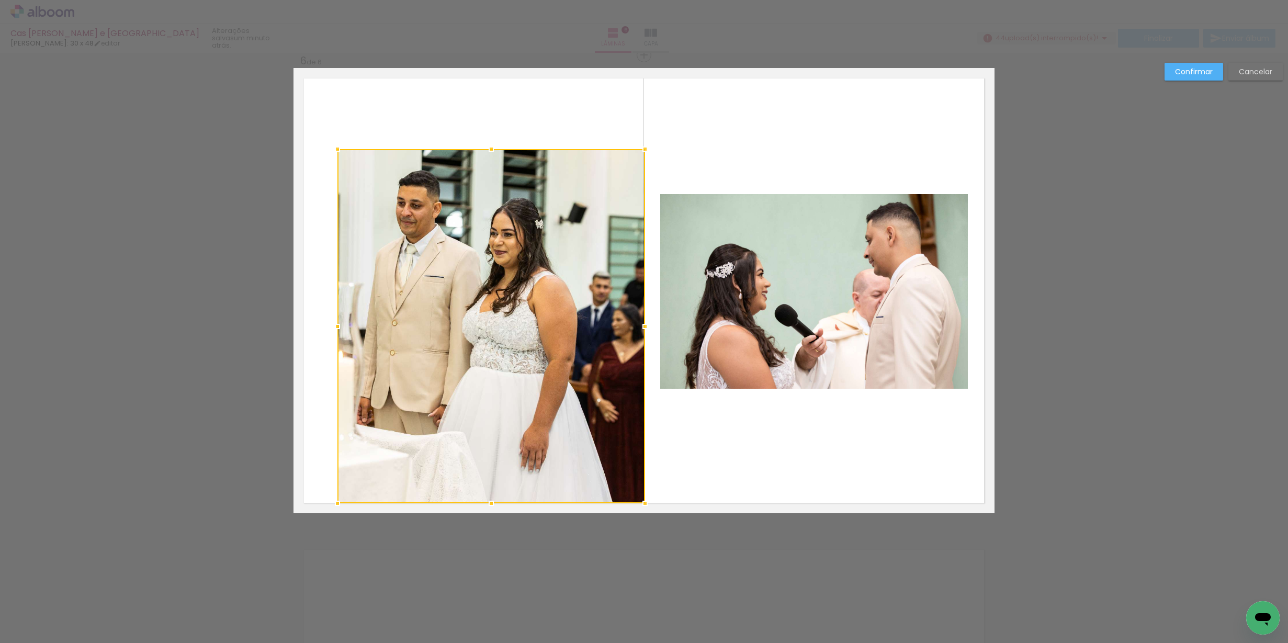
drag, startPoint x: 526, startPoint y: 436, endPoint x: 640, endPoint y: 511, distance: 136.0
click at [640, 511] on div at bounding box center [645, 503] width 21 height 21
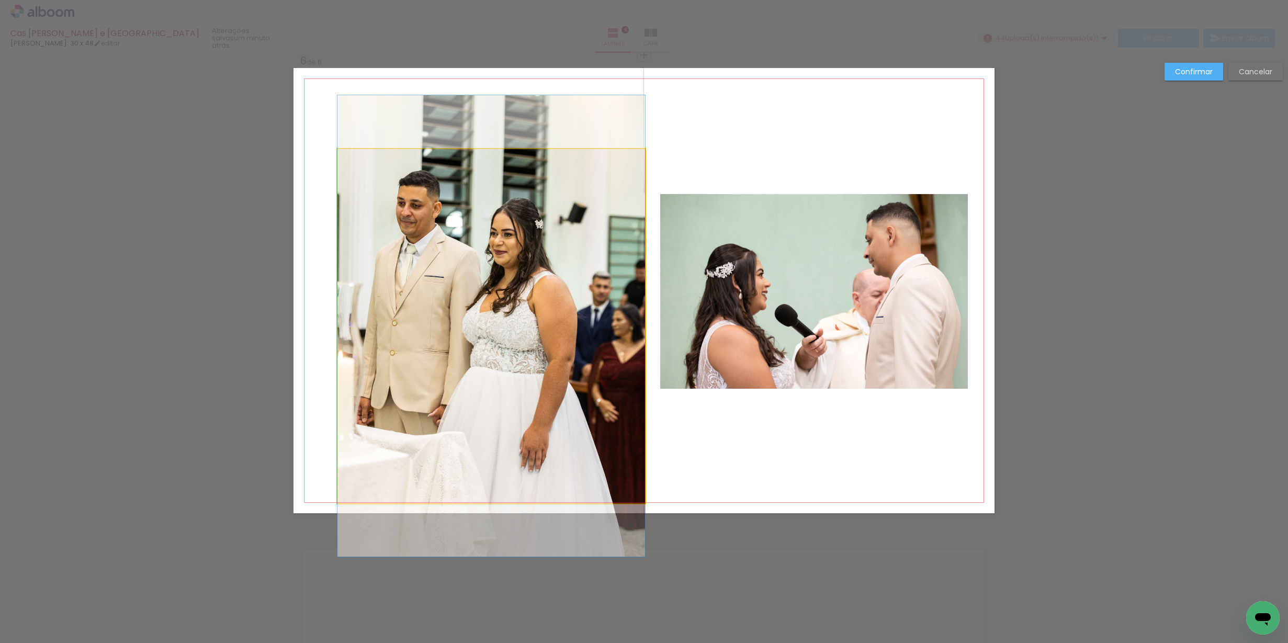
click at [359, 182] on quentale-photo at bounding box center [491, 326] width 308 height 354
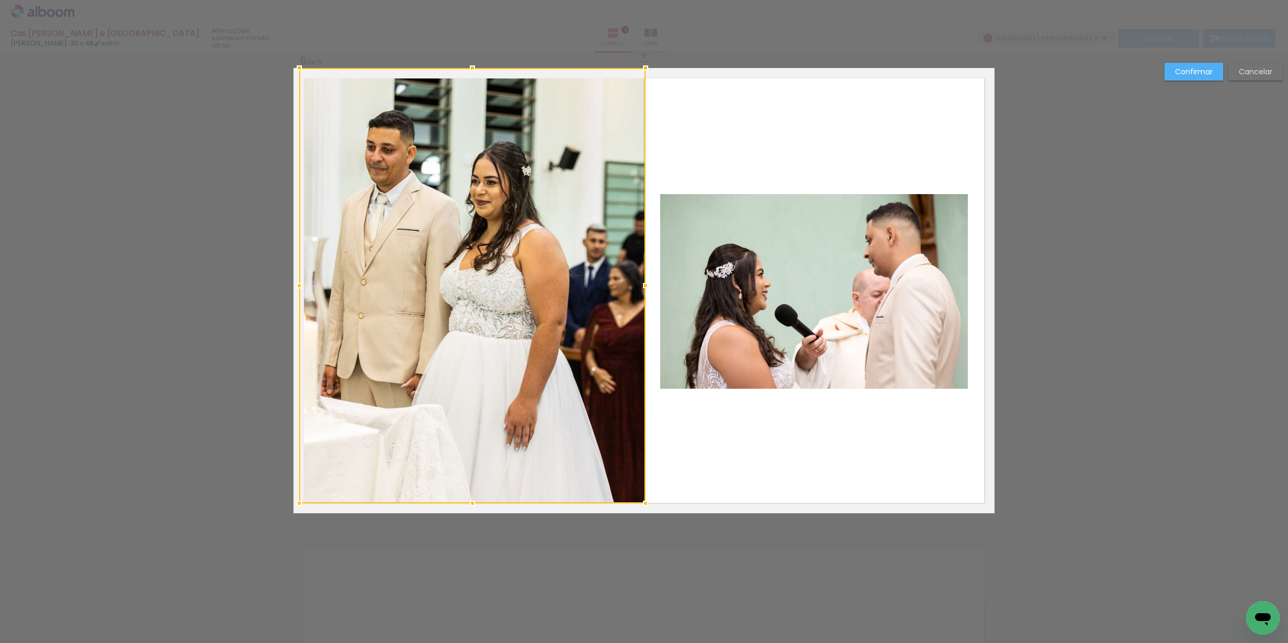
drag, startPoint x: 336, startPoint y: 149, endPoint x: 297, endPoint y: 71, distance: 86.6
click at [297, 71] on div at bounding box center [299, 68] width 21 height 21
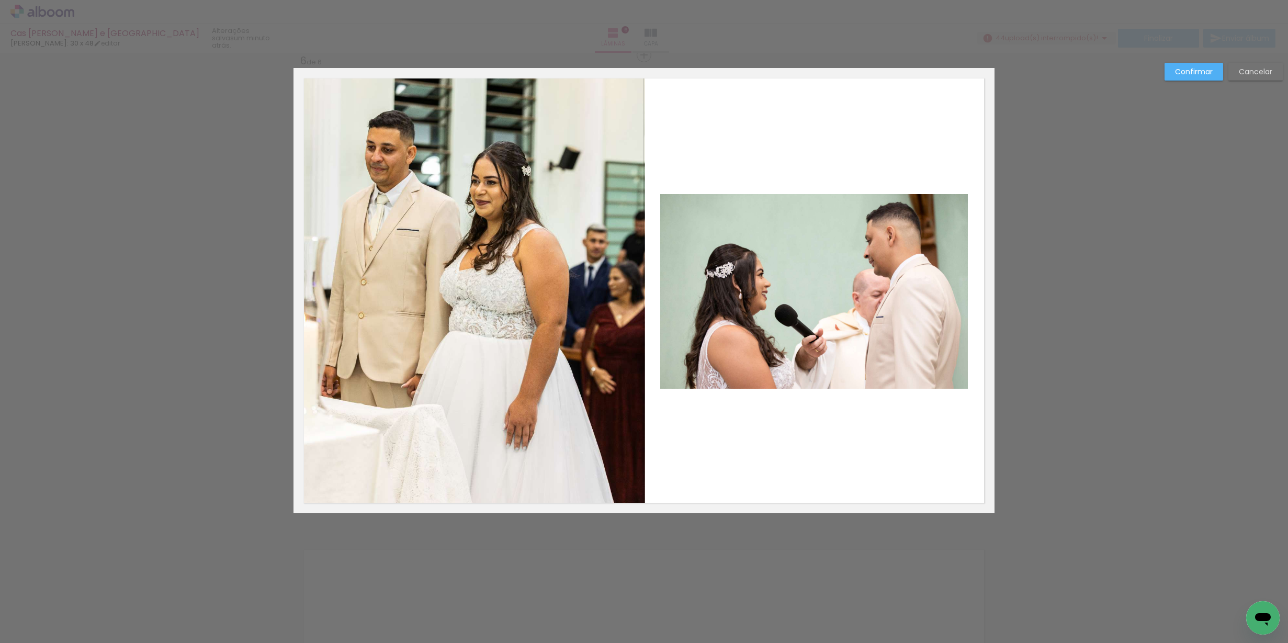
click at [0, 0] on slot "Confirmar" at bounding box center [0, 0] width 0 height 0
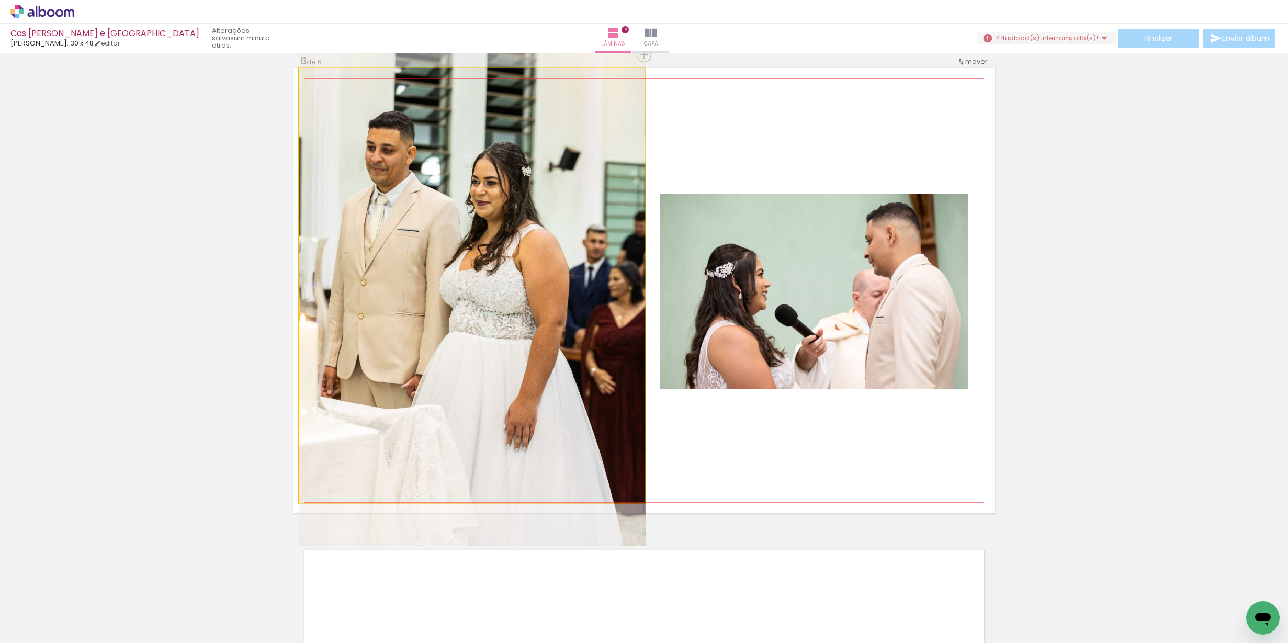
drag, startPoint x: 536, startPoint y: 272, endPoint x: 555, endPoint y: 273, distance: 18.3
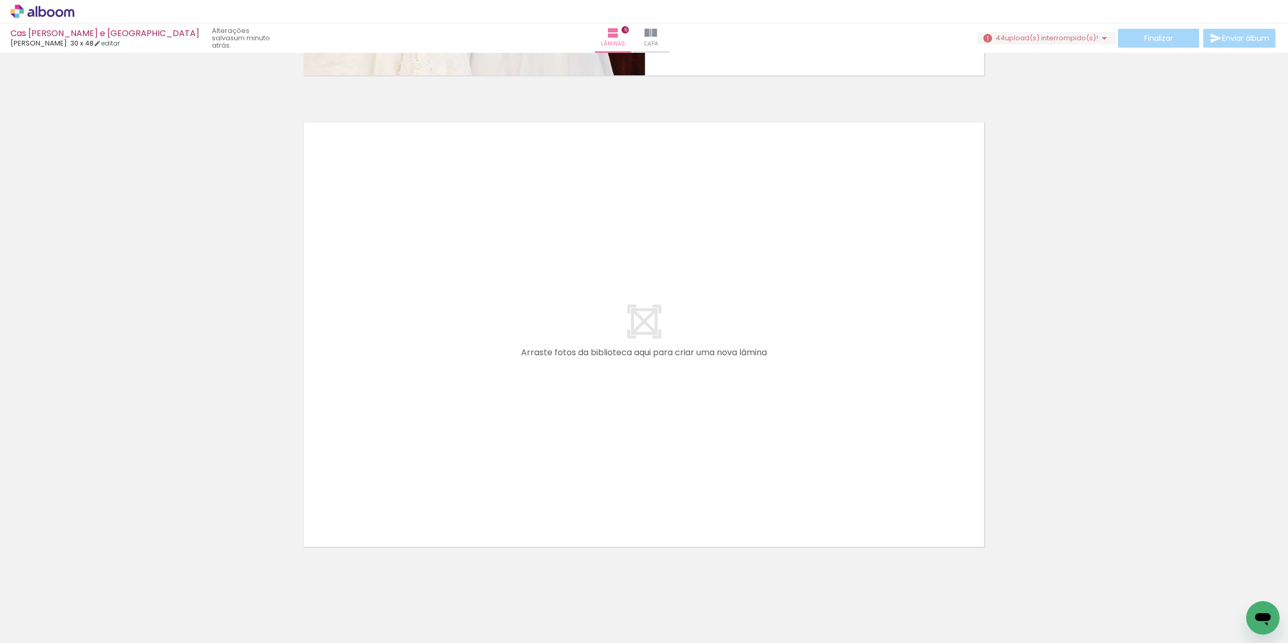
scroll to position [0, 1016]
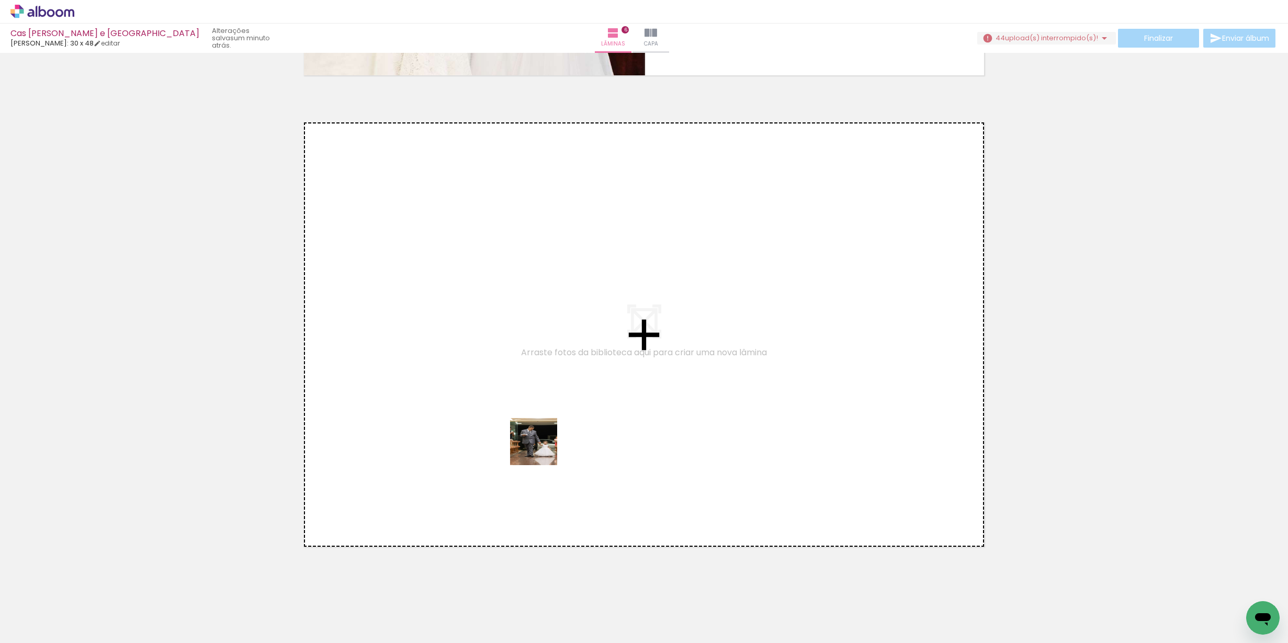
drag, startPoint x: 612, startPoint y: 614, endPoint x: 539, endPoint y: 444, distance: 185.1
click at [539, 444] on quentale-workspace at bounding box center [644, 321] width 1288 height 643
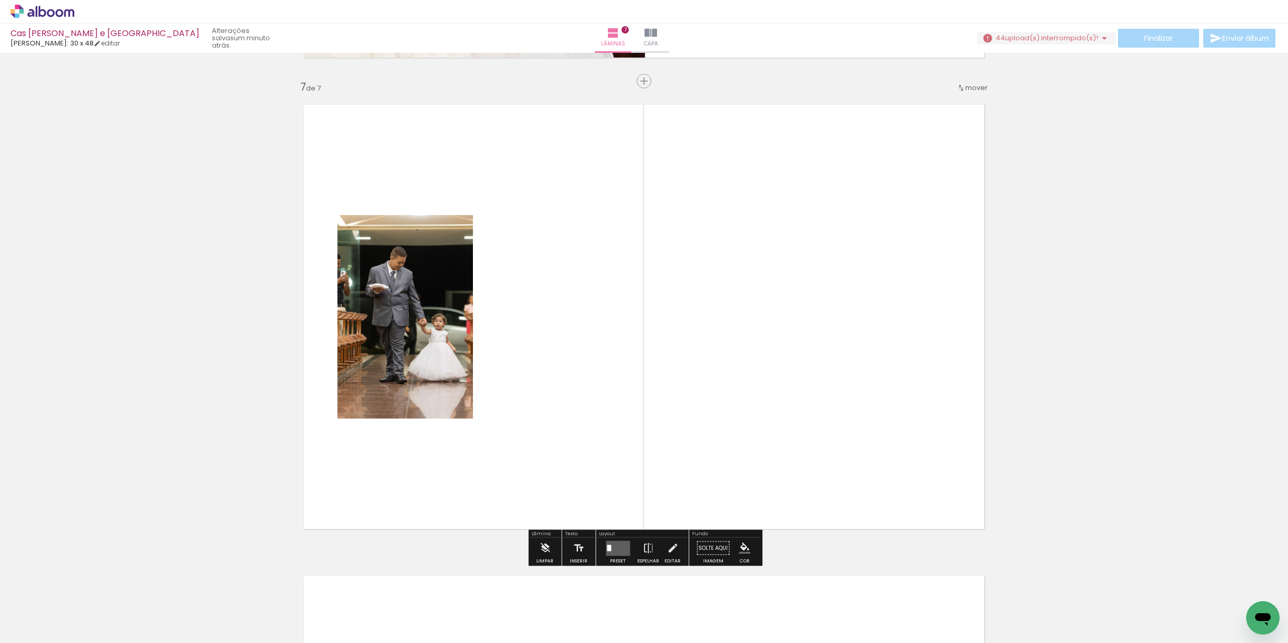
scroll to position [2819, 0]
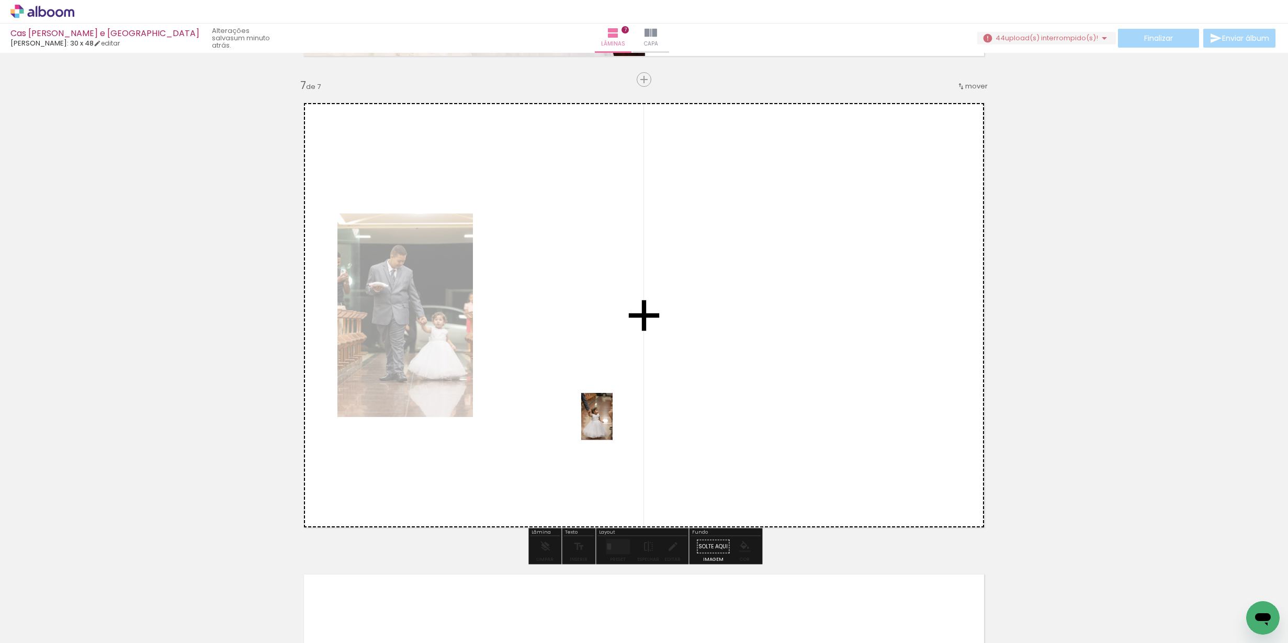
drag, startPoint x: 665, startPoint y: 597, endPoint x: 613, endPoint y: 421, distance: 184.0
click at [613, 421] on quentale-workspace at bounding box center [644, 321] width 1288 height 643
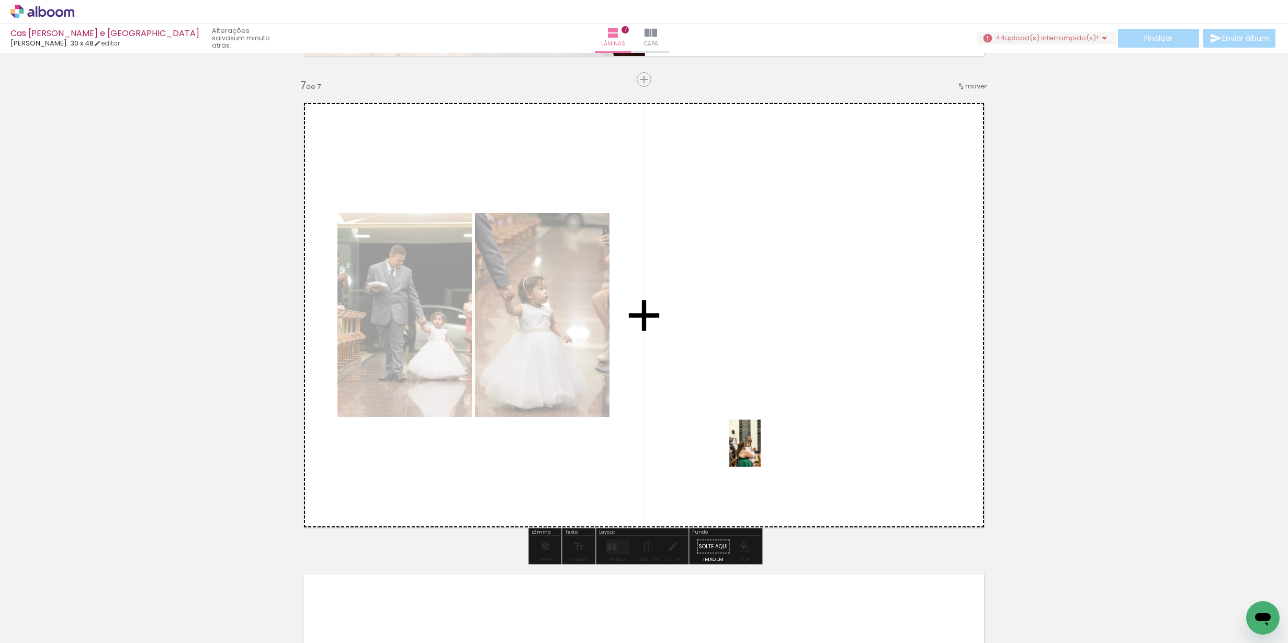
drag, startPoint x: 790, startPoint y: 623, endPoint x: 760, endPoint y: 447, distance: 178.8
click at [760, 447] on quentale-workspace at bounding box center [644, 321] width 1288 height 643
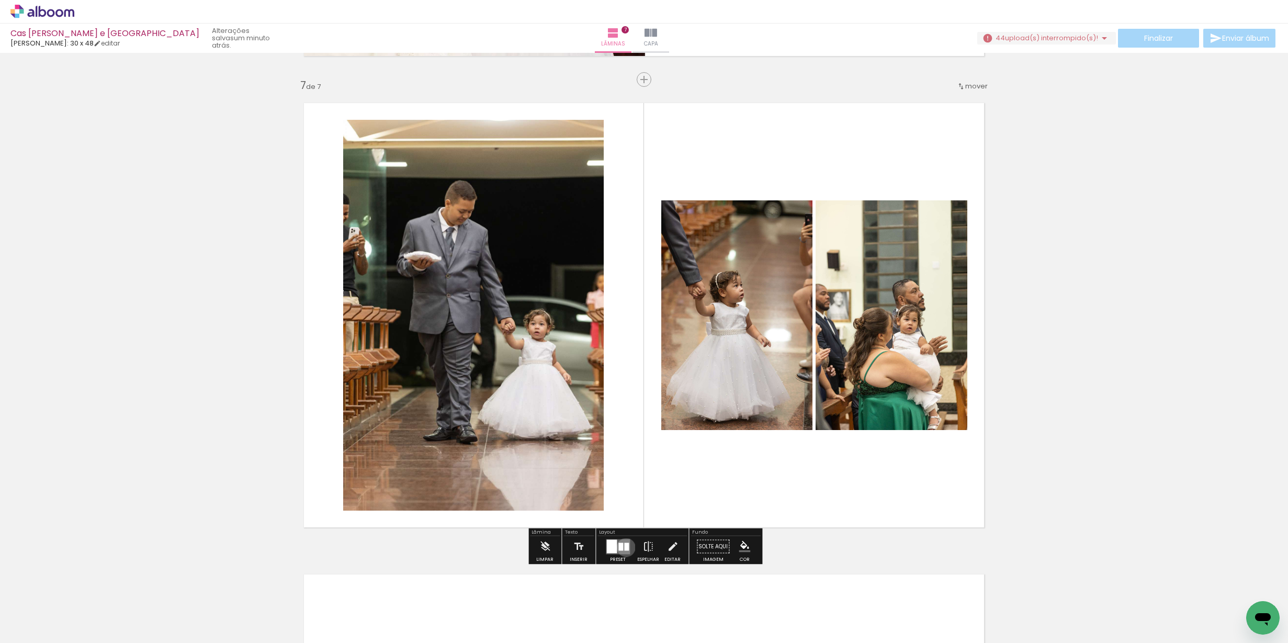
click at [624, 547] on div at bounding box center [626, 547] width 5 height 8
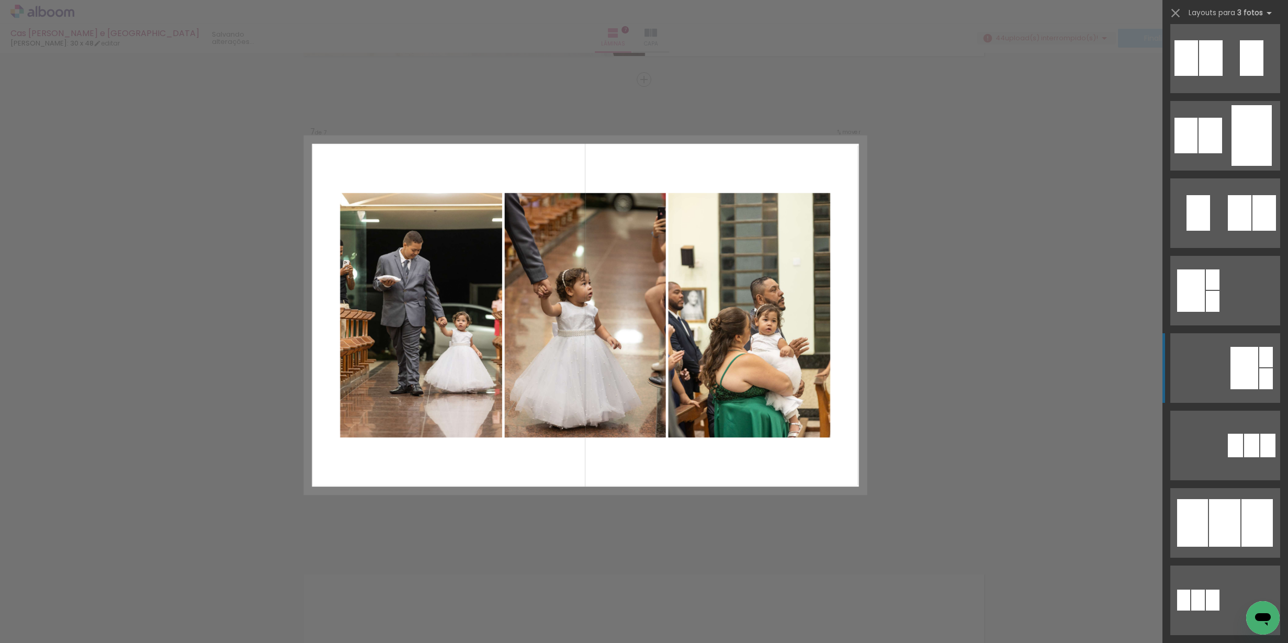
scroll to position [199, 0]
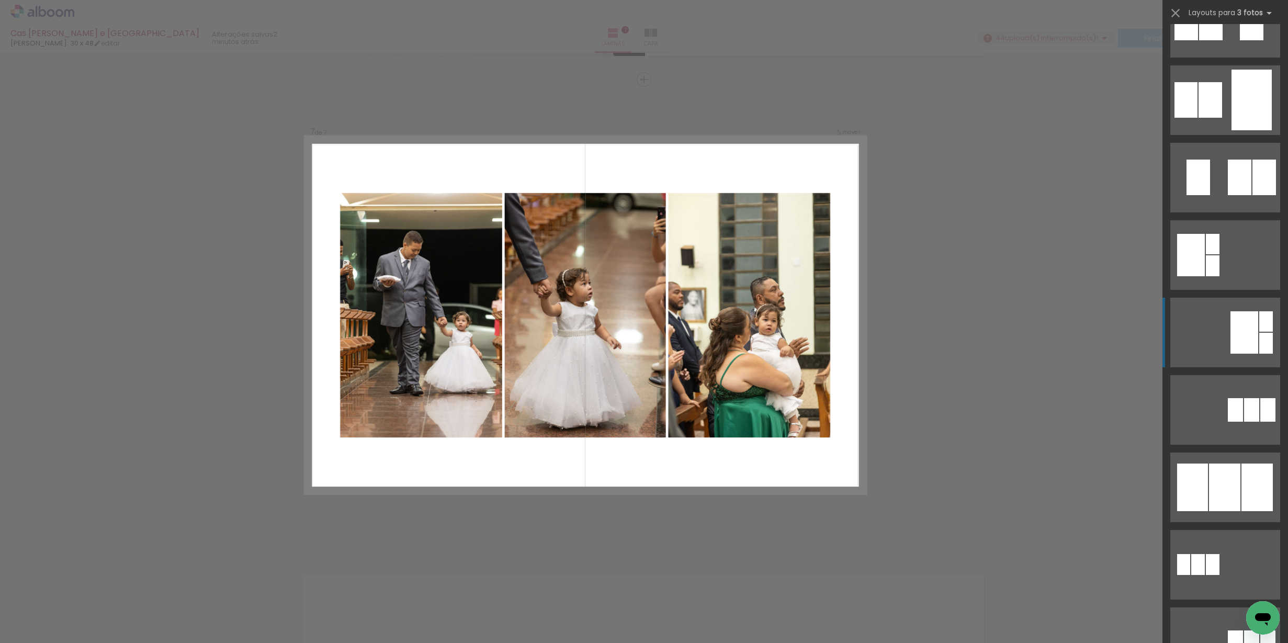
click at [1228, 507] on div at bounding box center [1224, 488] width 31 height 48
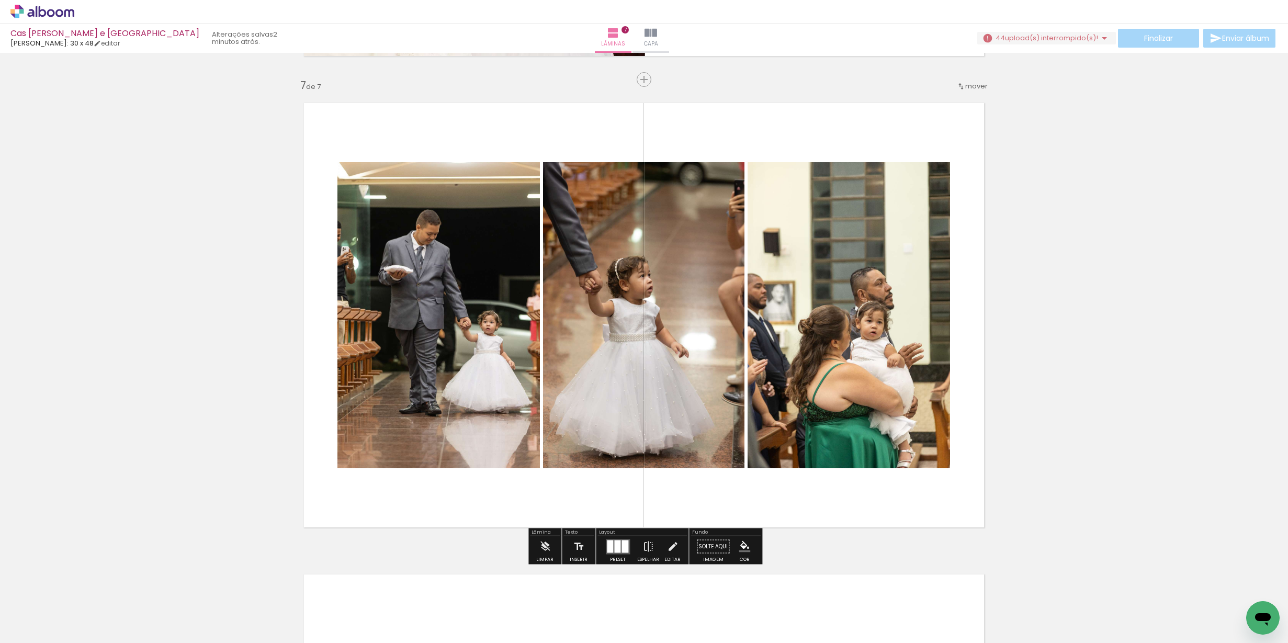
scroll to position [2818, 0]
click at [674, 542] on iron-icon at bounding box center [673, 547] width 12 height 21
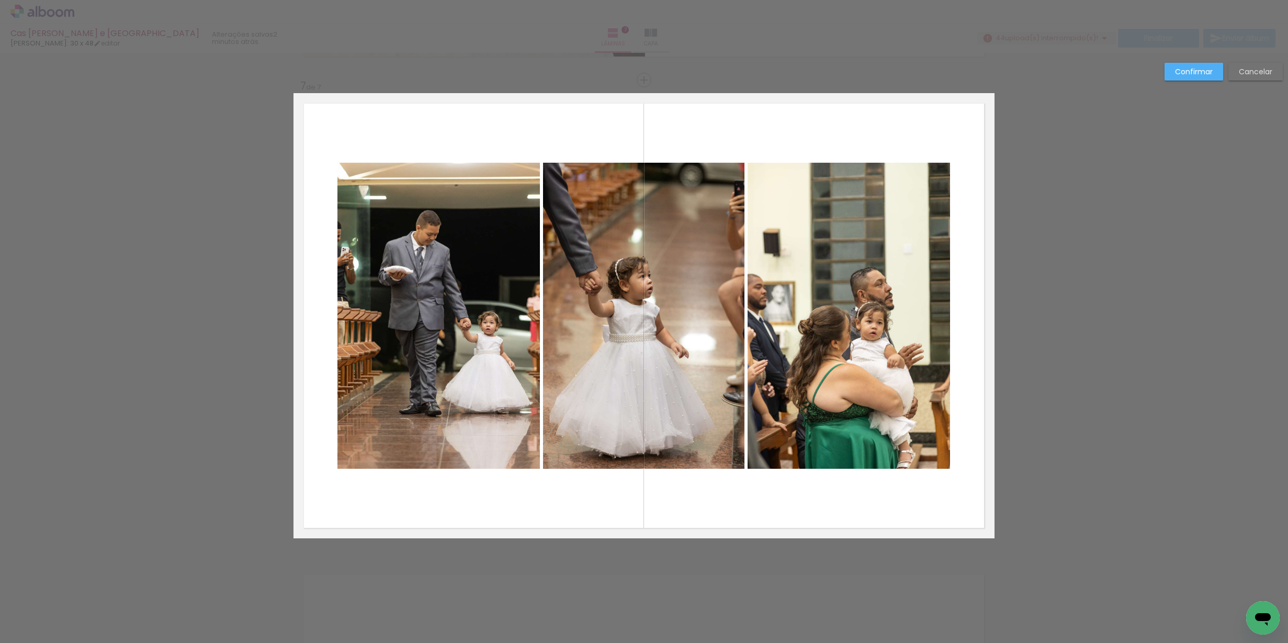
scroll to position [2819, 0]
click at [492, 415] on quentale-photo at bounding box center [438, 315] width 202 height 306
click at [630, 409] on quentale-photo at bounding box center [643, 315] width 201 height 306
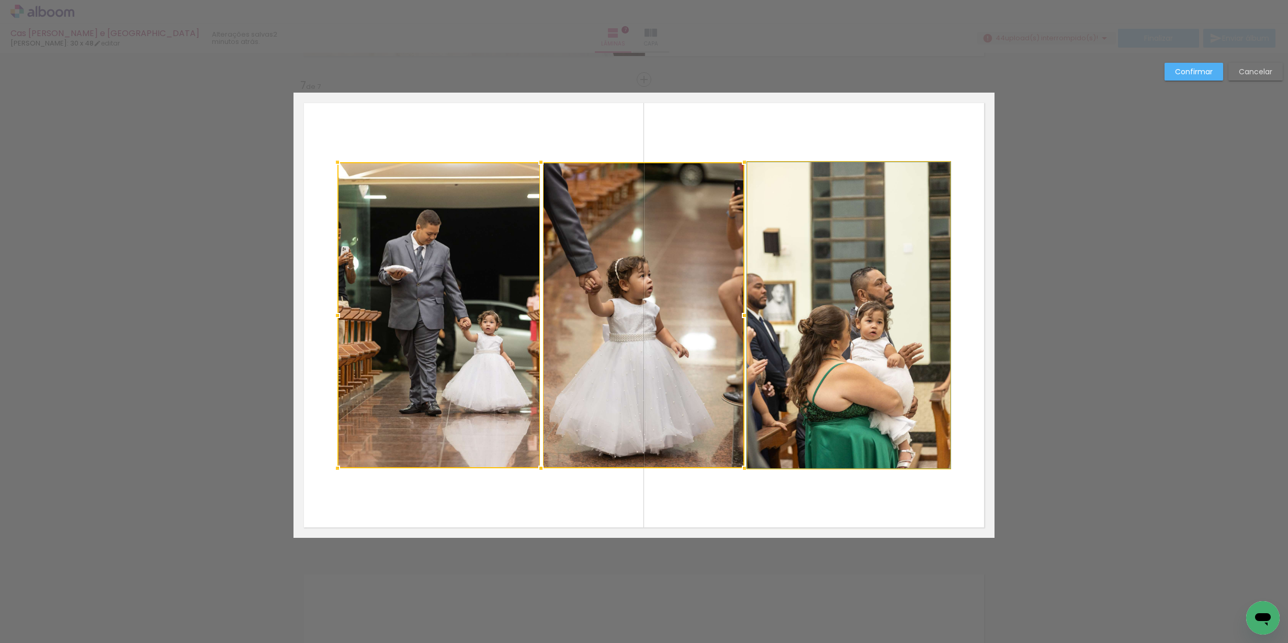
click at [879, 406] on quentale-photo at bounding box center [849, 315] width 202 height 306
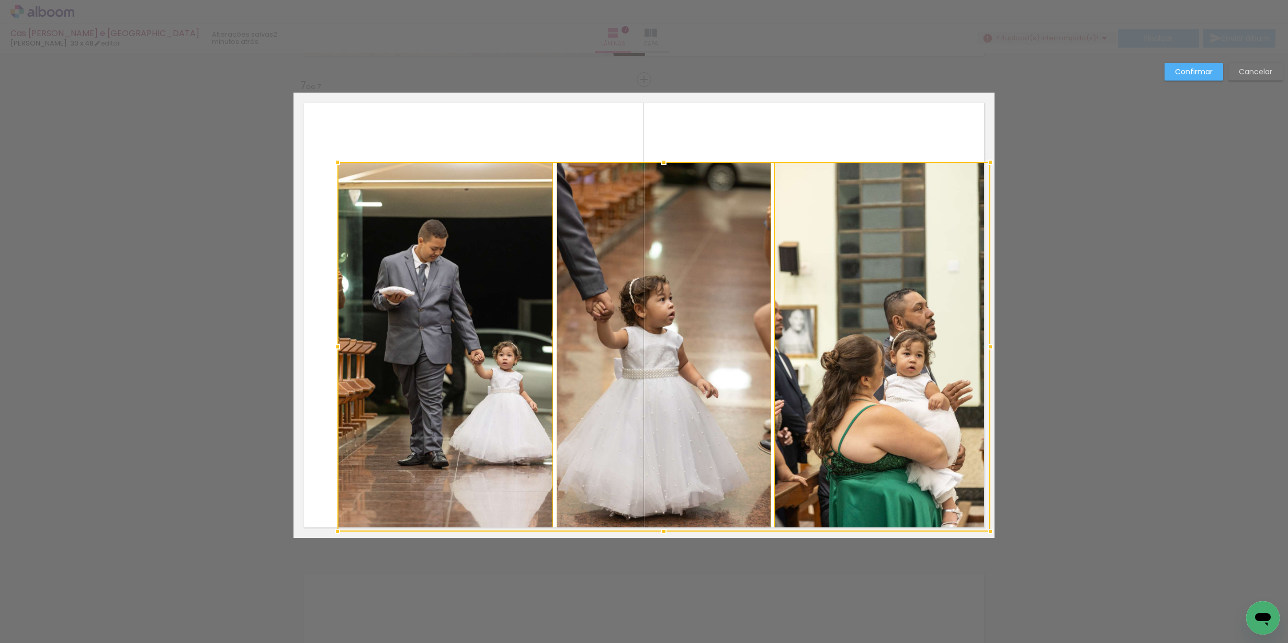
drag, startPoint x: 954, startPoint y: 471, endPoint x: 991, endPoint y: 529, distance: 68.7
click at [991, 530] on div at bounding box center [990, 531] width 21 height 21
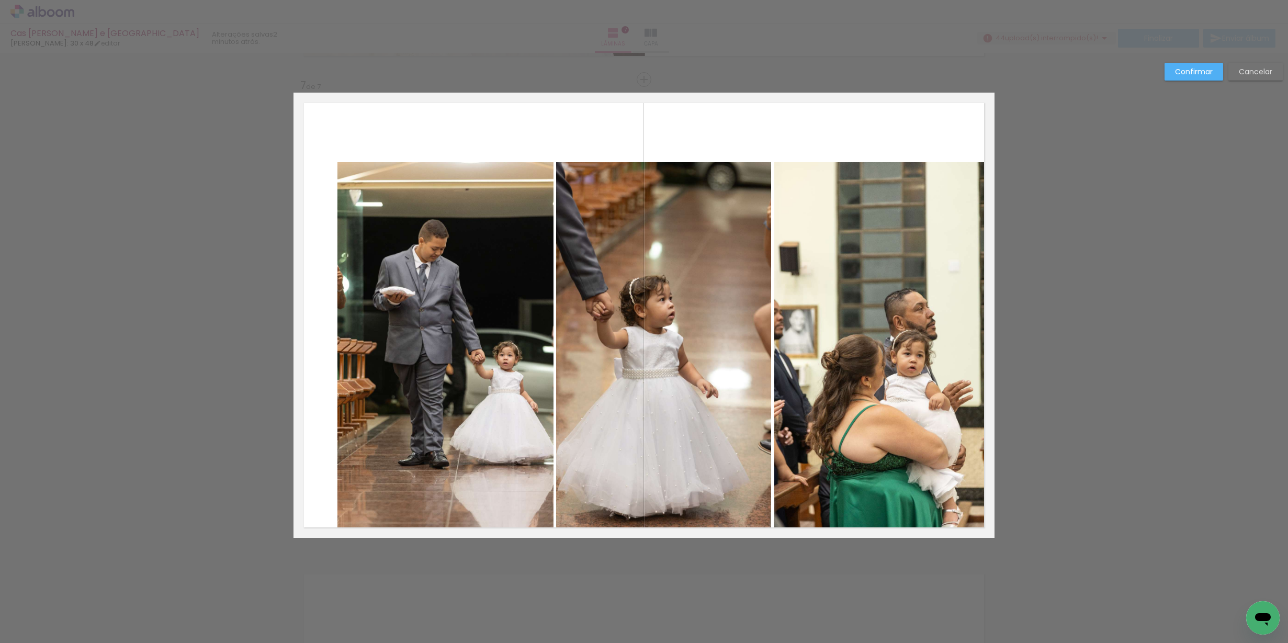
click at [805, 424] on quentale-photo at bounding box center [882, 346] width 216 height 369
click at [700, 405] on quentale-photo at bounding box center [663, 346] width 215 height 369
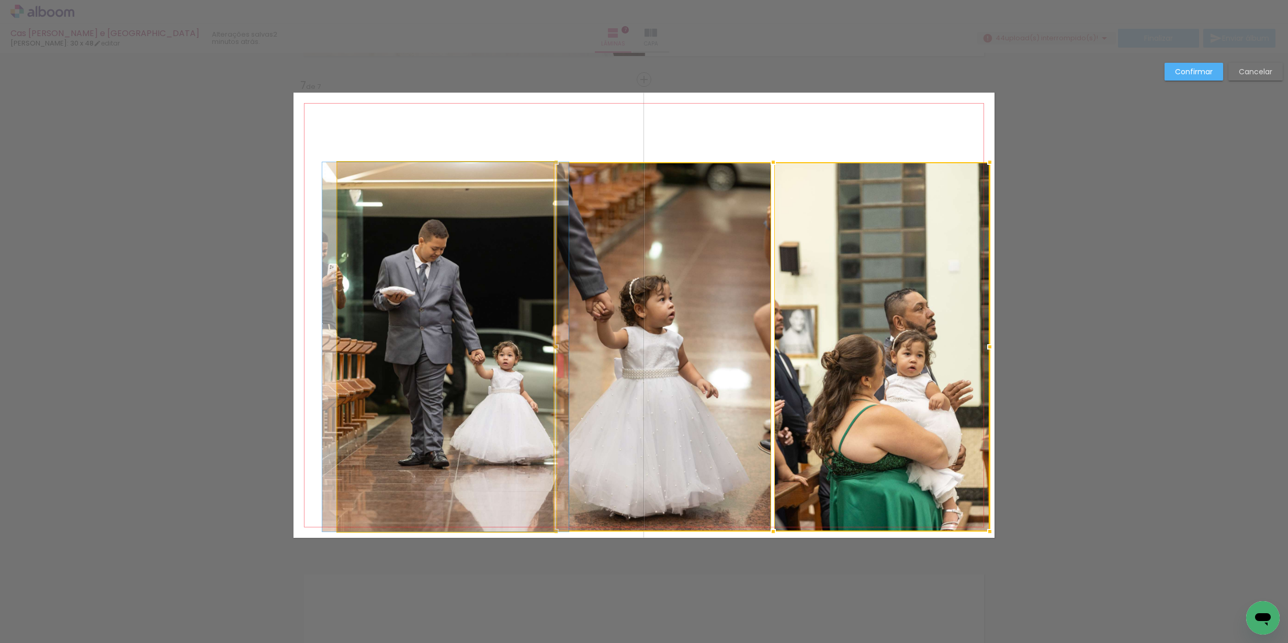
click at [505, 407] on quentale-photo at bounding box center [445, 346] width 216 height 369
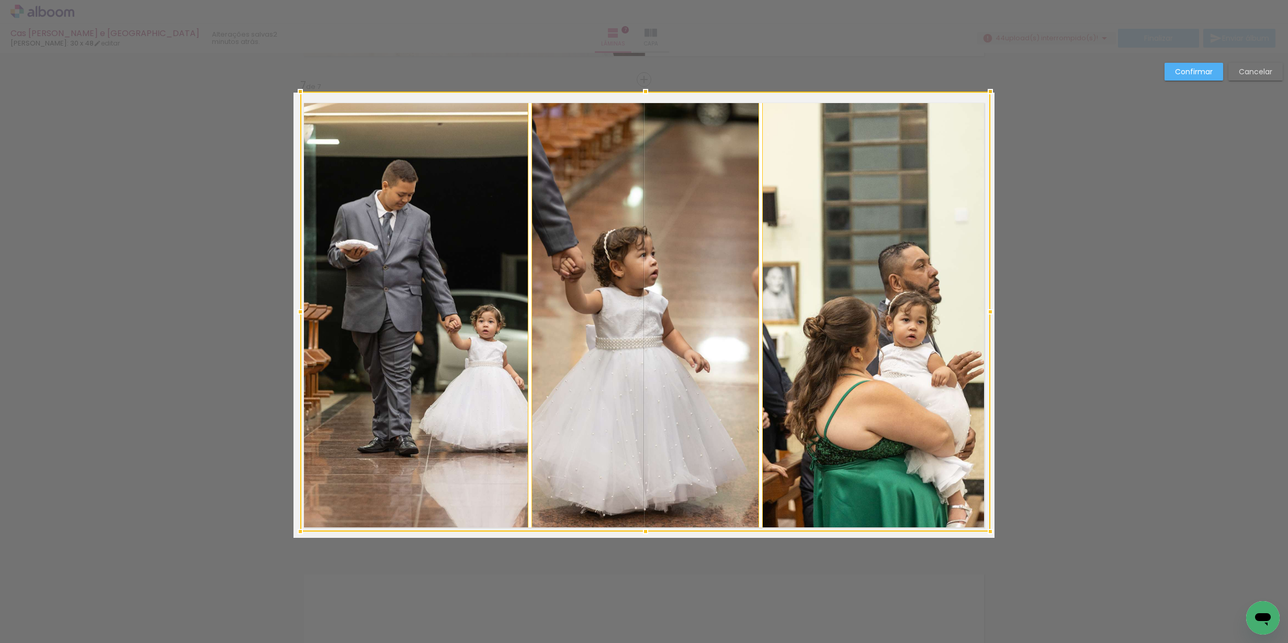
drag, startPoint x: 338, startPoint y: 163, endPoint x: 304, endPoint y: 100, distance: 71.9
click at [304, 100] on div at bounding box center [300, 91] width 21 height 21
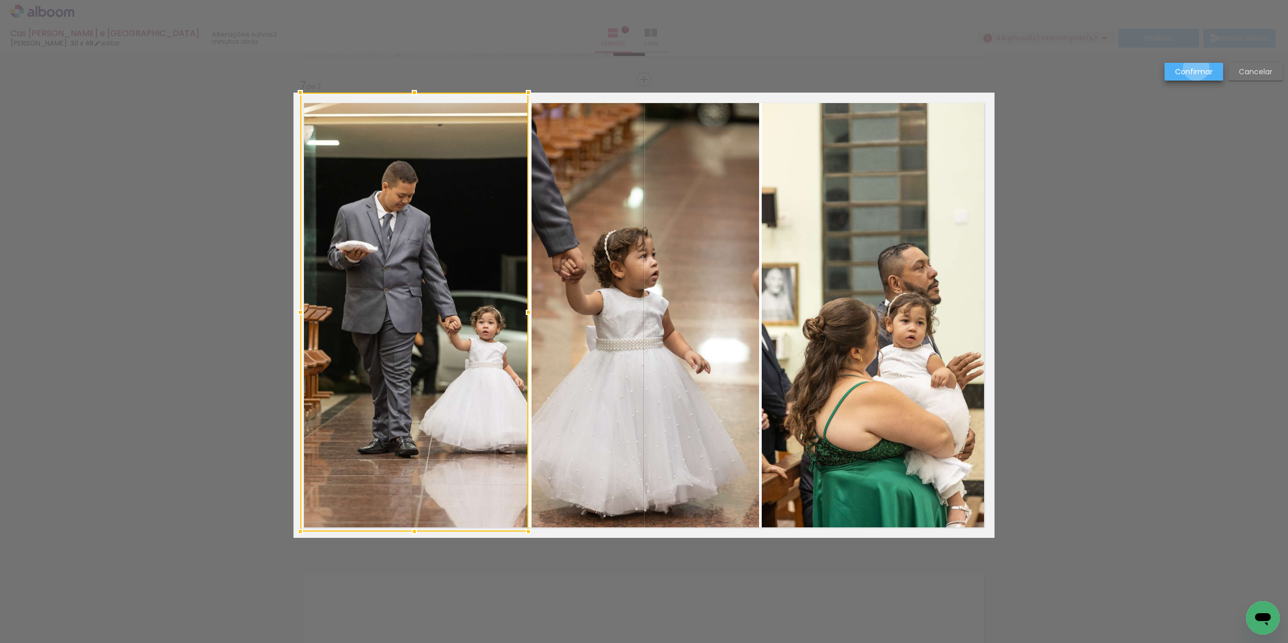
click at [0, 0] on slot "Confirmar" at bounding box center [0, 0] width 0 height 0
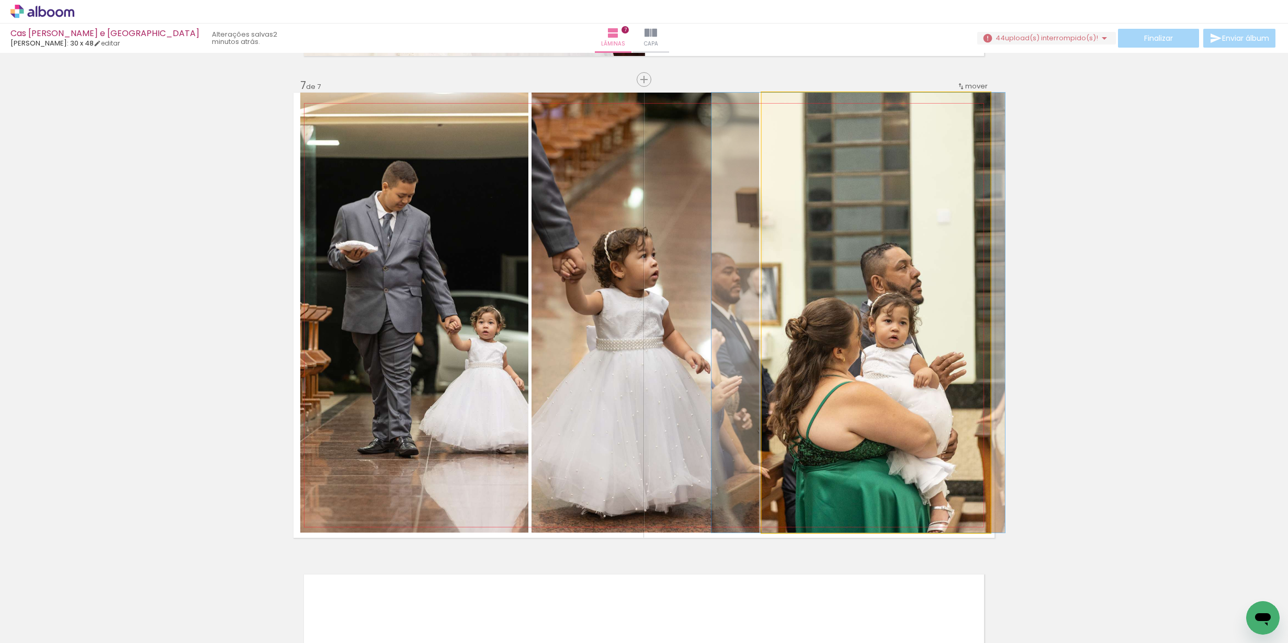
drag, startPoint x: 963, startPoint y: 212, endPoint x: 947, endPoint y: 201, distance: 19.9
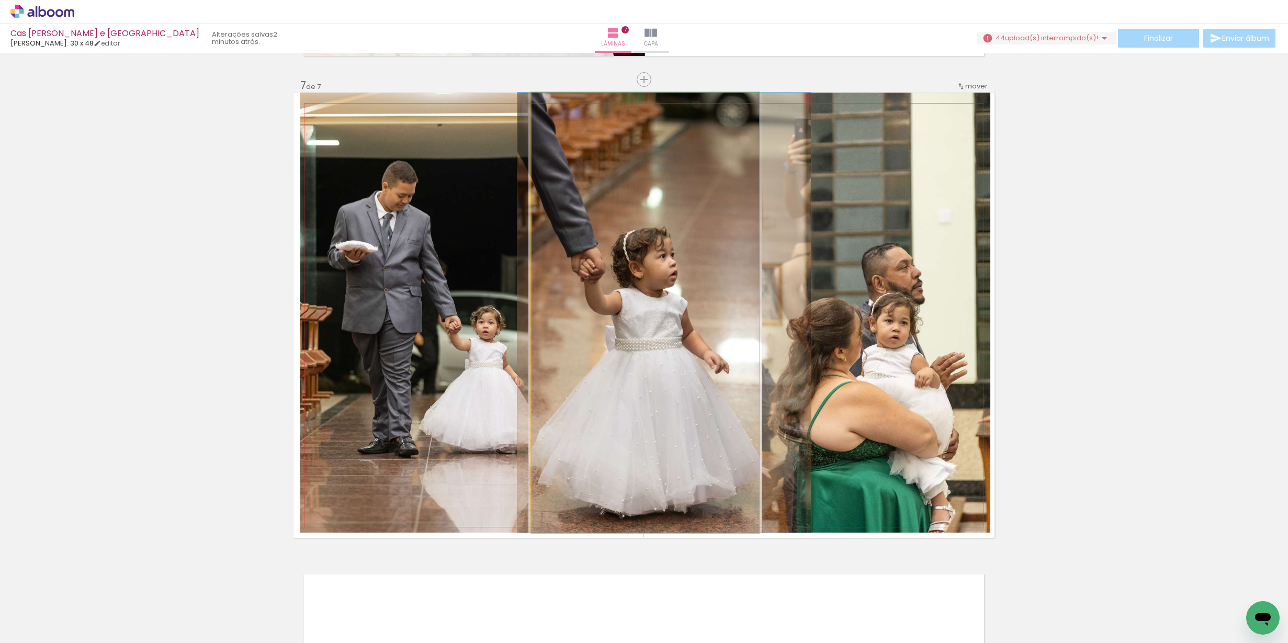
drag, startPoint x: 725, startPoint y: 277, endPoint x: 744, endPoint y: 272, distance: 20.2
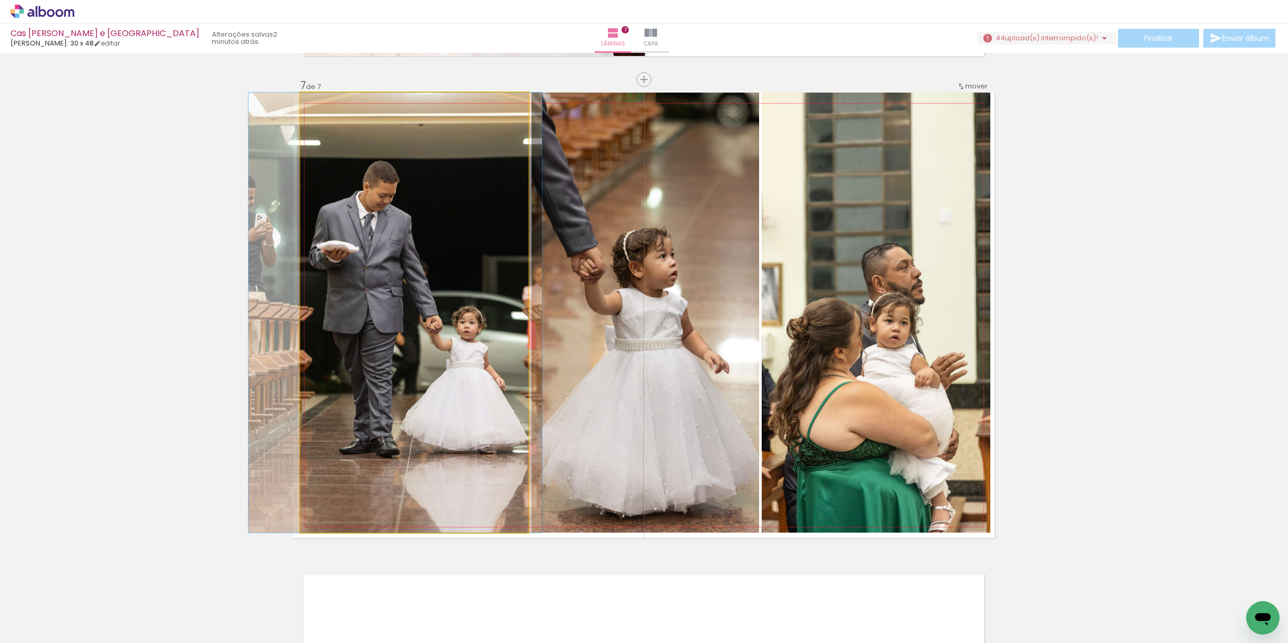
drag, startPoint x: 525, startPoint y: 345, endPoint x: 506, endPoint y: 338, distance: 19.9
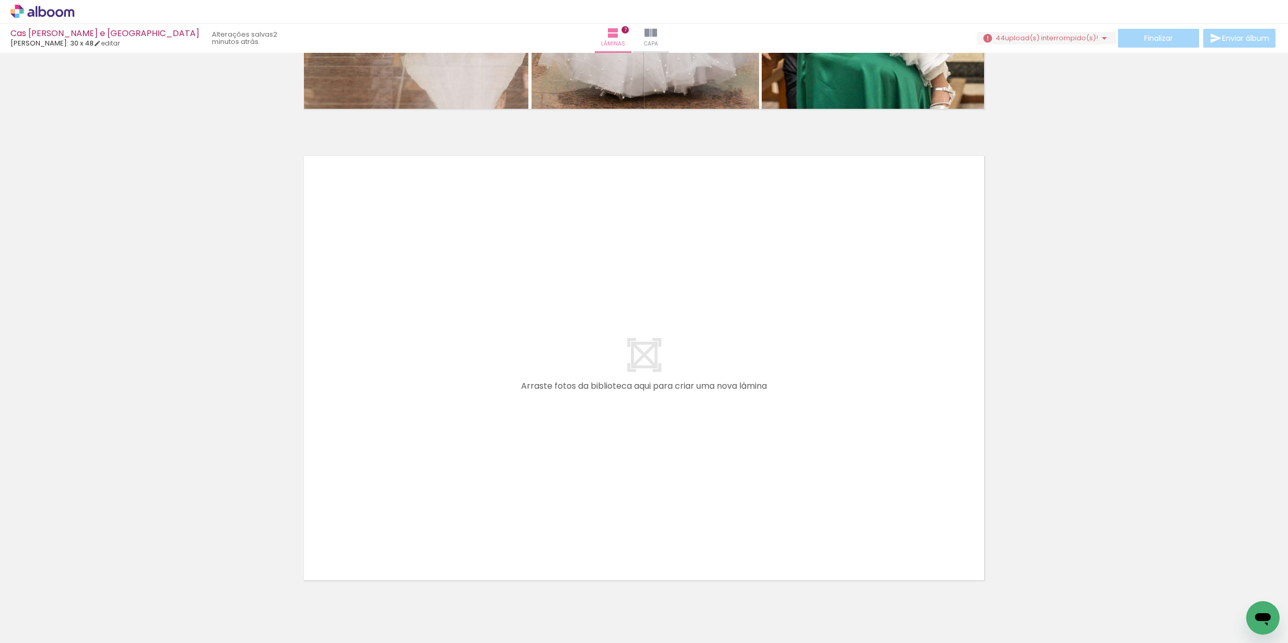
scroll to position [0, 392]
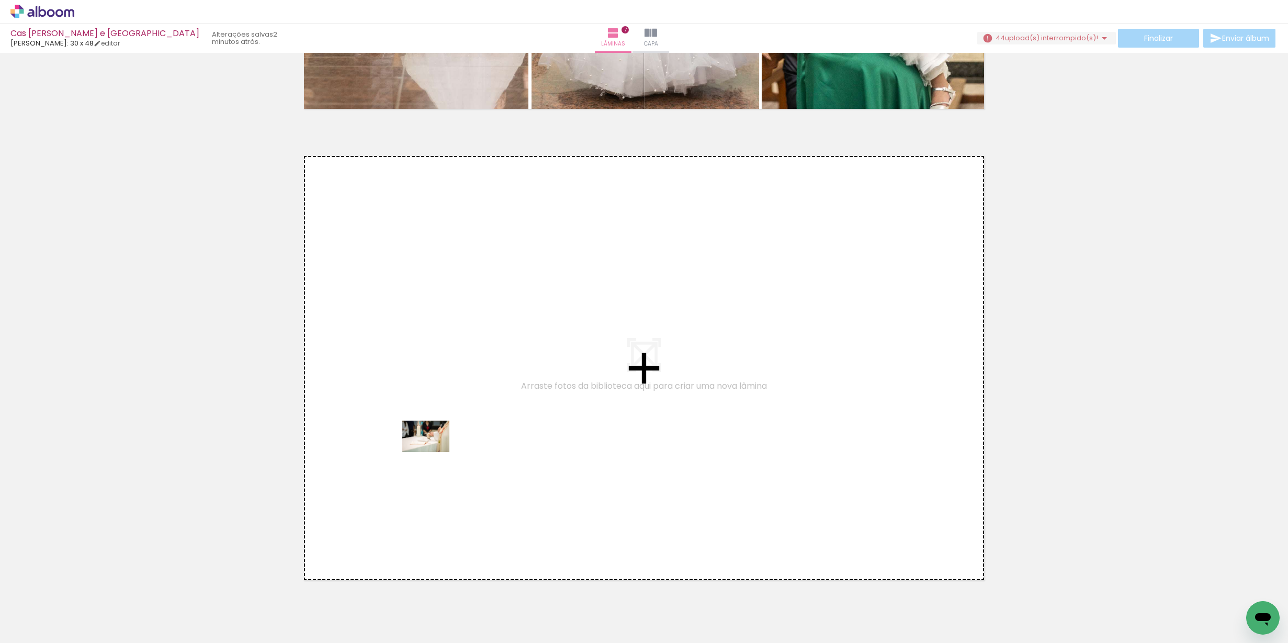
drag, startPoint x: 197, startPoint y: 617, endPoint x: 434, endPoint y: 452, distance: 289.0
click at [434, 452] on quentale-workspace at bounding box center [644, 321] width 1288 height 643
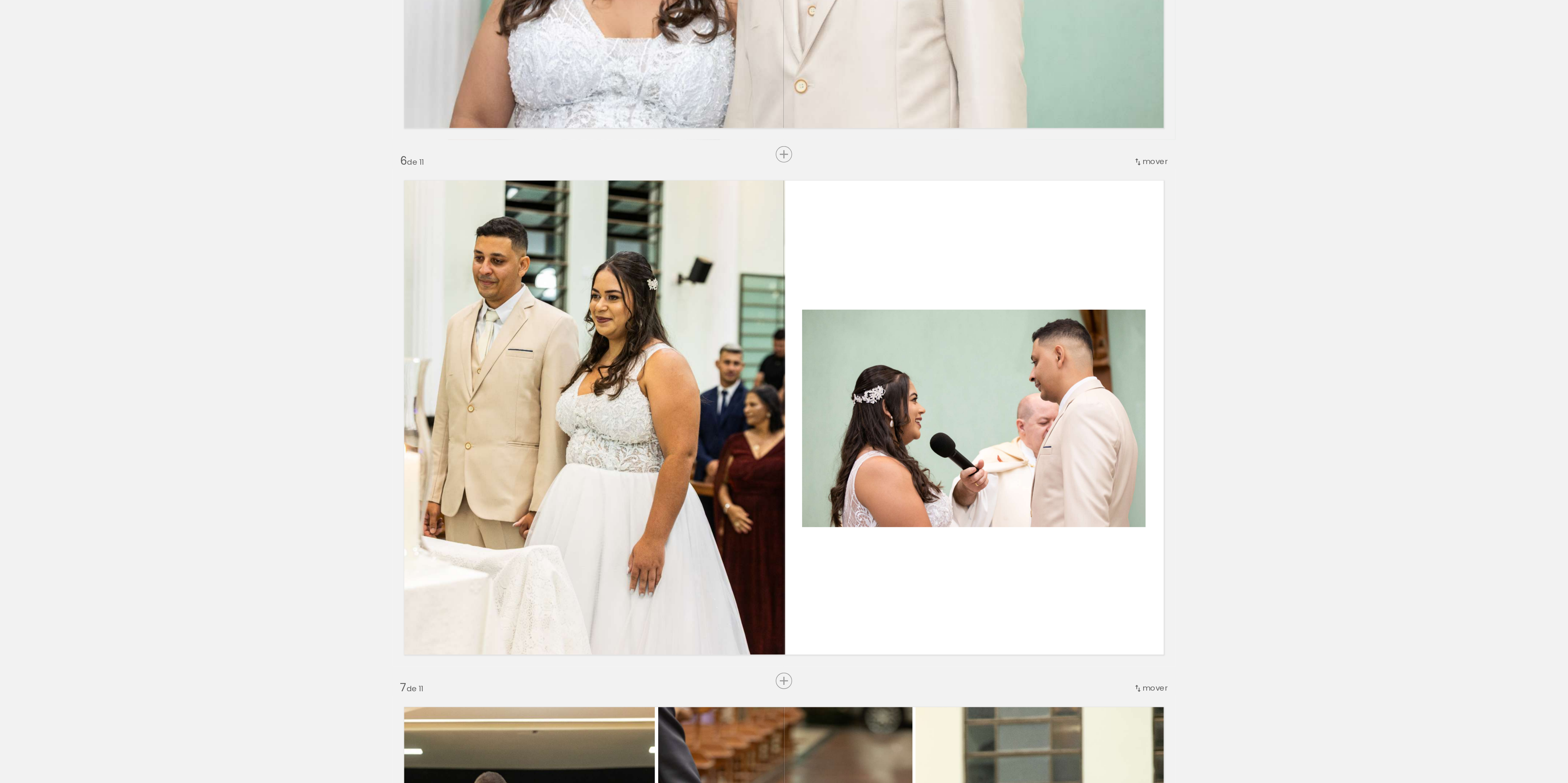
scroll to position [1190, 0]
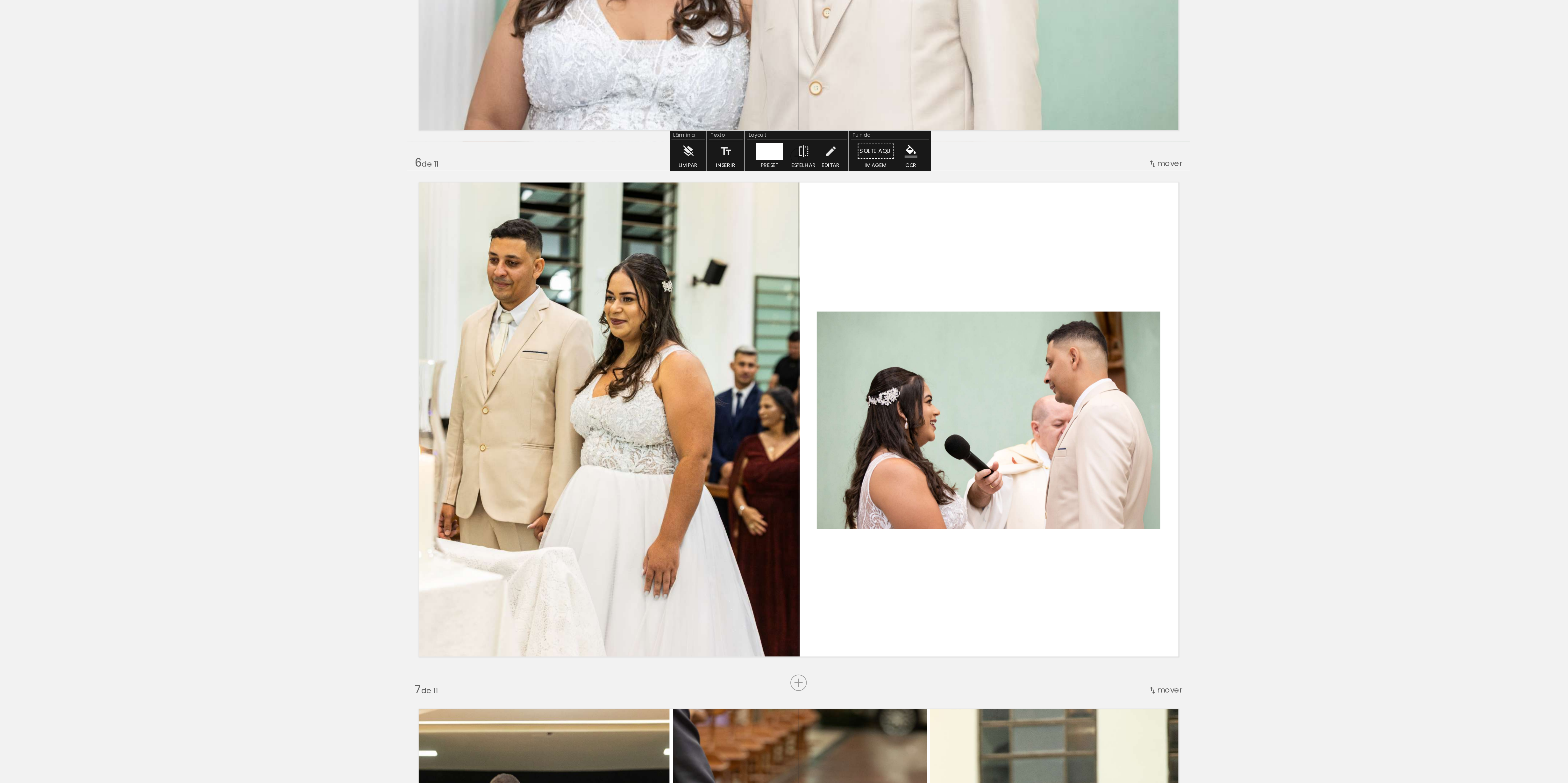
click at [783, 290] on div "Inserir lâmina 1 de 11 Inserir lâmina 2 de 11 Inserir lâmina 3 de 11 Inserir lâ…" at bounding box center [784, 566] width 1568 height 3444
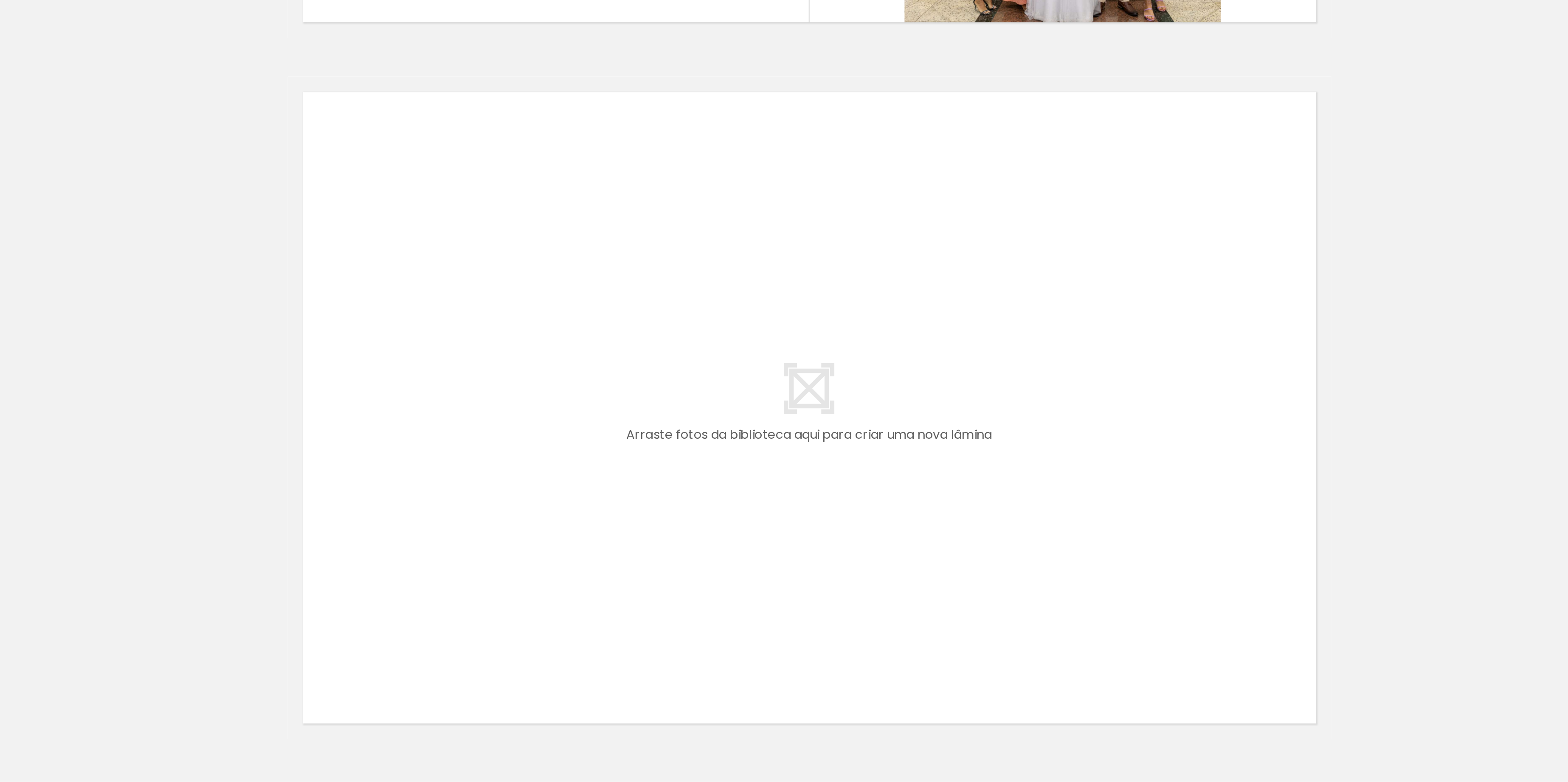
scroll to position [0, 977]
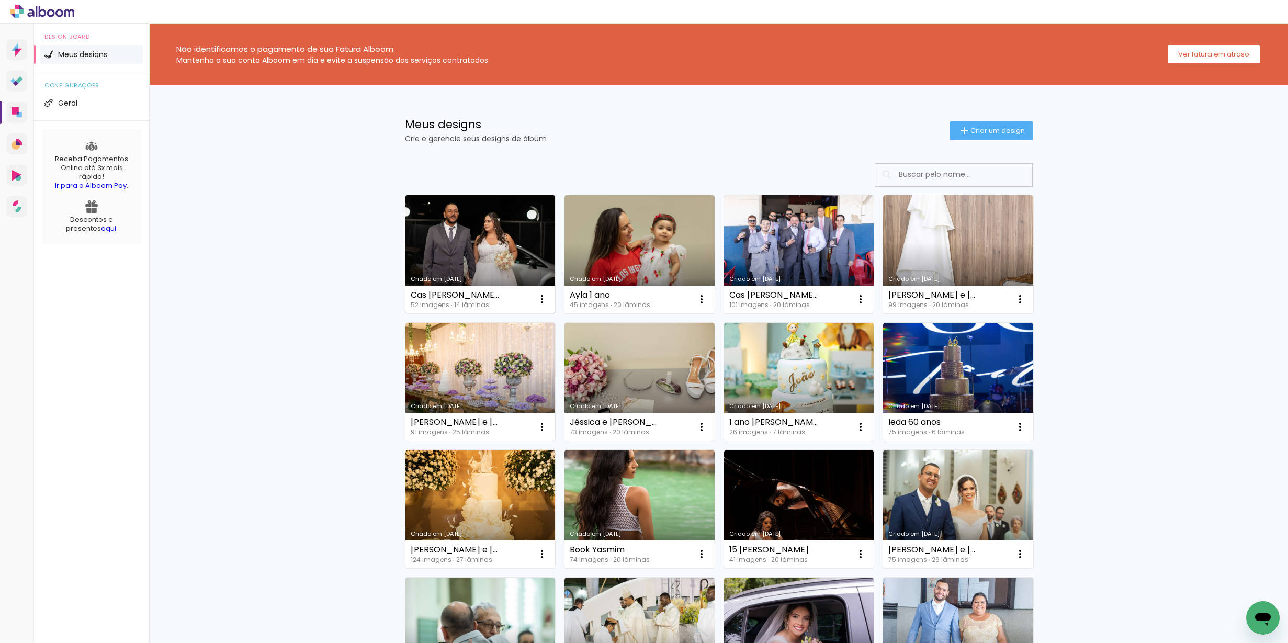
click at [516, 234] on link "Criado em [DATE]" at bounding box center [480, 254] width 150 height 118
